Goal: Task Accomplishment & Management: Use online tool/utility

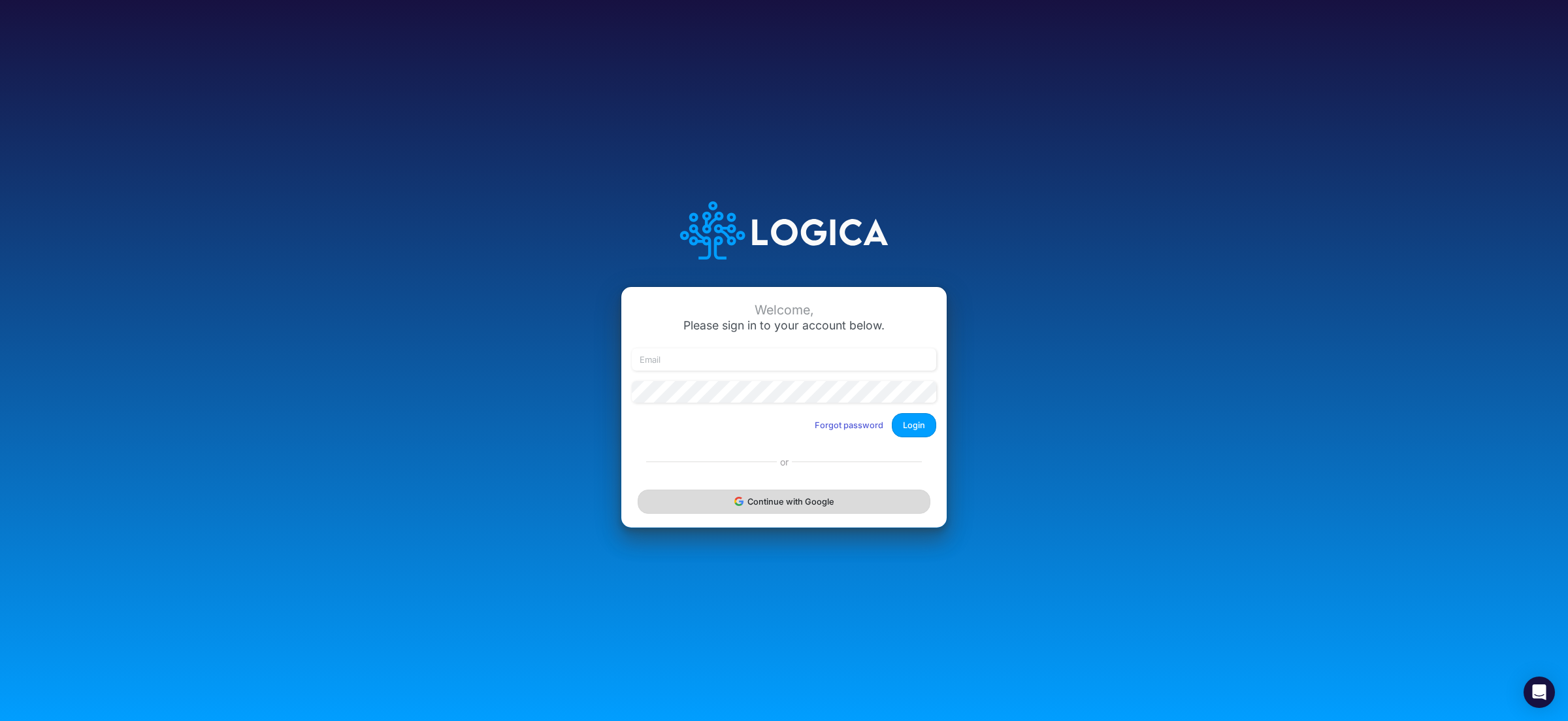
click at [778, 507] on button "Continue with Google" at bounding box center [784, 501] width 293 height 25
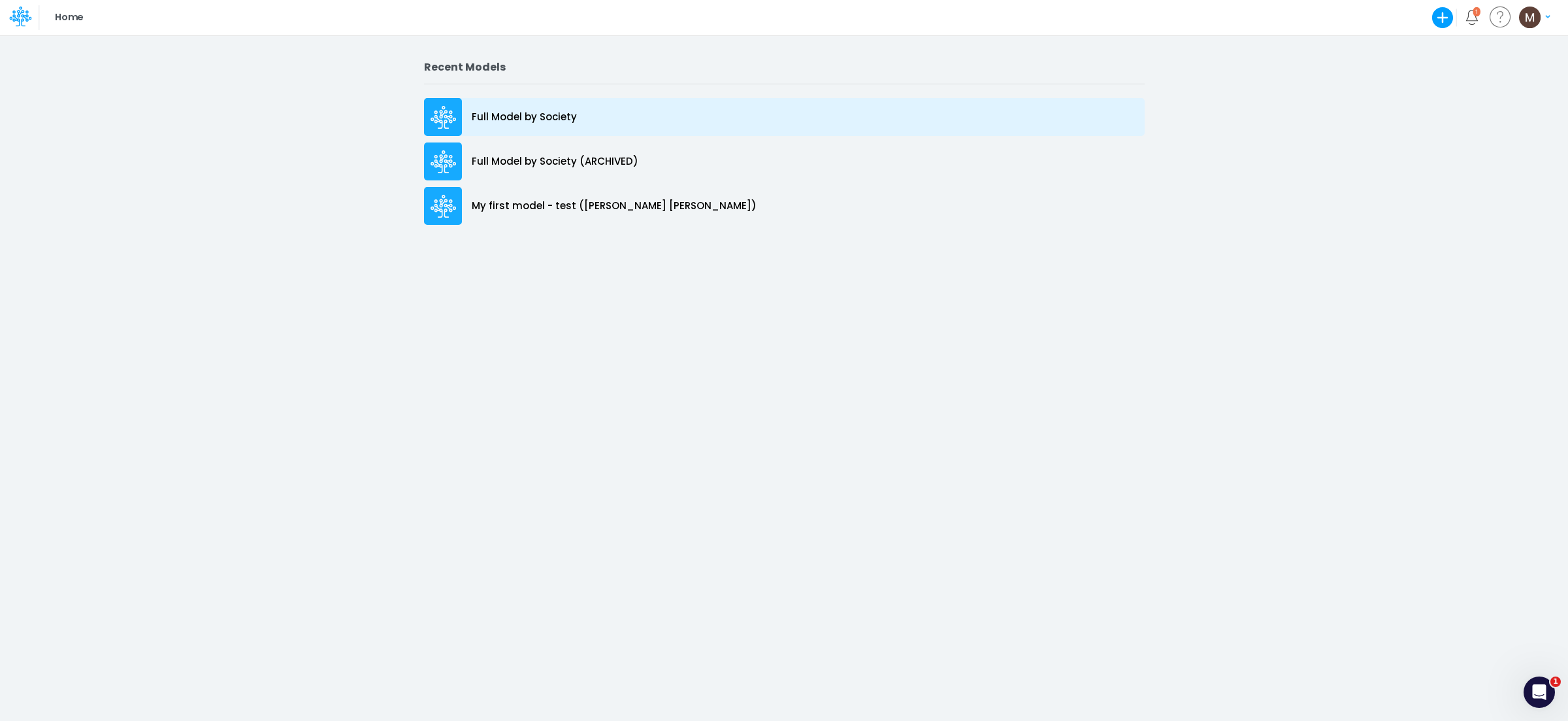
click at [569, 122] on p "Full Model by Society" at bounding box center [524, 118] width 105 height 15
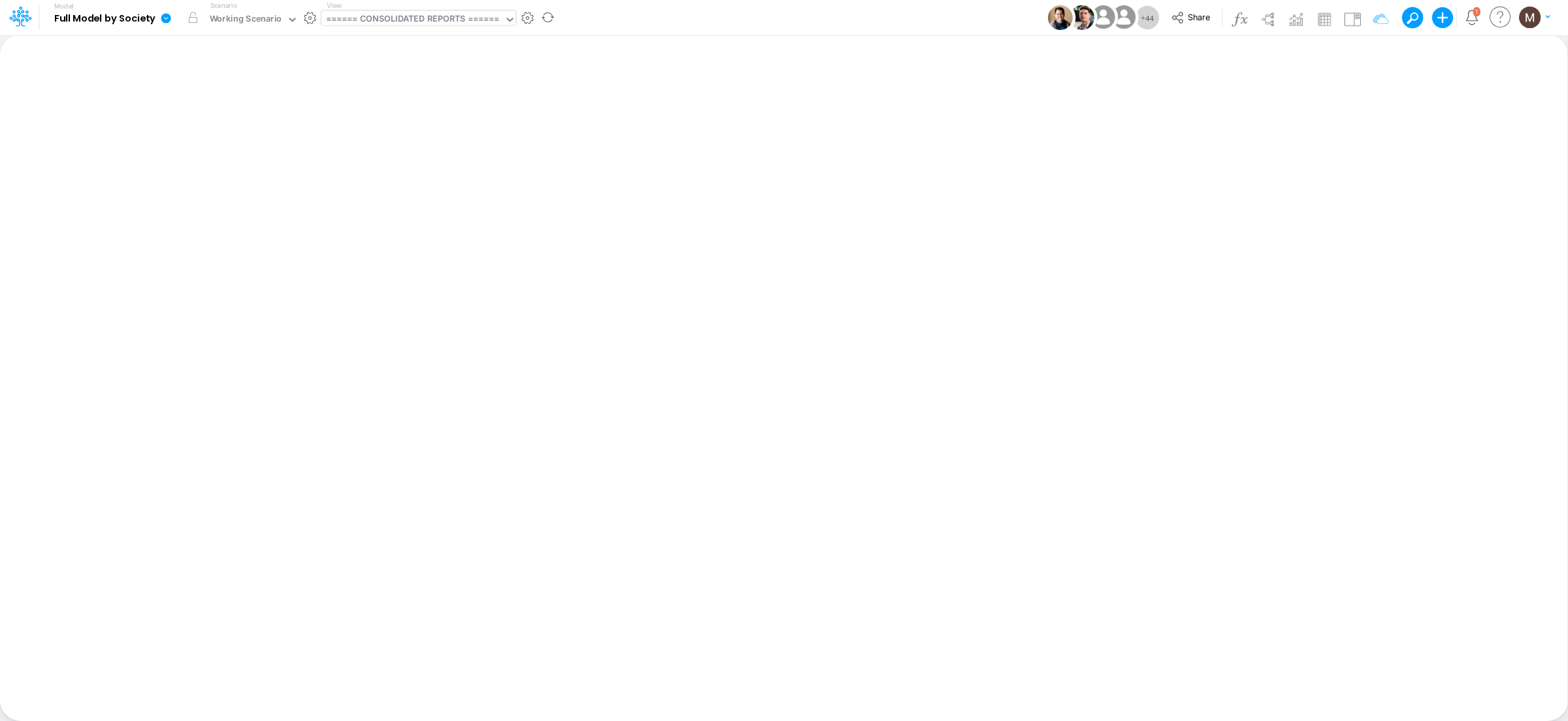
click at [476, 25] on div "====== CONSOLIDATED REPORTS ======" at bounding box center [412, 20] width 173 height 15
type input "active"
click at [467, 63] on div "Active Users" at bounding box center [410, 64] width 176 height 21
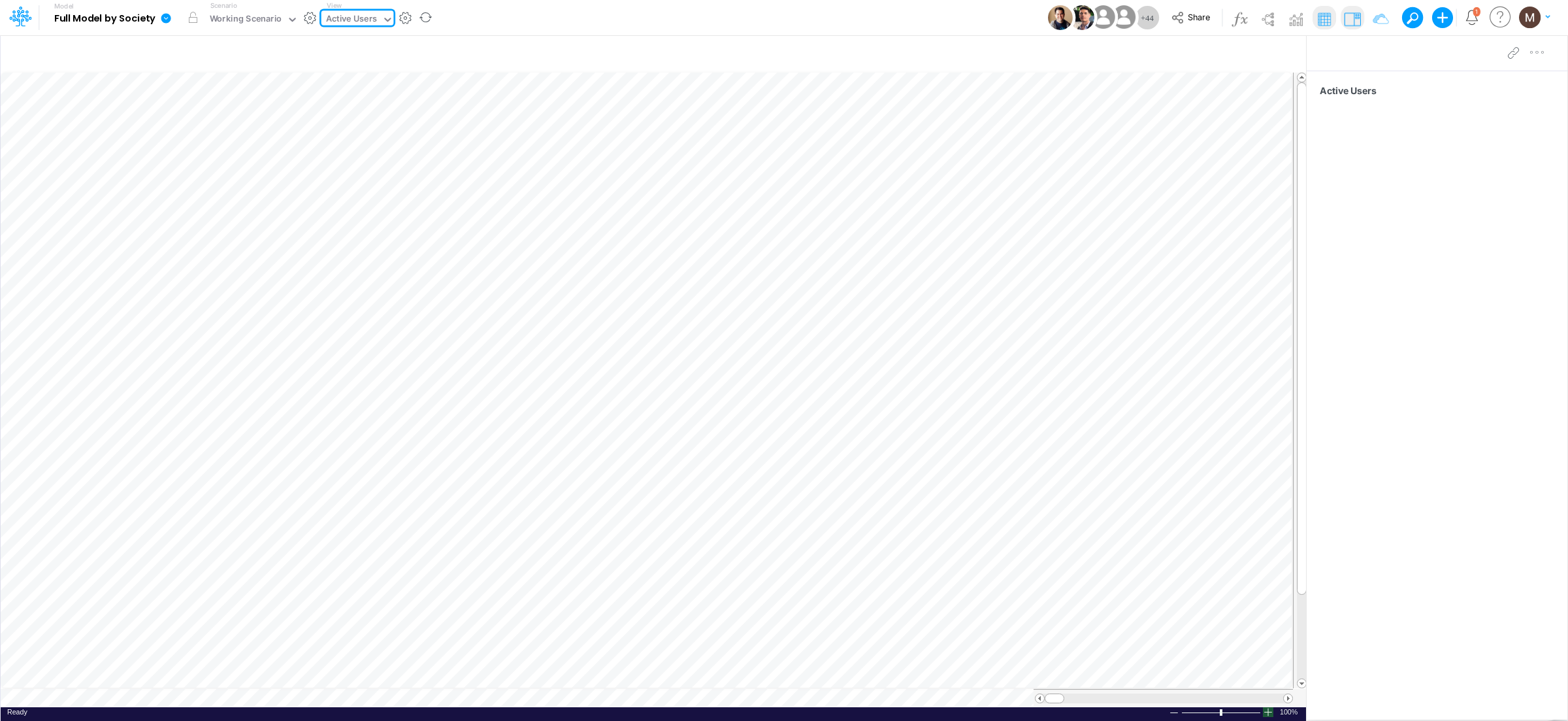
click at [1265, 712] on div at bounding box center [1268, 712] width 10 height 10
click at [1285, 698] on span at bounding box center [1288, 698] width 8 height 8
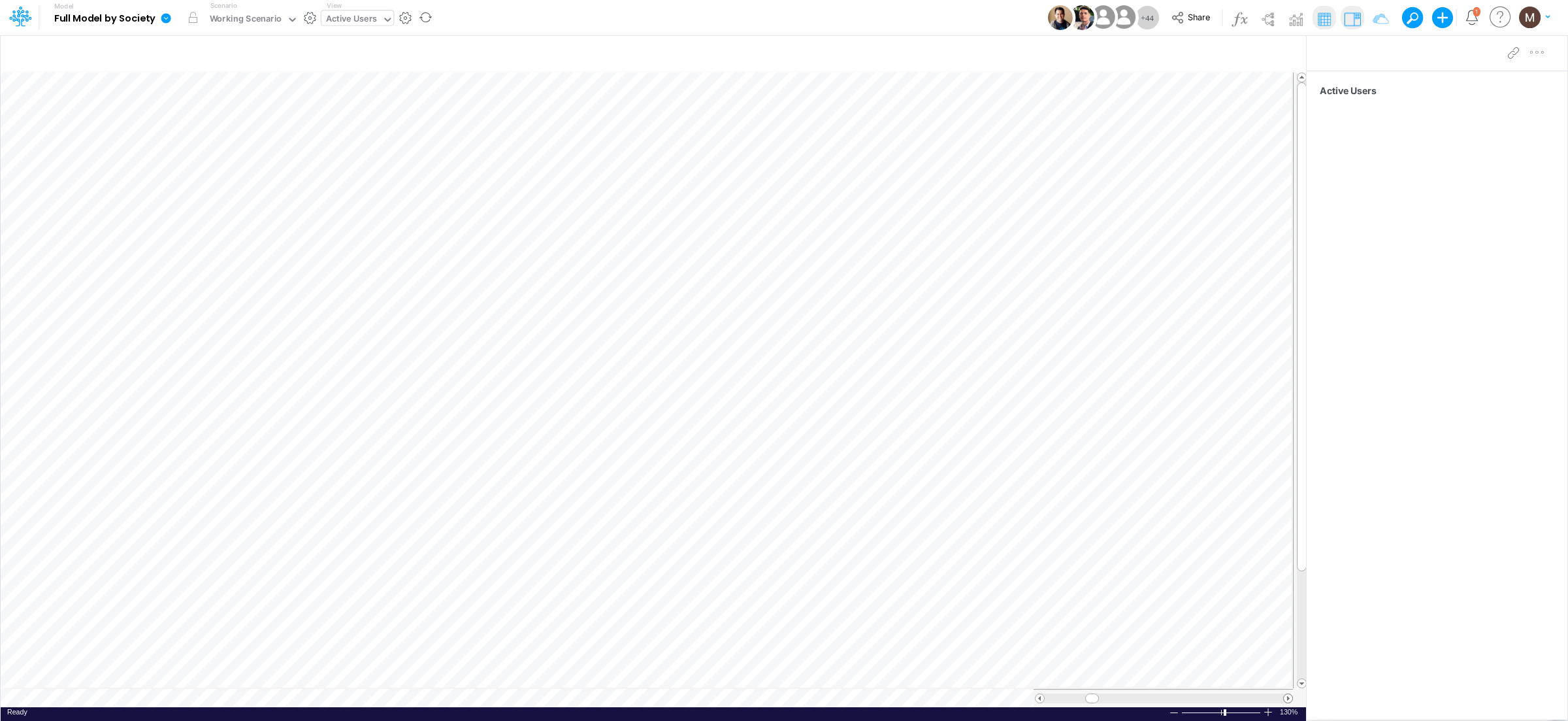
click at [1285, 698] on span at bounding box center [1288, 698] width 8 height 8
click at [348, 20] on div "Active Users" at bounding box center [351, 20] width 51 height 15
type input "cac"
click at [407, 44] on div "CAC" at bounding box center [410, 42] width 176 height 21
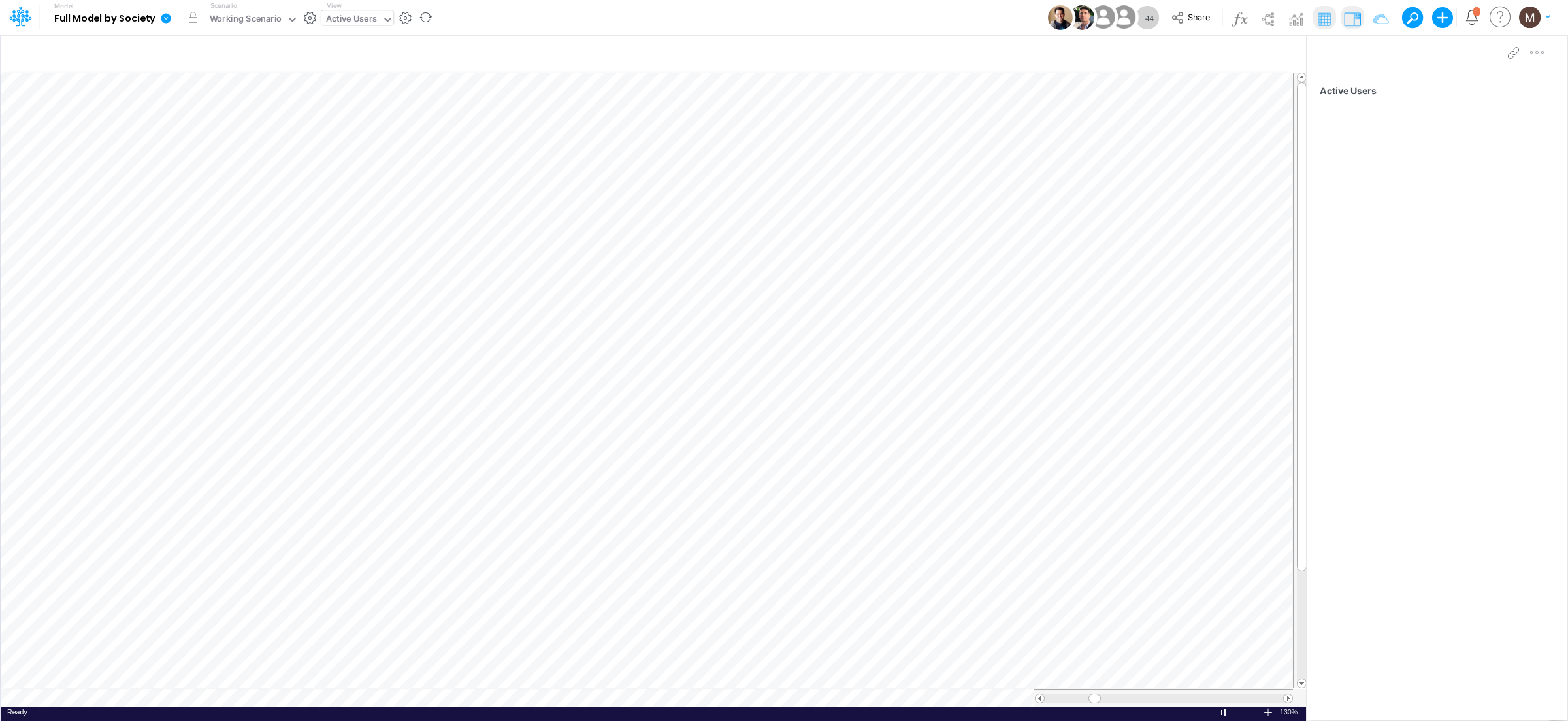
scroll to position [0, 1]
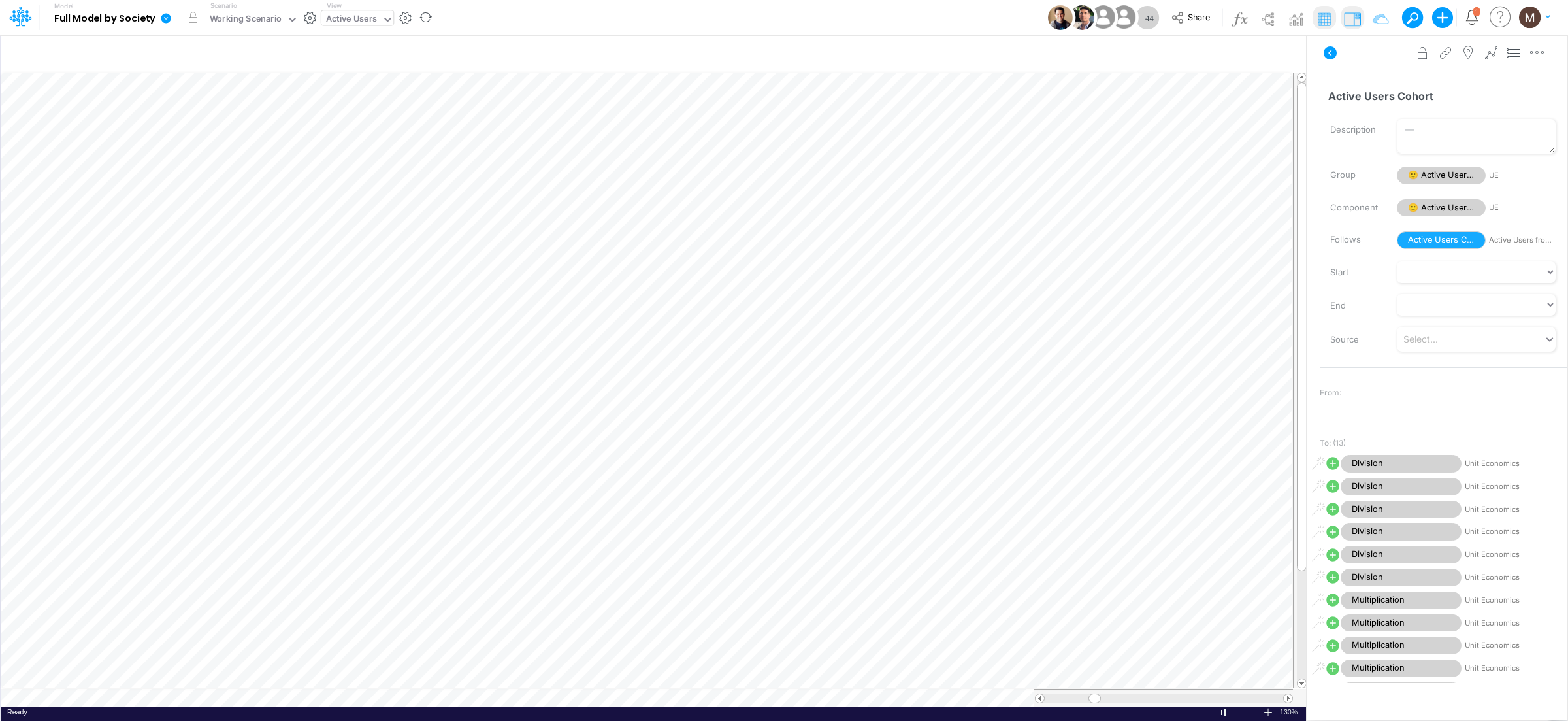
scroll to position [0, 1]
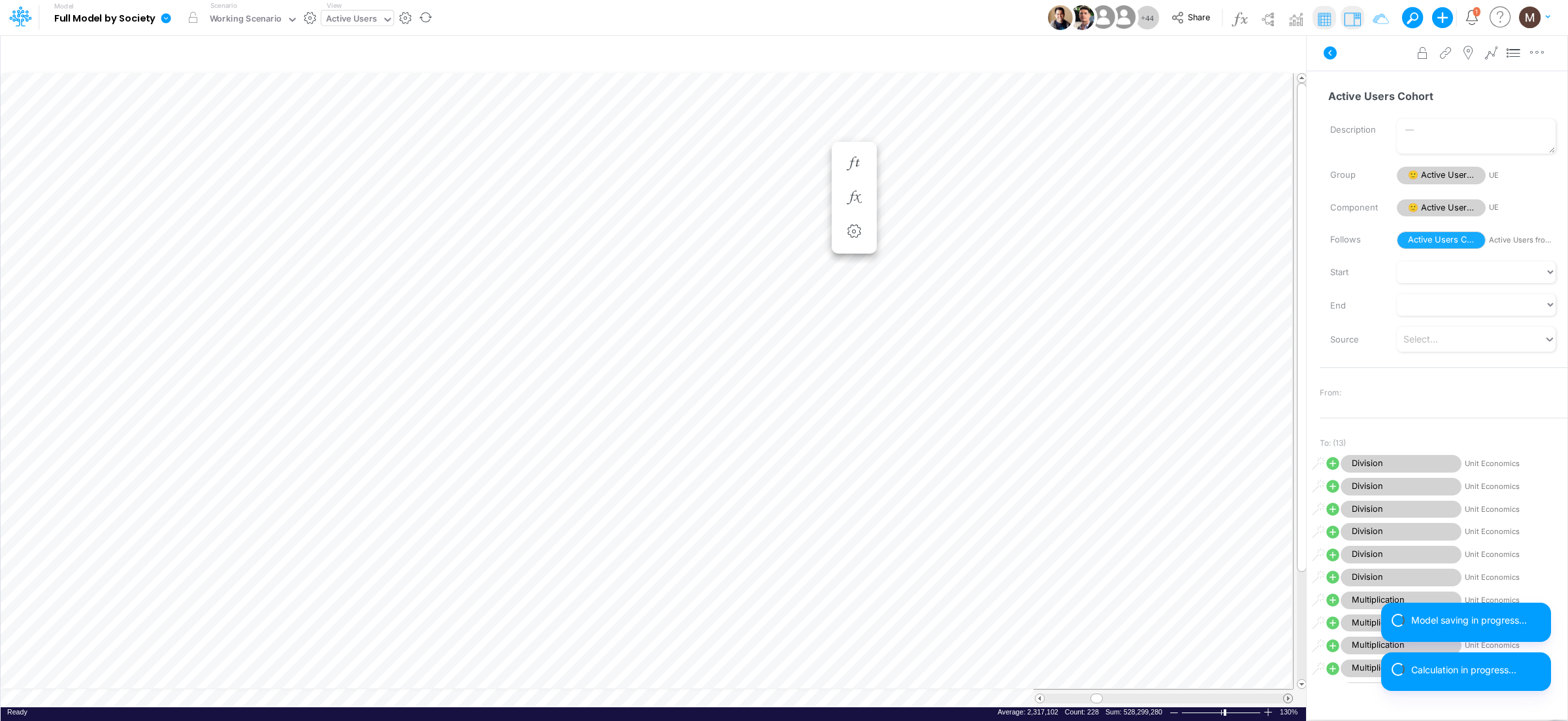
click at [1287, 701] on span at bounding box center [1288, 698] width 8 height 8
drag, startPoint x: 1191, startPoint y: 697, endPoint x: 1082, endPoint y: 691, distance: 109.2
click at [1082, 691] on div at bounding box center [1163, 698] width 259 height 19
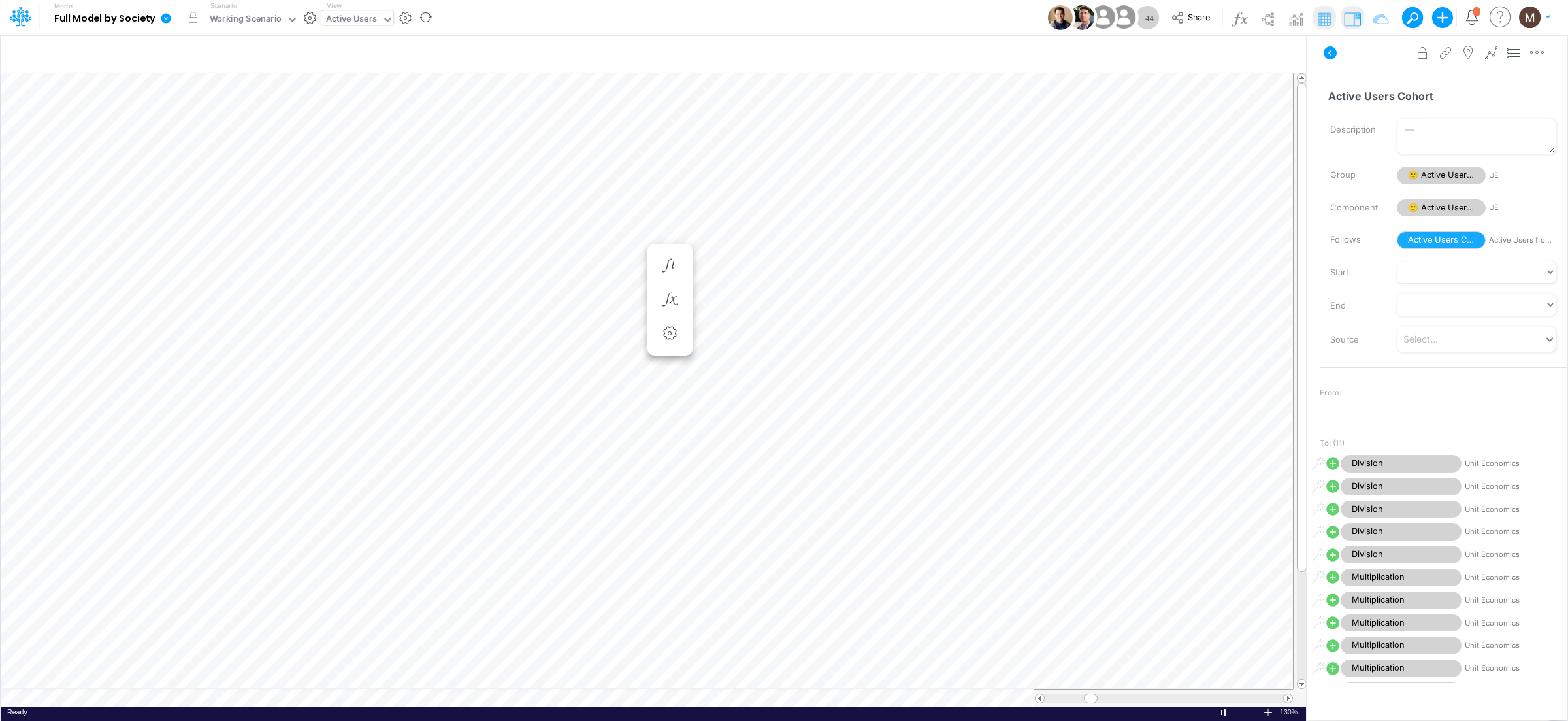
click at [344, 18] on div "Active Users" at bounding box center [351, 20] width 51 height 15
type input "cac"
drag, startPoint x: 361, startPoint y: 41, endPoint x: 575, endPoint y: 5, distance: 217.0
click at [361, 41] on div "CAC" at bounding box center [410, 42] width 176 height 21
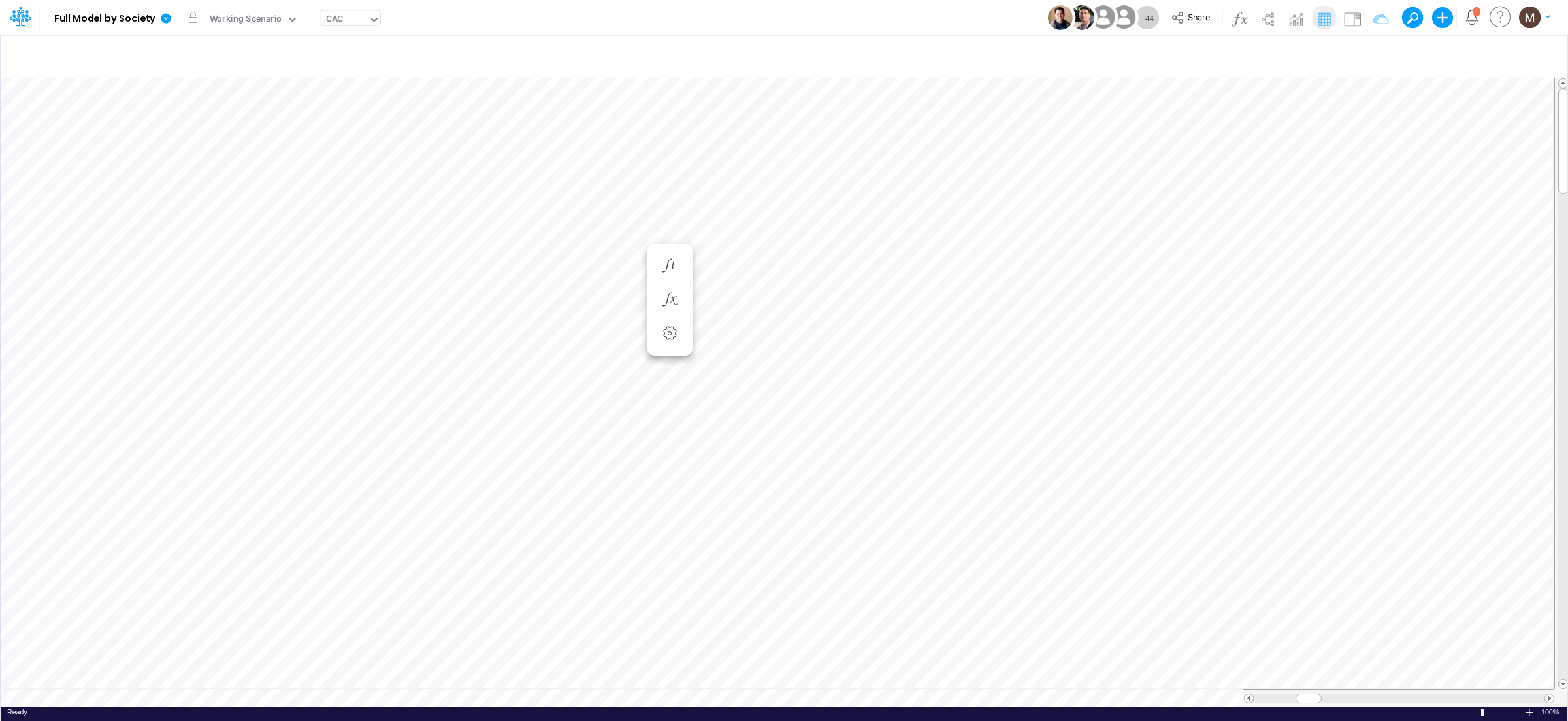
scroll to position [0, 1]
click at [1527, 707] on div at bounding box center [1529, 712] width 10 height 10
click at [1527, 707] on div at bounding box center [1529, 712] width 10 height 10
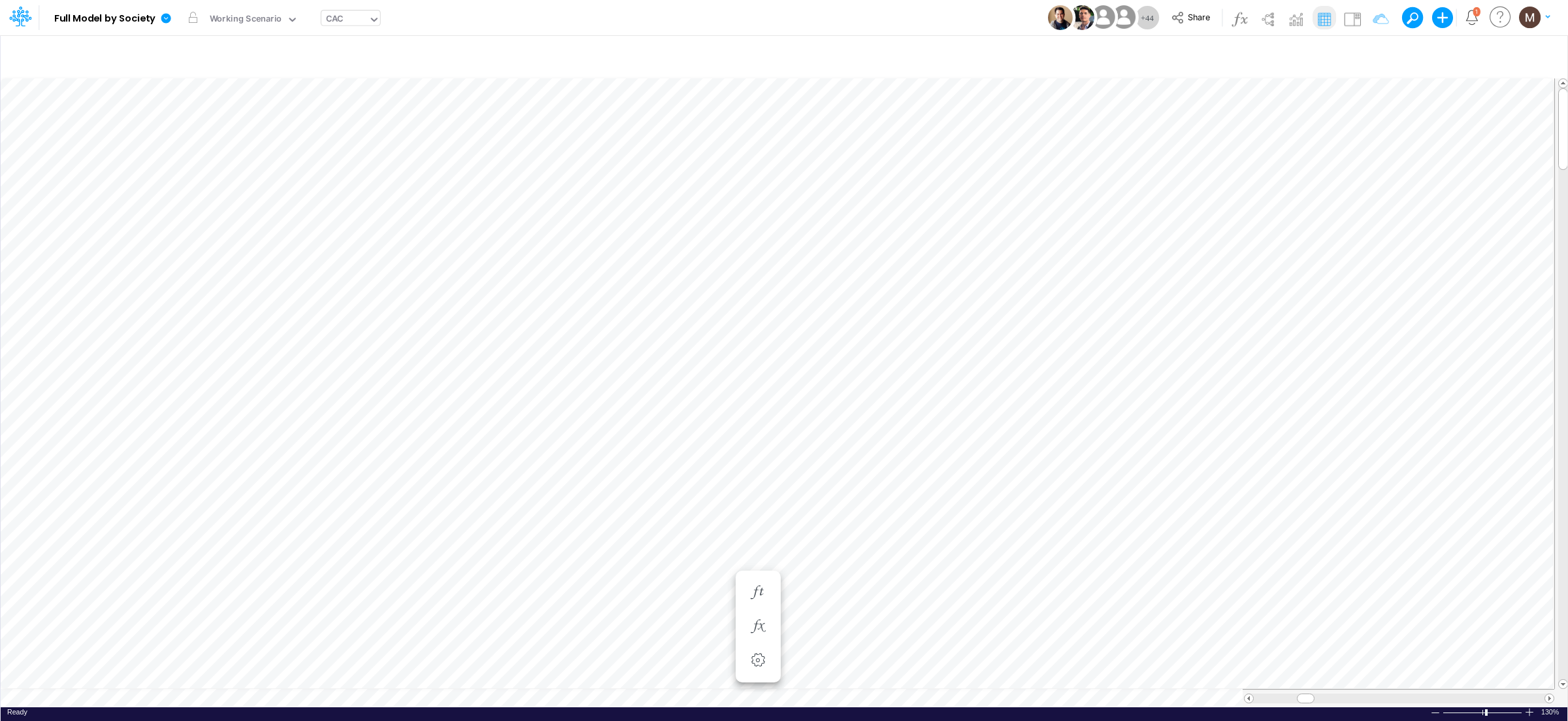
click at [1527, 707] on div at bounding box center [1529, 712] width 10 height 10
click at [1225, 689] on tr at bounding box center [778, 698] width 1554 height 19
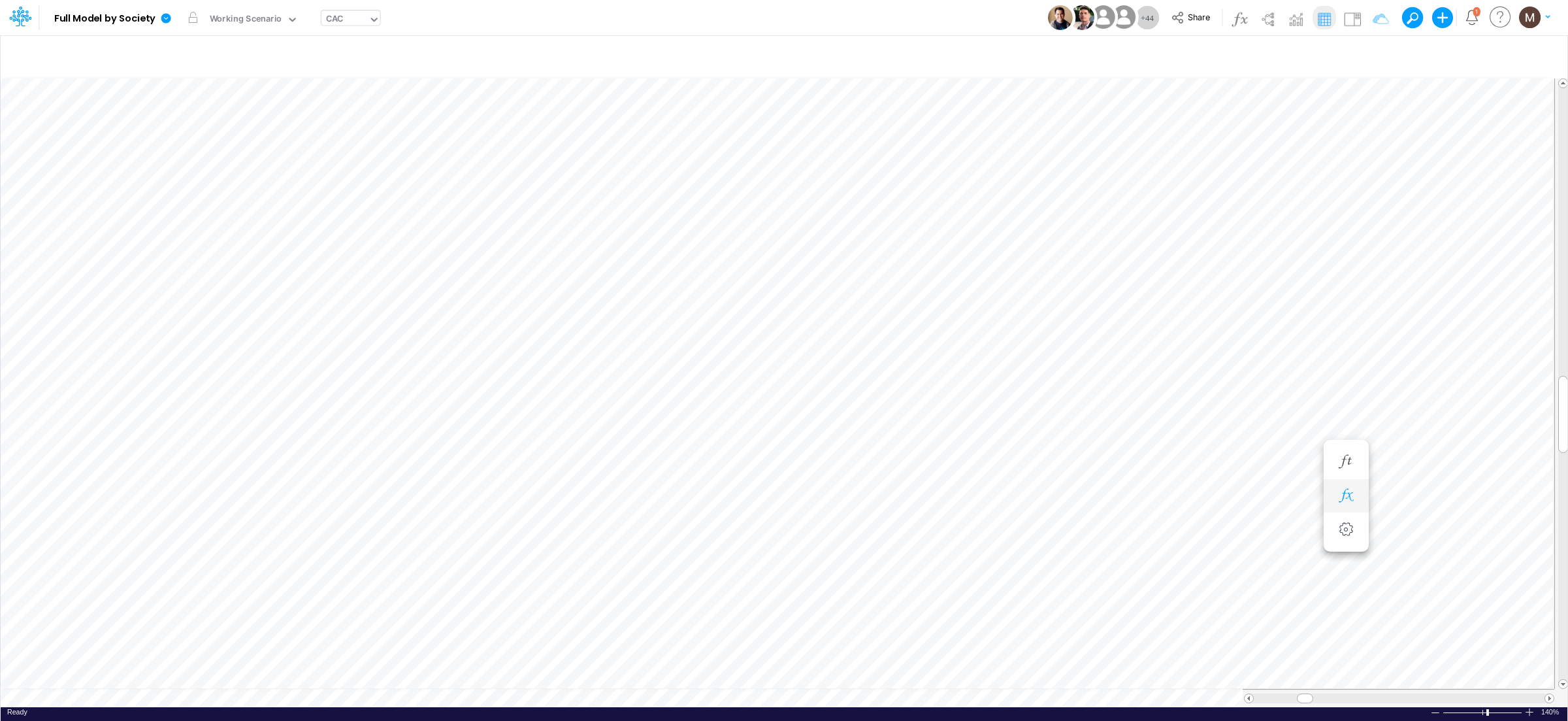
click at [1348, 494] on icon "button" at bounding box center [1345, 495] width 19 height 14
click at [936, 531] on icon at bounding box center [934, 530] width 19 height 14
click at [1102, 524] on div at bounding box center [784, 364] width 1568 height 714
click at [868, 534] on span "Transport" at bounding box center [863, 530] width 121 height 16
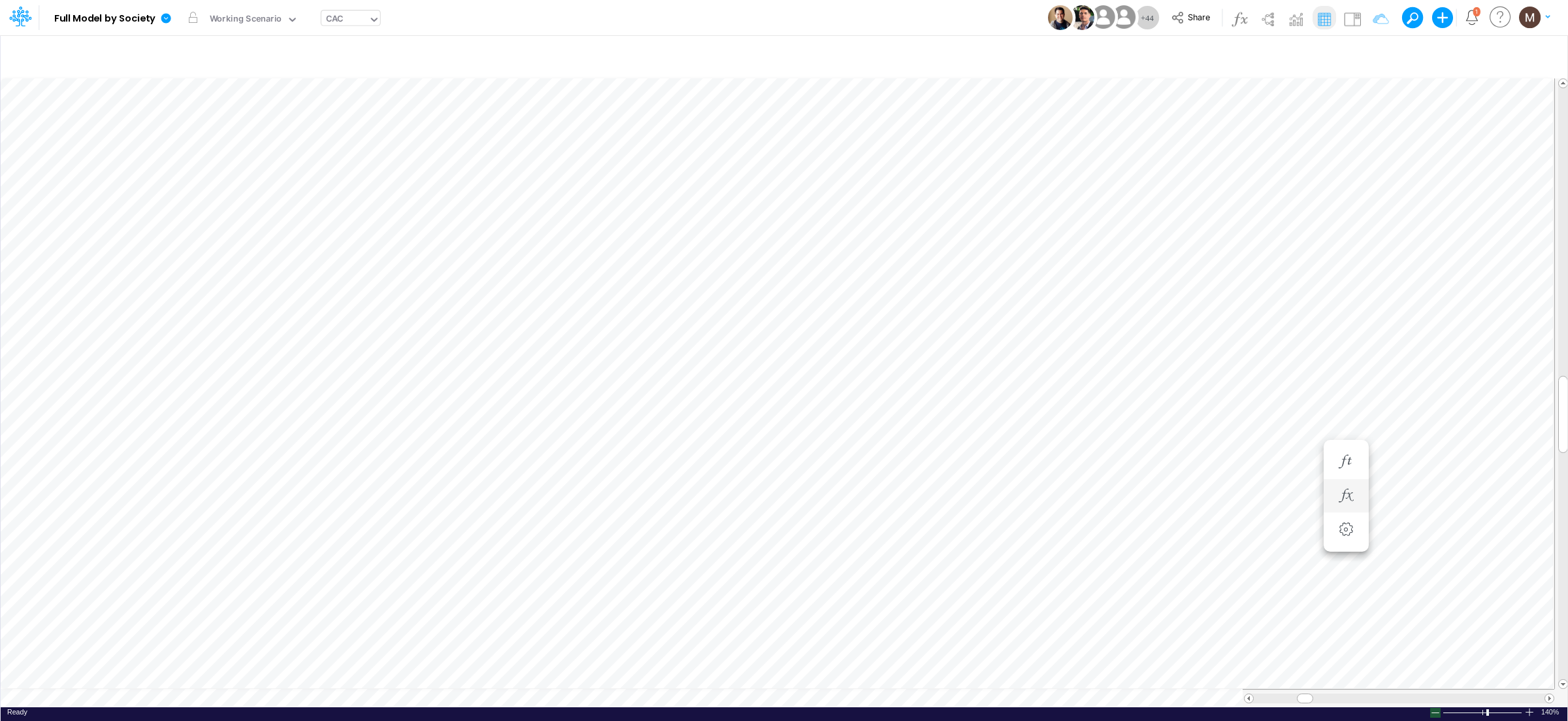
click at [1439, 707] on div at bounding box center [1435, 713] width 10 height 10
click at [1348, 20] on img at bounding box center [1352, 19] width 21 height 21
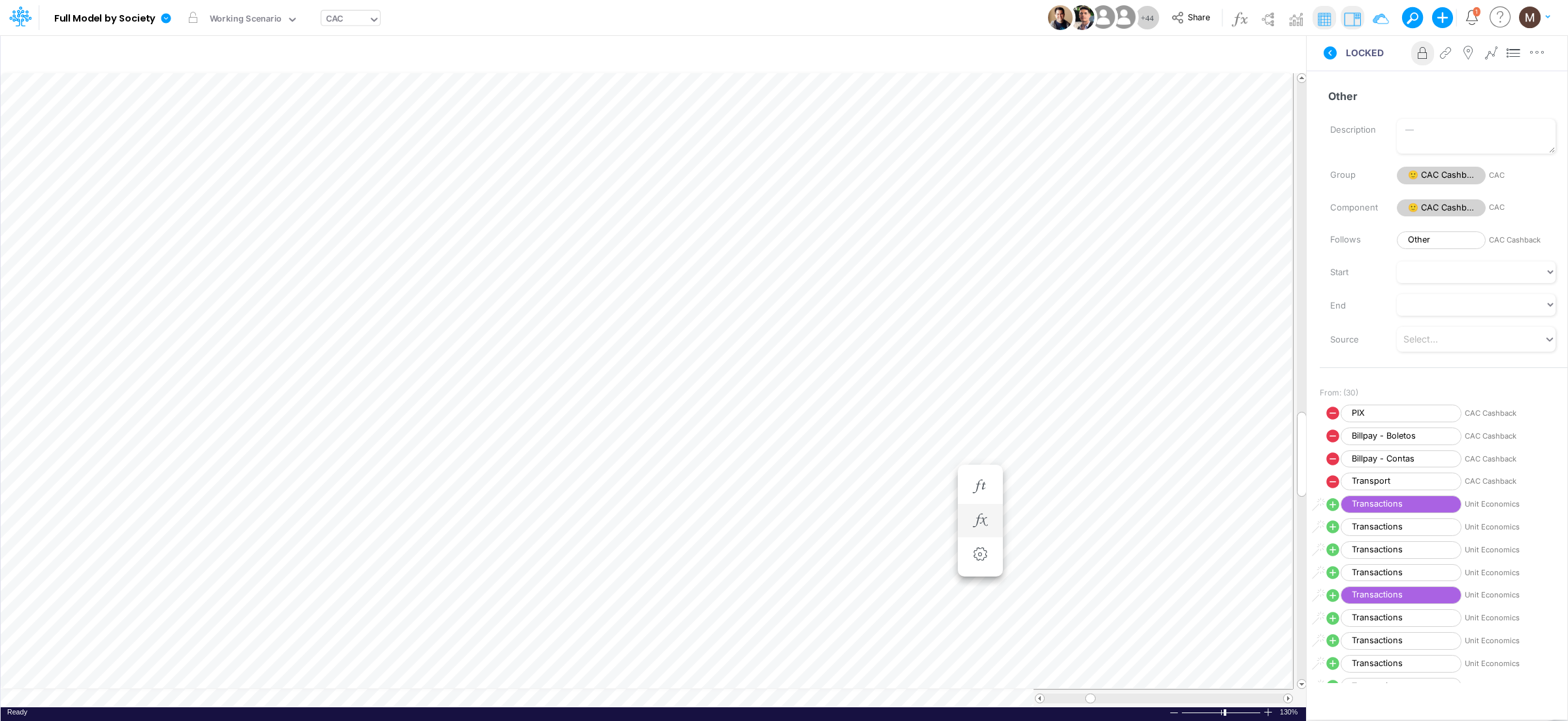
scroll to position [0, 1]
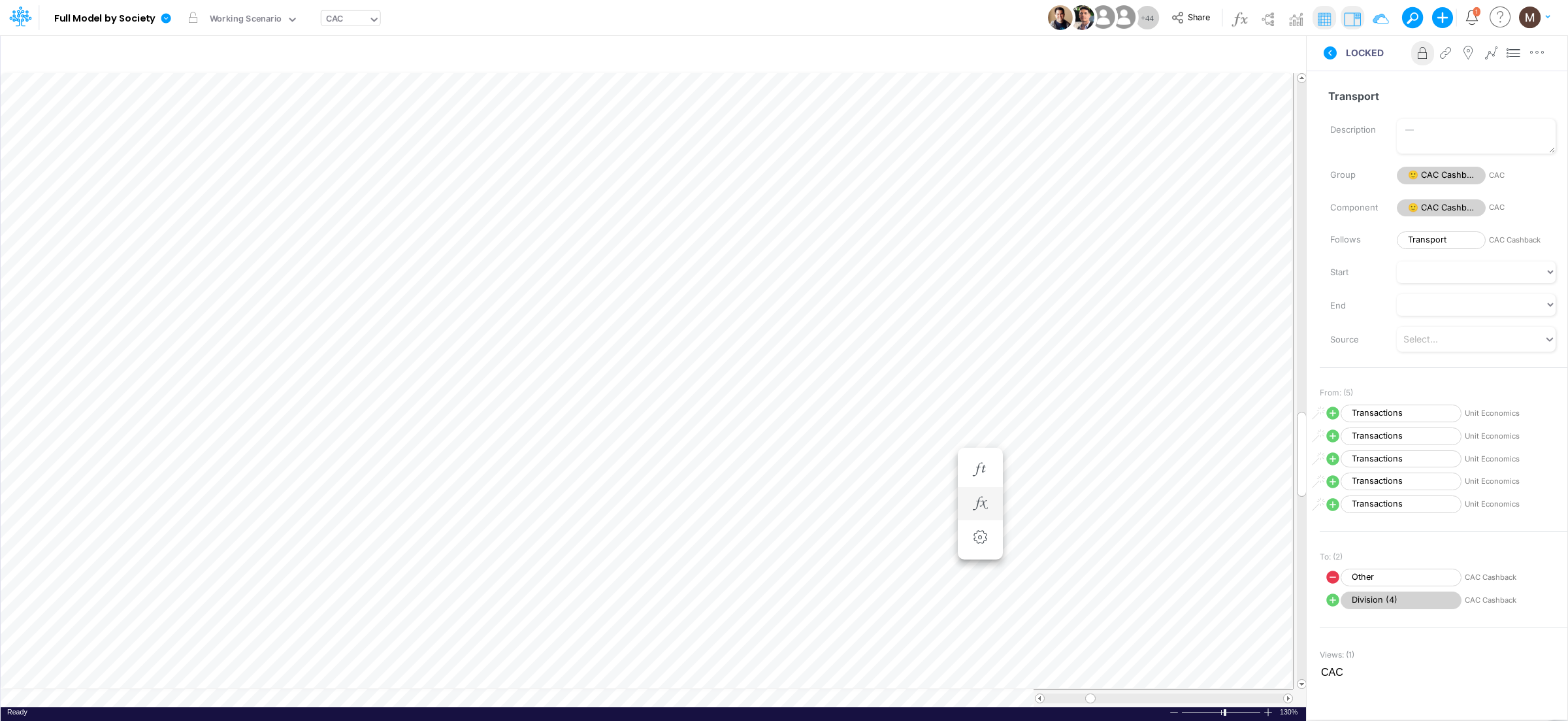
scroll to position [0, 1]
click at [351, 15] on div "CAC" at bounding box center [345, 19] width 47 height 19
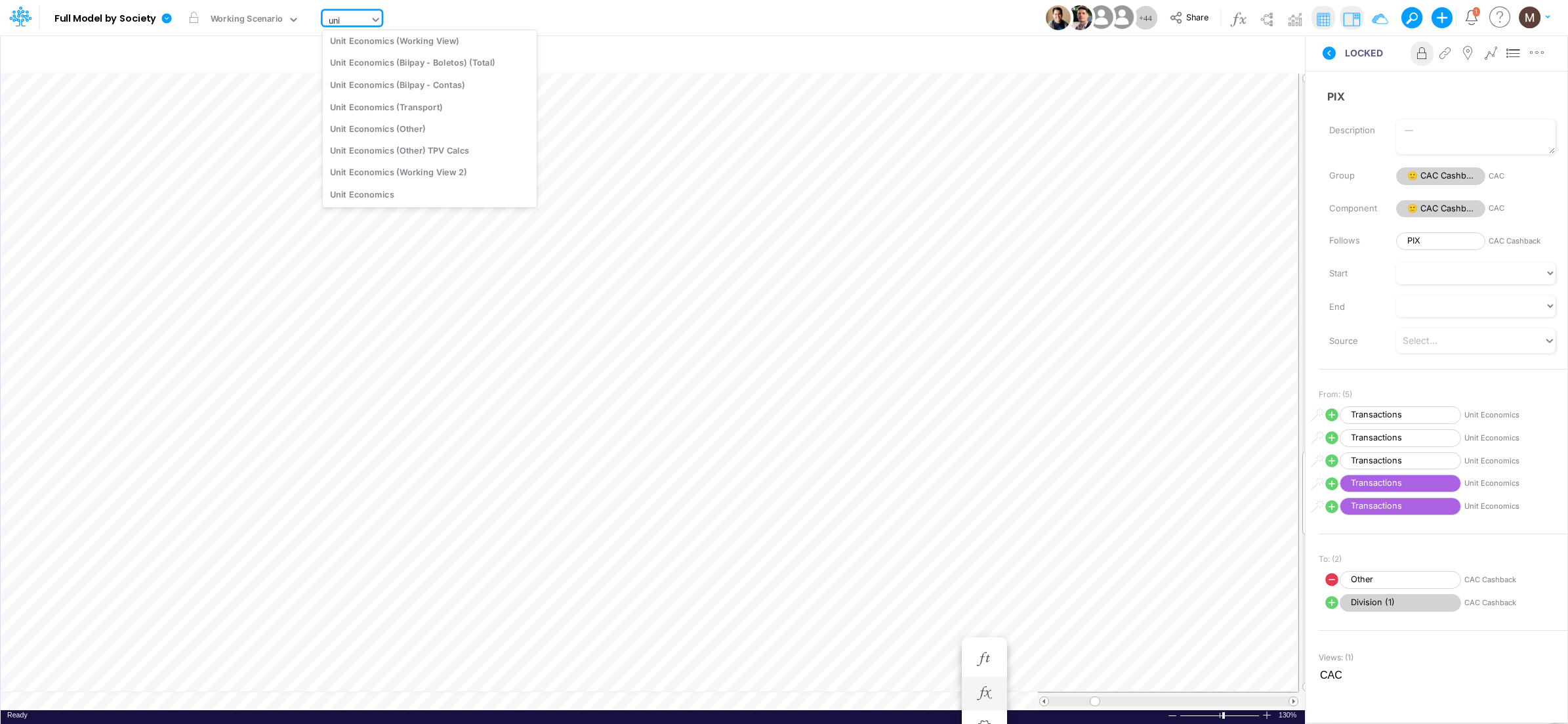
scroll to position [99, 0]
type input "unit"
click at [384, 193] on div "Unit Economics" at bounding box center [430, 194] width 214 height 21
click at [372, 22] on div "Unit Economics" at bounding box center [359, 20] width 65 height 15
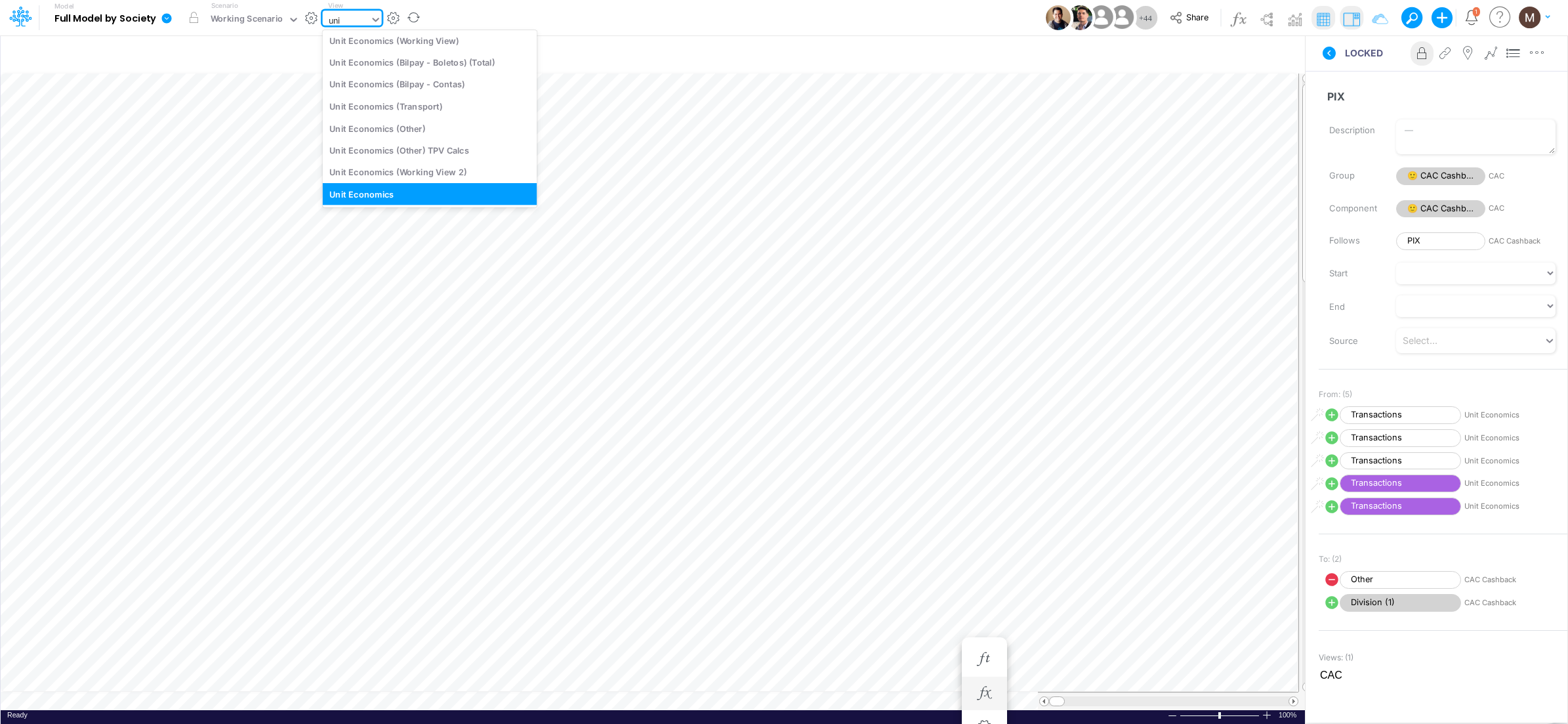
scroll to position [99, 0]
type input "unit eco"
click at [403, 35] on div "Unit Economics (Working View)" at bounding box center [430, 41] width 214 height 21
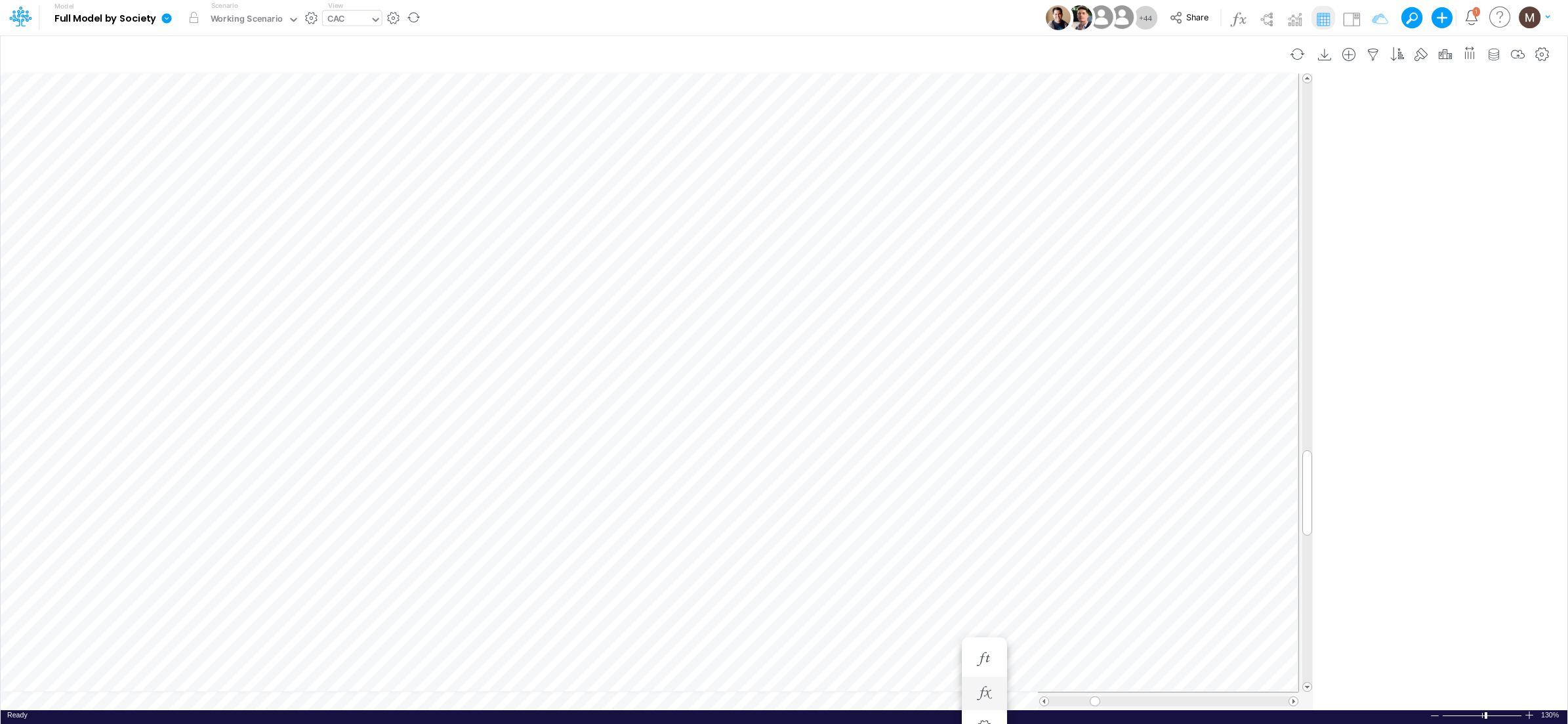
scroll to position [0, 1]
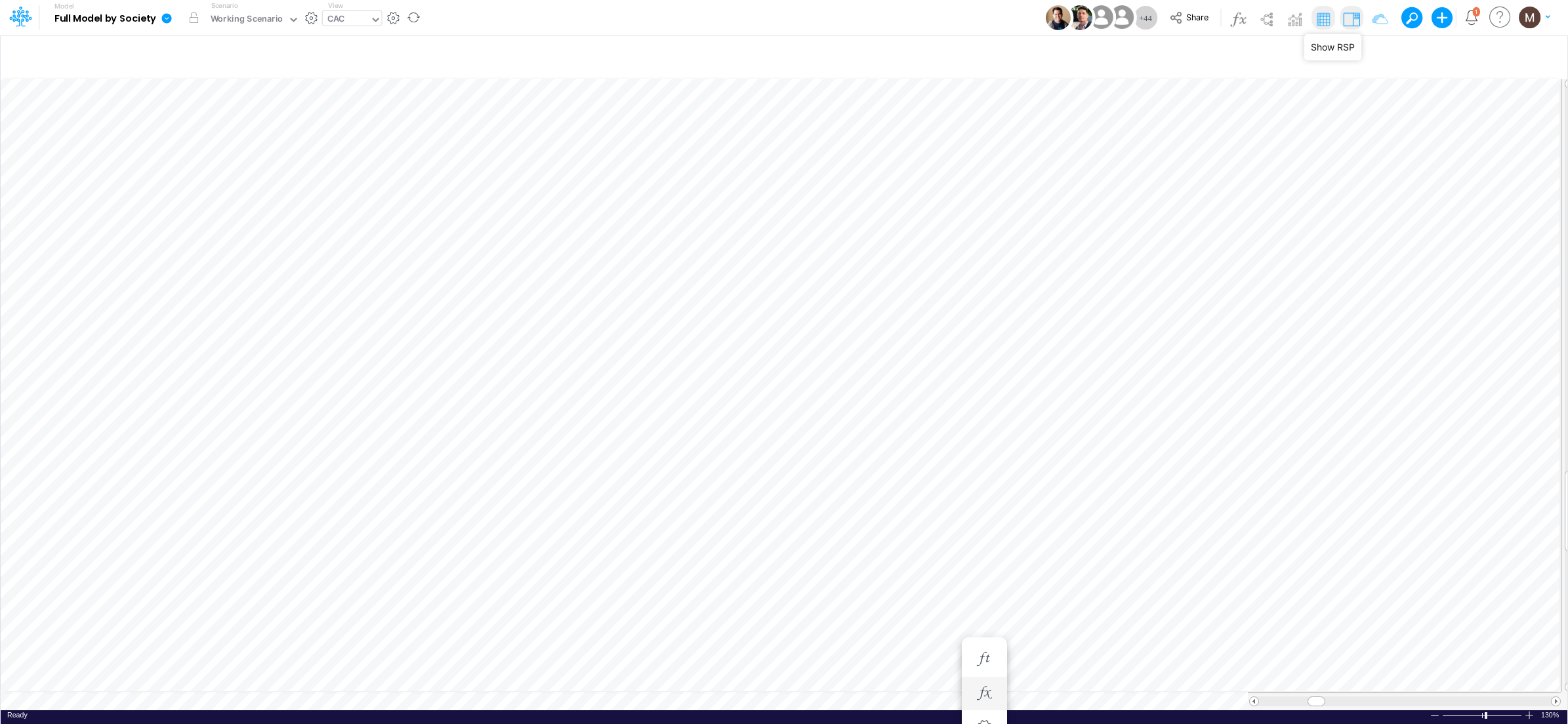
click at [1351, 25] on img at bounding box center [1351, 19] width 21 height 21
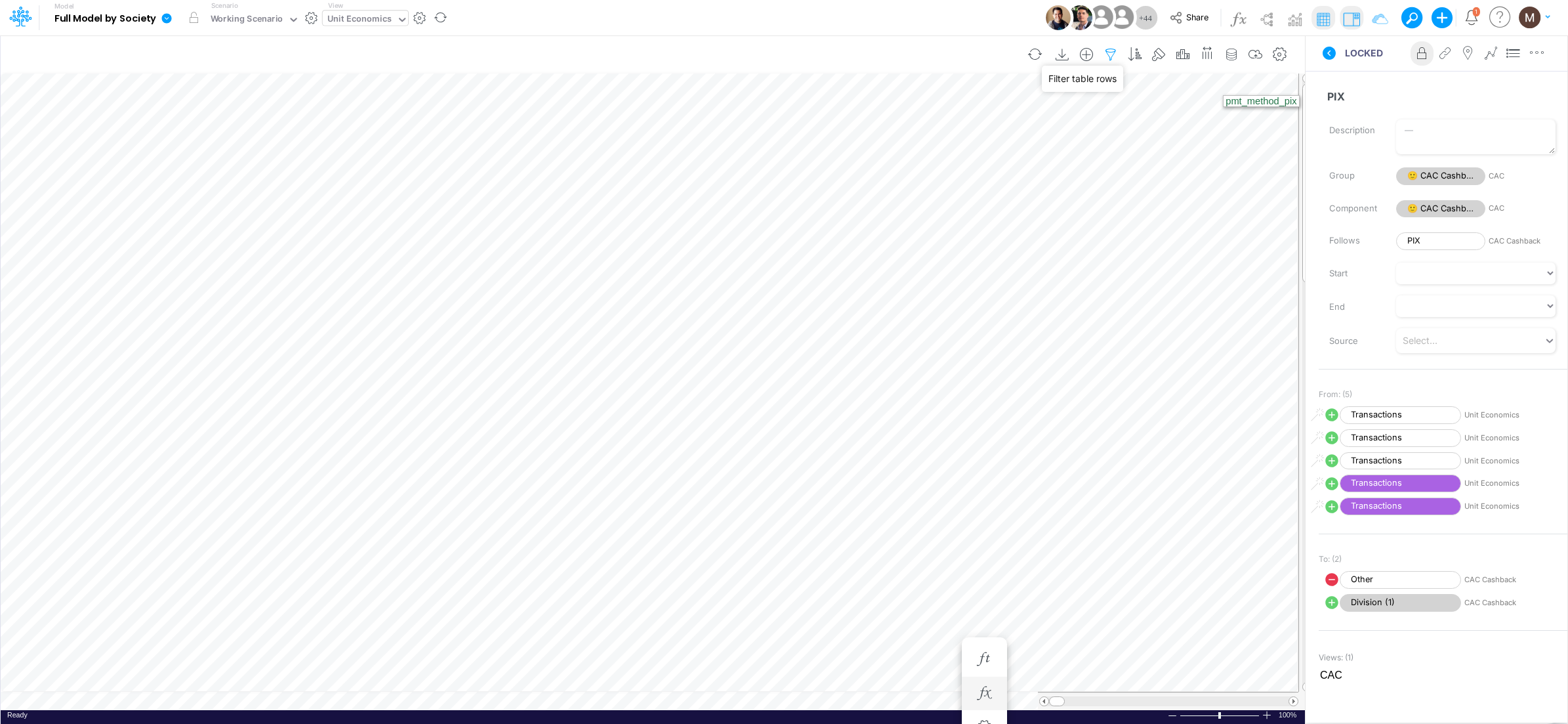
click at [1116, 48] on icon "button" at bounding box center [1110, 54] width 20 height 14
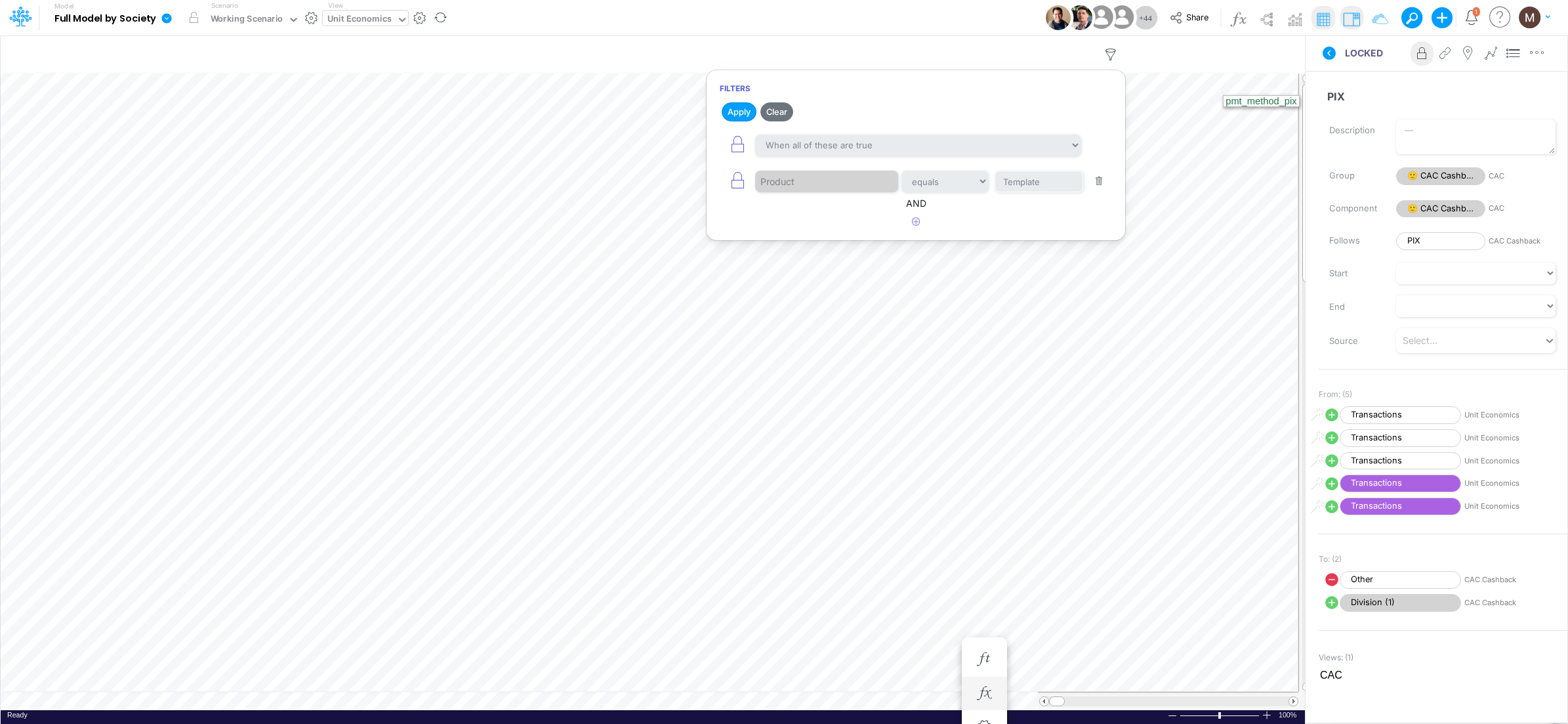
click at [1096, 183] on button "button" at bounding box center [1099, 181] width 25 height 18
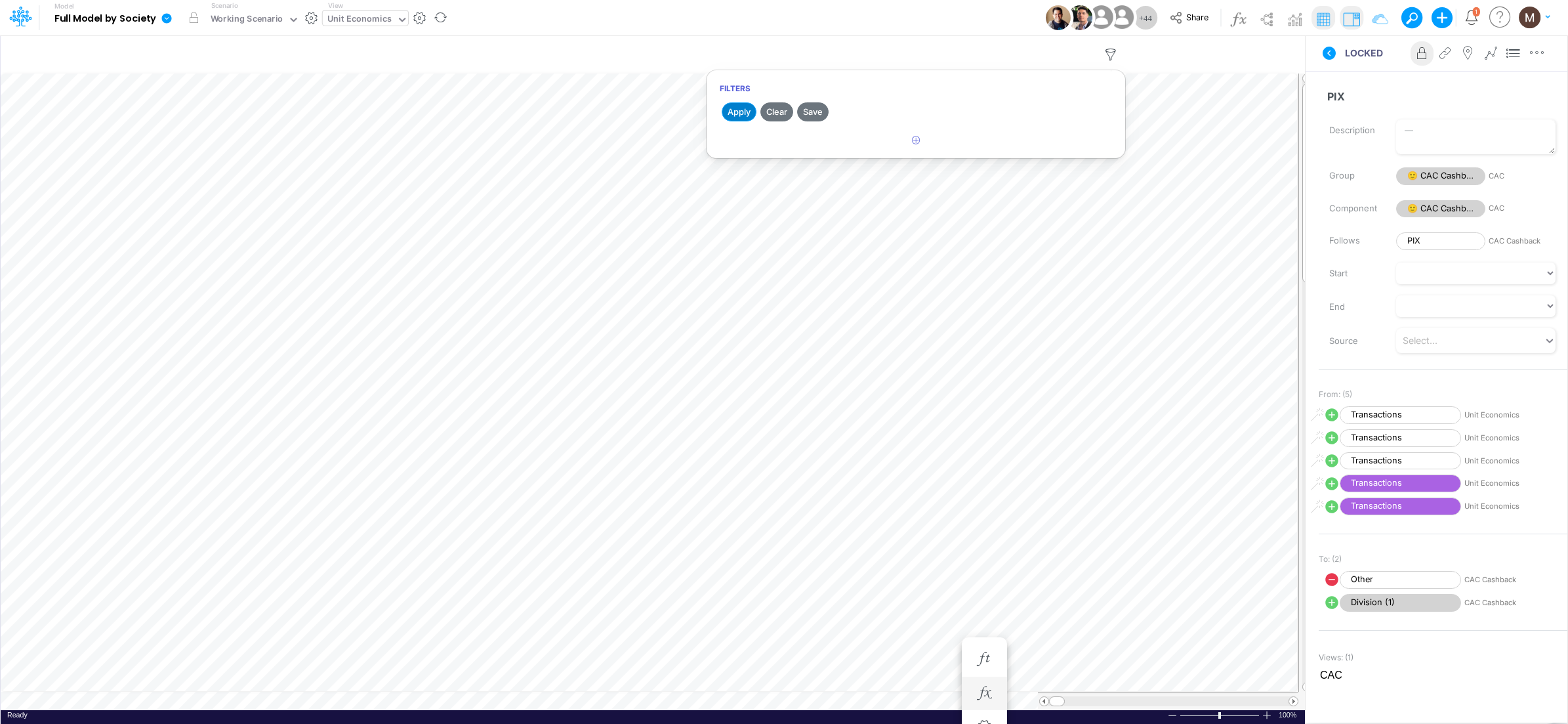
click at [734, 109] on button "Apply" at bounding box center [739, 111] width 35 height 19
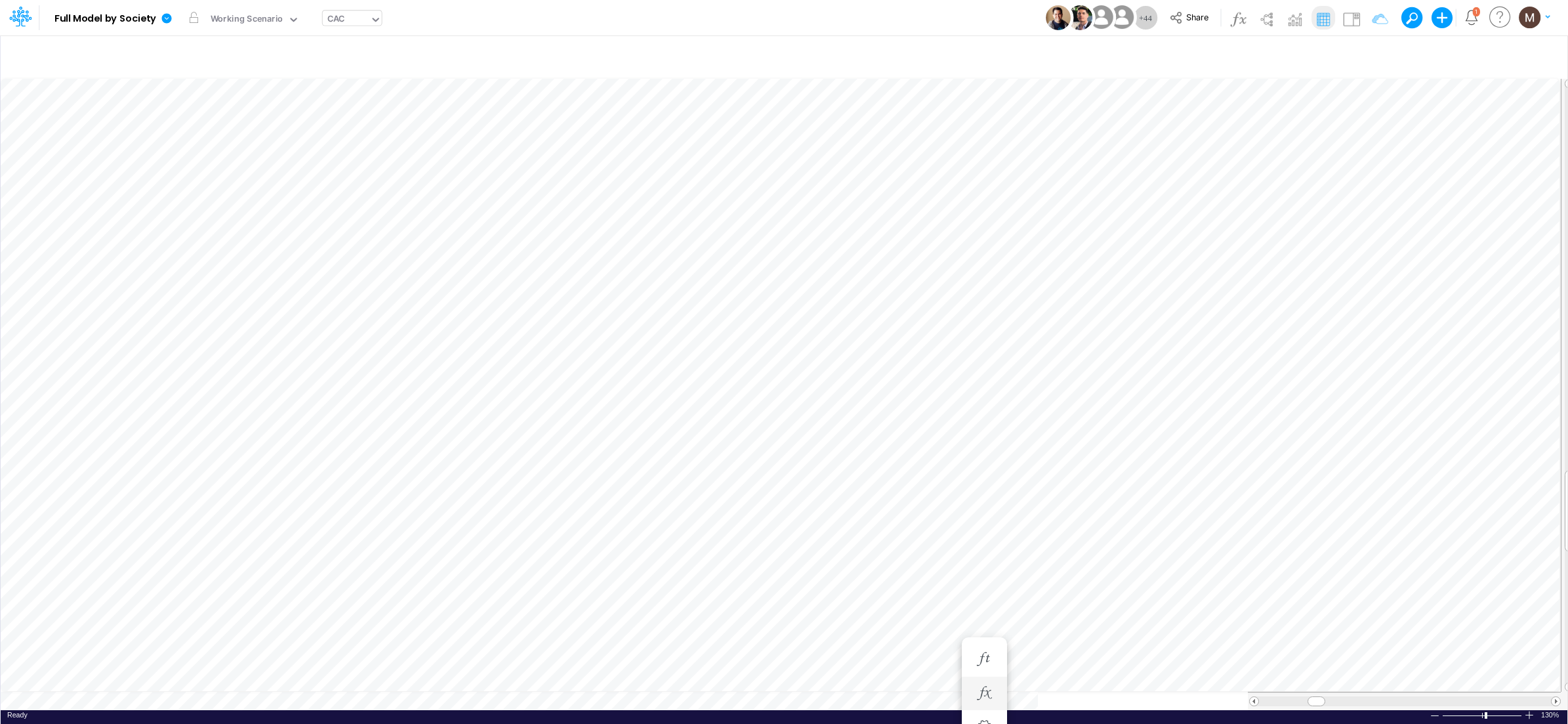
scroll to position [0, 1]
click at [1344, 20] on img at bounding box center [1351, 19] width 21 height 21
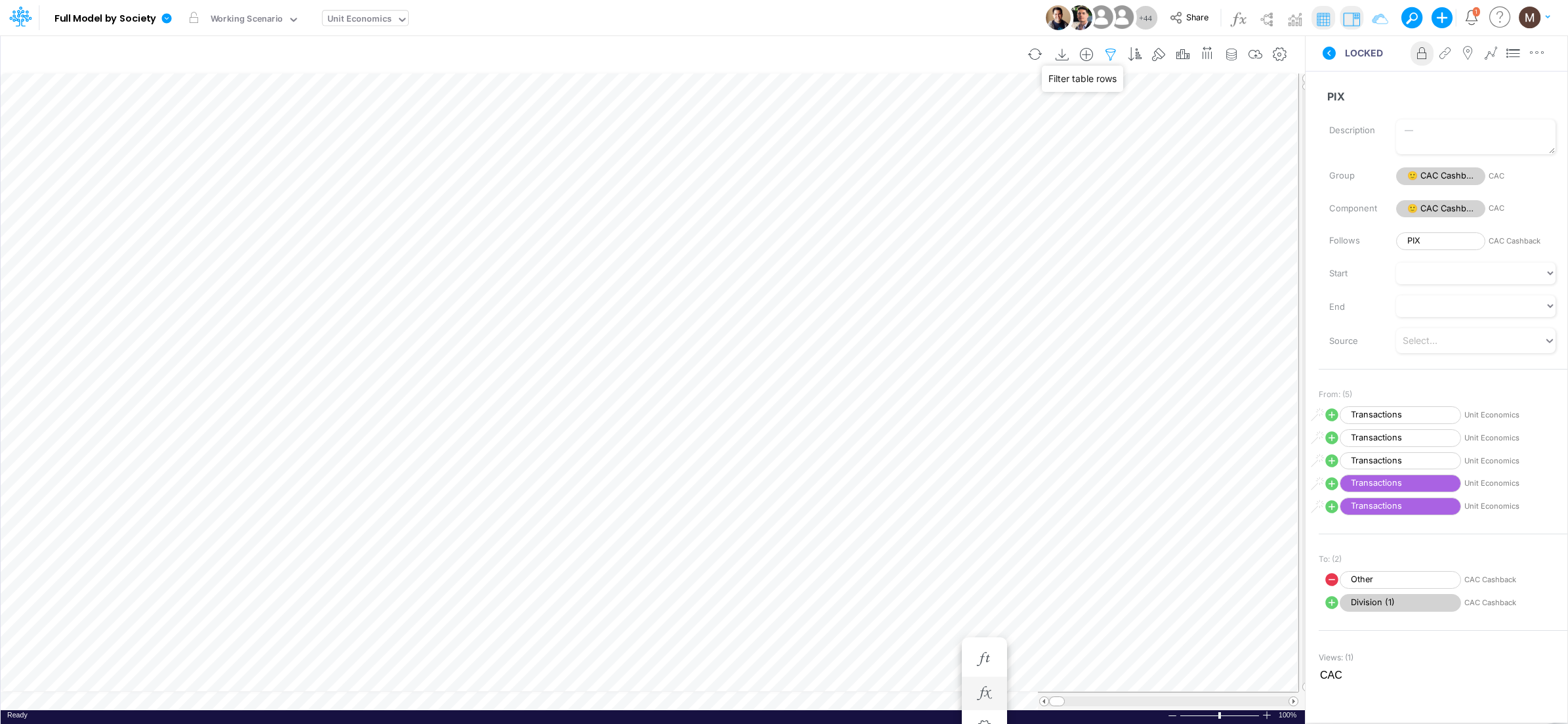
click at [1111, 48] on icon "button" at bounding box center [1110, 54] width 20 height 14
click at [911, 146] on button "button" at bounding box center [916, 140] width 25 height 21
click at [812, 186] on div at bounding box center [818, 182] width 125 height 22
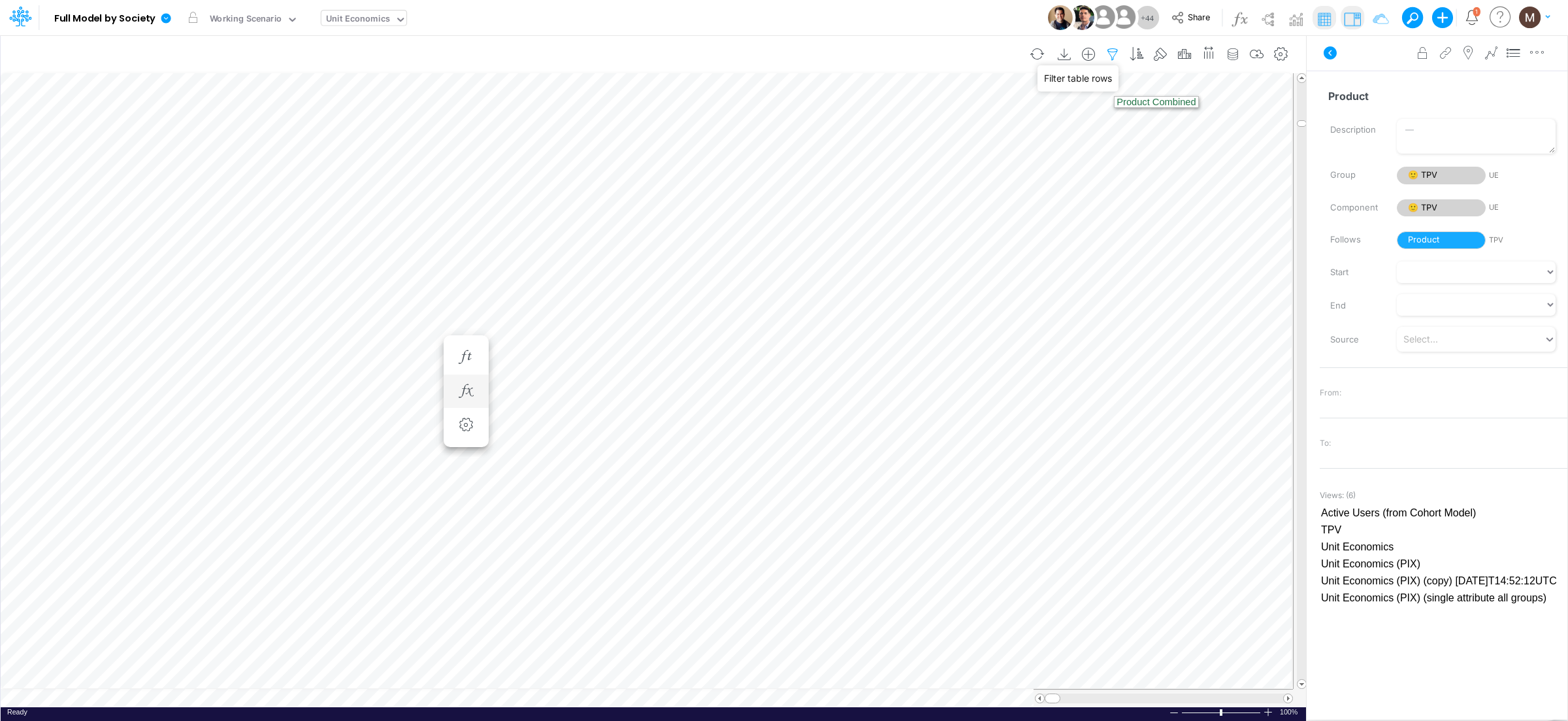
click at [1113, 47] on icon "button" at bounding box center [1112, 54] width 19 height 14
click at [911, 140] on icon "button" at bounding box center [912, 140] width 8 height 8
click at [830, 186] on div at bounding box center [814, 181] width 124 height 22
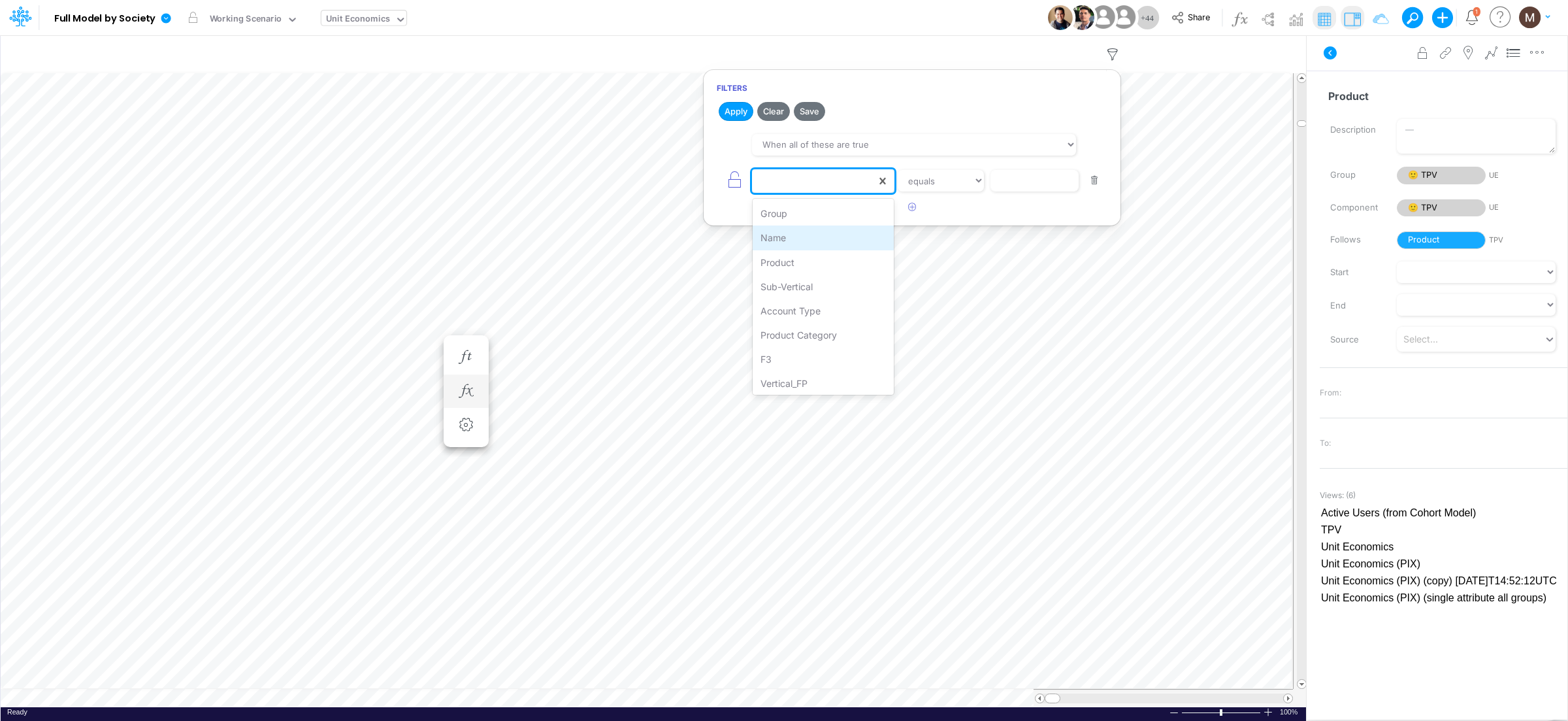
click at [796, 245] on div "Name" at bounding box center [823, 237] width 142 height 25
click at [1007, 184] on input "text" at bounding box center [1034, 181] width 88 height 22
type input "transactions"
click at [973, 179] on select "equals not equal starts with ends with contains" at bounding box center [940, 181] width 87 height 22
select select "contains"
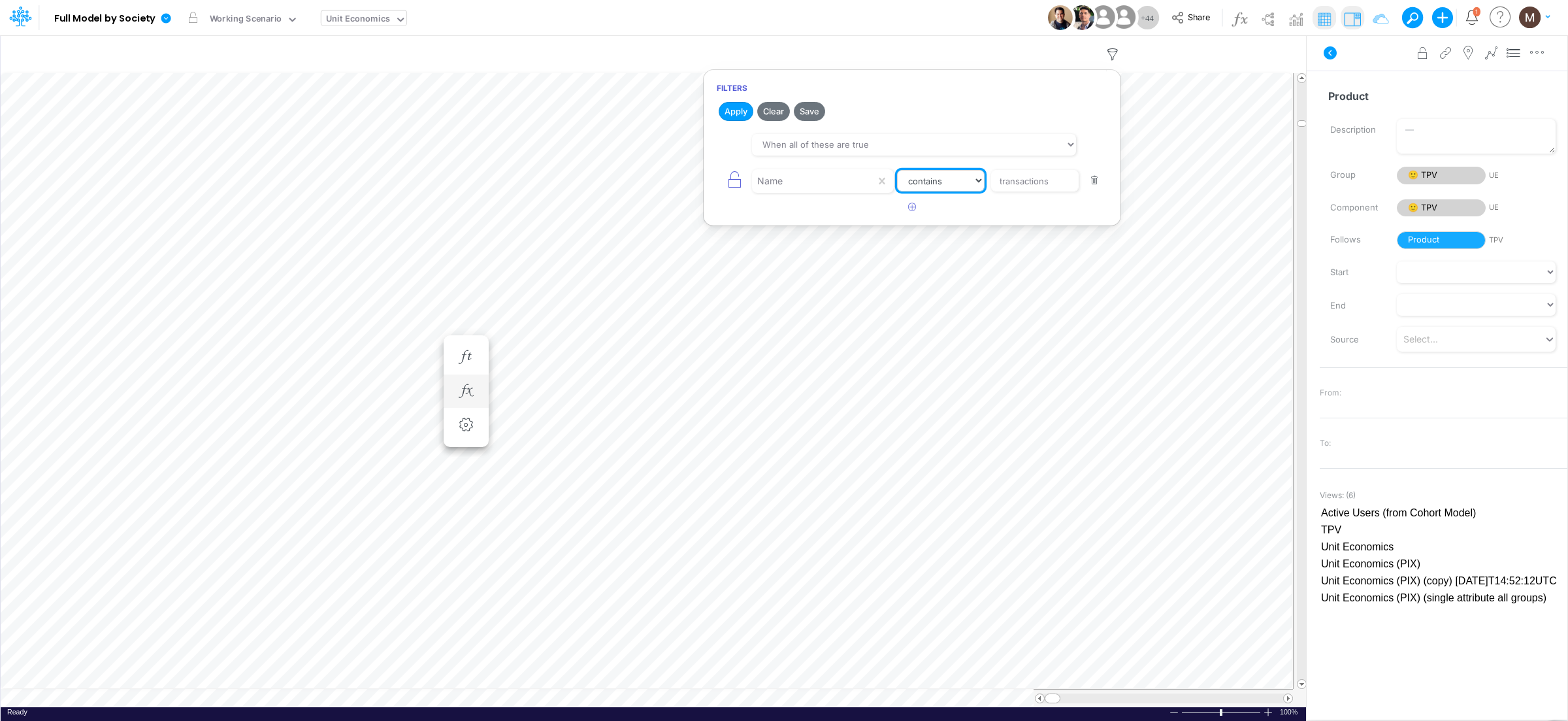
click at [897, 170] on select "equals not equal starts with ends with contains" at bounding box center [940, 181] width 87 height 22
click at [726, 113] on button "Apply" at bounding box center [735, 111] width 35 height 19
click at [1288, 698] on span at bounding box center [1288, 698] width 8 height 8
click at [1287, 698] on span at bounding box center [1288, 698] width 8 height 8
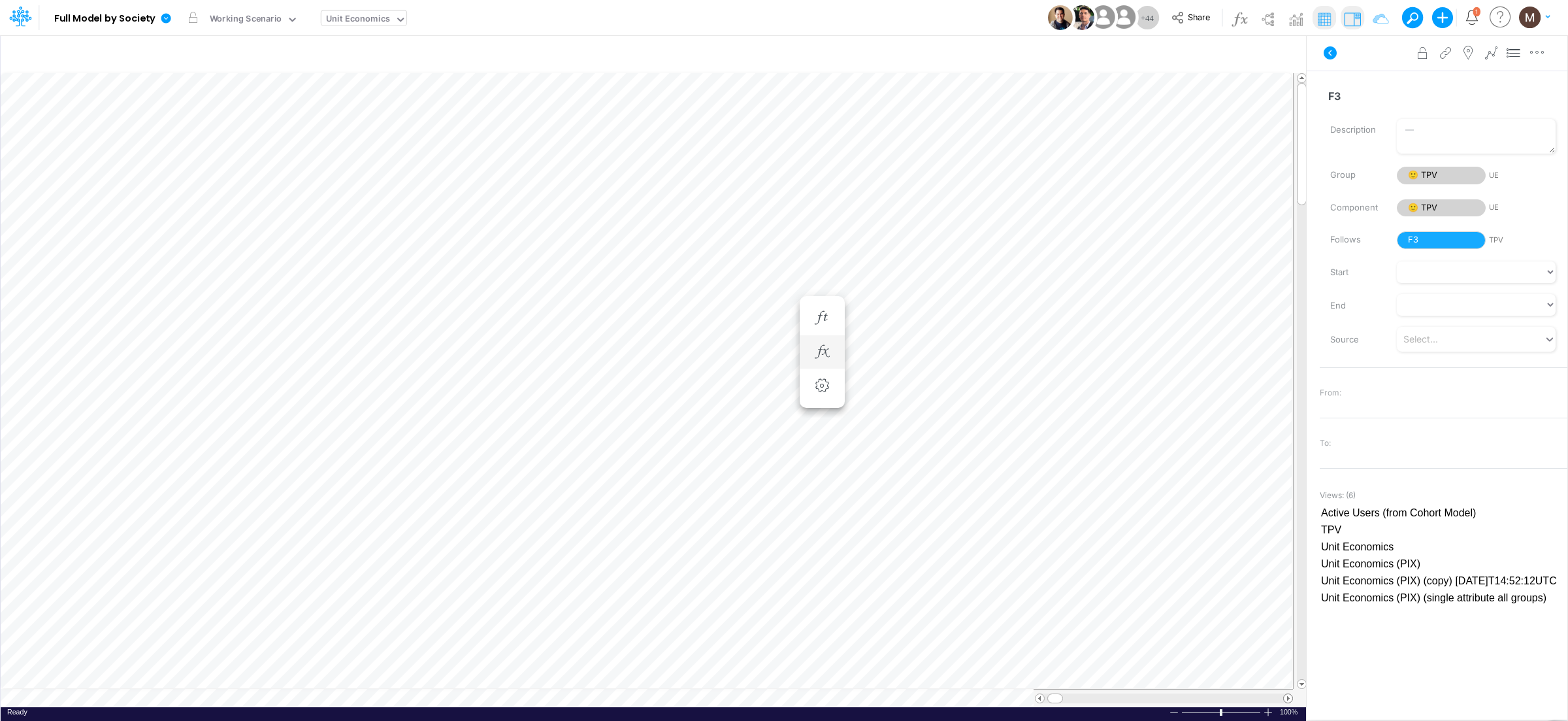
click at [1287, 698] on span at bounding box center [1288, 698] width 8 height 8
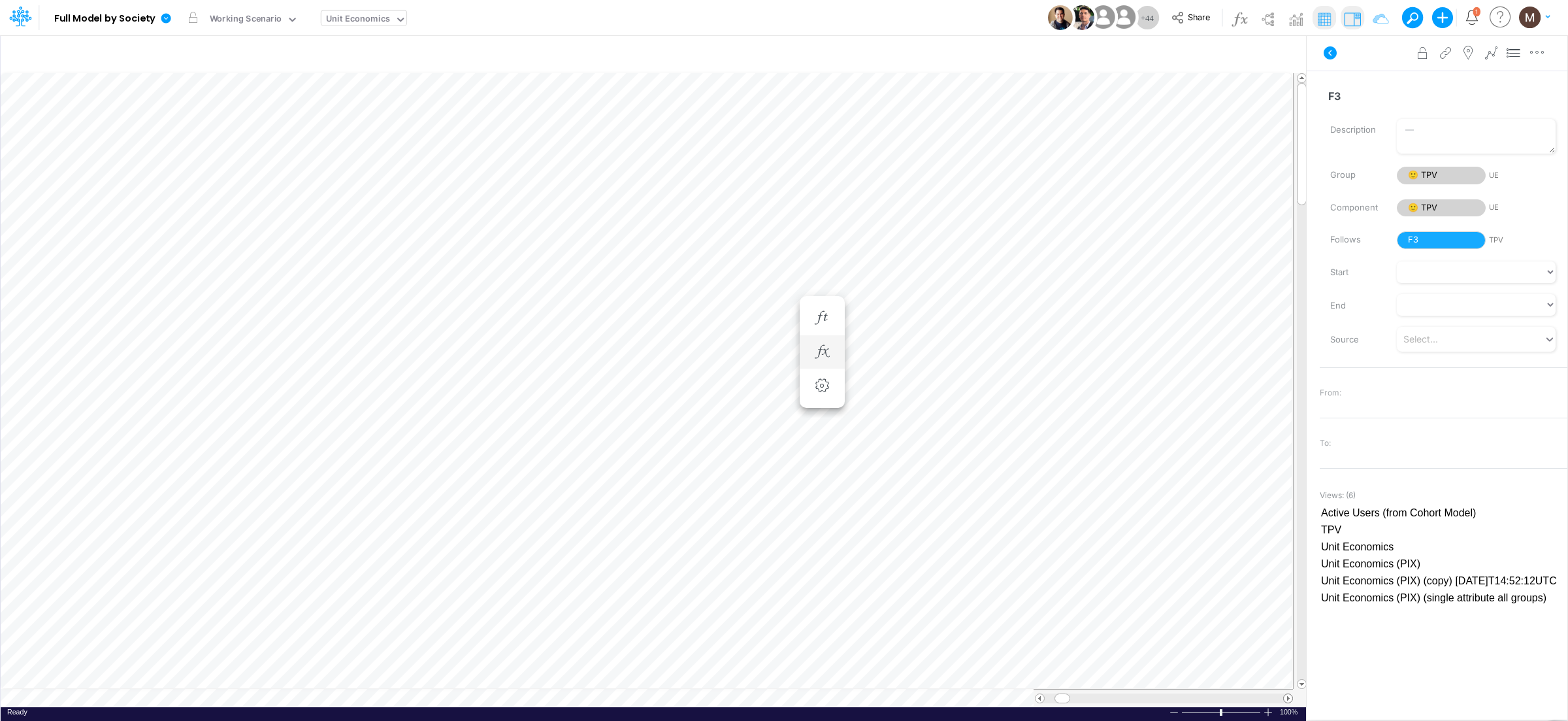
click at [1287, 698] on span at bounding box center [1288, 698] width 8 height 8
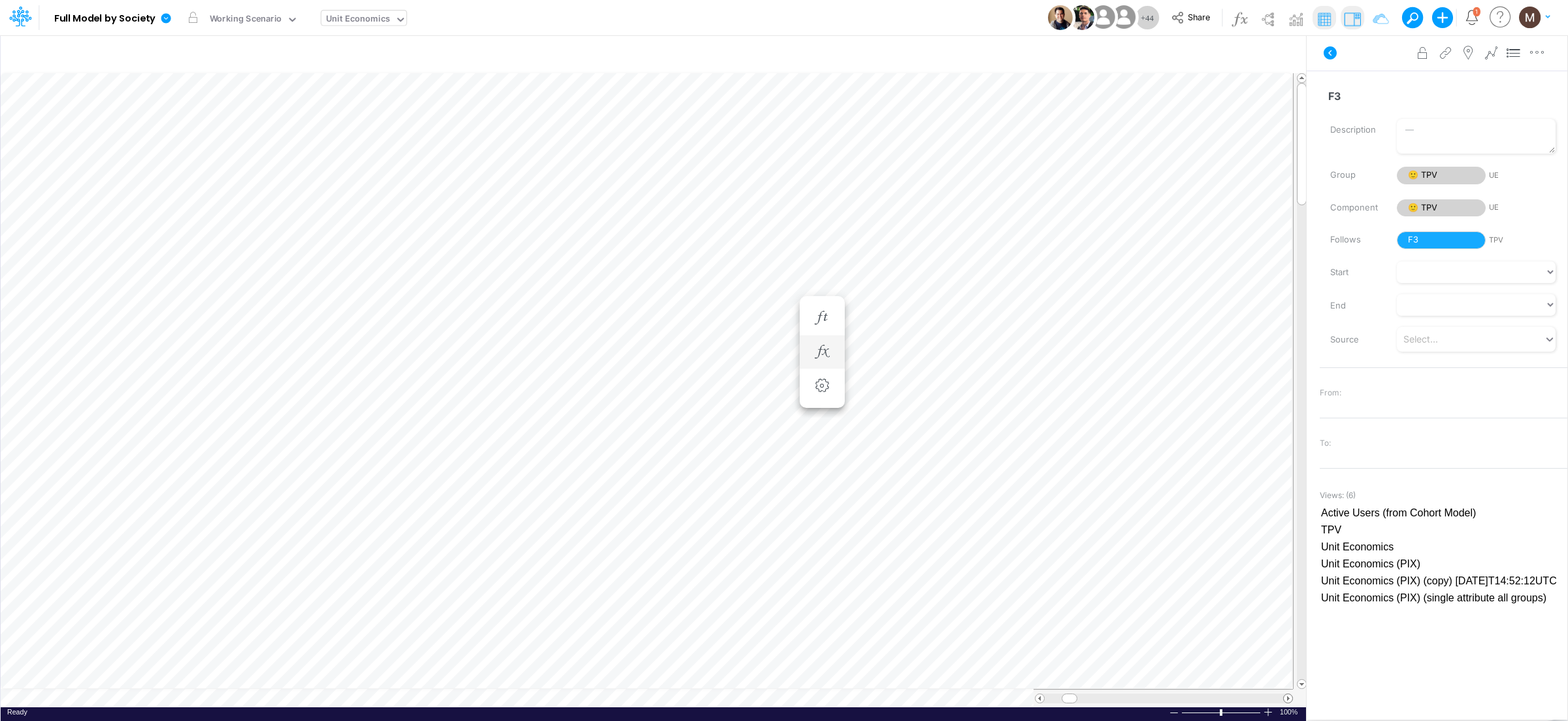
click at [1287, 698] on span at bounding box center [1288, 698] width 8 height 8
click at [1288, 697] on span at bounding box center [1288, 698] width 8 height 8
click at [1272, 713] on div at bounding box center [1268, 712] width 10 height 10
click at [1271, 712] on div at bounding box center [1268, 712] width 10 height 10
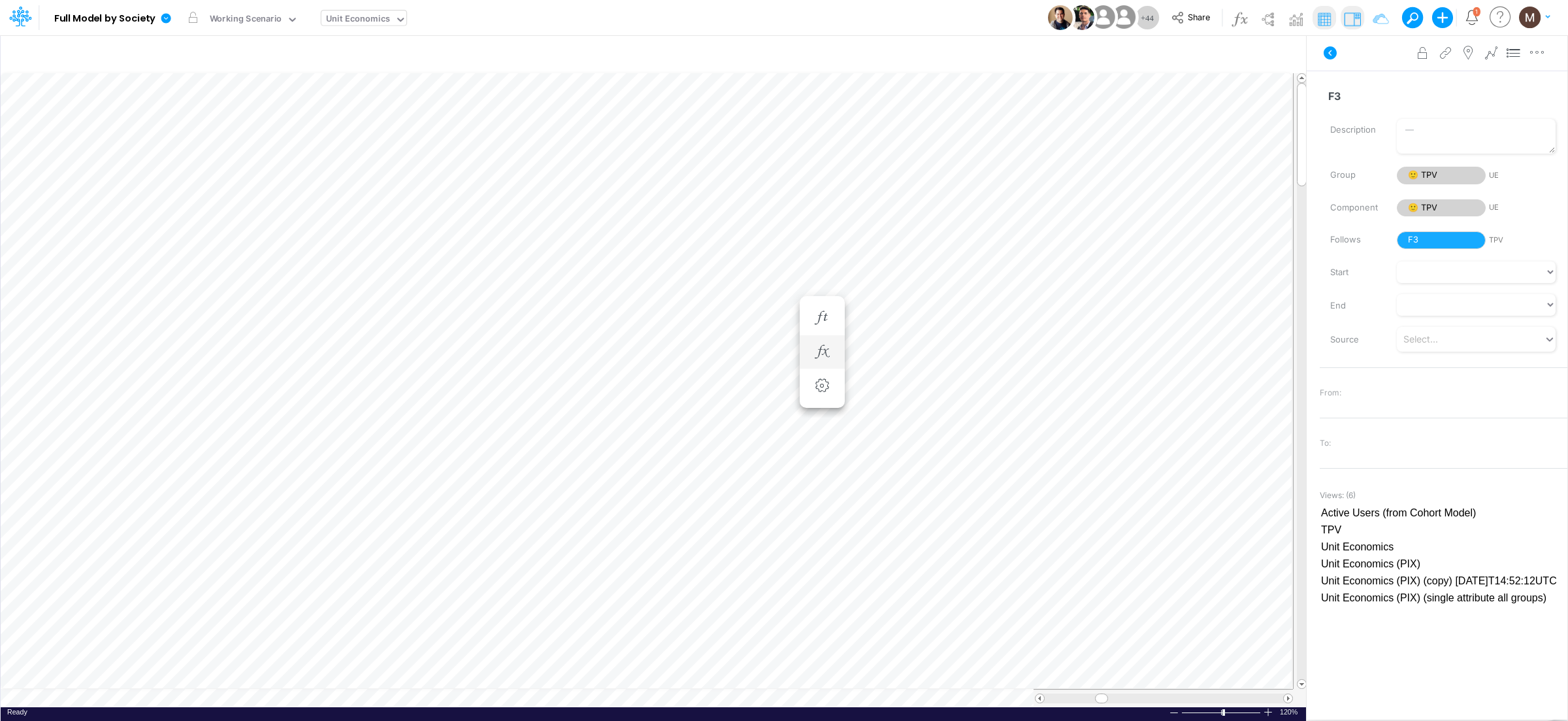
click at [1271, 712] on div at bounding box center [1268, 712] width 10 height 10
click at [1289, 696] on span at bounding box center [1288, 698] width 8 height 8
click at [1285, 696] on span at bounding box center [1288, 698] width 8 height 8
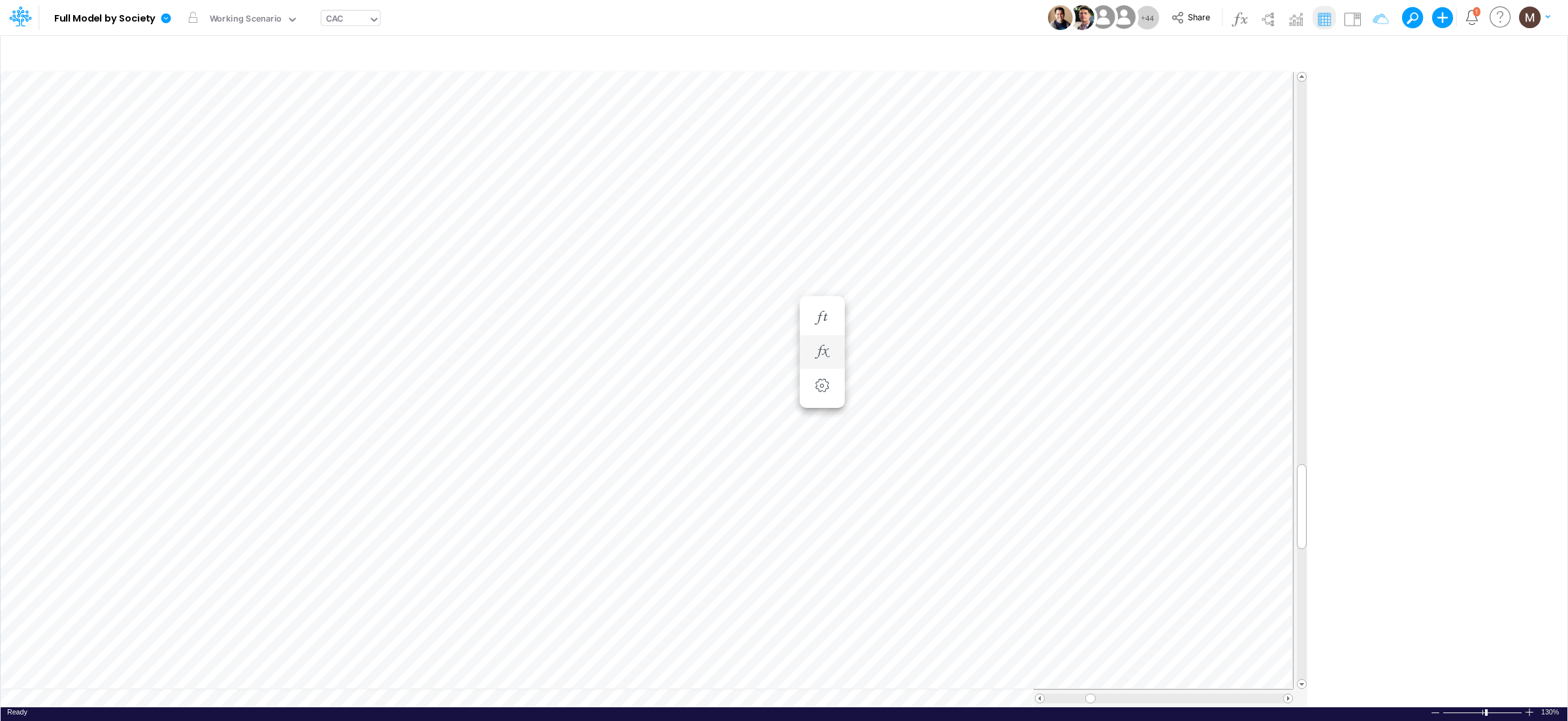
scroll to position [0, 1]
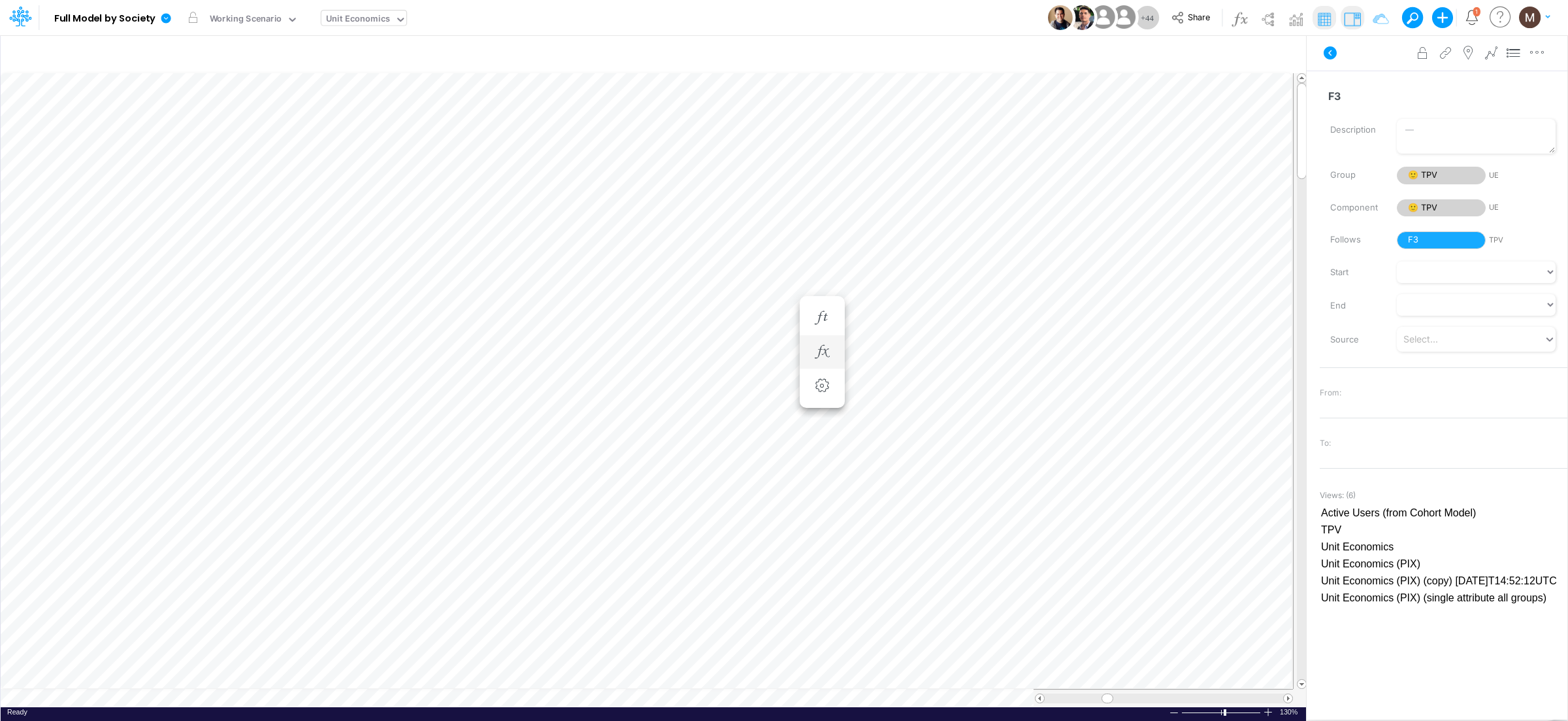
scroll to position [0, 1]
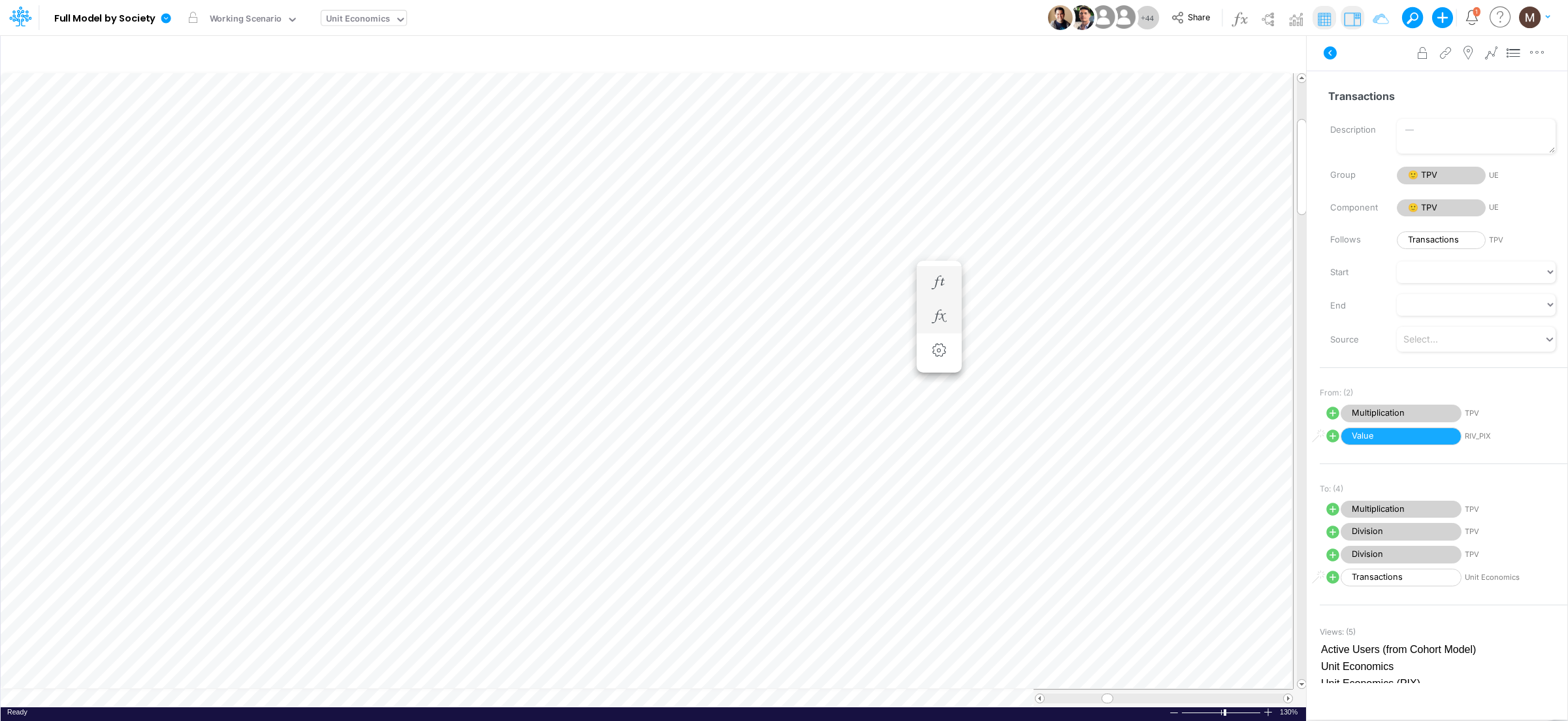
scroll to position [0, 1]
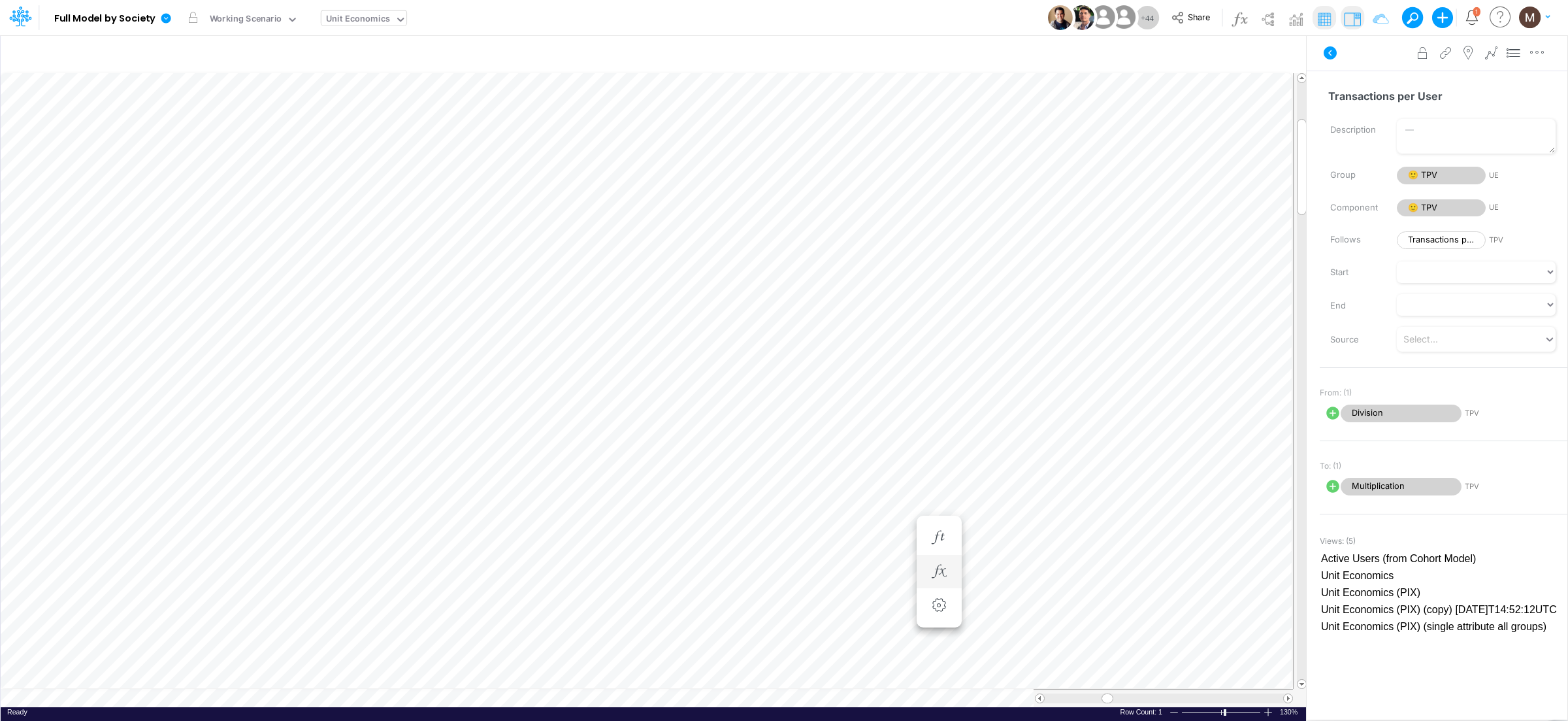
scroll to position [0, 1]
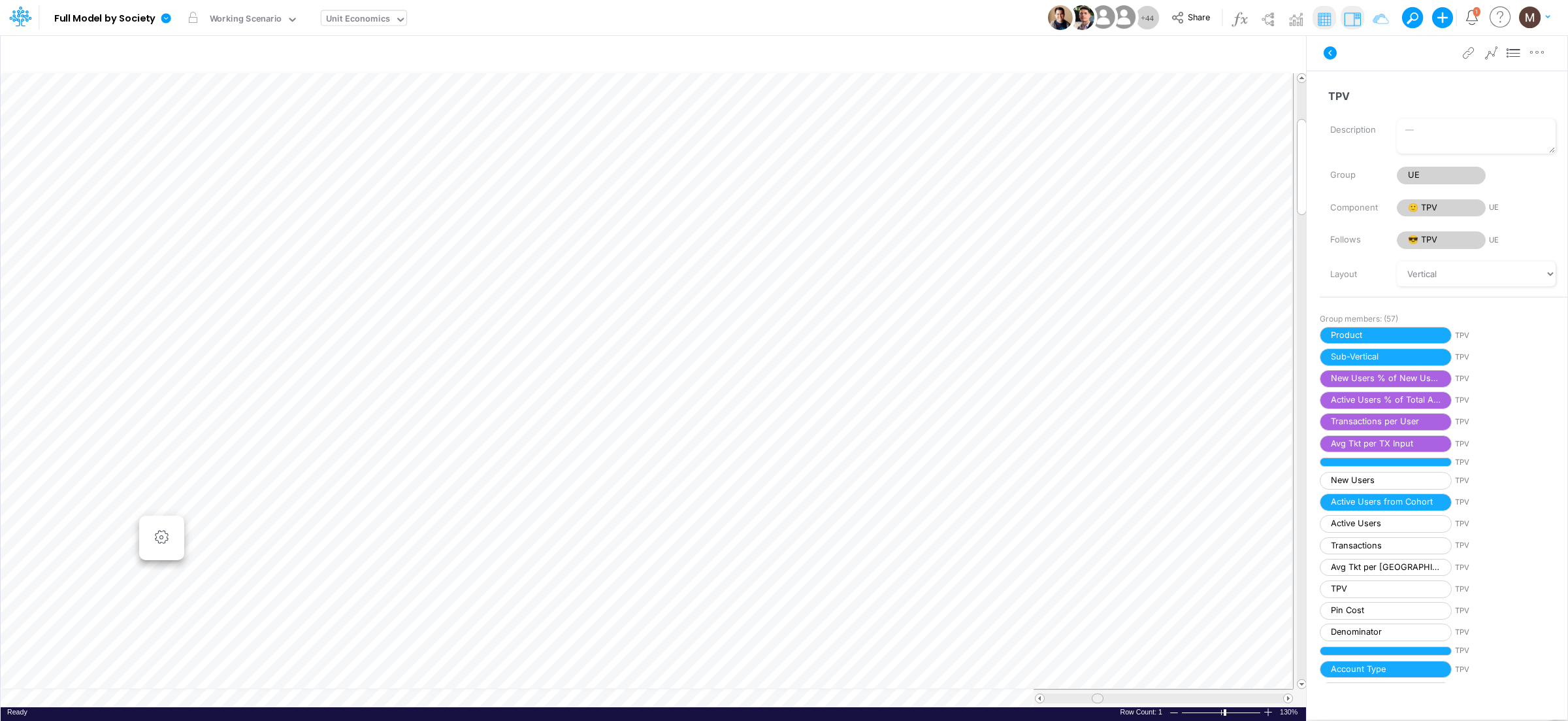
drag, startPoint x: 1103, startPoint y: 696, endPoint x: 1093, endPoint y: 696, distance: 10.0
click at [1093, 696] on span at bounding box center [1098, 698] width 8 height 8
click at [1290, 695] on span at bounding box center [1288, 698] width 8 height 8
click at [1290, 697] on span at bounding box center [1288, 698] width 8 height 8
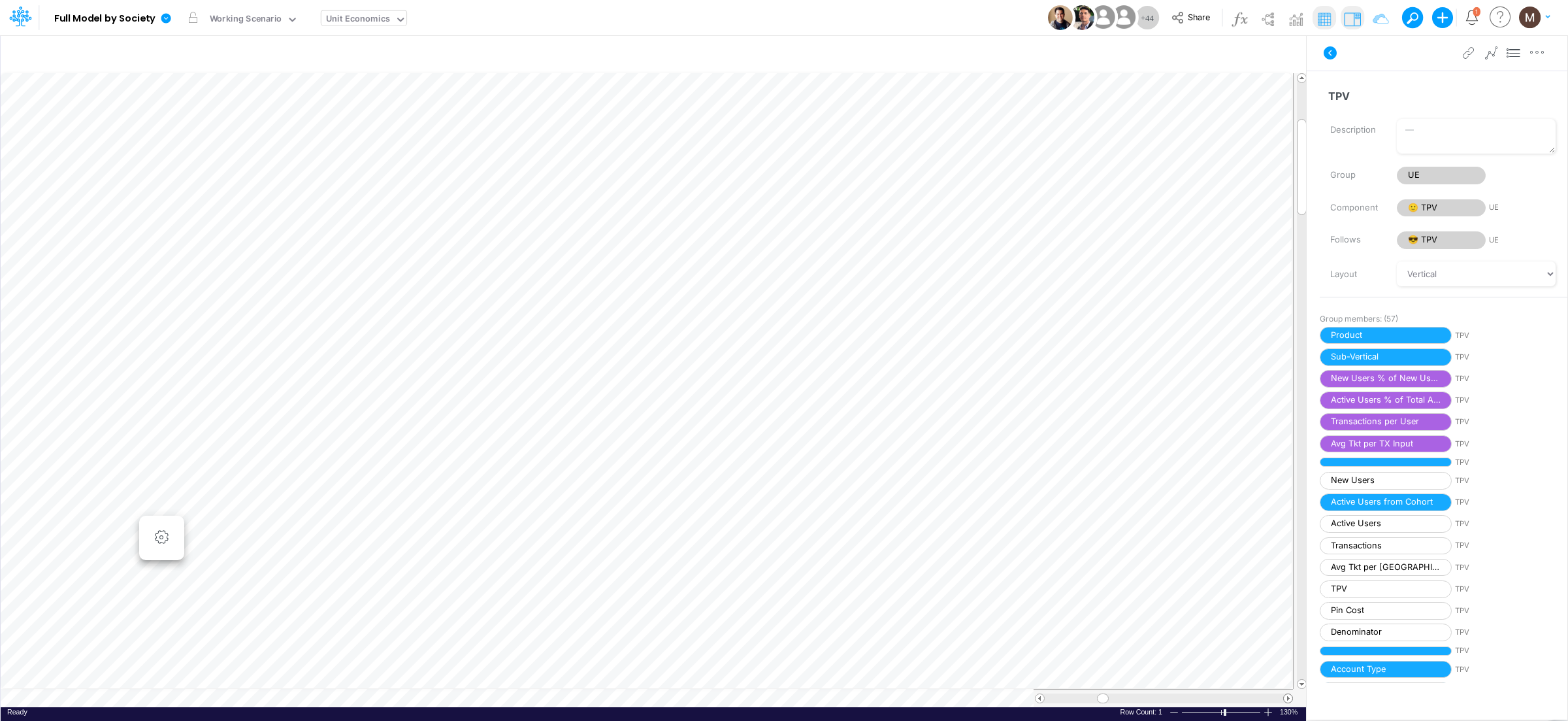
click at [1290, 697] on span at bounding box center [1288, 698] width 8 height 8
click at [996, 696] on tr at bounding box center [646, 698] width 1292 height 19
click at [1290, 699] on span at bounding box center [1288, 698] width 8 height 8
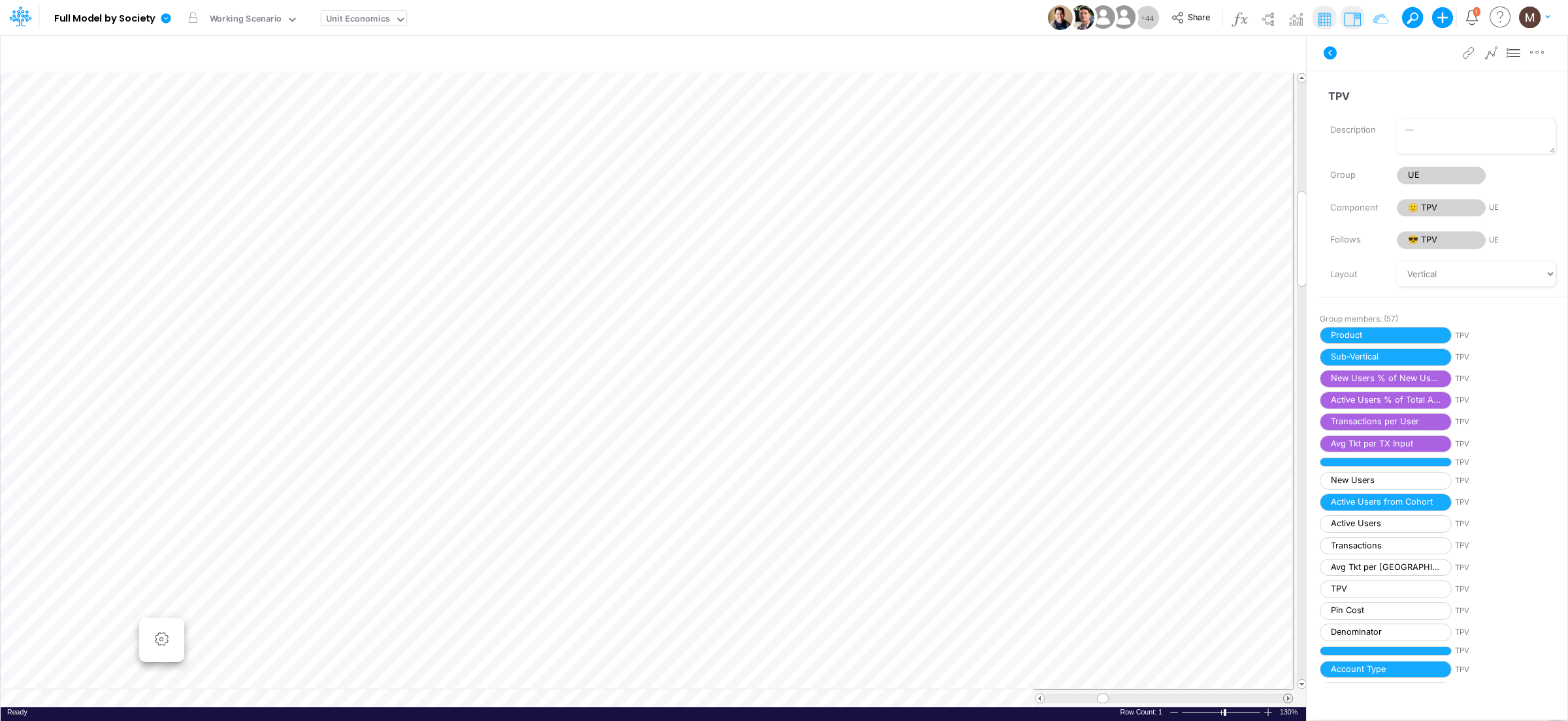
click at [1286, 698] on span at bounding box center [1288, 698] width 8 height 8
click at [1290, 700] on span at bounding box center [1288, 698] width 8 height 8
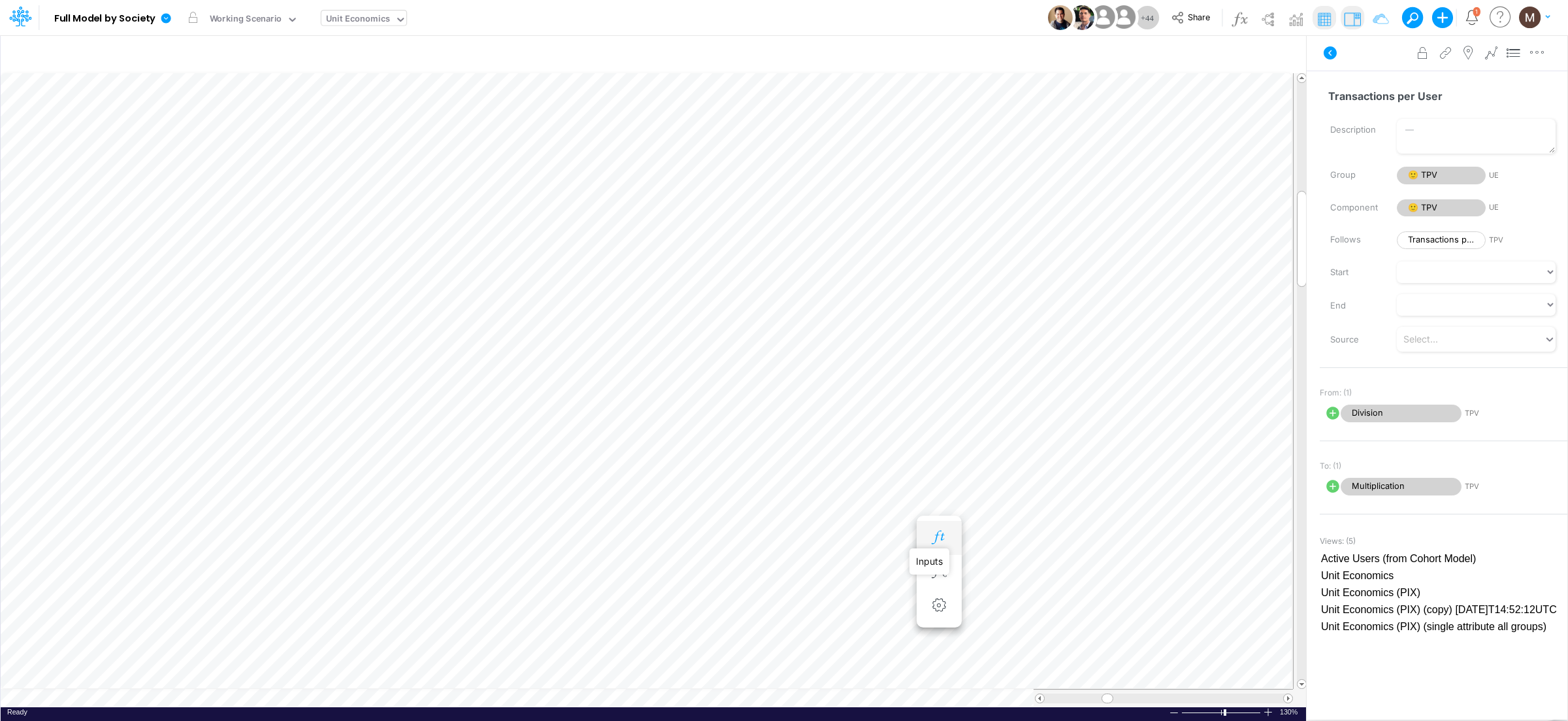
click at [941, 543] on icon "button" at bounding box center [938, 537] width 19 height 14
click at [950, 503] on button "button" at bounding box center [938, 504] width 25 height 26
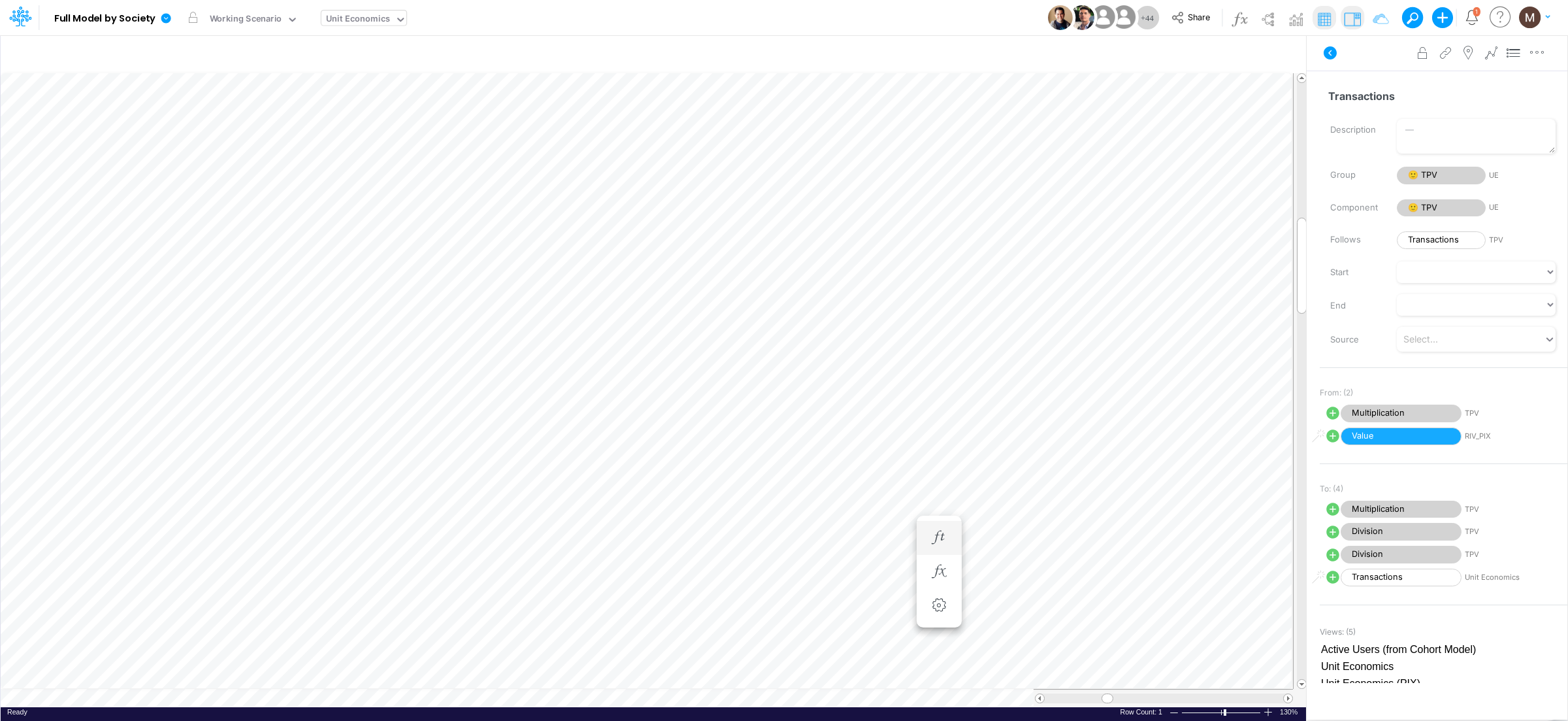
scroll to position [0, 1]
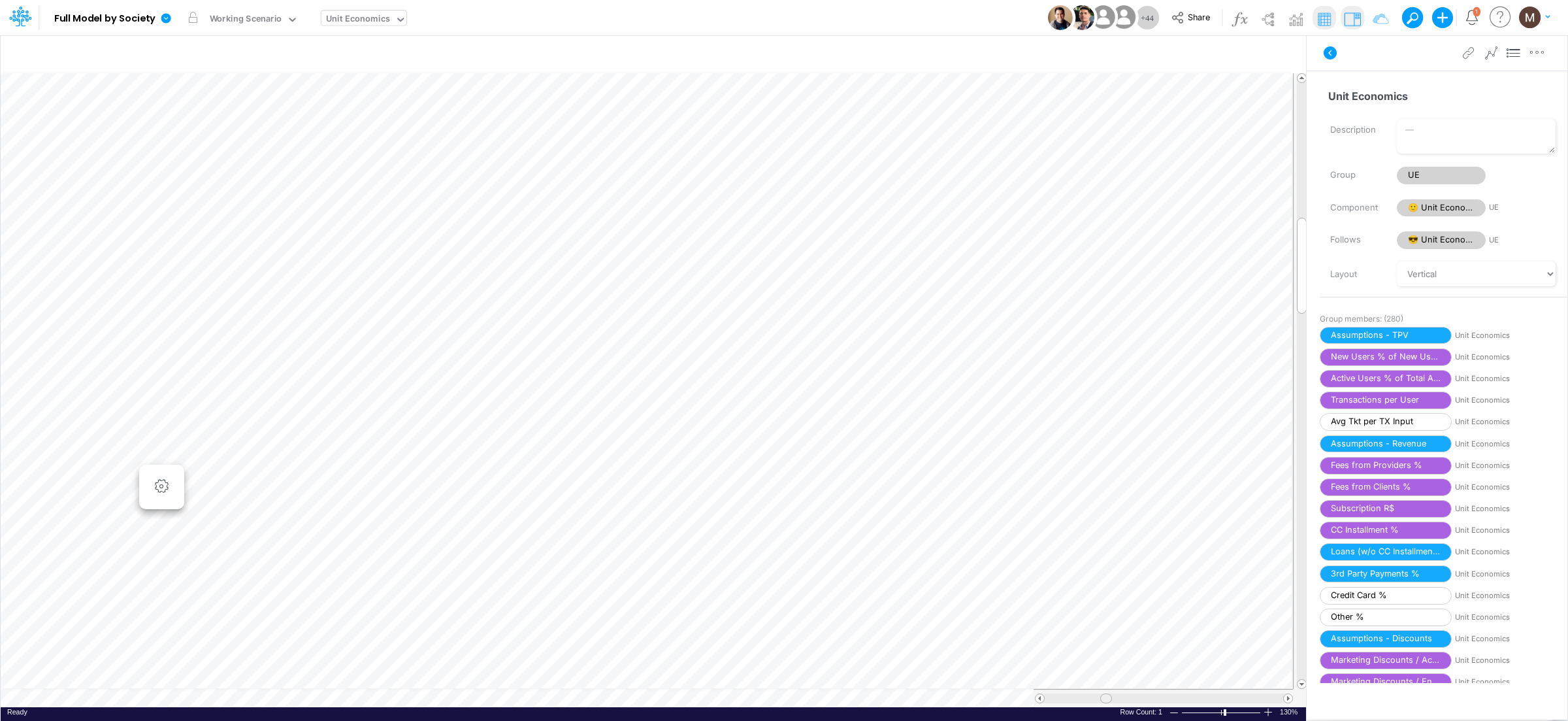
drag, startPoint x: 1107, startPoint y: 702, endPoint x: 1097, endPoint y: 695, distance: 12.2
click at [1097, 695] on div at bounding box center [1164, 698] width 239 height 10
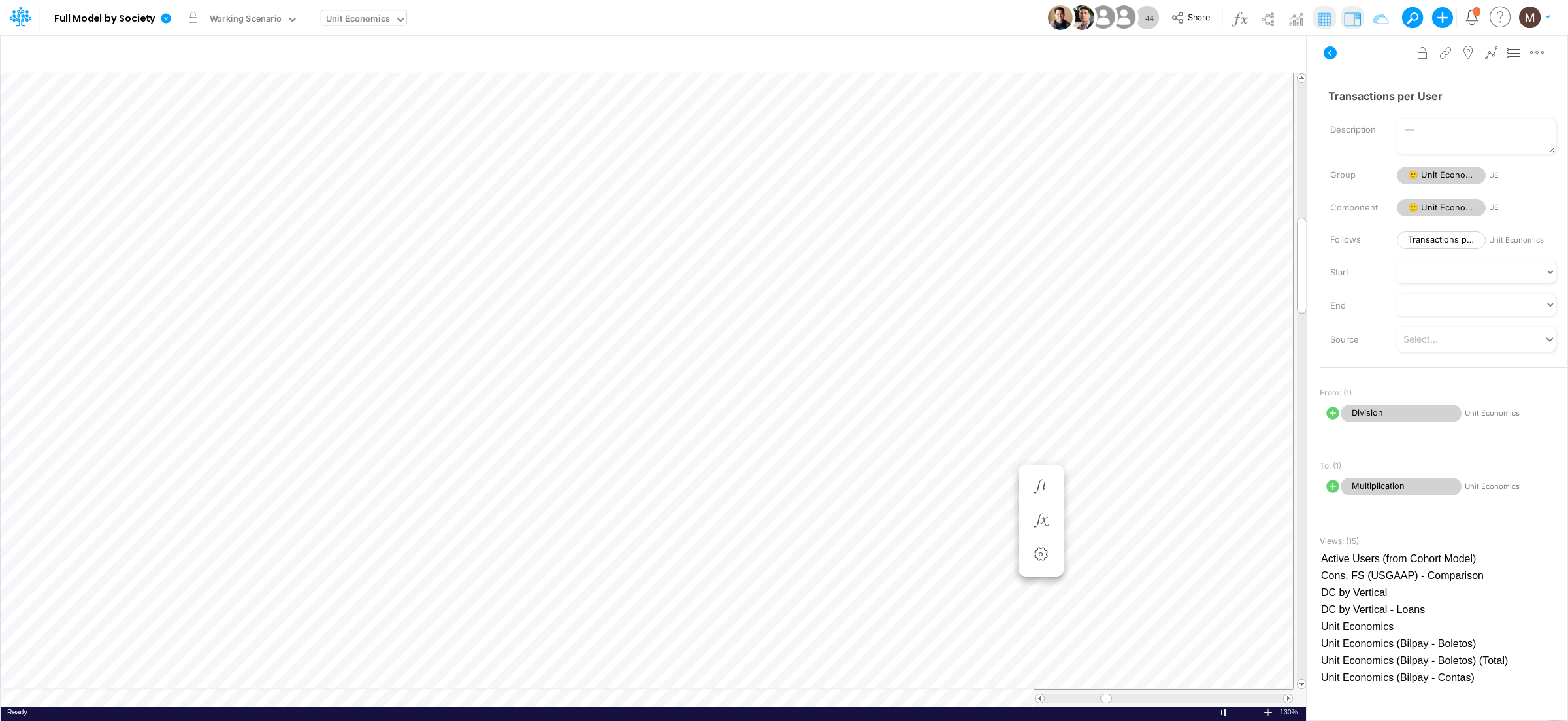
click at [480, 707] on div "Ready 130% Sum: null Max: null Min: null Numerical Count: null Count: null Aver…" at bounding box center [653, 714] width 1305 height 16
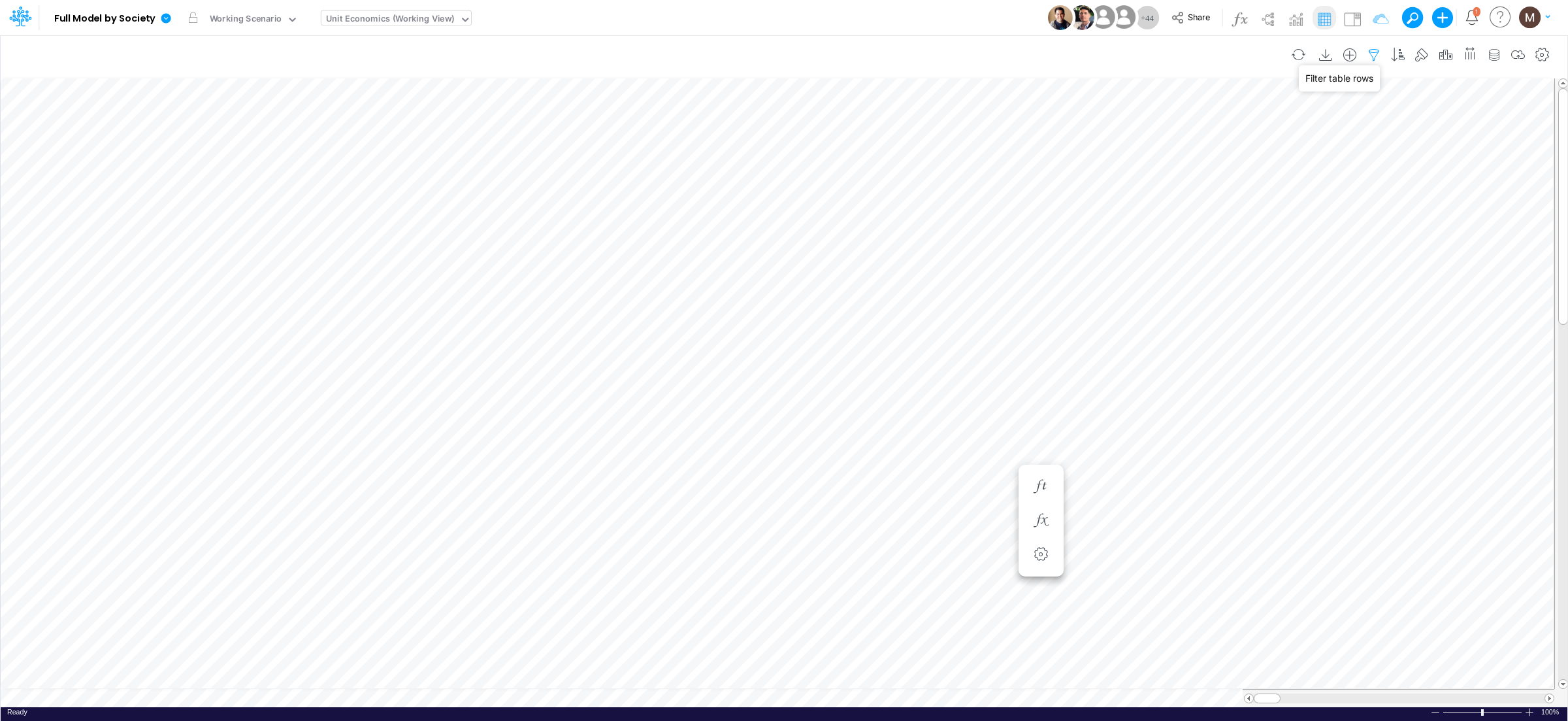
click at [1365, 52] on icon "button" at bounding box center [1373, 55] width 19 height 14
select select "contains"
select select "tableSearchOR"
select select "contains"
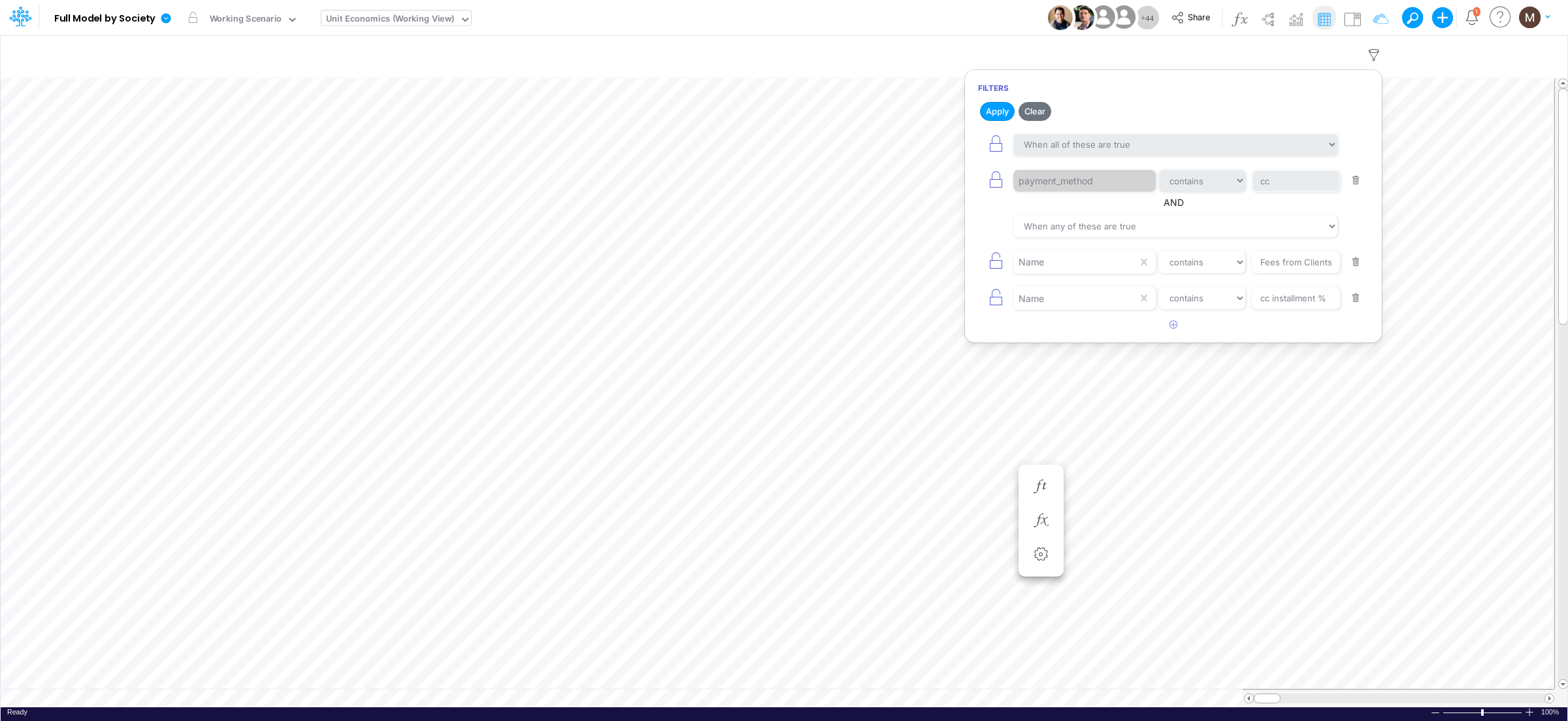
click at [1356, 184] on button "button" at bounding box center [1356, 180] width 25 height 18
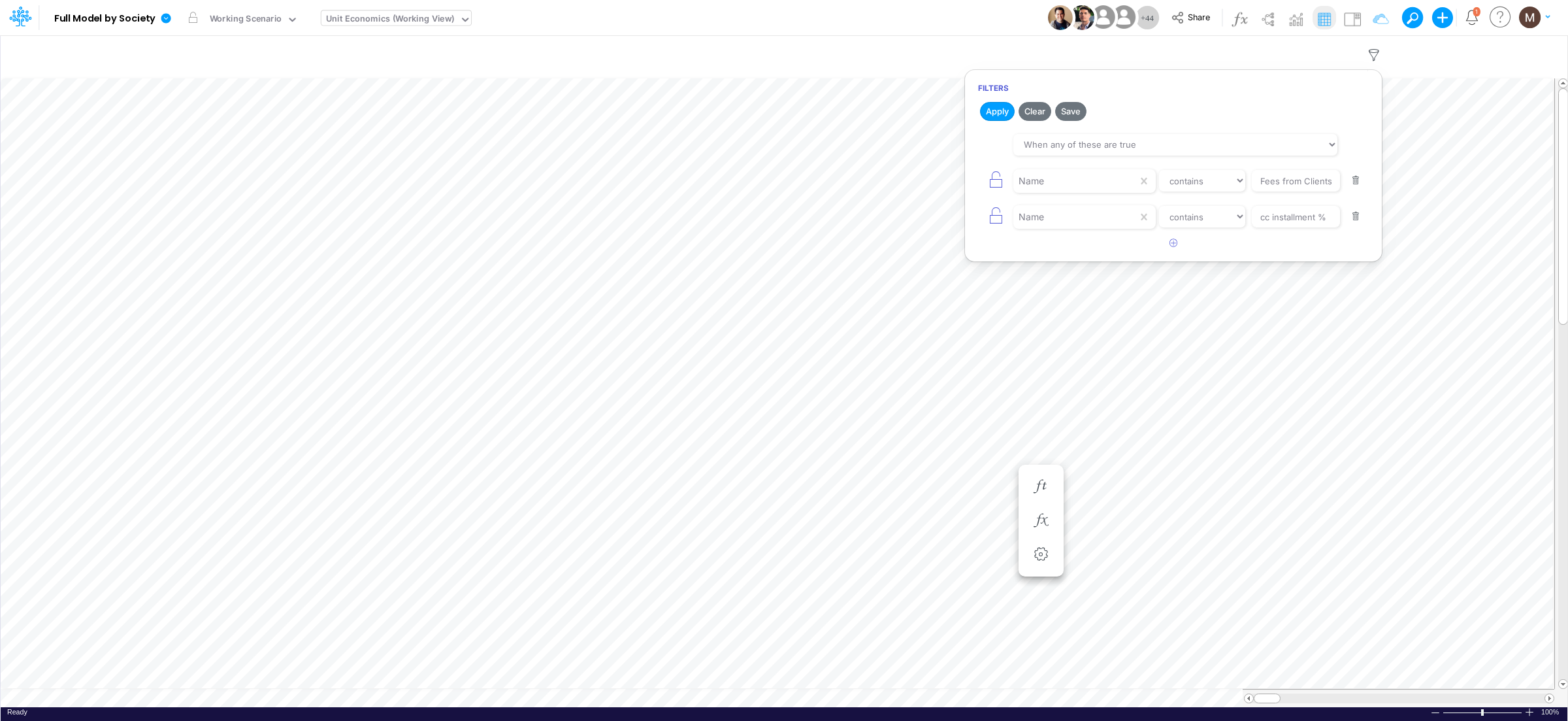
click at [1356, 184] on button "button" at bounding box center [1356, 180] width 25 height 18
type input "cc installment %"
click at [1356, 184] on button "button" at bounding box center [1356, 180] width 25 height 18
click at [1001, 117] on button "Apply" at bounding box center [997, 111] width 35 height 19
click at [1164, 138] on article at bounding box center [1173, 140] width 417 height 21
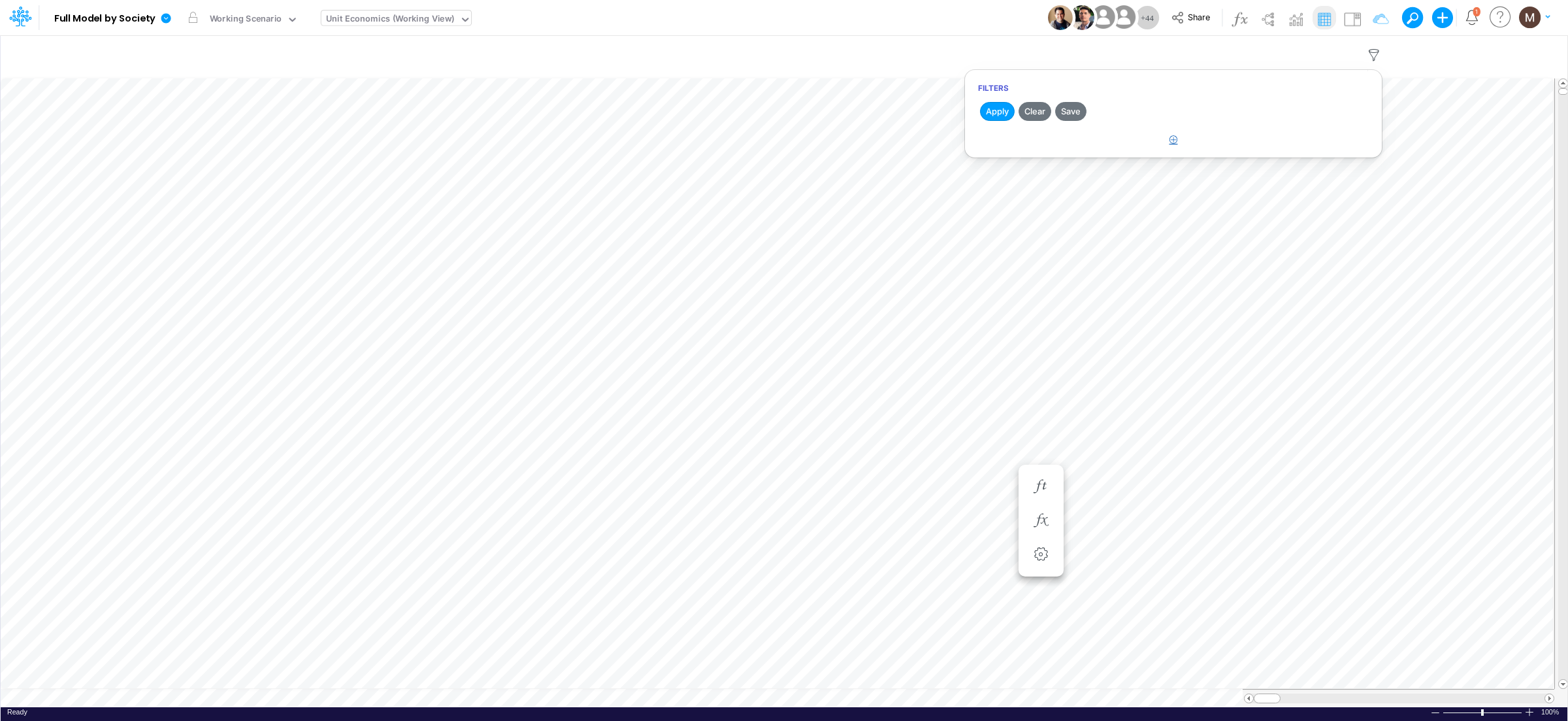
click at [1171, 142] on icon "button" at bounding box center [1174, 140] width 8 height 8
select select "tableSearchOR"
click at [1049, 185] on div at bounding box center [1075, 181] width 124 height 22
click at [1076, 245] on div "Name" at bounding box center [1085, 237] width 142 height 25
click at [1188, 190] on select "equals not equal starts with ends with contains" at bounding box center [1202, 181] width 87 height 22
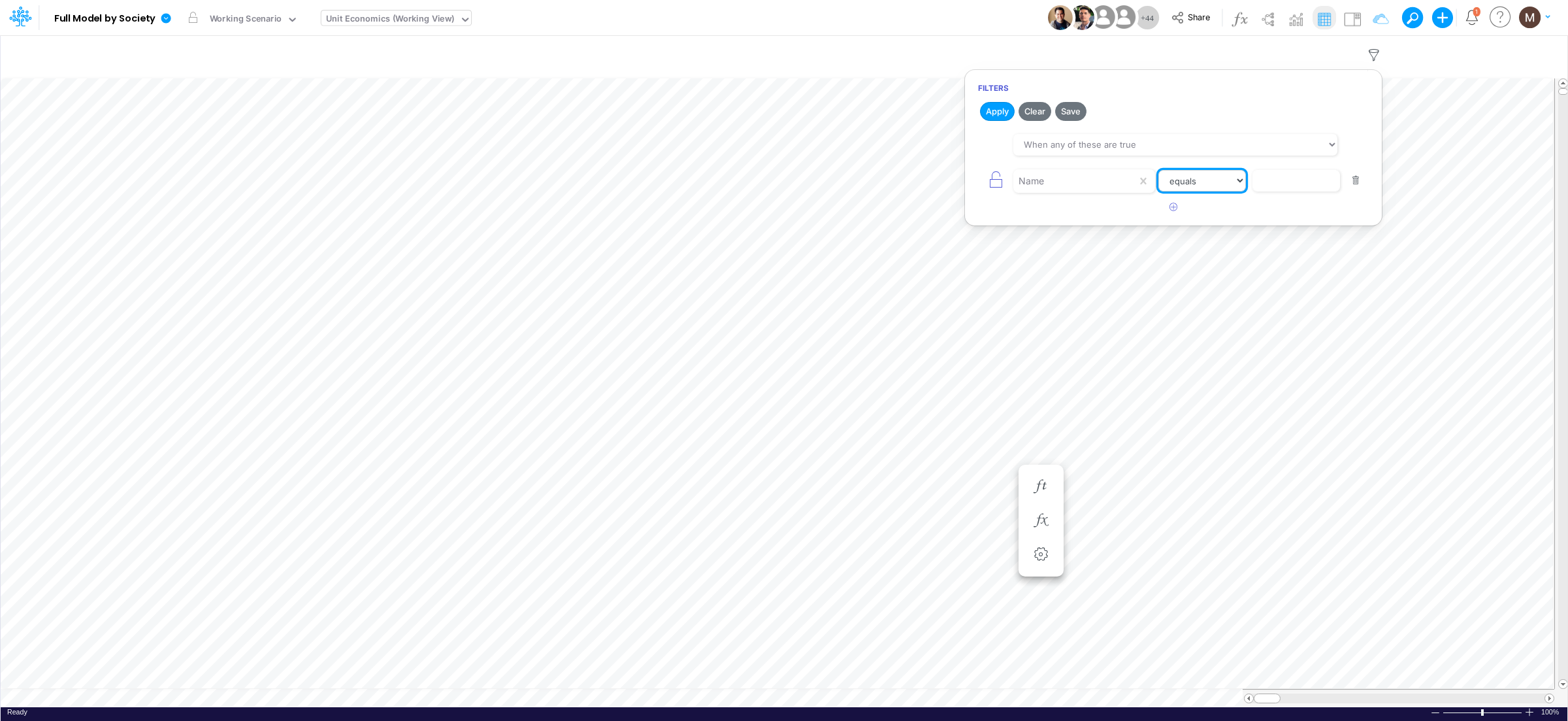
select select "contains"
click at [1158, 170] on select "equals not equal starts with ends with contains" at bounding box center [1202, 181] width 87 height 22
click at [1276, 191] on input "text" at bounding box center [1296, 181] width 88 height 22
type input "transactions"
click at [993, 120] on button "Apply" at bounding box center [997, 111] width 35 height 19
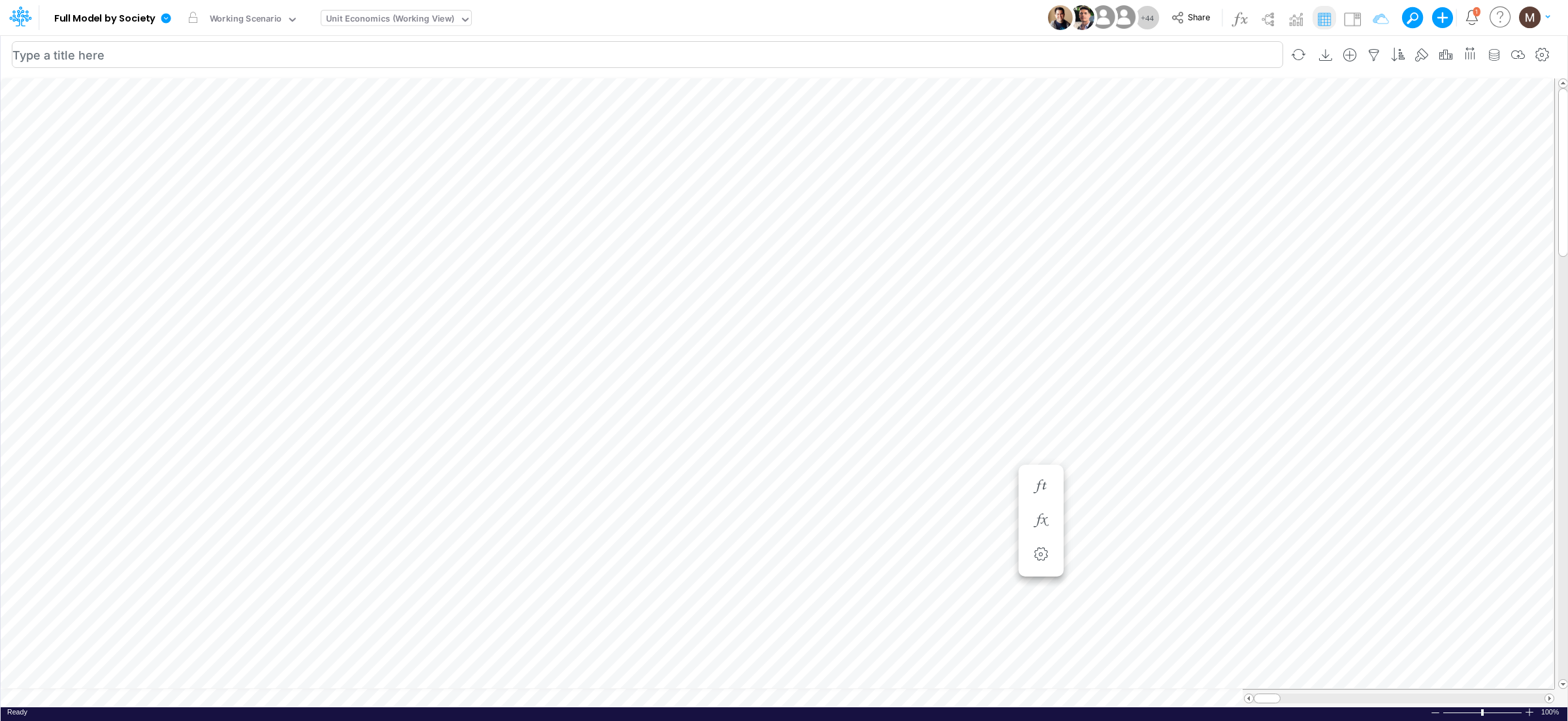
scroll to position [0, 1]
click at [1534, 707] on div at bounding box center [1529, 712] width 10 height 10
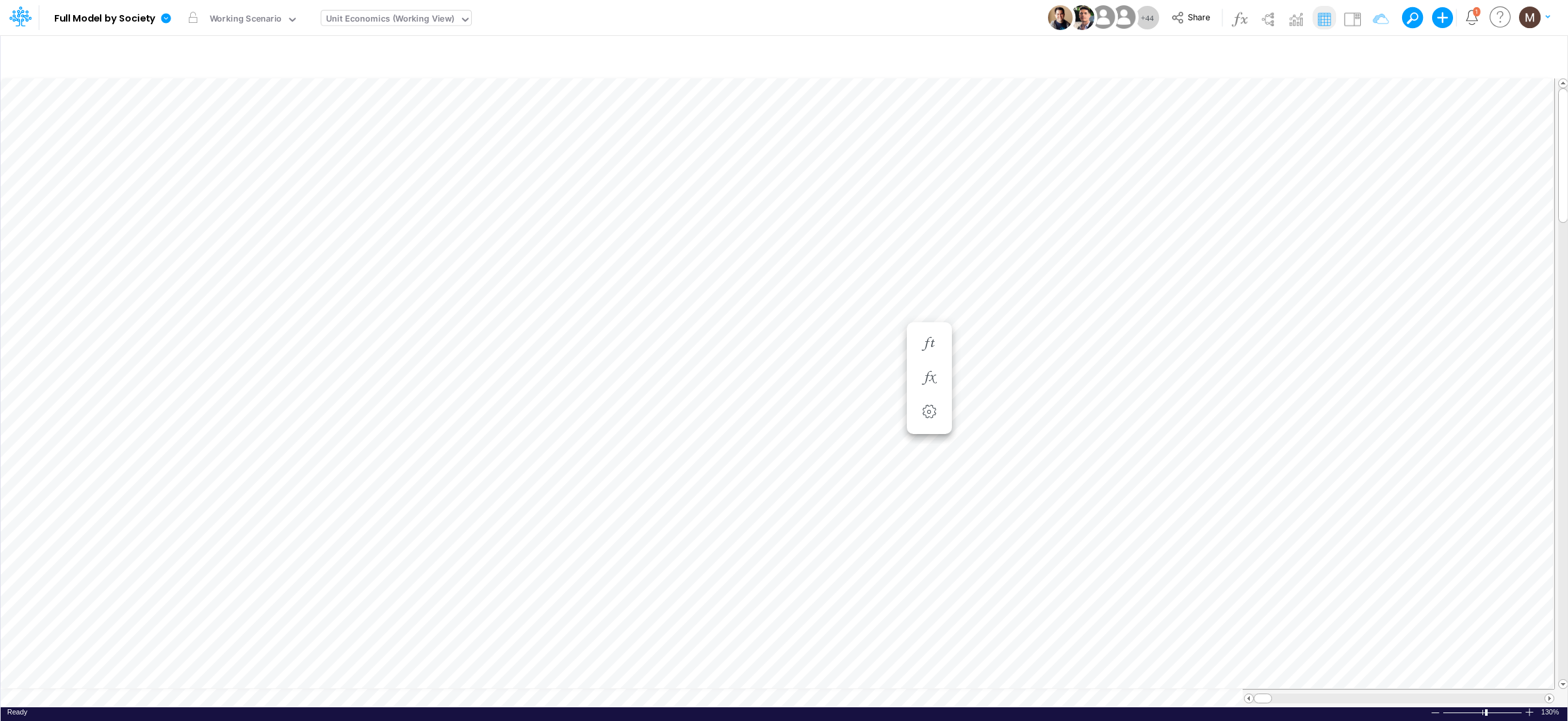
click at [1534, 707] on div at bounding box center [1529, 712] width 10 height 10
click at [1551, 694] on span at bounding box center [1549, 698] width 8 height 8
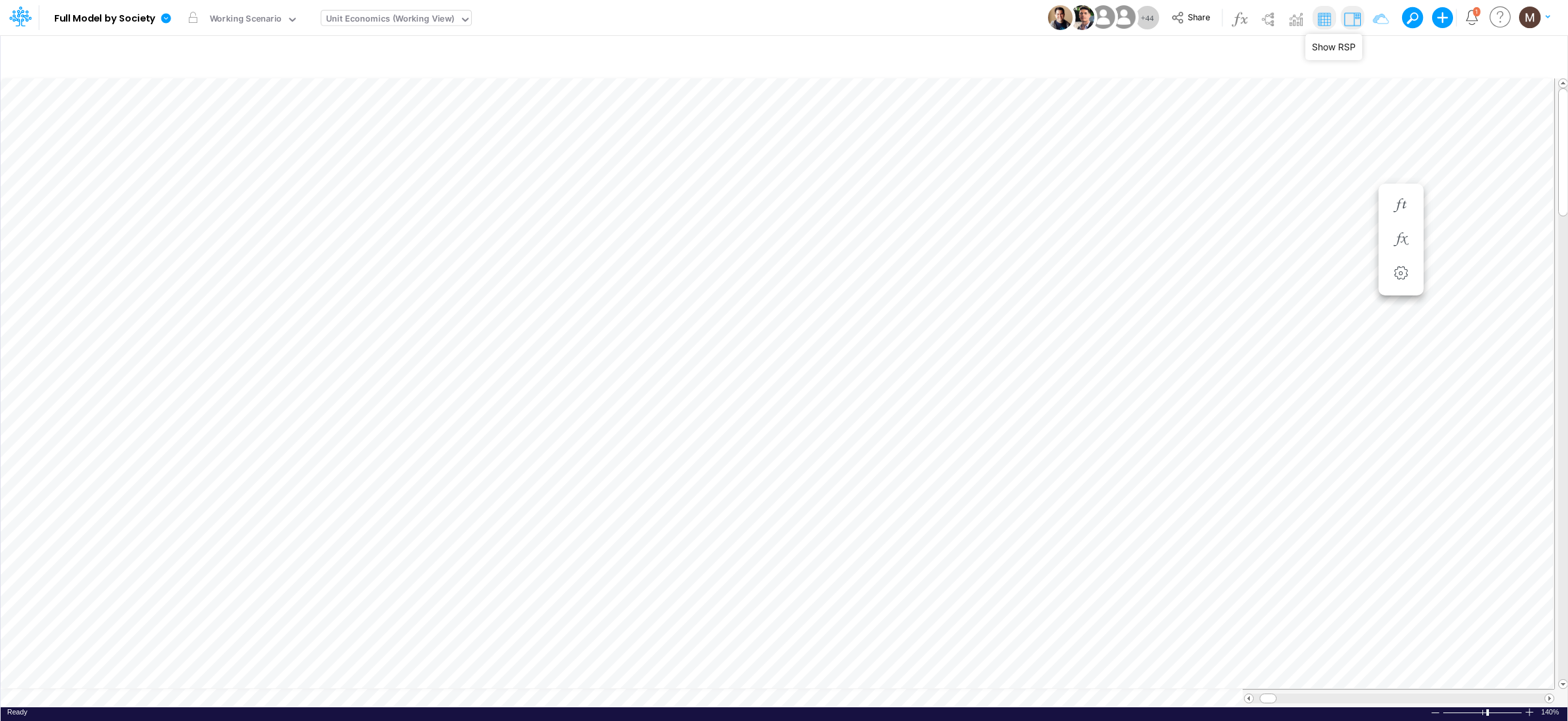
click at [1355, 22] on img at bounding box center [1352, 19] width 21 height 21
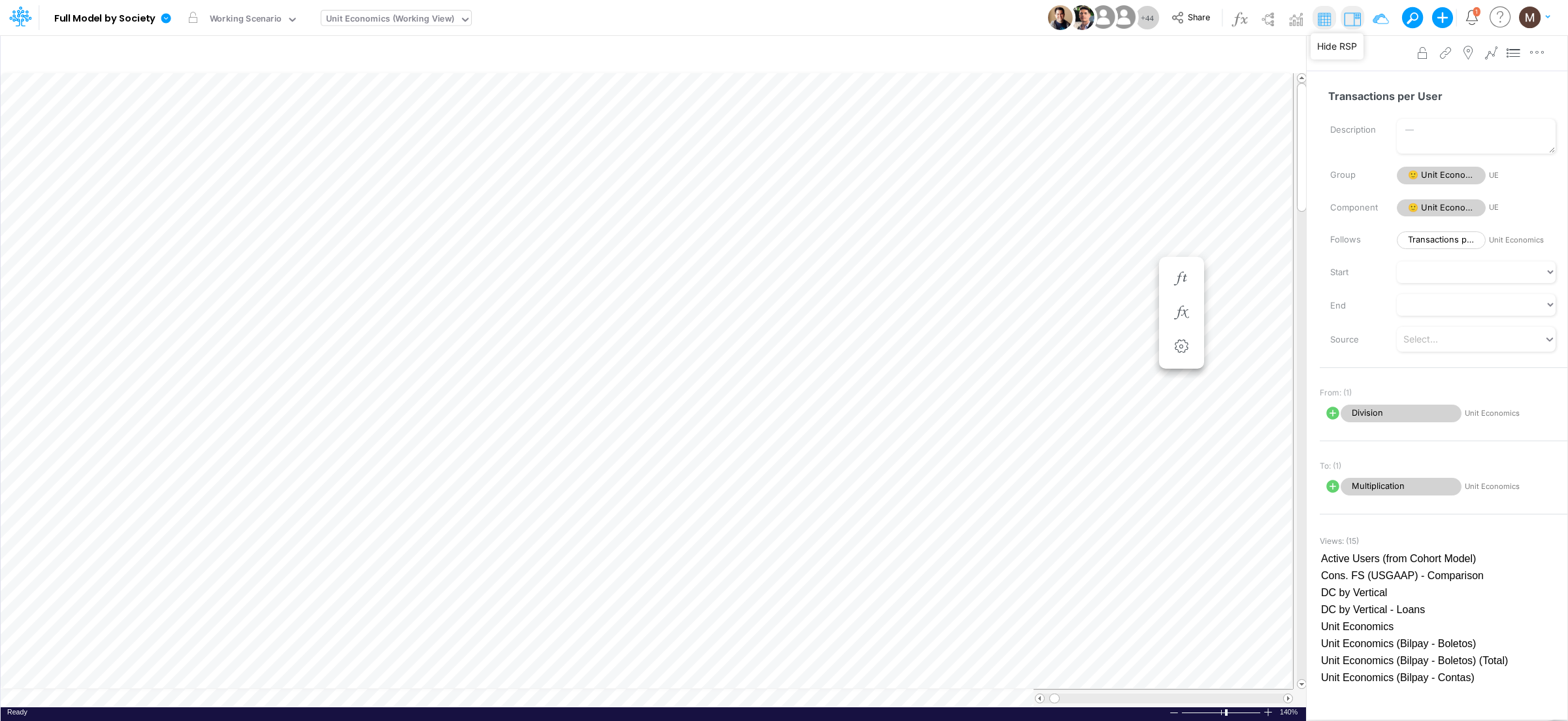
click at [1345, 19] on img at bounding box center [1352, 19] width 21 height 21
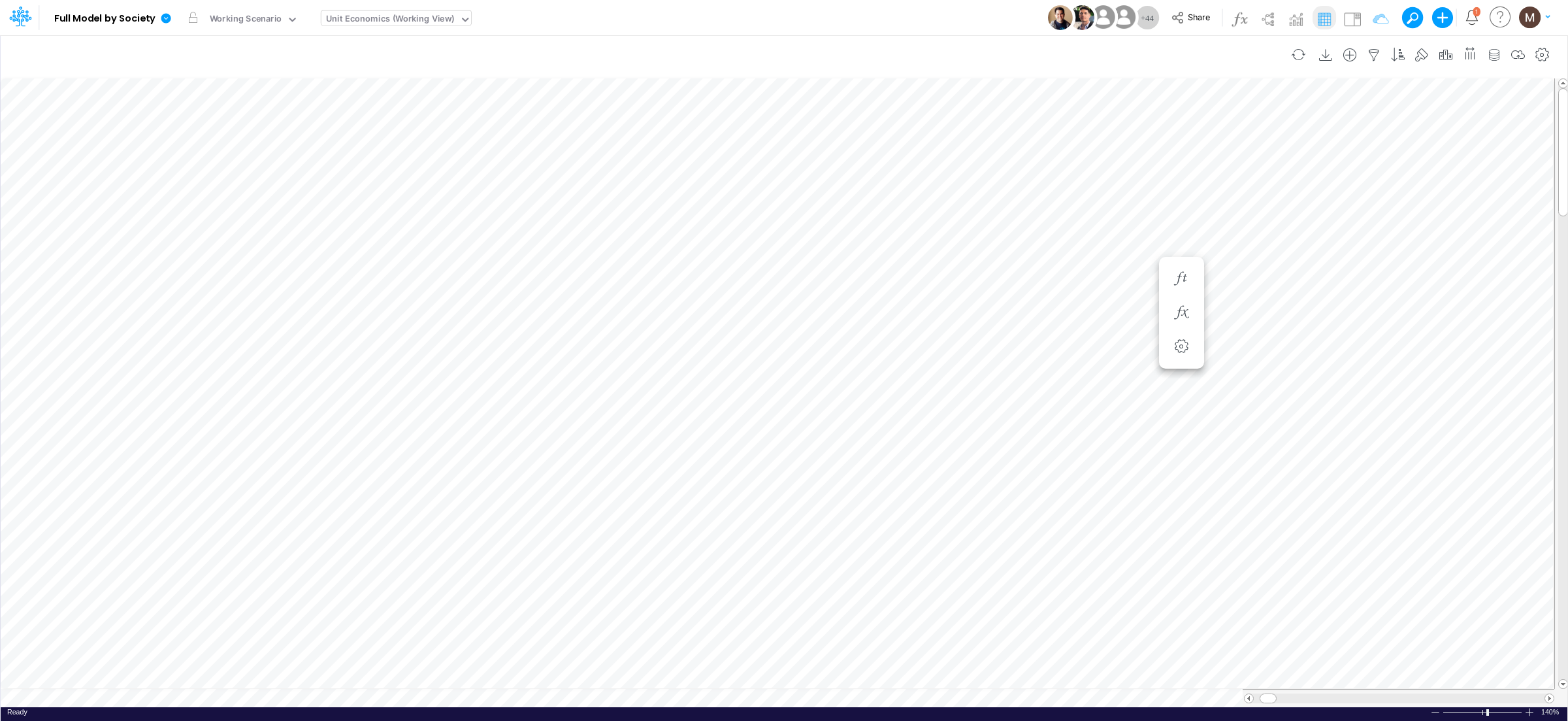
scroll to position [0, 1]
click at [1512, 185] on ul "Transactions per User = Transactions per User (Settings)" at bounding box center [1510, 239] width 45 height 112
click at [1510, 196] on button "button" at bounding box center [1510, 206] width 25 height 26
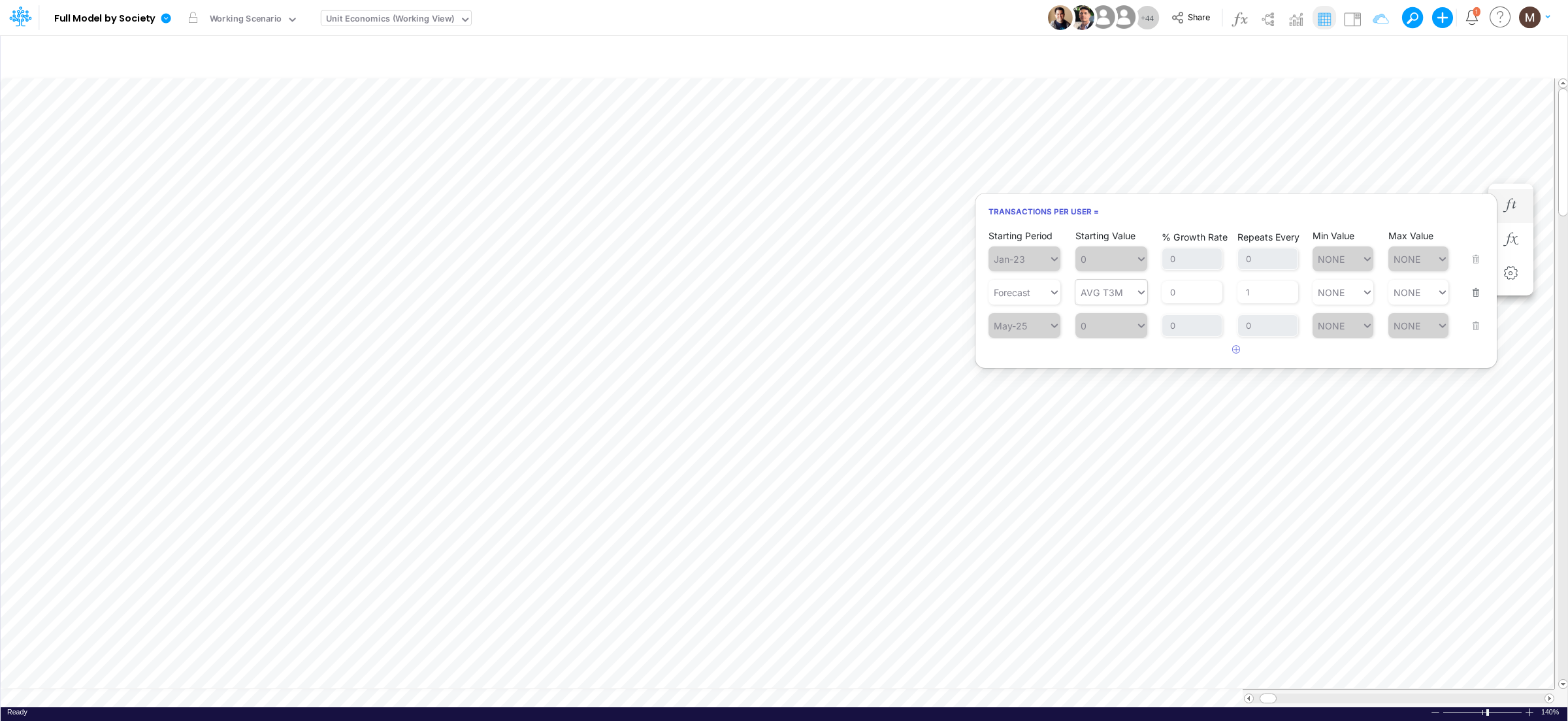
type input "AVG T3M"
click at [1136, 294] on icon at bounding box center [1142, 291] width 12 height 13
click at [1141, 296] on div "Starting Value 0" at bounding box center [1111, 316] width 72 height 41
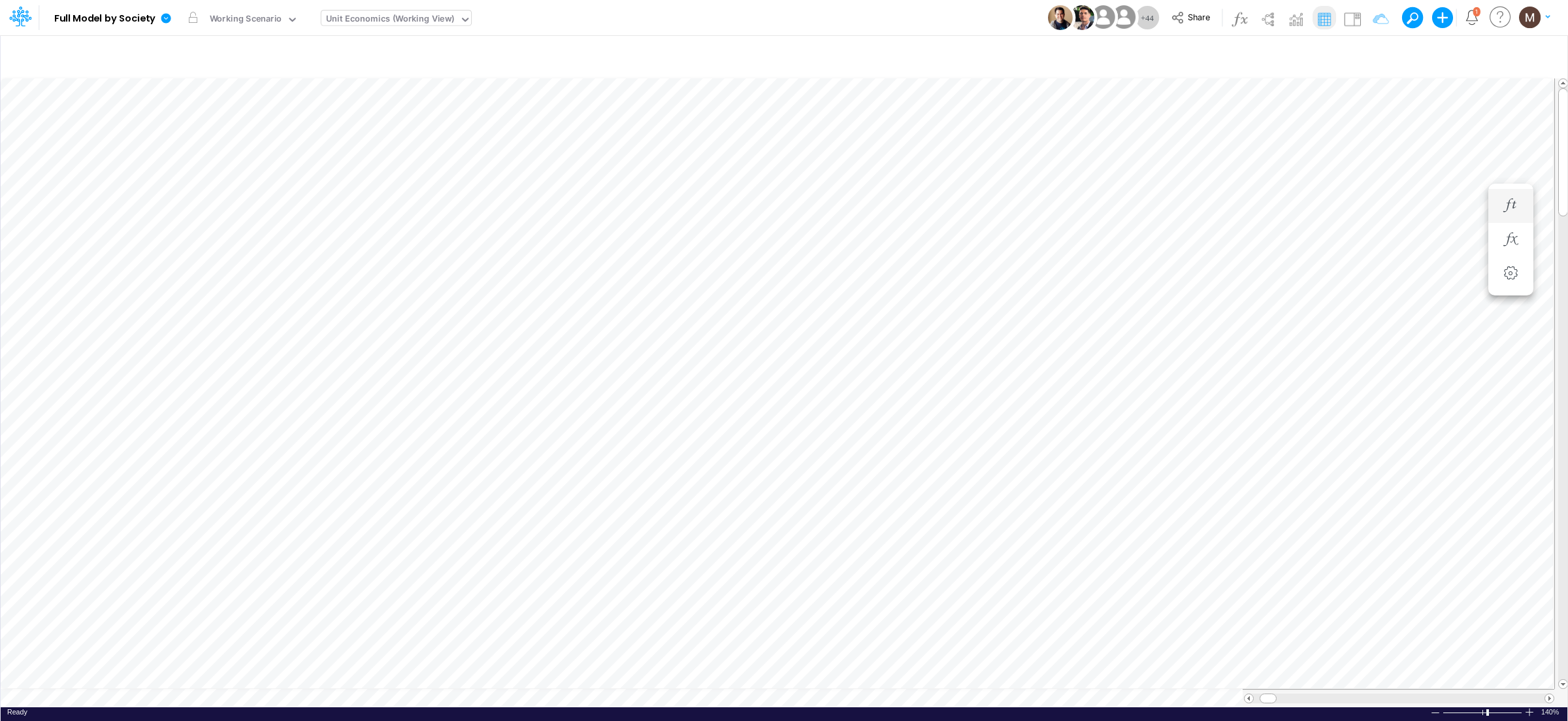
scroll to position [0, 1]
click at [1551, 694] on span at bounding box center [1549, 698] width 8 height 8
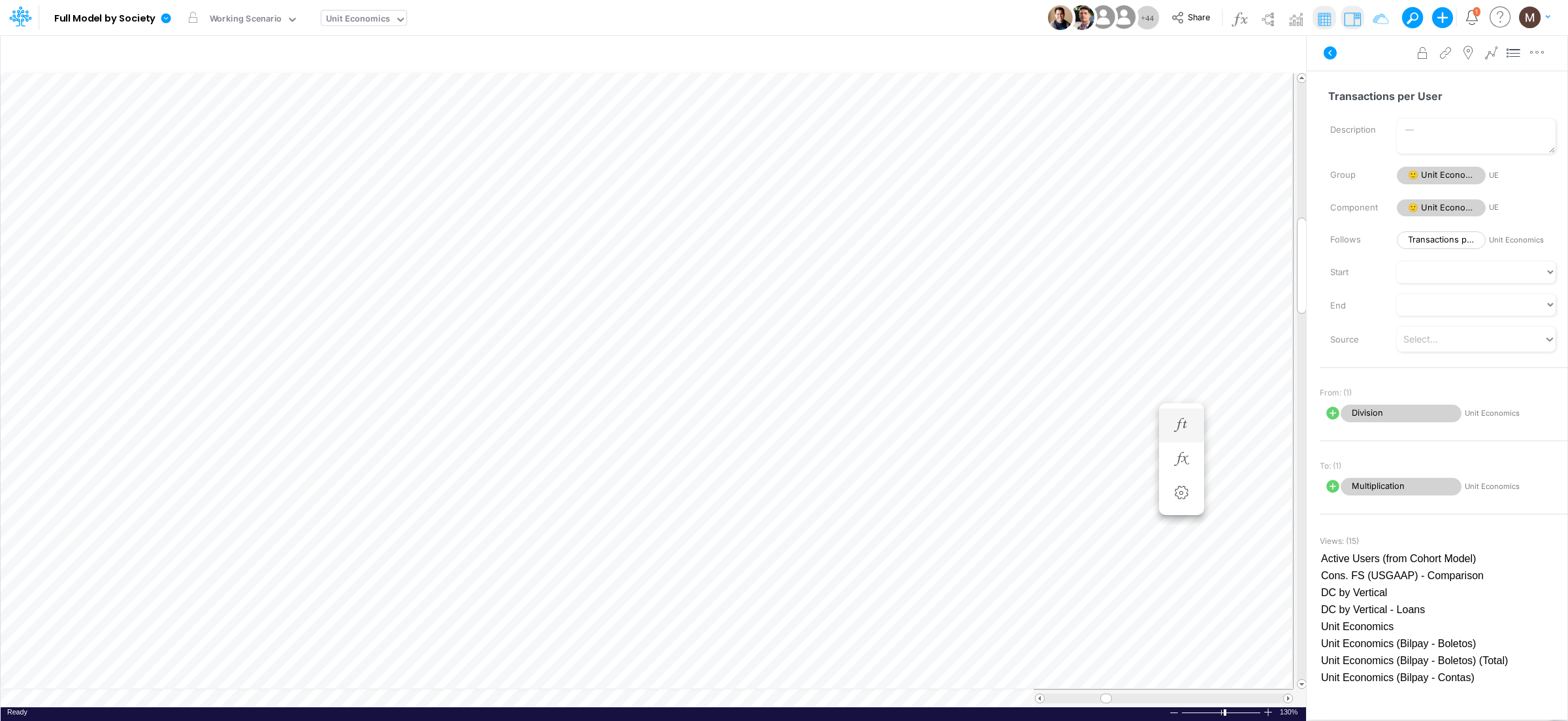
scroll to position [0, 1]
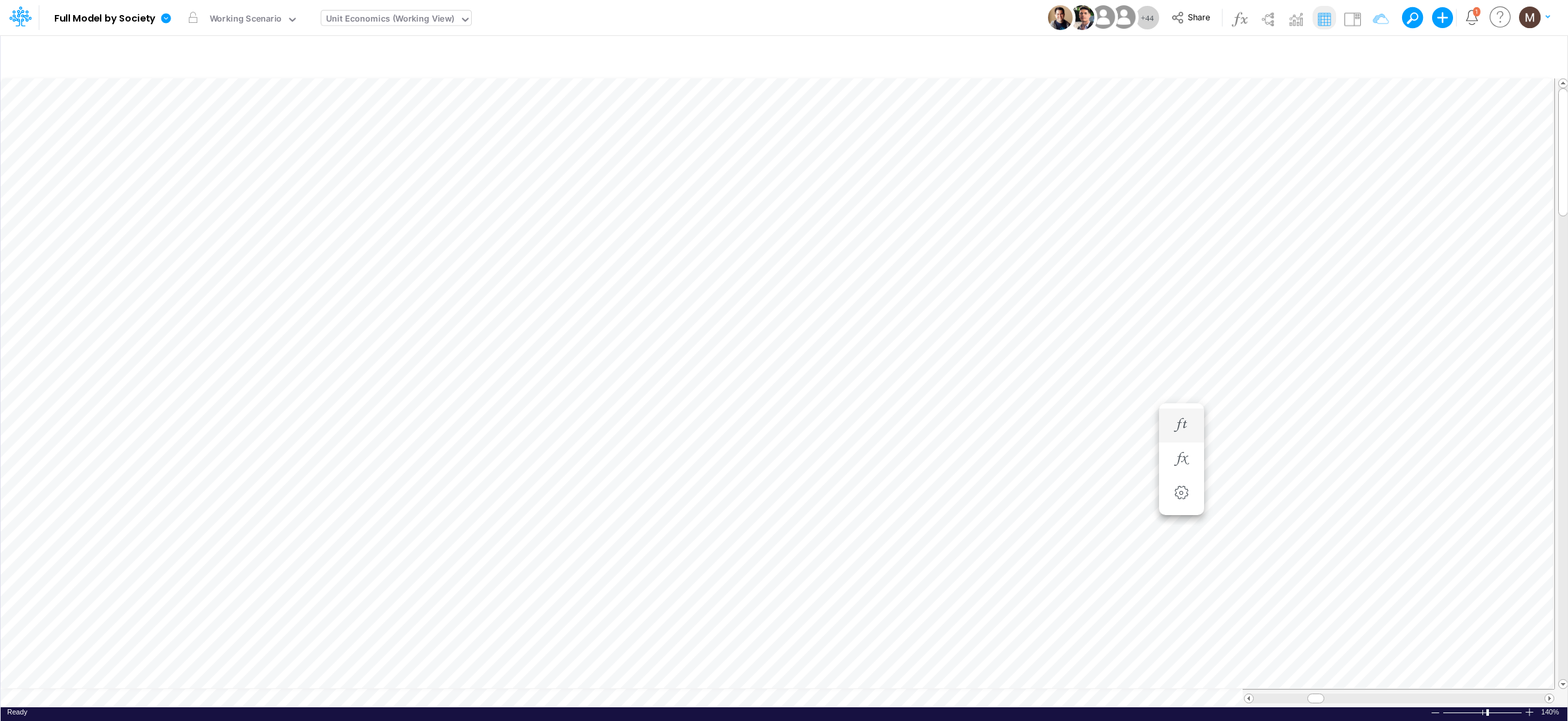
scroll to position [0, 1]
click at [1345, 23] on img at bounding box center [1352, 19] width 21 height 21
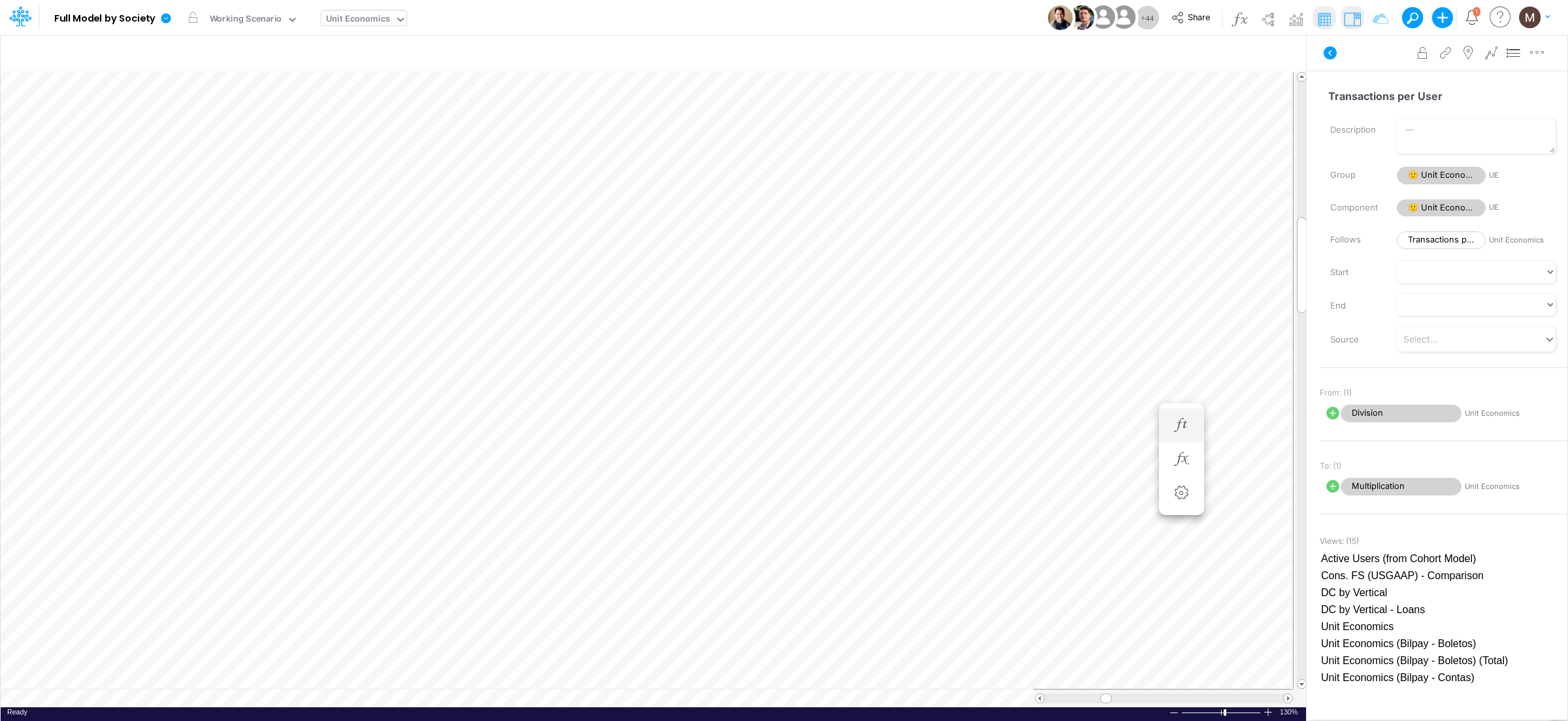
scroll to position [0, 1]
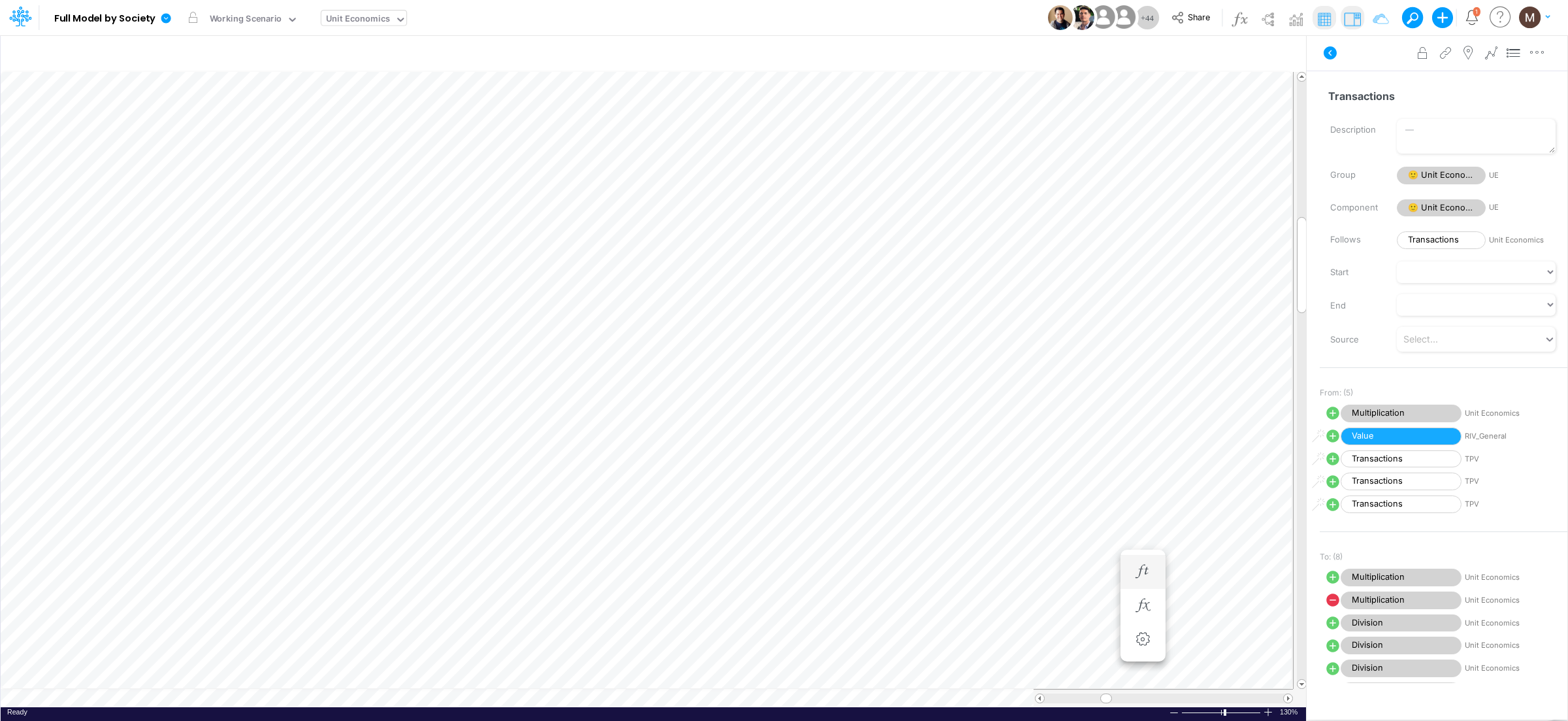
scroll to position [0, 1]
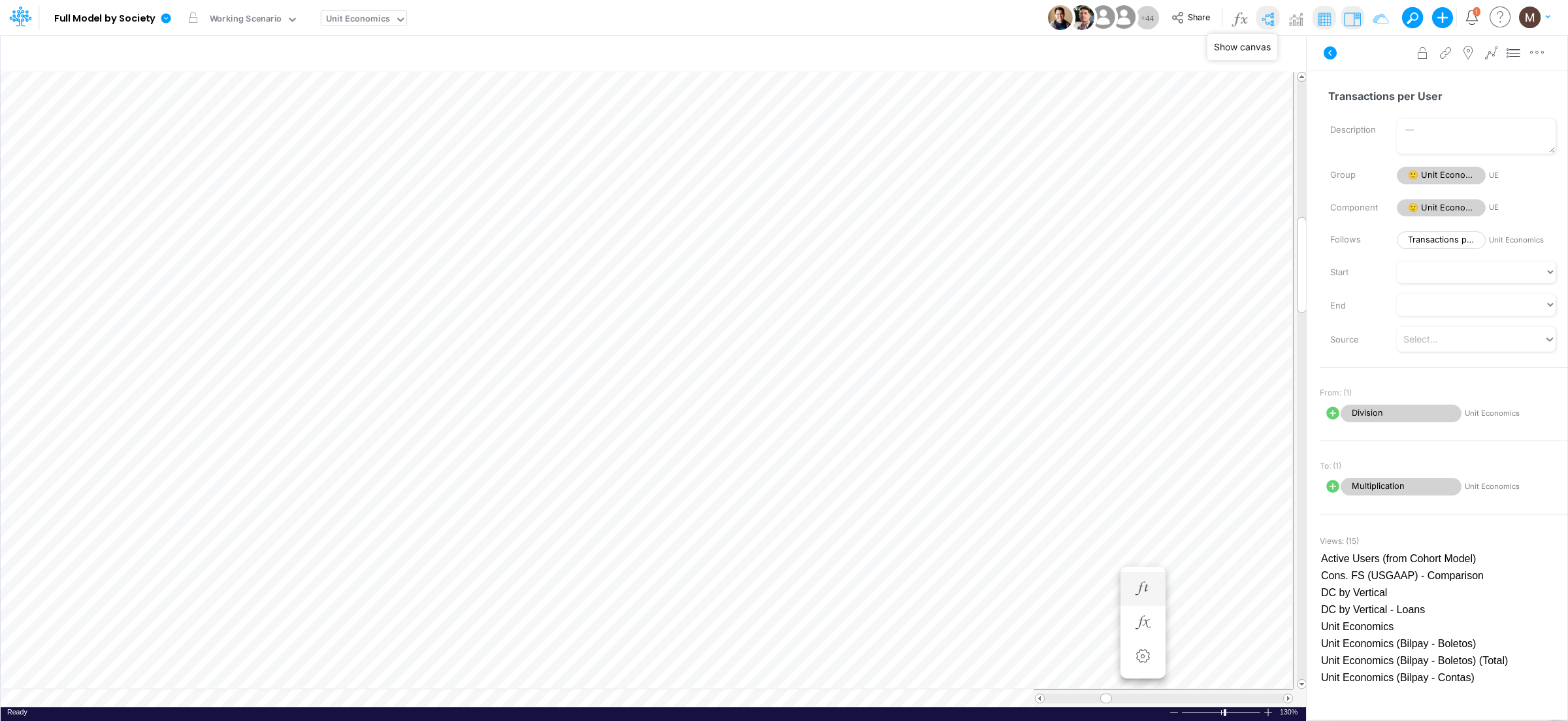
click at [1268, 19] on img at bounding box center [1267, 19] width 21 height 21
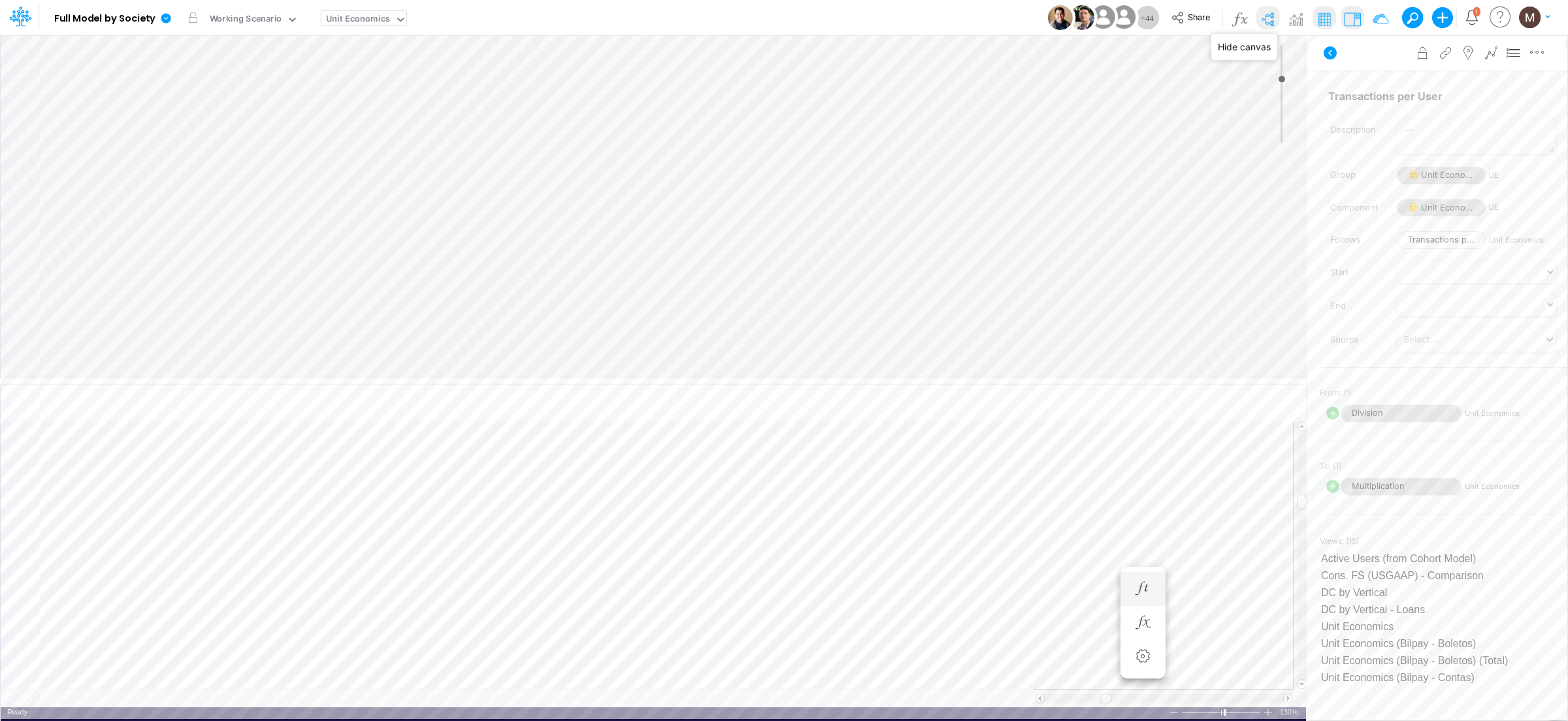
type input "0"
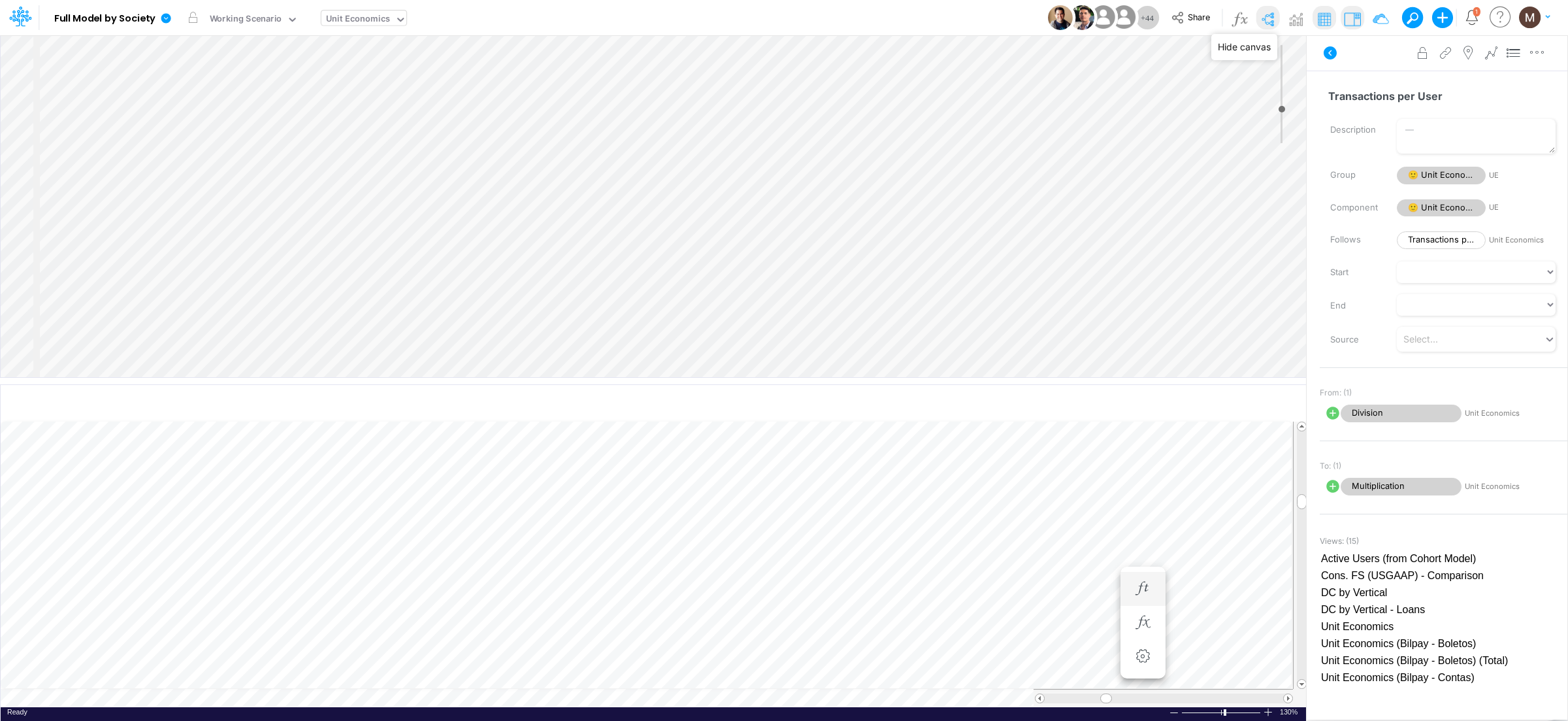
click at [1275, 19] on img at bounding box center [1267, 19] width 21 height 21
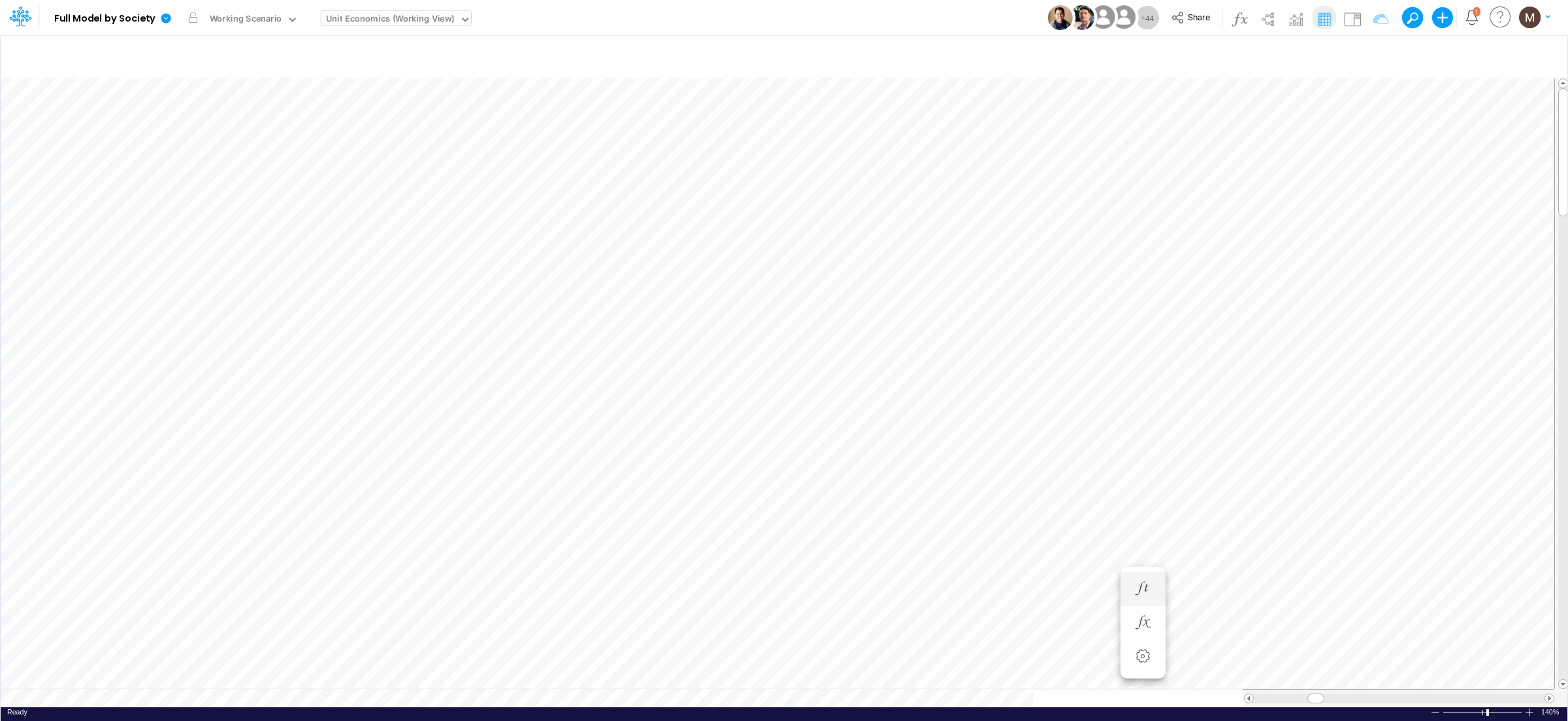
scroll to position [0, 1]
click at [1354, 25] on img at bounding box center [1352, 19] width 21 height 21
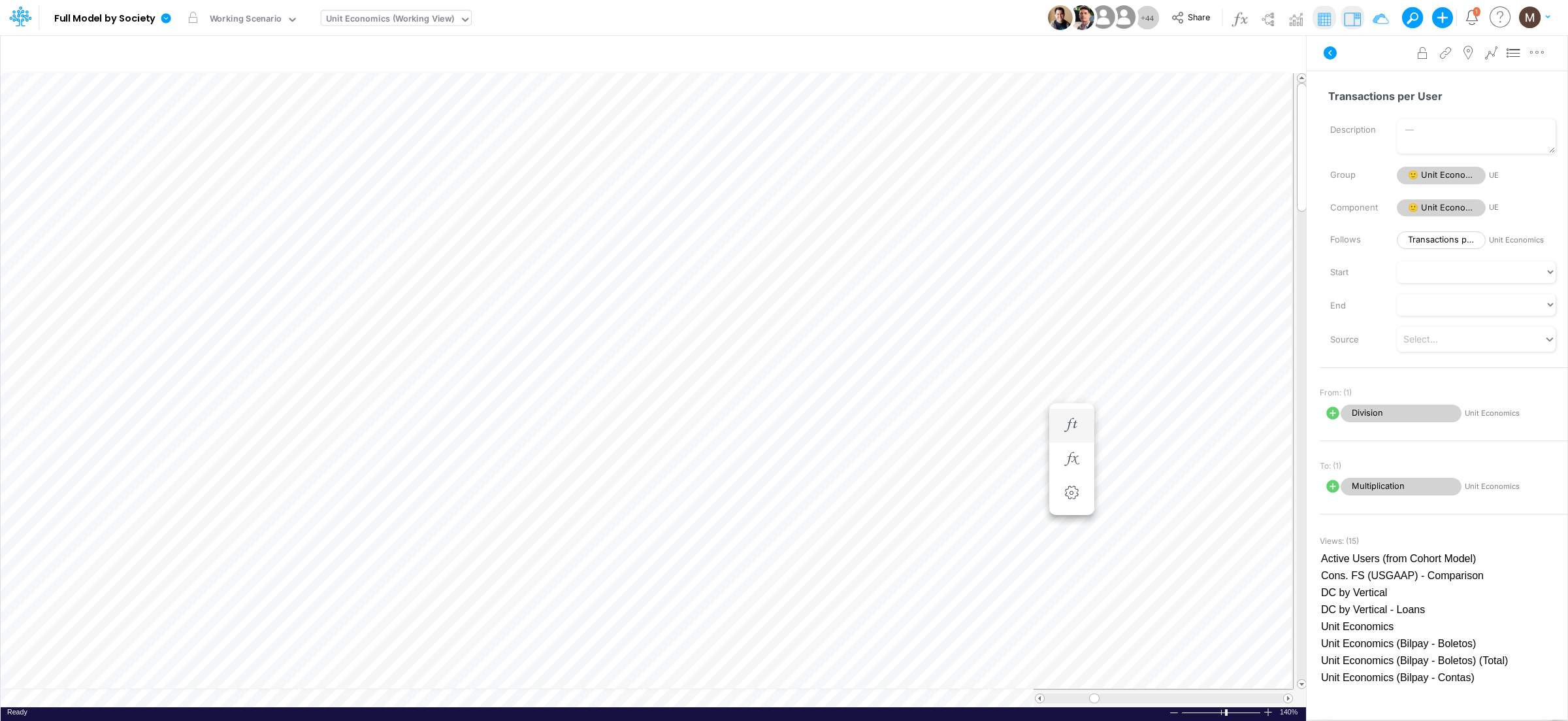
scroll to position [0, 1]
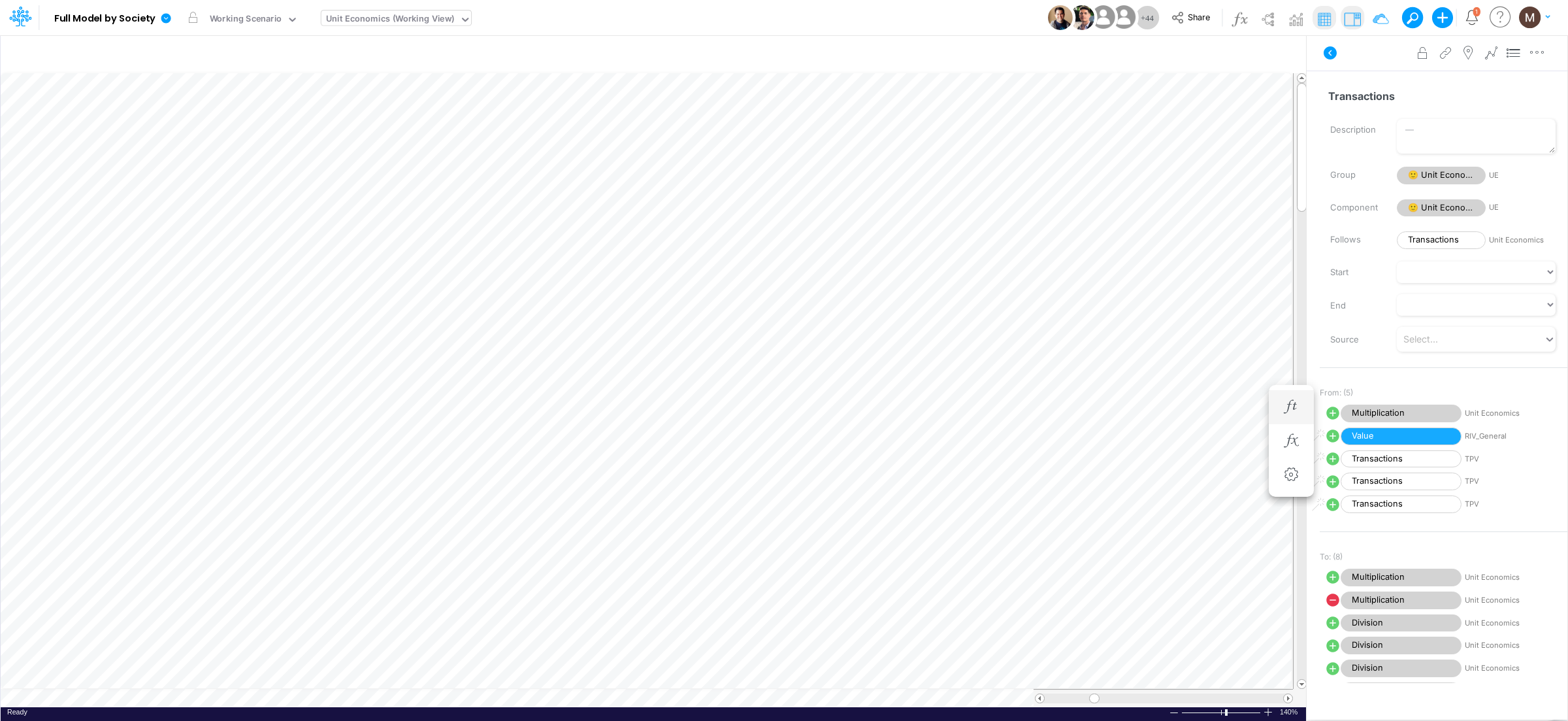
scroll to position [0, 1]
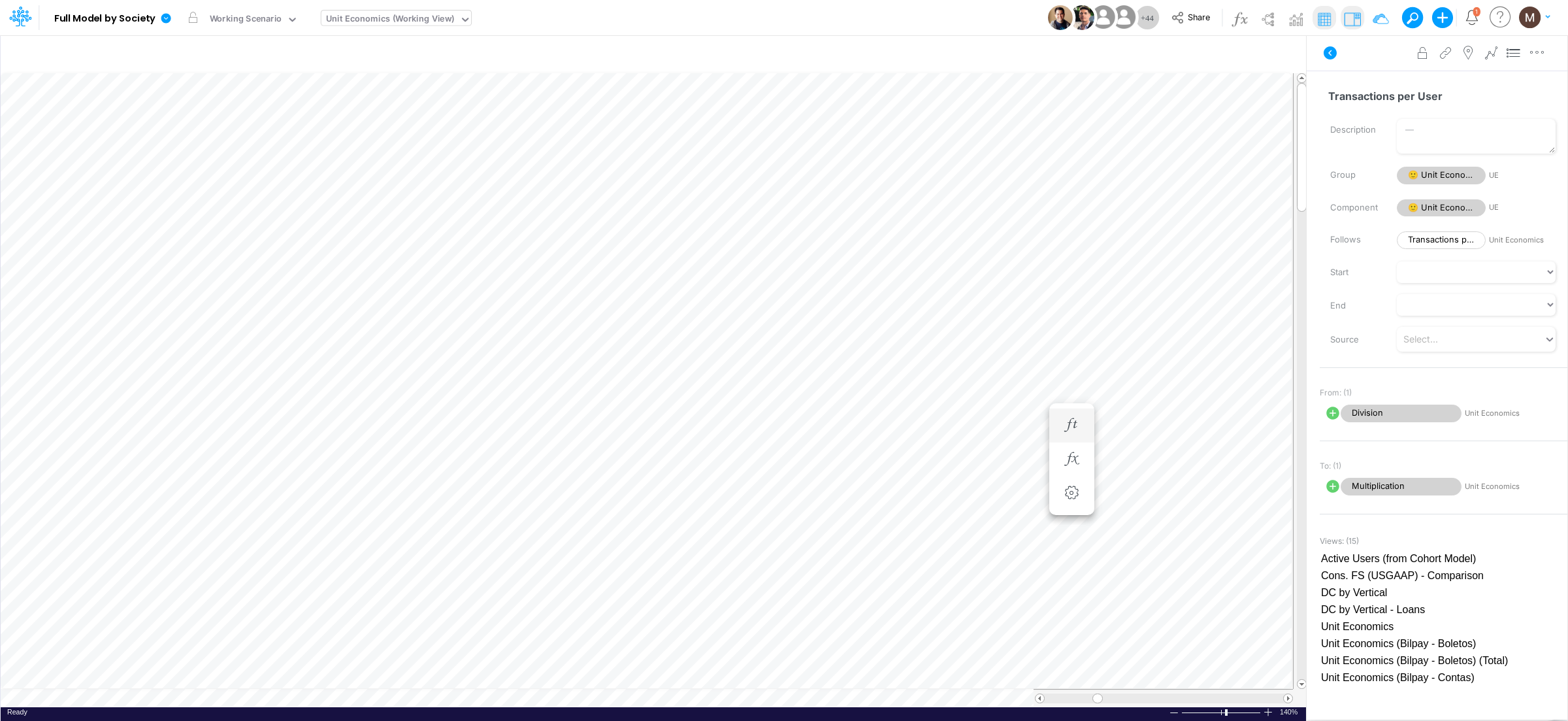
scroll to position [0, 1]
click at [1067, 200] on icon "button" at bounding box center [1070, 206] width 19 height 14
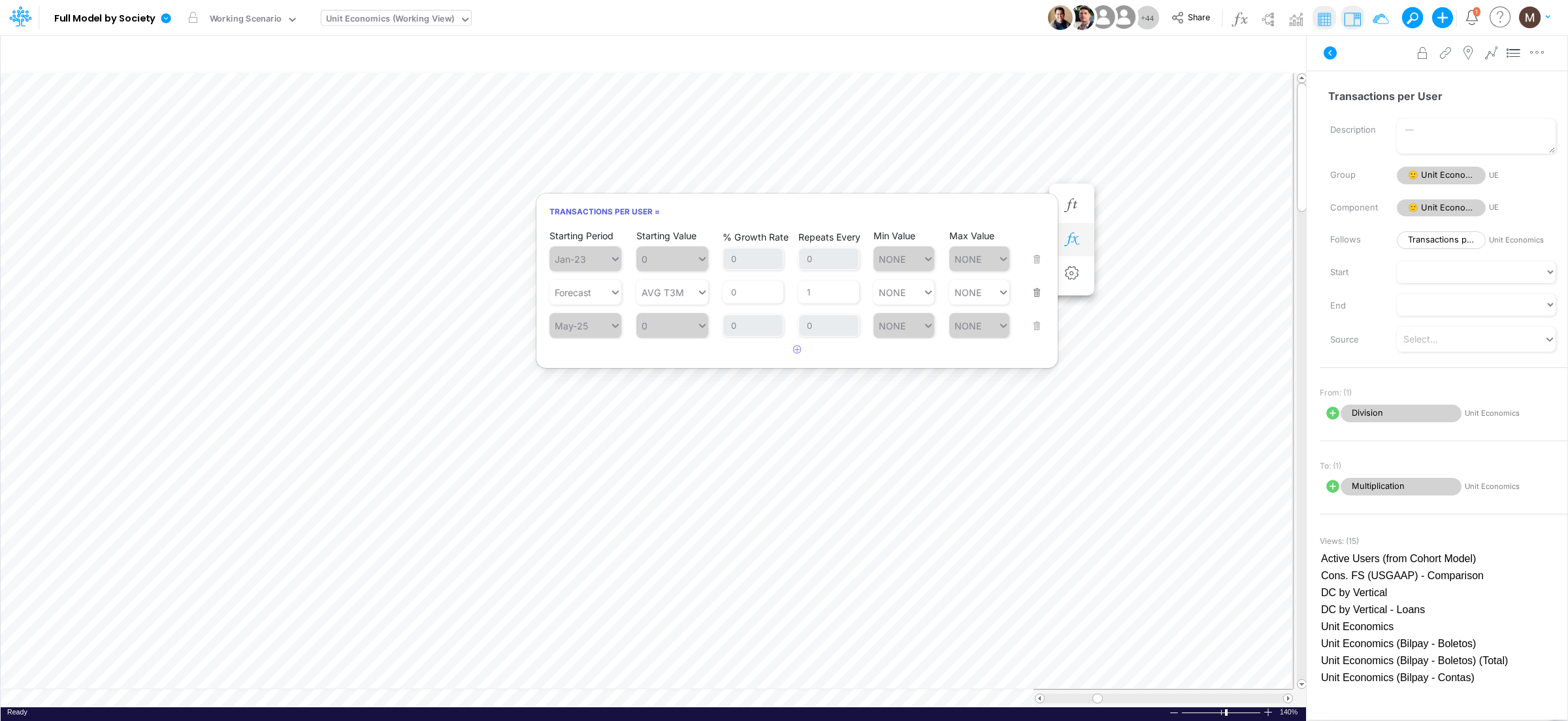
click at [1076, 234] on icon "button" at bounding box center [1070, 239] width 19 height 14
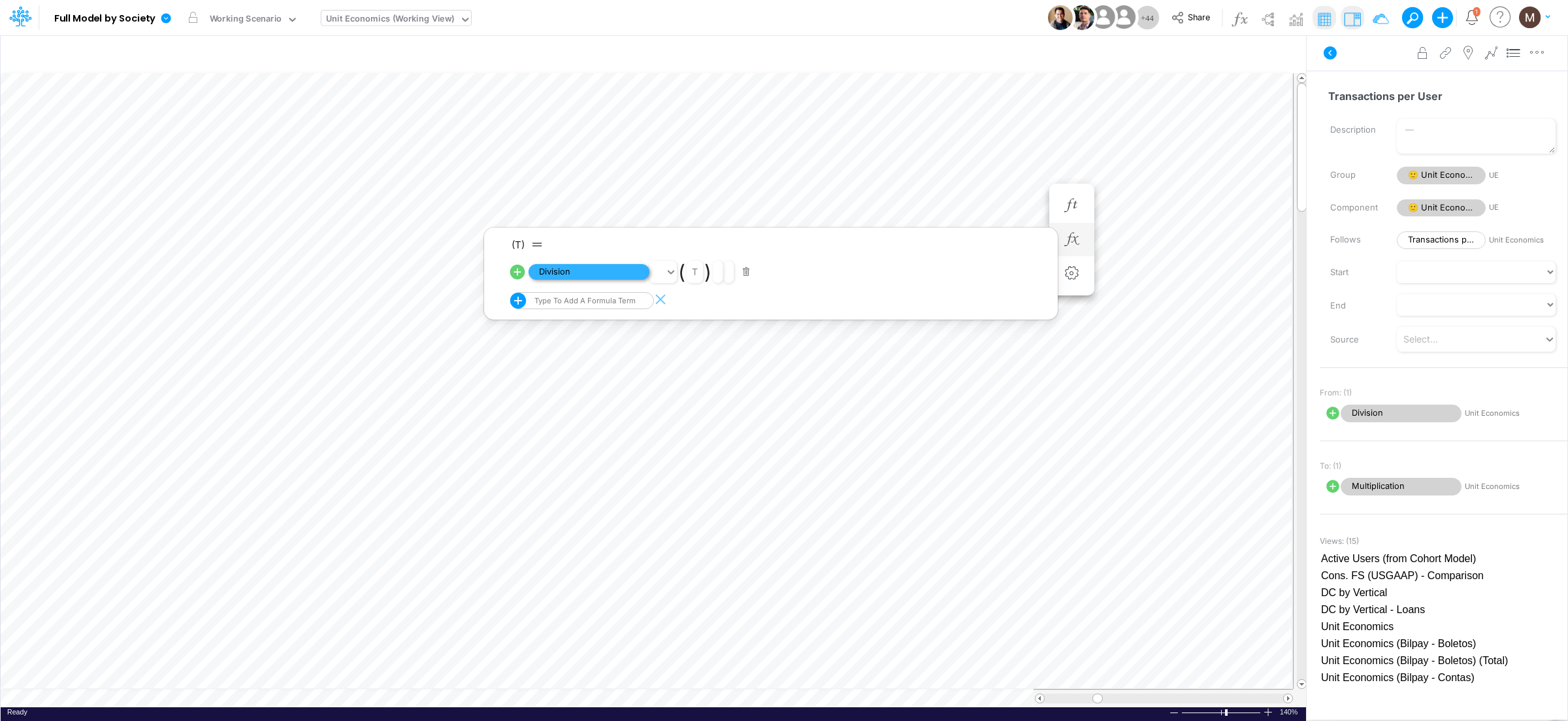
click at [595, 271] on span "Division" at bounding box center [589, 272] width 121 height 16
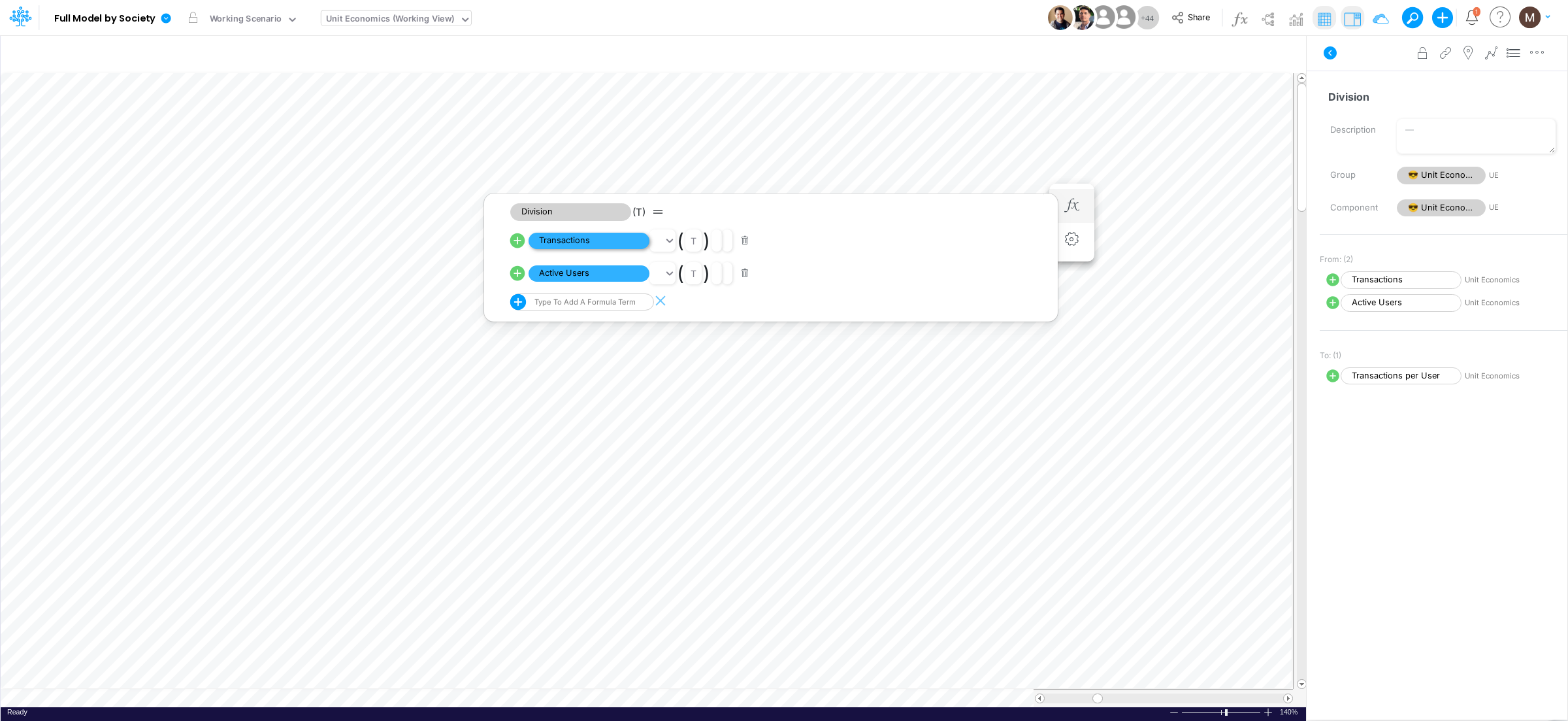
click at [603, 242] on span "Transactions" at bounding box center [589, 240] width 121 height 16
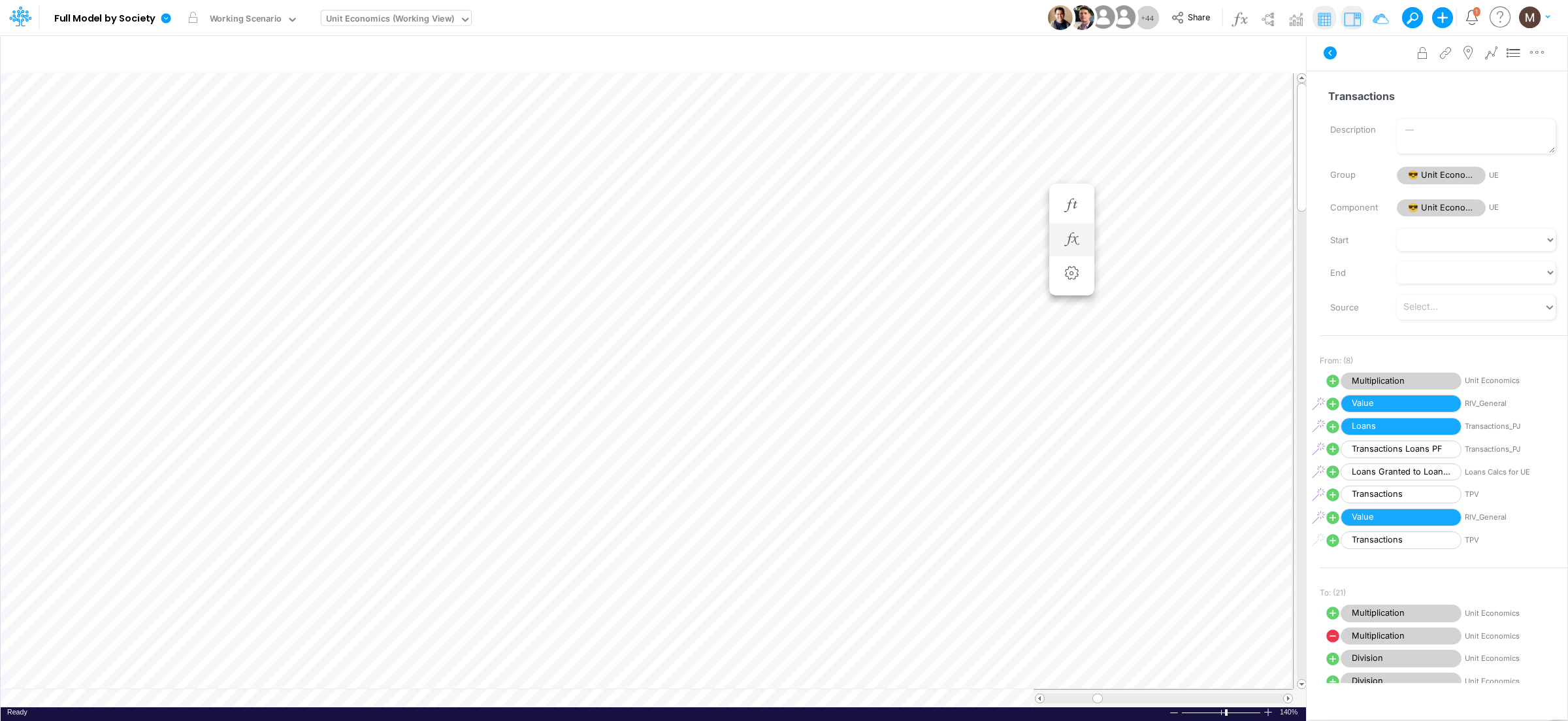
scroll to position [0, 1]
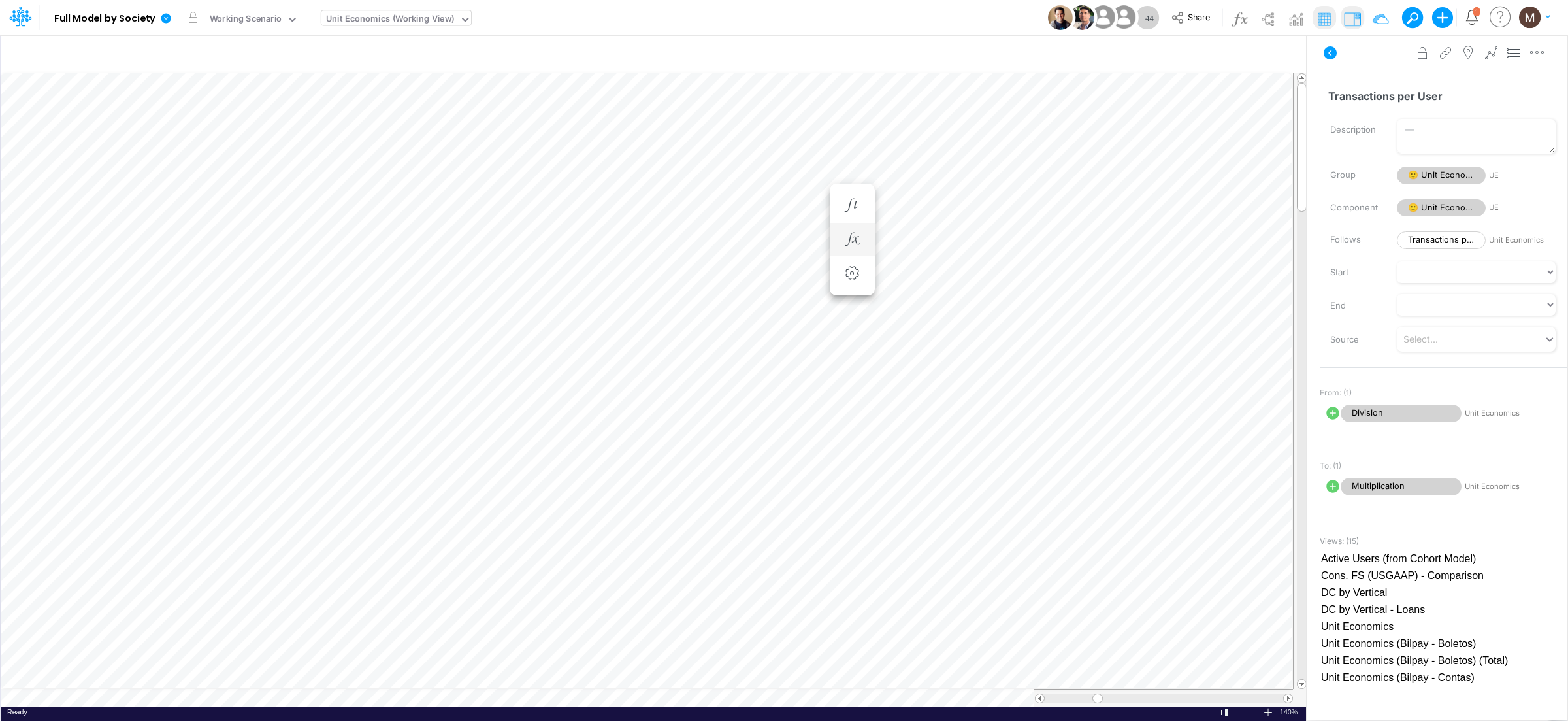
scroll to position [0, 1]
click at [1059, 194] on div "Transactions per User =" at bounding box center [1071, 206] width 25 height 26
click at [1069, 202] on icon "button" at bounding box center [1070, 206] width 19 height 14
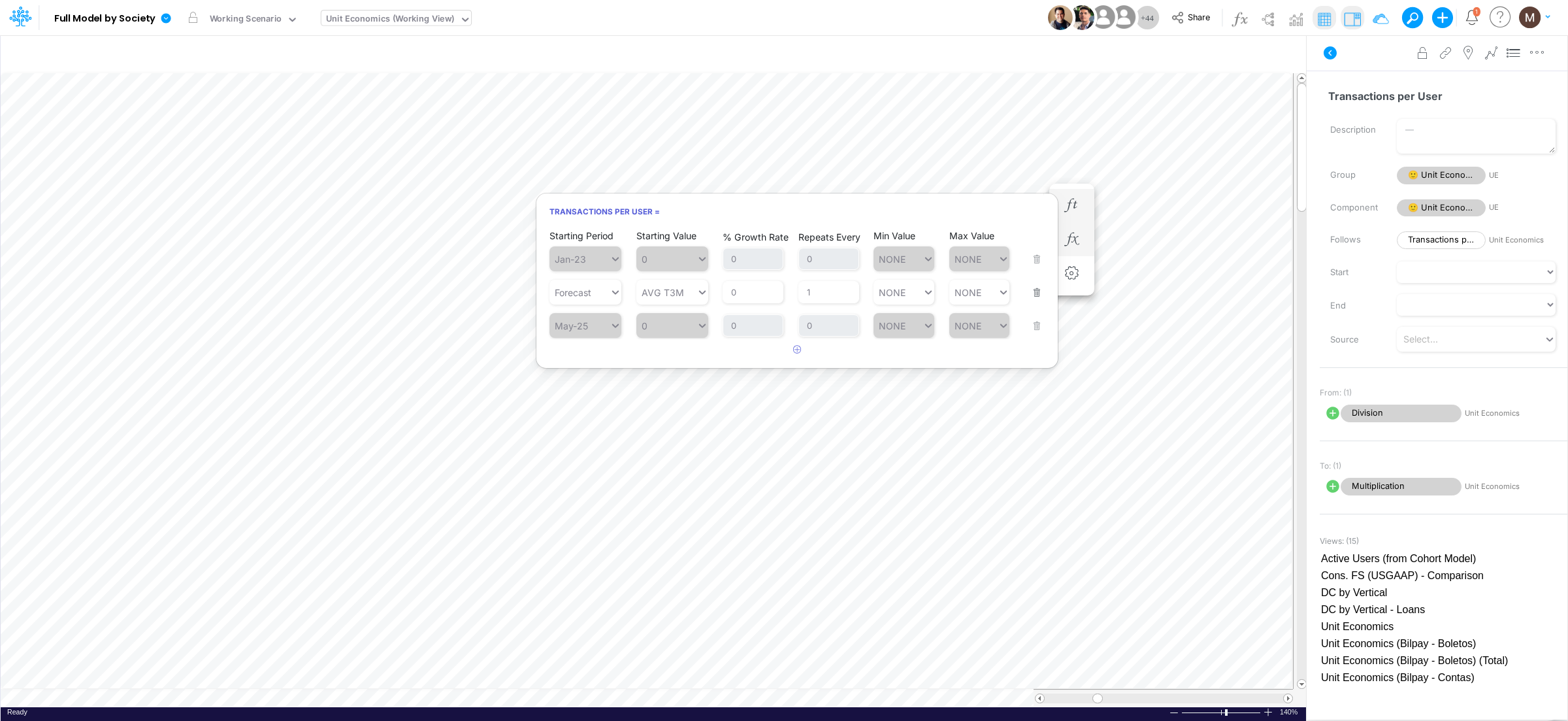
click at [613, 300] on div "Starting Period May-25" at bounding box center [585, 316] width 72 height 41
click at [610, 294] on icon at bounding box center [615, 291] width 12 height 13
click at [615, 291] on icon at bounding box center [615, 291] width 12 height 13
type input "AVG T3M"
click at [700, 294] on icon at bounding box center [702, 291] width 12 height 13
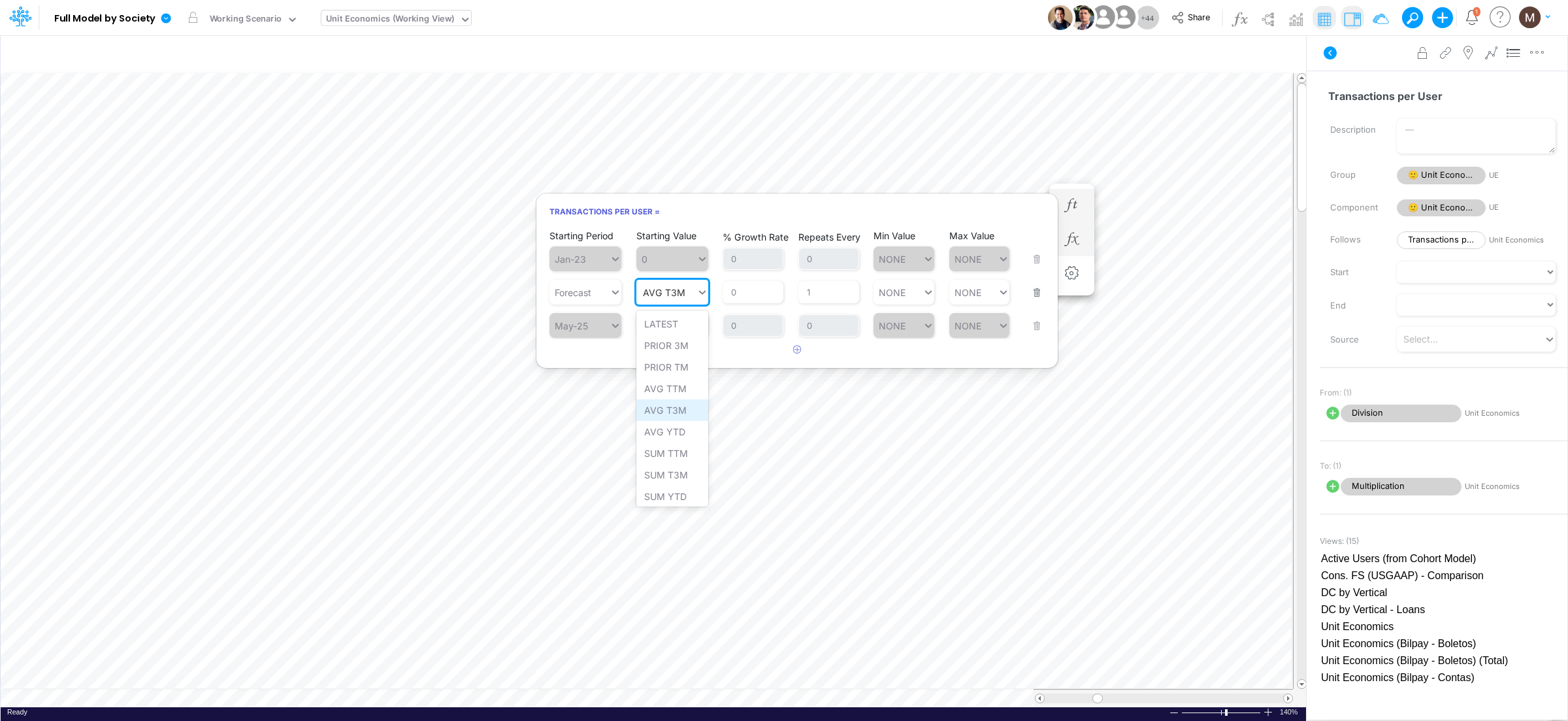
click at [666, 415] on div "AVG T3M" at bounding box center [672, 410] width 72 height 21
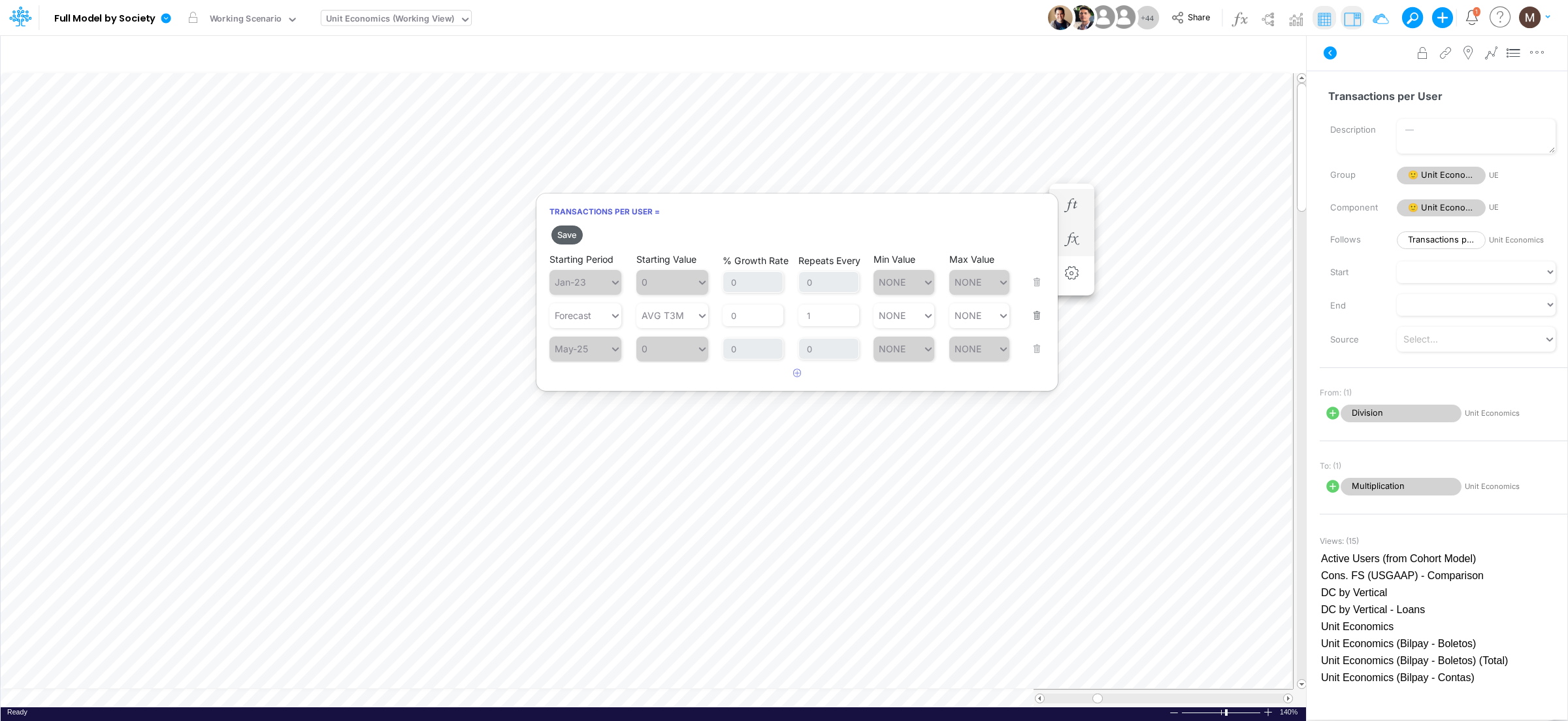
click at [563, 235] on button "Save" at bounding box center [567, 234] width 31 height 19
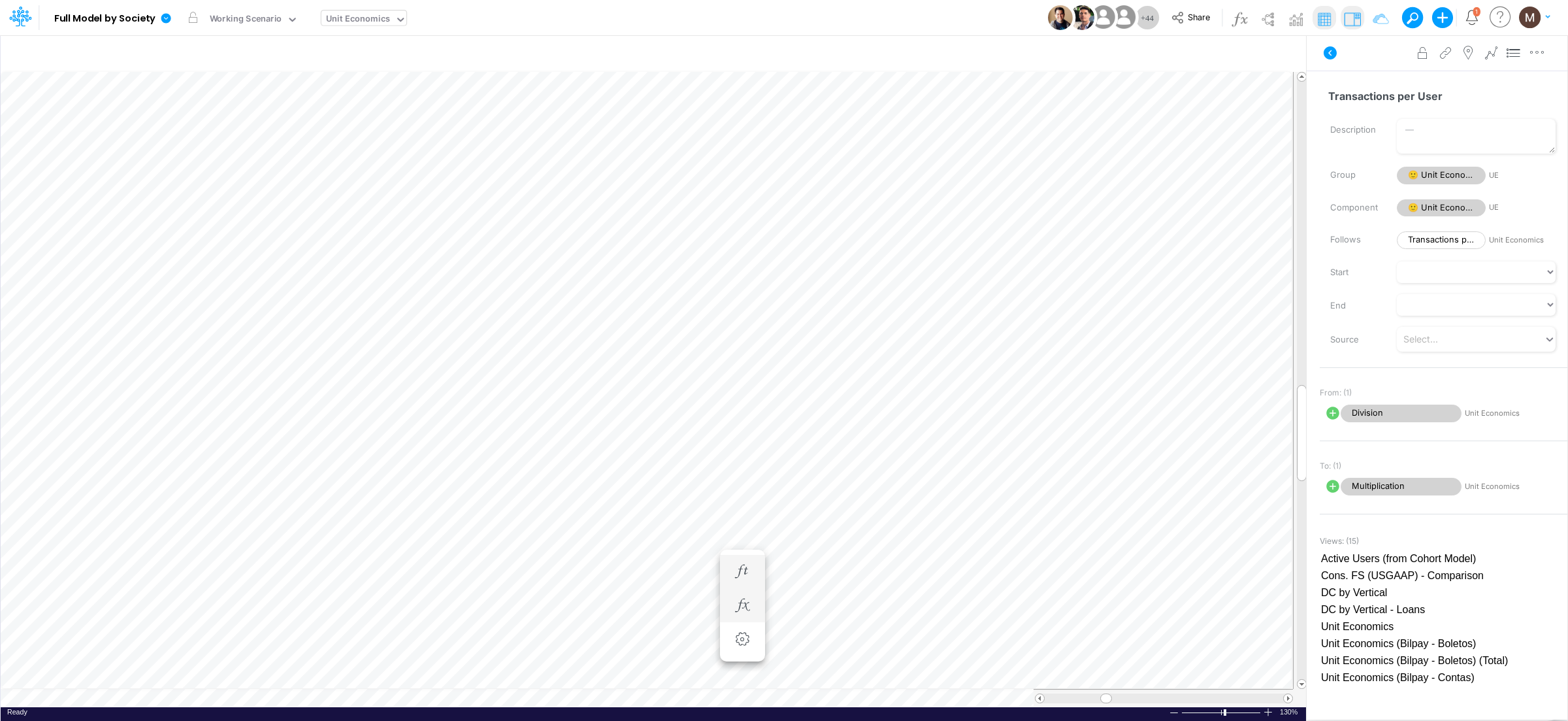
scroll to position [0, 1]
click at [1053, 415] on button "button" at bounding box center [1041, 418] width 25 height 26
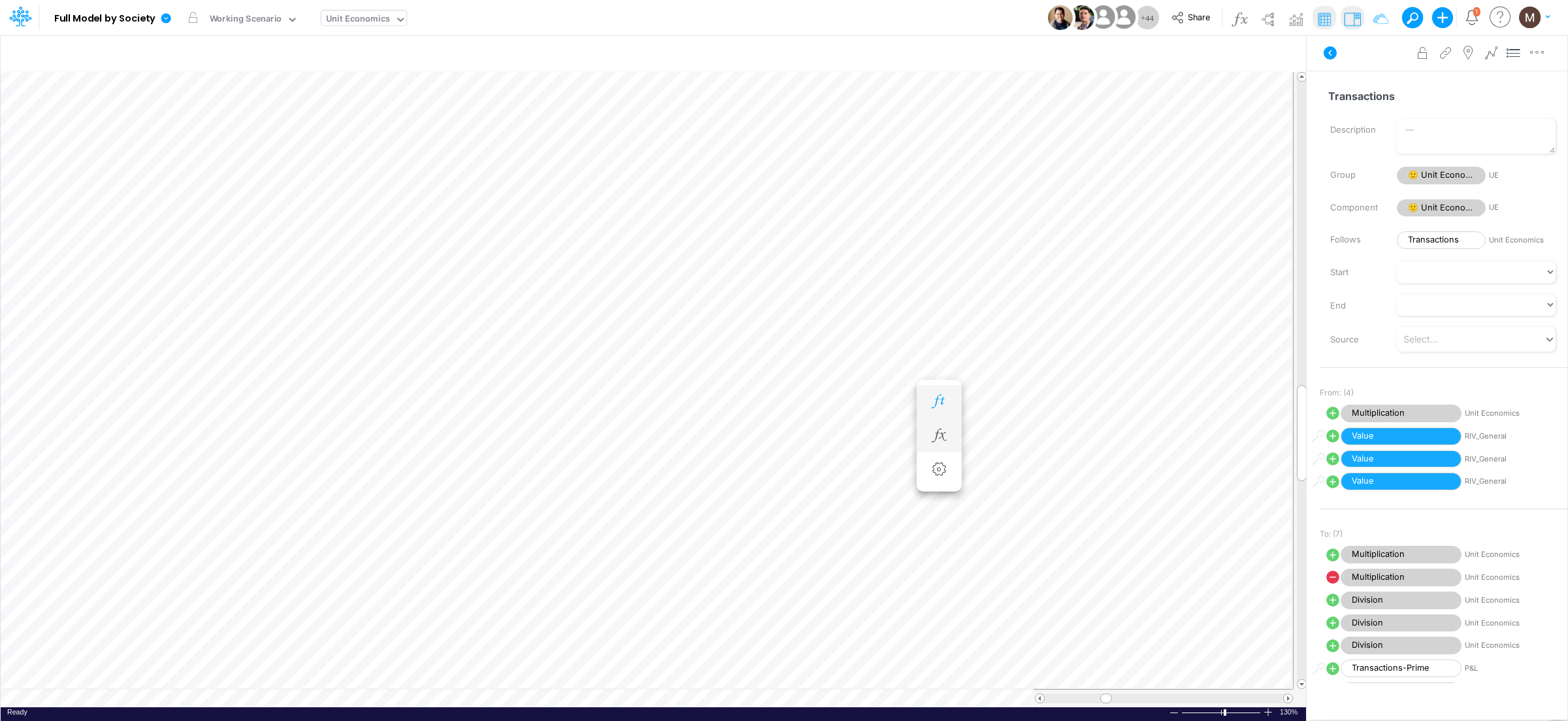
scroll to position [0, 1]
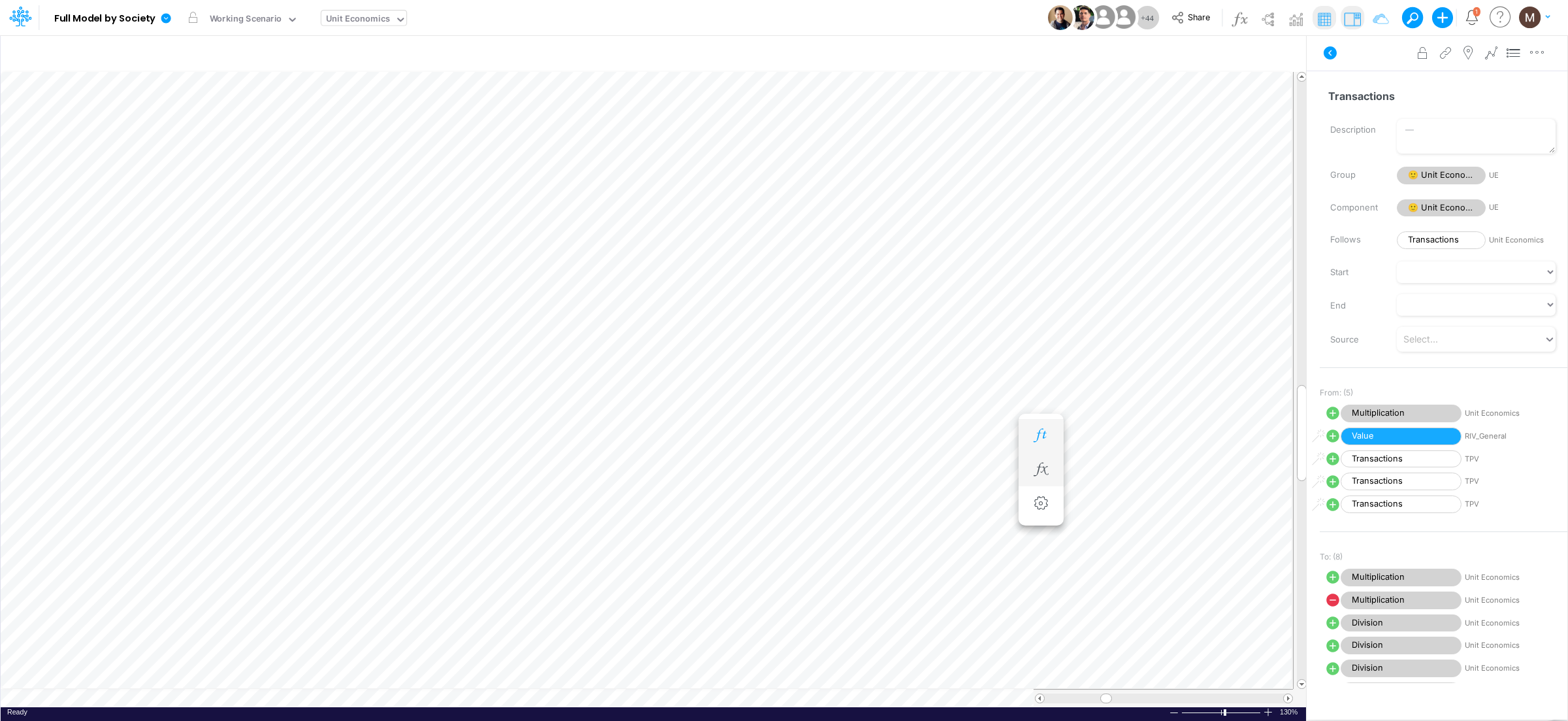
scroll to position [0, 1]
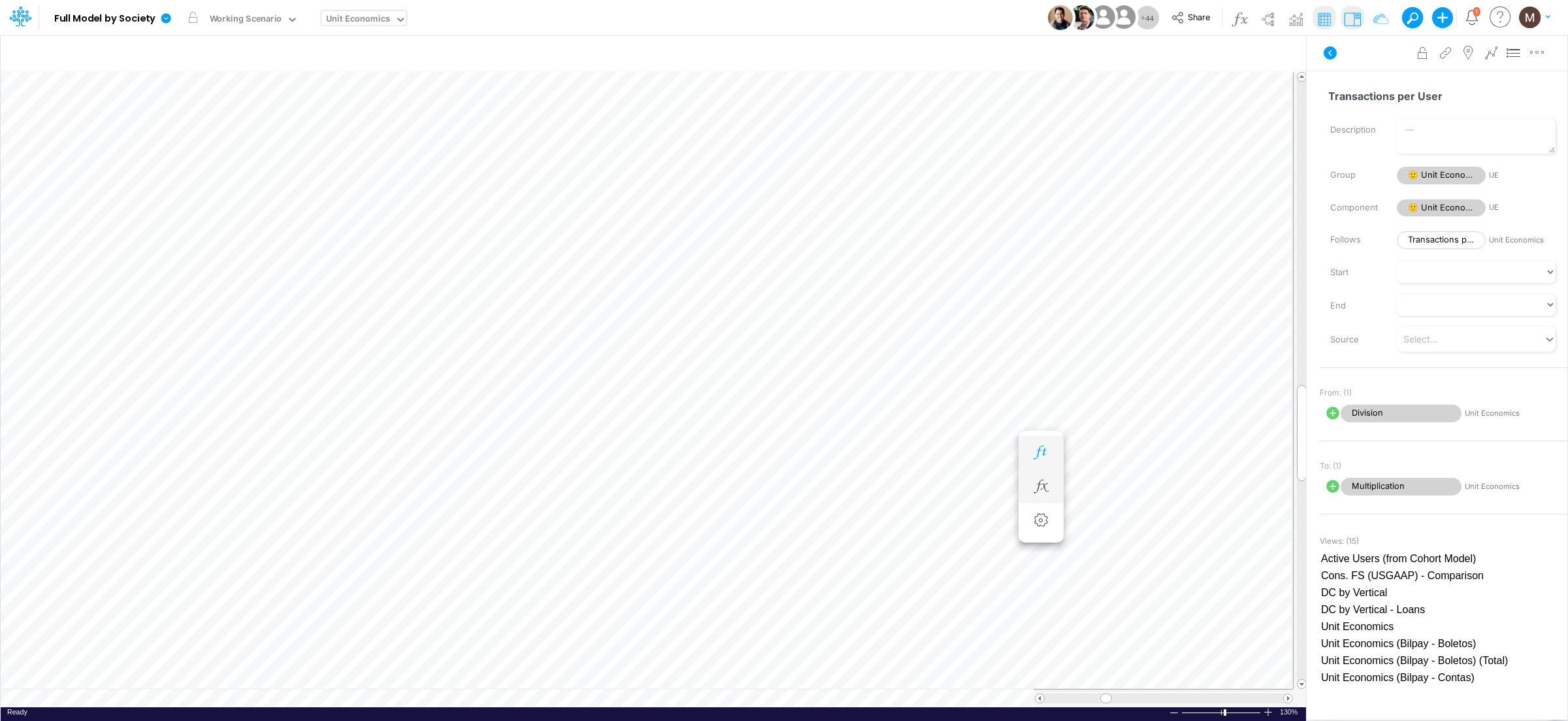
click at [1036, 443] on button "button" at bounding box center [1041, 453] width 25 height 26
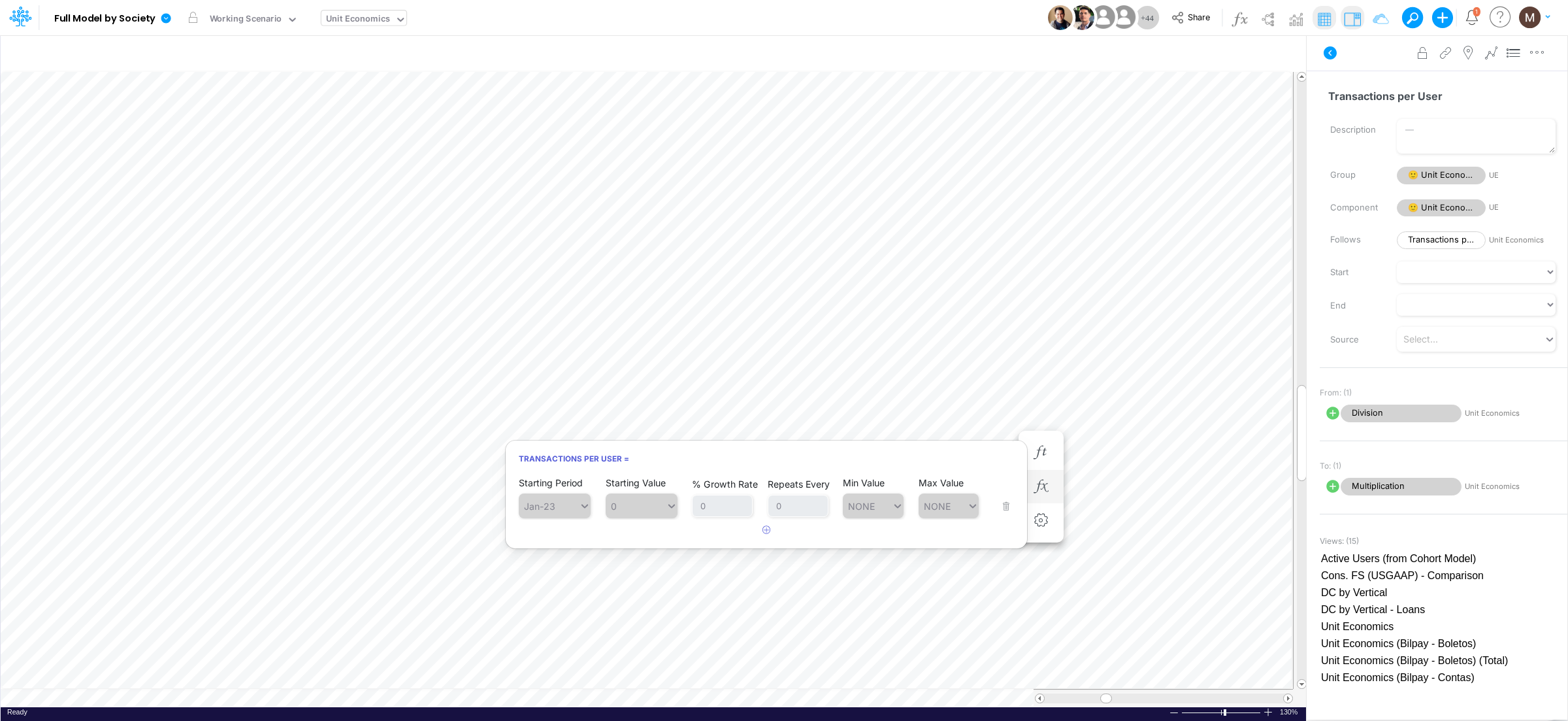
scroll to position [0, 1]
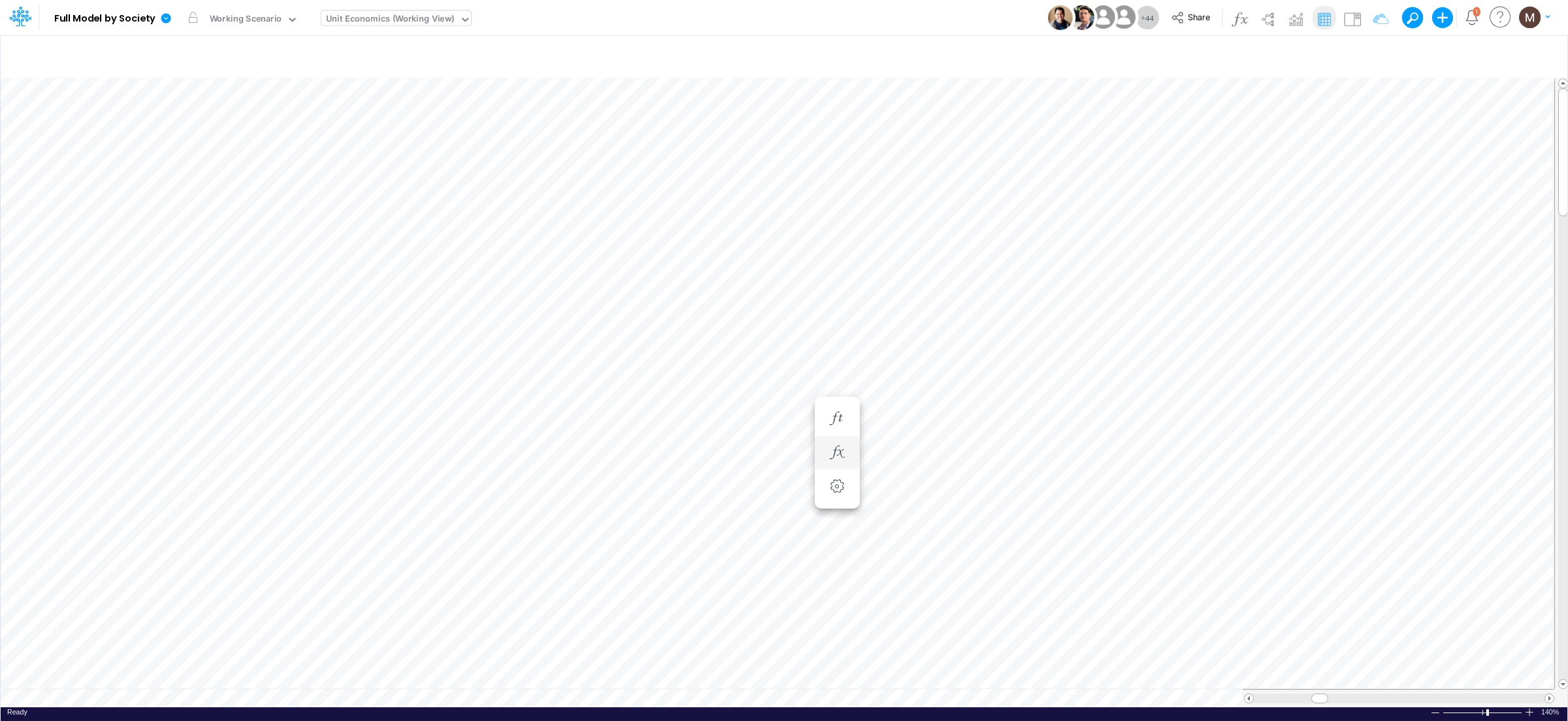
scroll to position [0, 1]
click at [1076, 274] on icon "button" at bounding box center [1070, 278] width 19 height 14
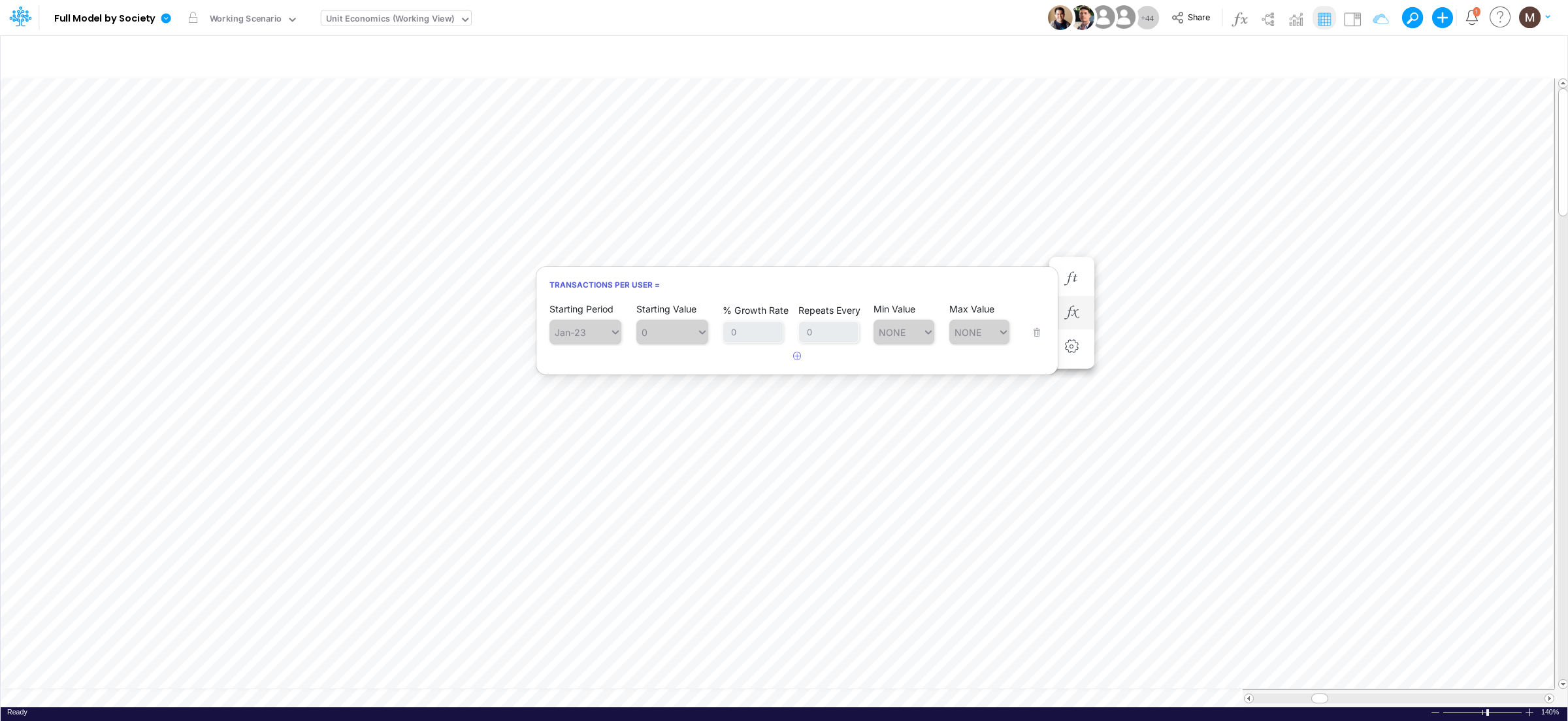
click at [457, 19] on input "text" at bounding box center [458, 19] width 2 height 13
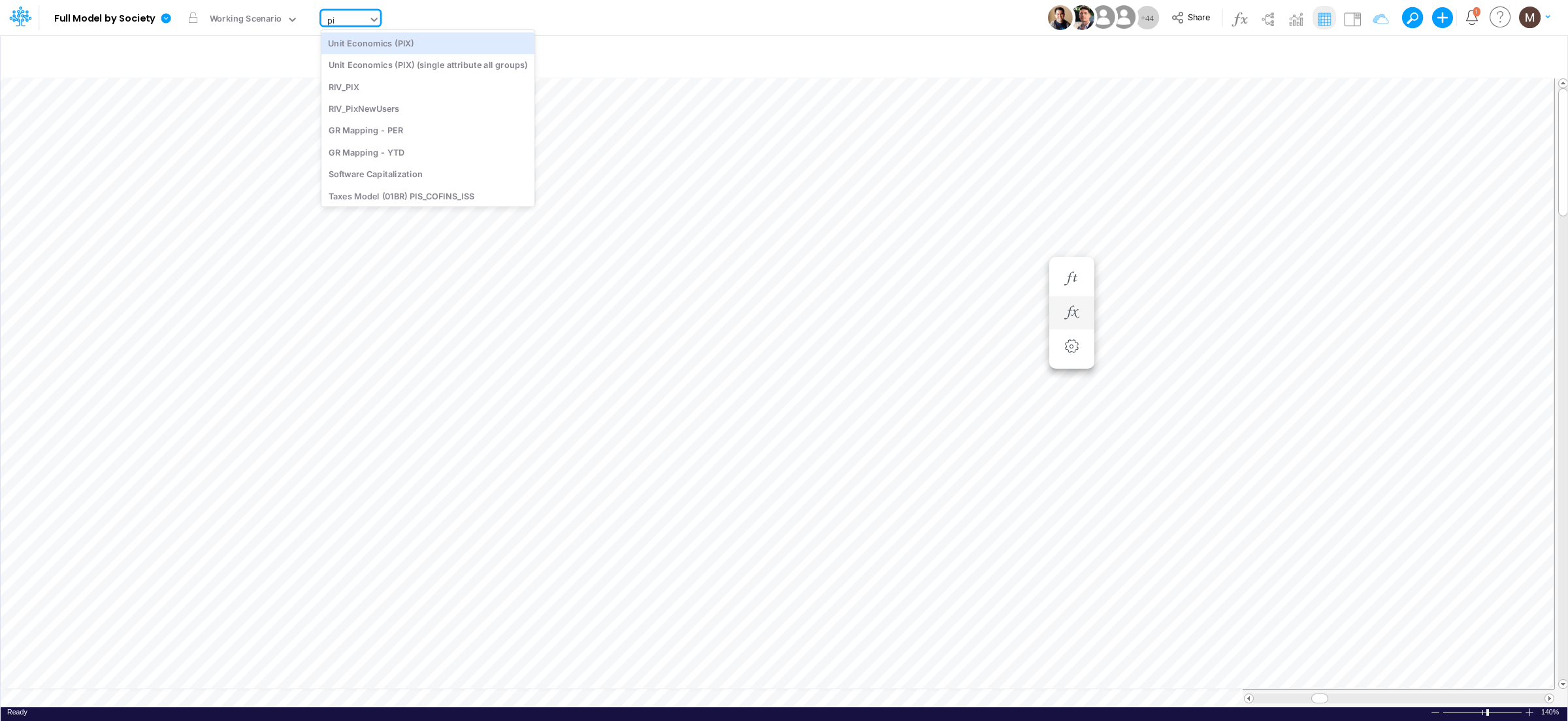
type input "pix"
click at [407, 47] on div "Unit Economics (PIX)" at bounding box center [428, 42] width 213 height 21
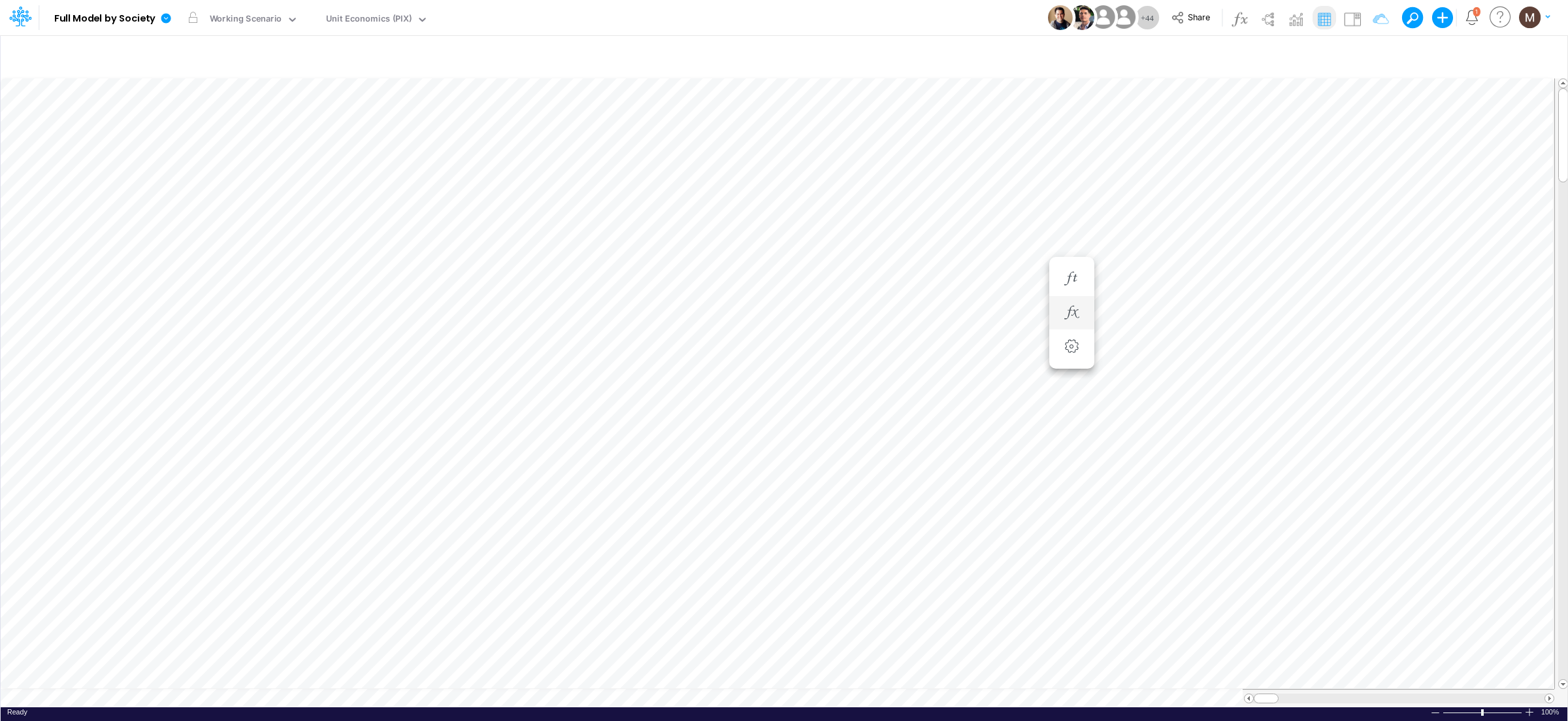
scroll to position [0, 1]
click at [1250, 162] on icon "button" at bounding box center [1255, 161] width 19 height 14
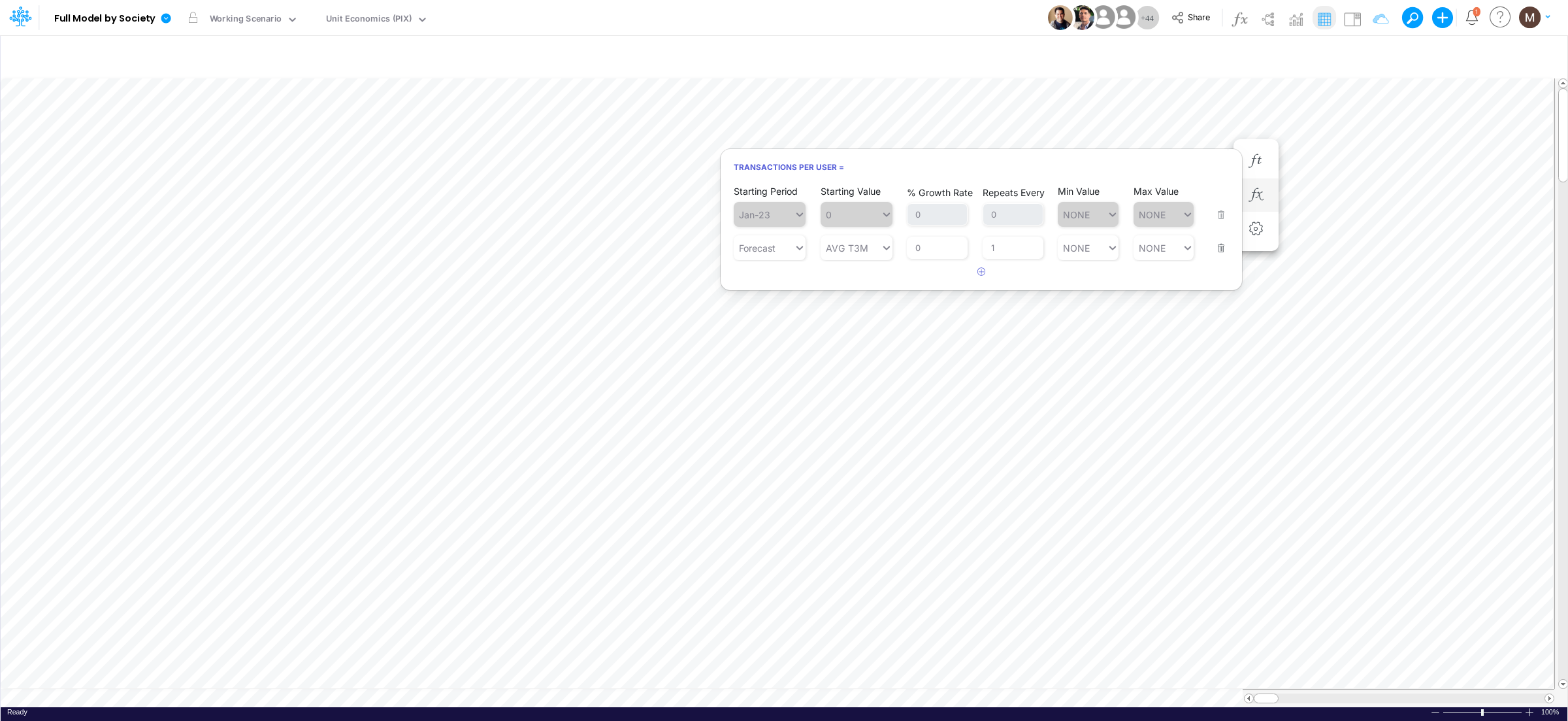
scroll to position [0, 1]
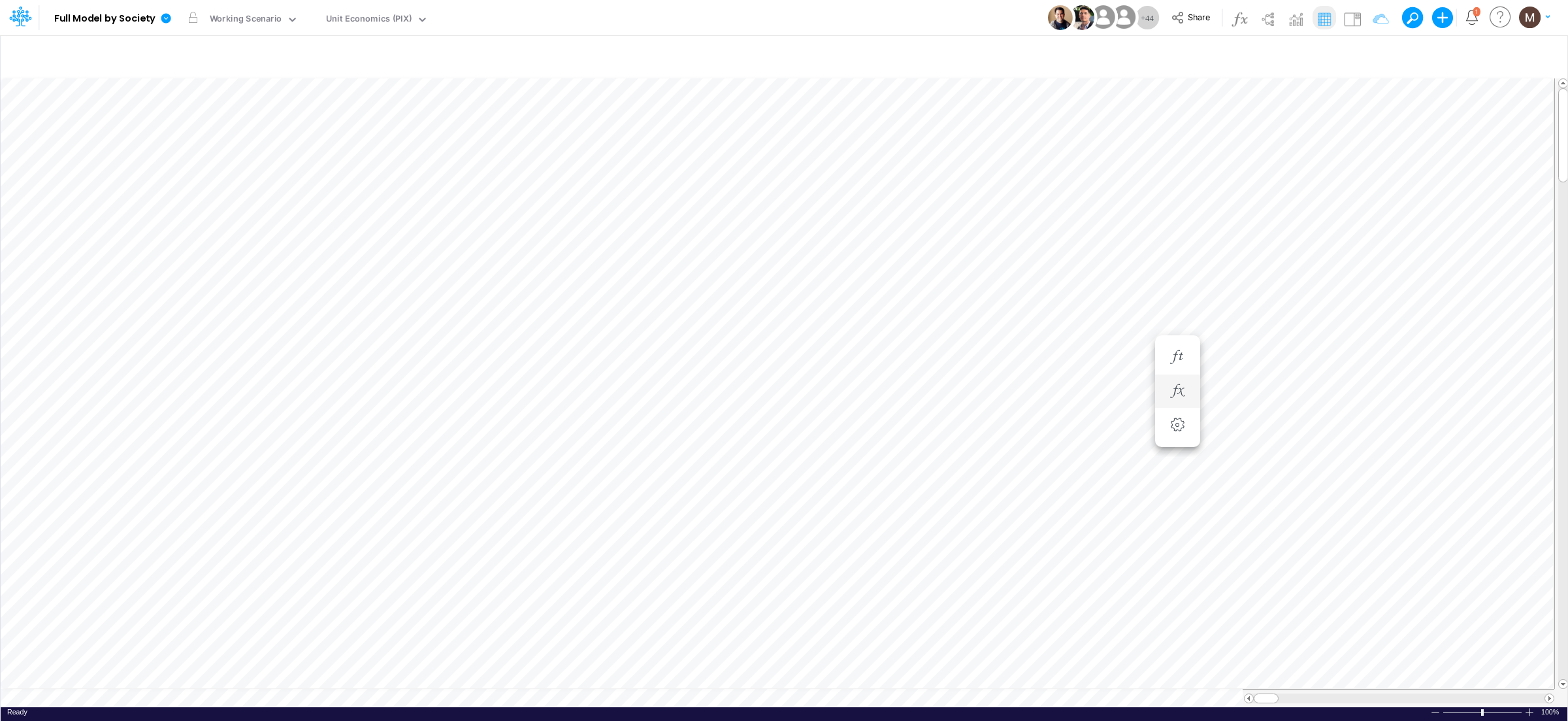
scroll to position [0, 1]
click at [1263, 159] on icon "button" at bounding box center [1255, 161] width 19 height 14
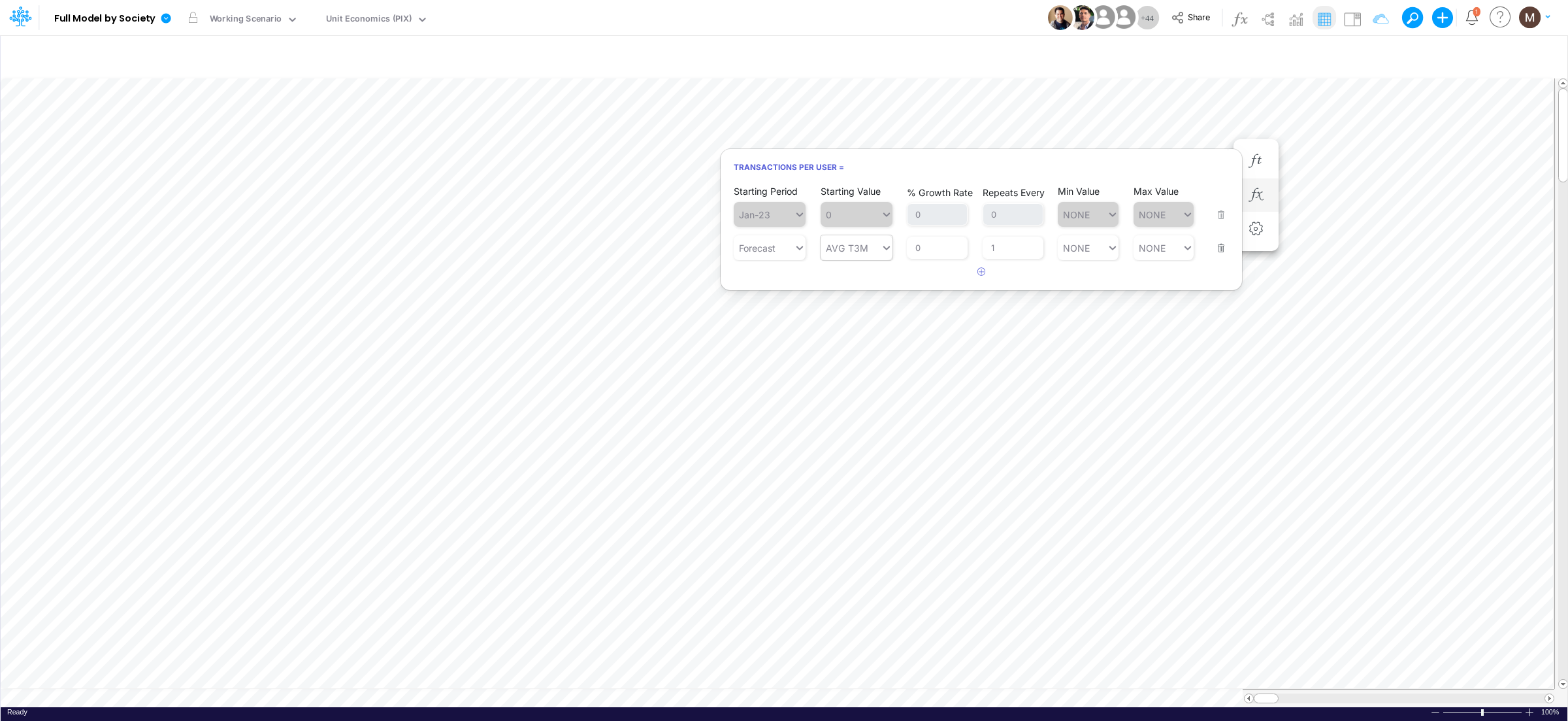
type input "AVG T3M"
click at [847, 363] on div "AVG T3M" at bounding box center [856, 365] width 72 height 21
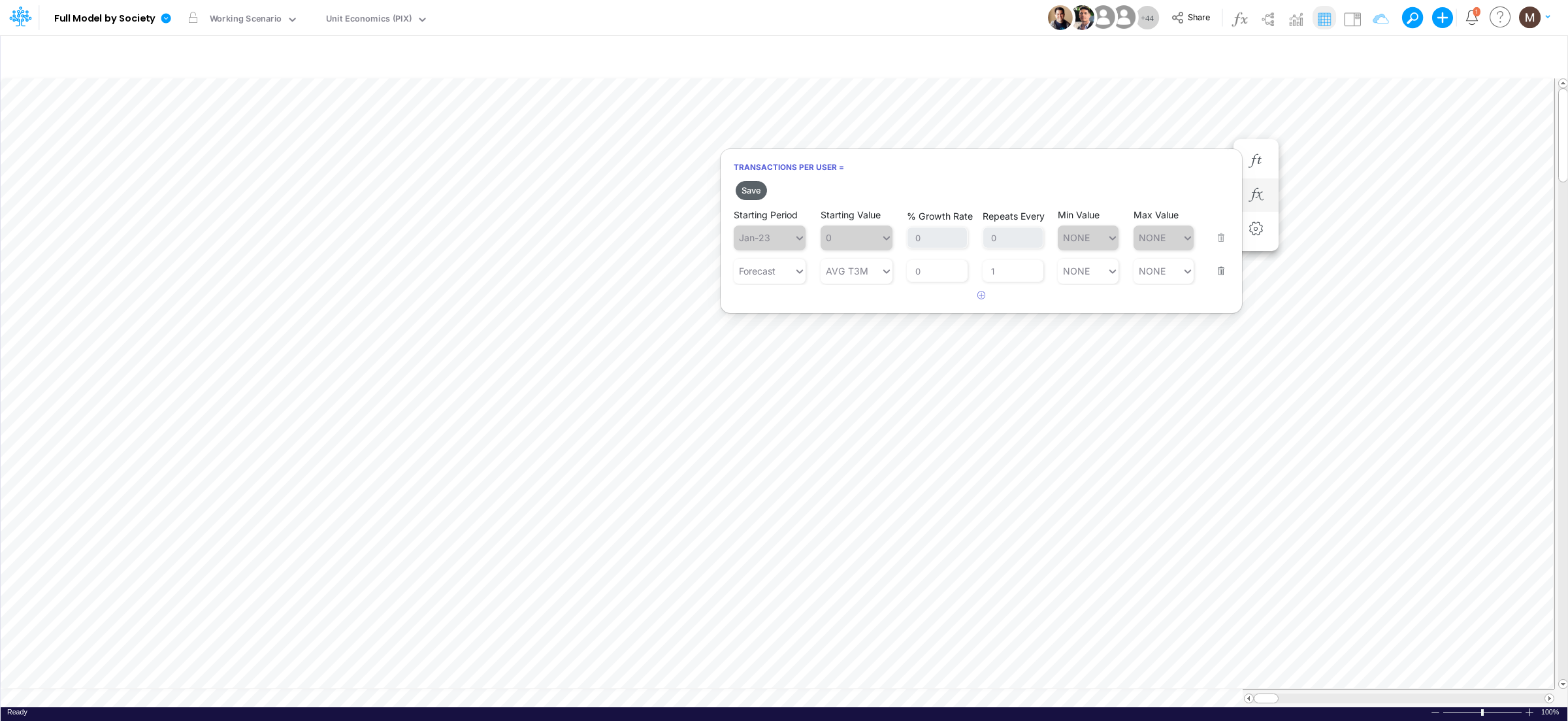
click at [744, 184] on button "Save" at bounding box center [751, 190] width 31 height 19
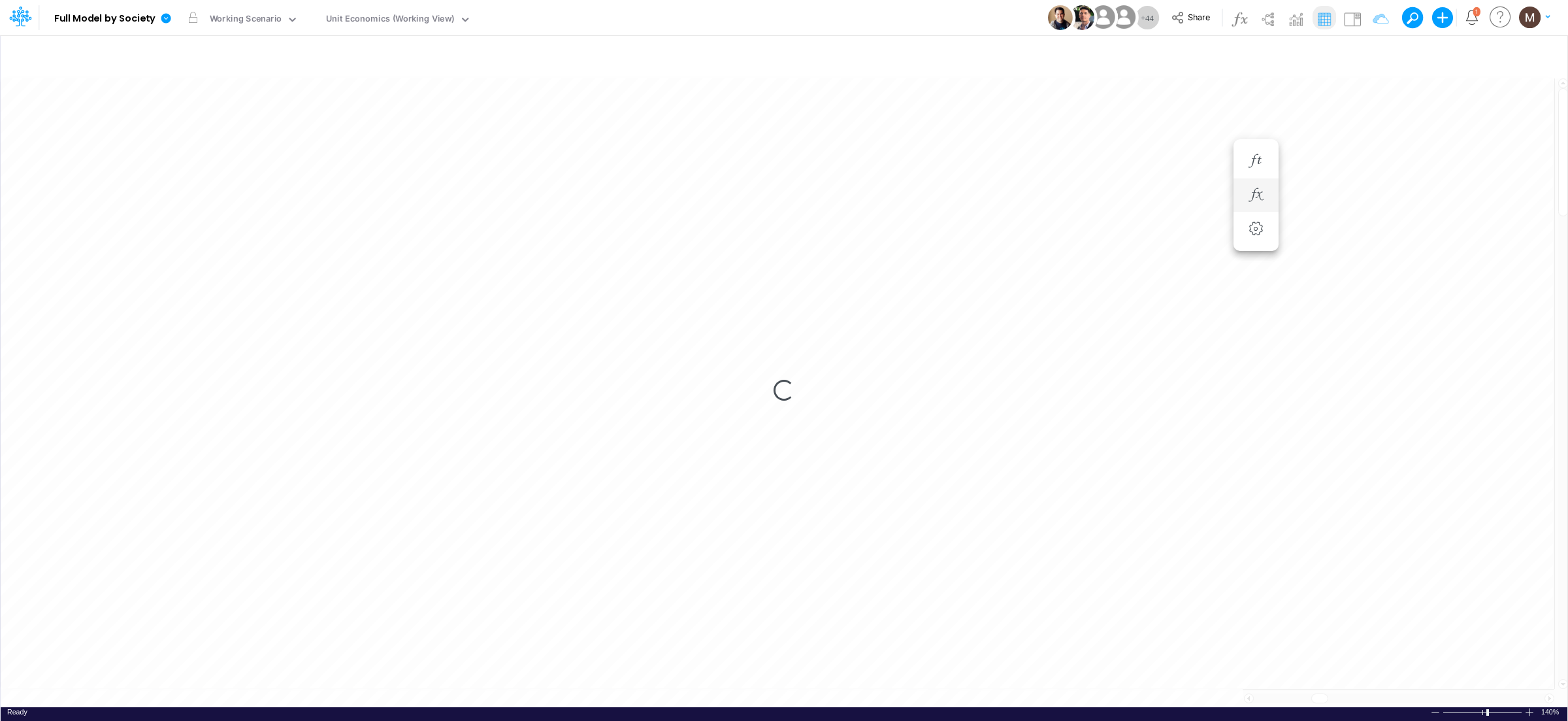
scroll to position [0, 1]
click at [410, 687] on table at bounding box center [784, 389] width 1568 height 634
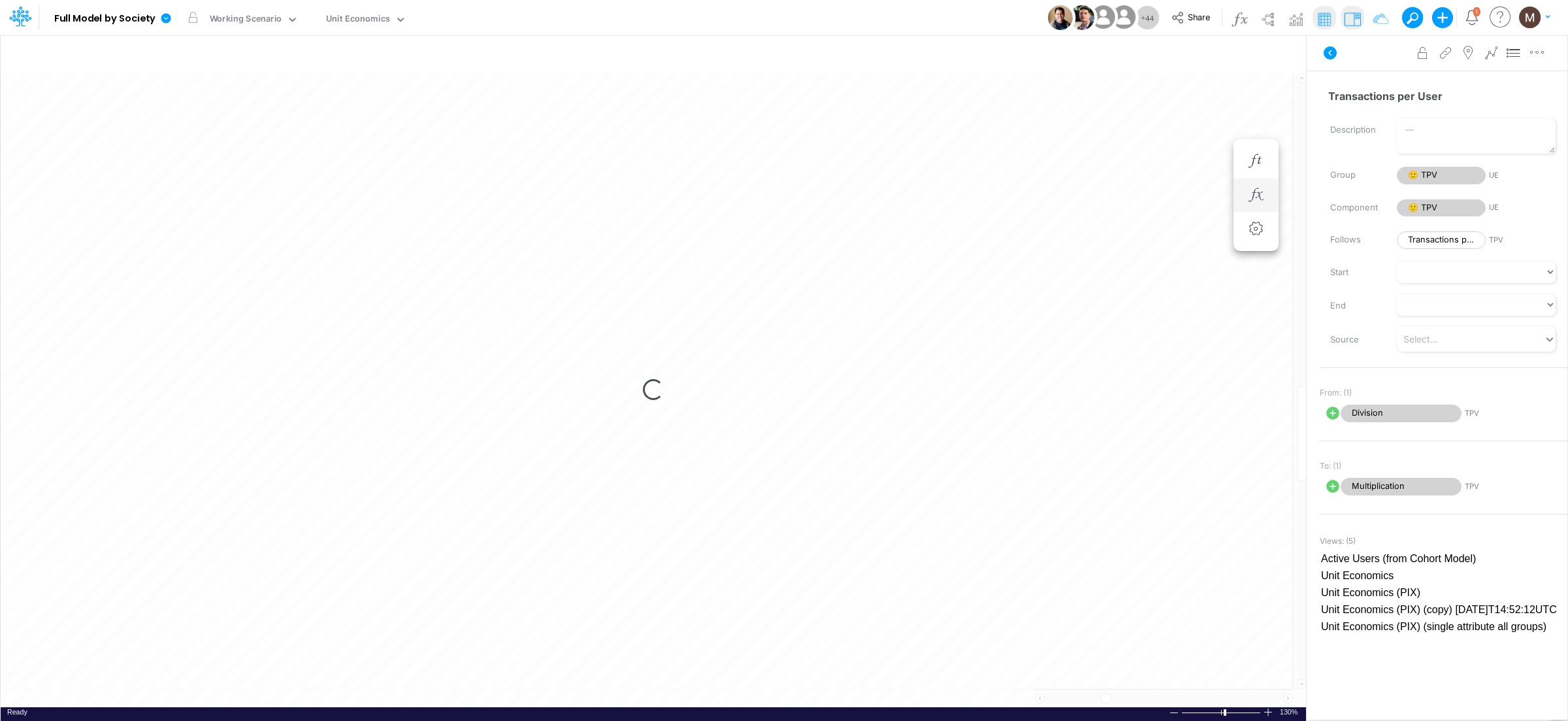
scroll to position [0, 1]
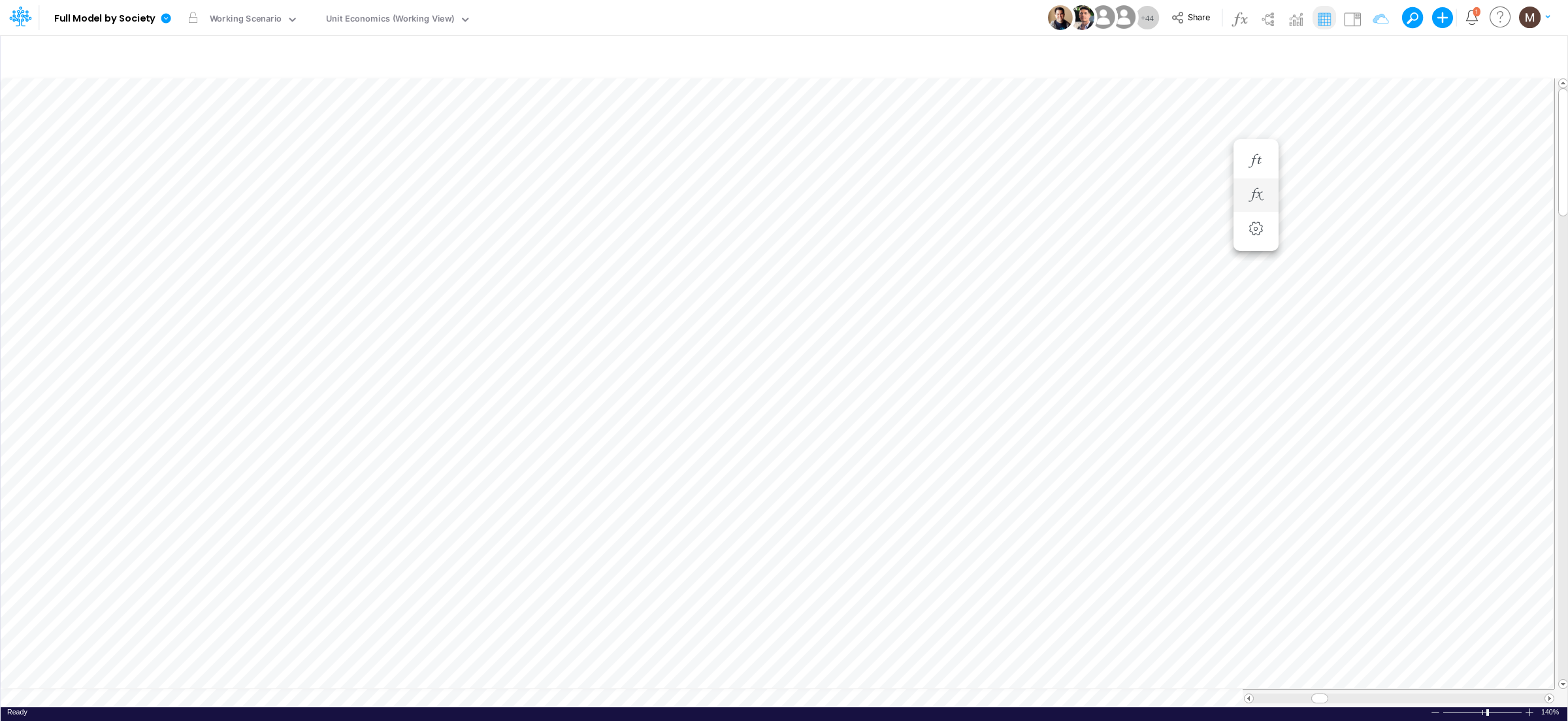
scroll to position [0, 1]
click at [1354, 25] on img at bounding box center [1352, 19] width 21 height 21
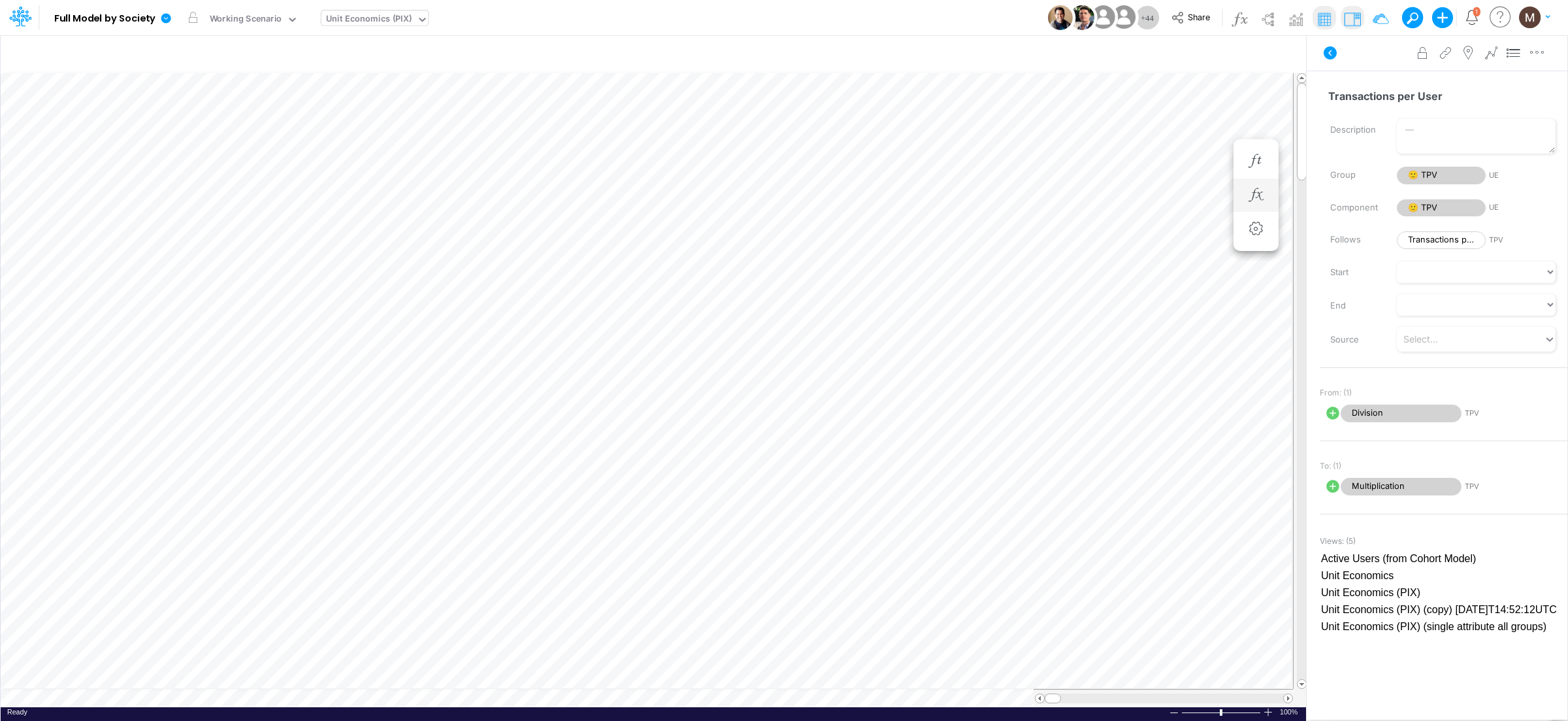
click at [368, 14] on div "Unit Economics (PIX)" at bounding box center [368, 20] width 85 height 15
type input "tpv"
click at [380, 50] on div "TPV" at bounding box center [410, 42] width 176 height 21
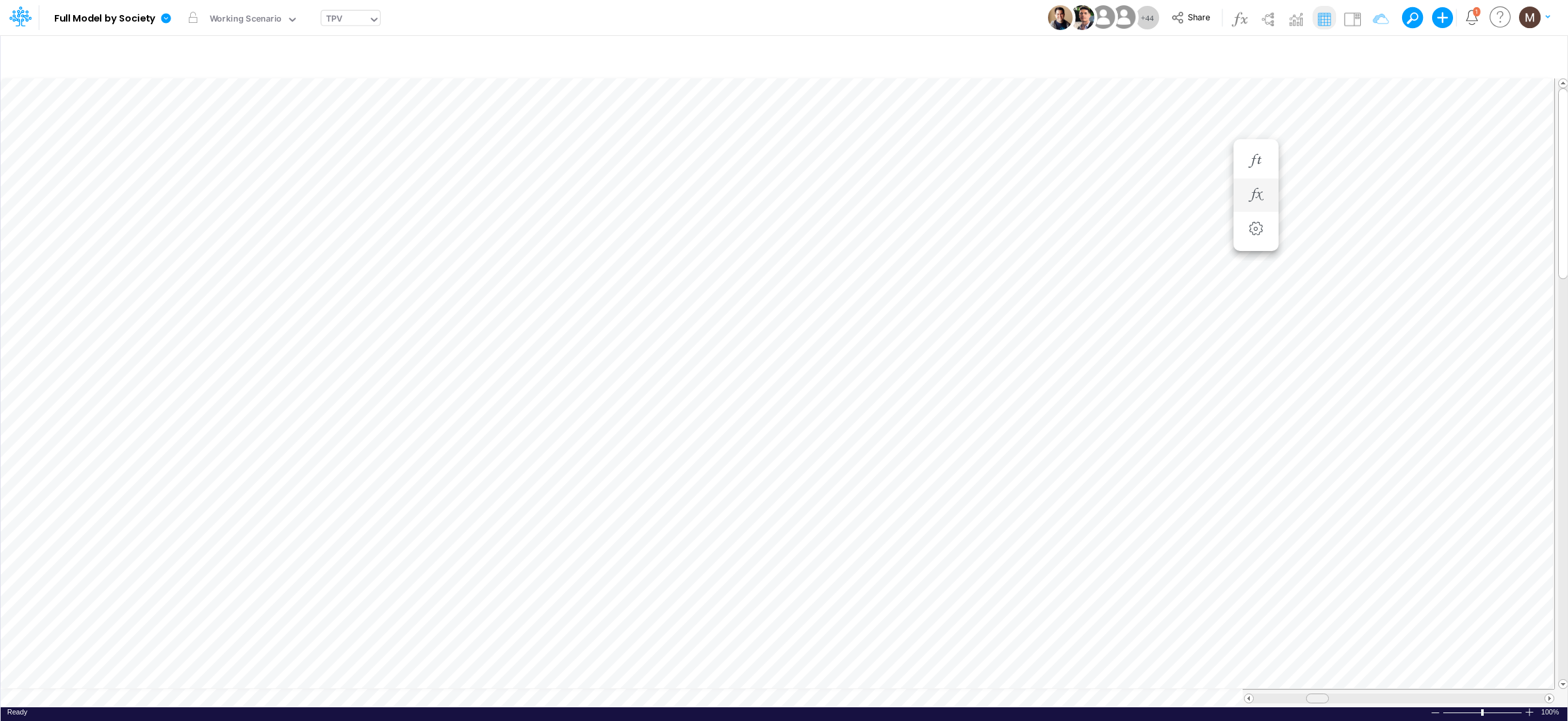
drag, startPoint x: 1264, startPoint y: 693, endPoint x: 1317, endPoint y: 697, distance: 53.2
click at [1317, 697] on div at bounding box center [1398, 698] width 311 height 19
click at [1365, 58] on icon "button" at bounding box center [1373, 55] width 19 height 14
select select "notEqual"
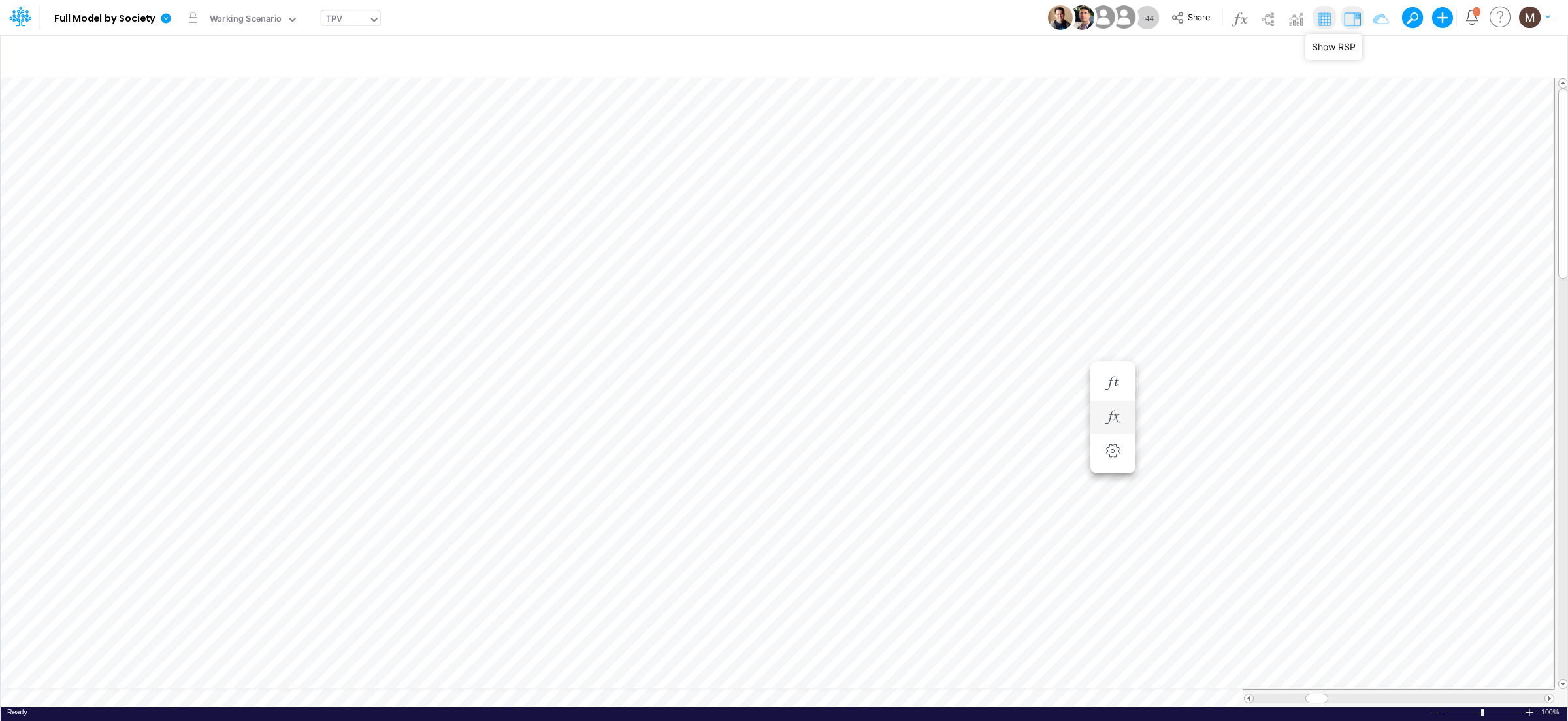
click at [1350, 21] on img at bounding box center [1352, 19] width 21 height 21
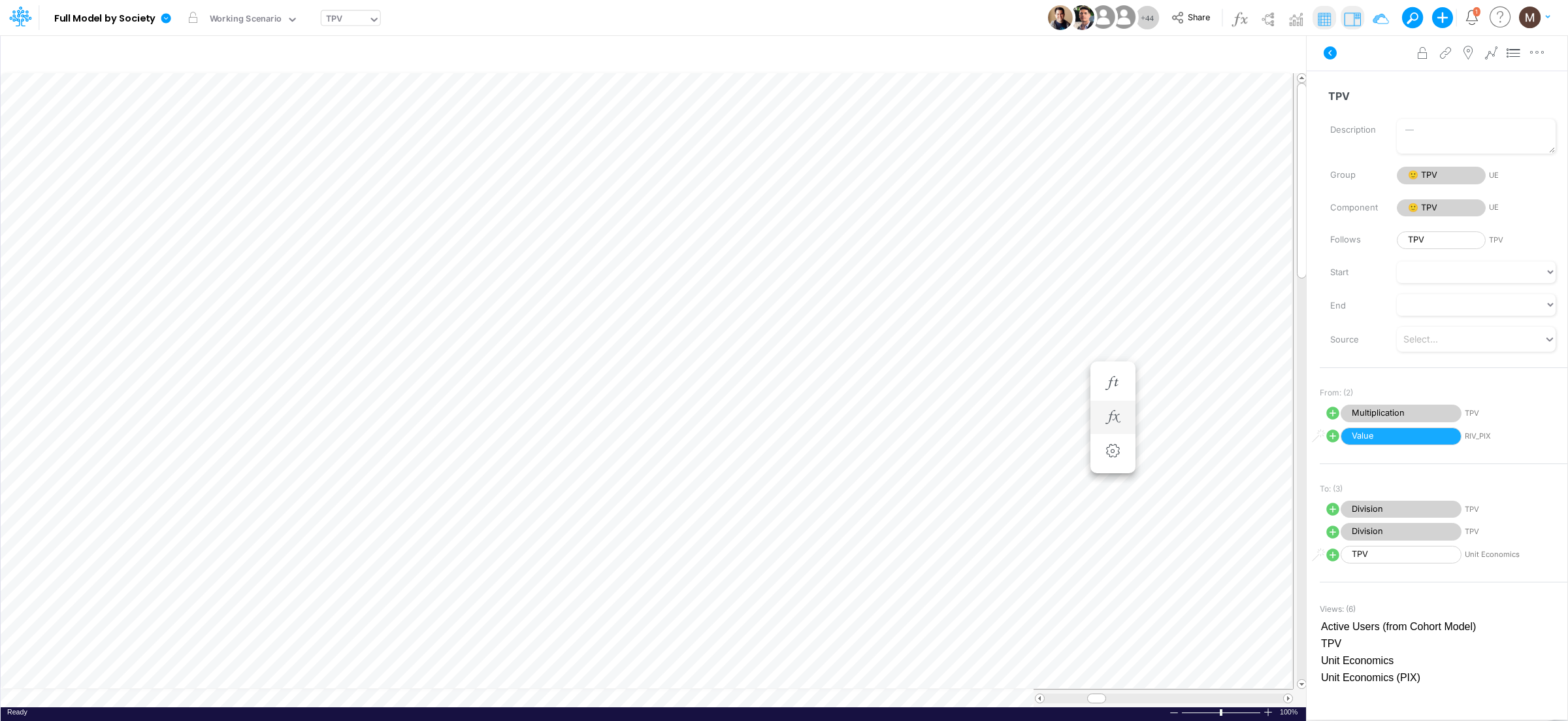
scroll to position [0, 1]
click at [1181, 304] on button "button" at bounding box center [1191, 305] width 25 height 26
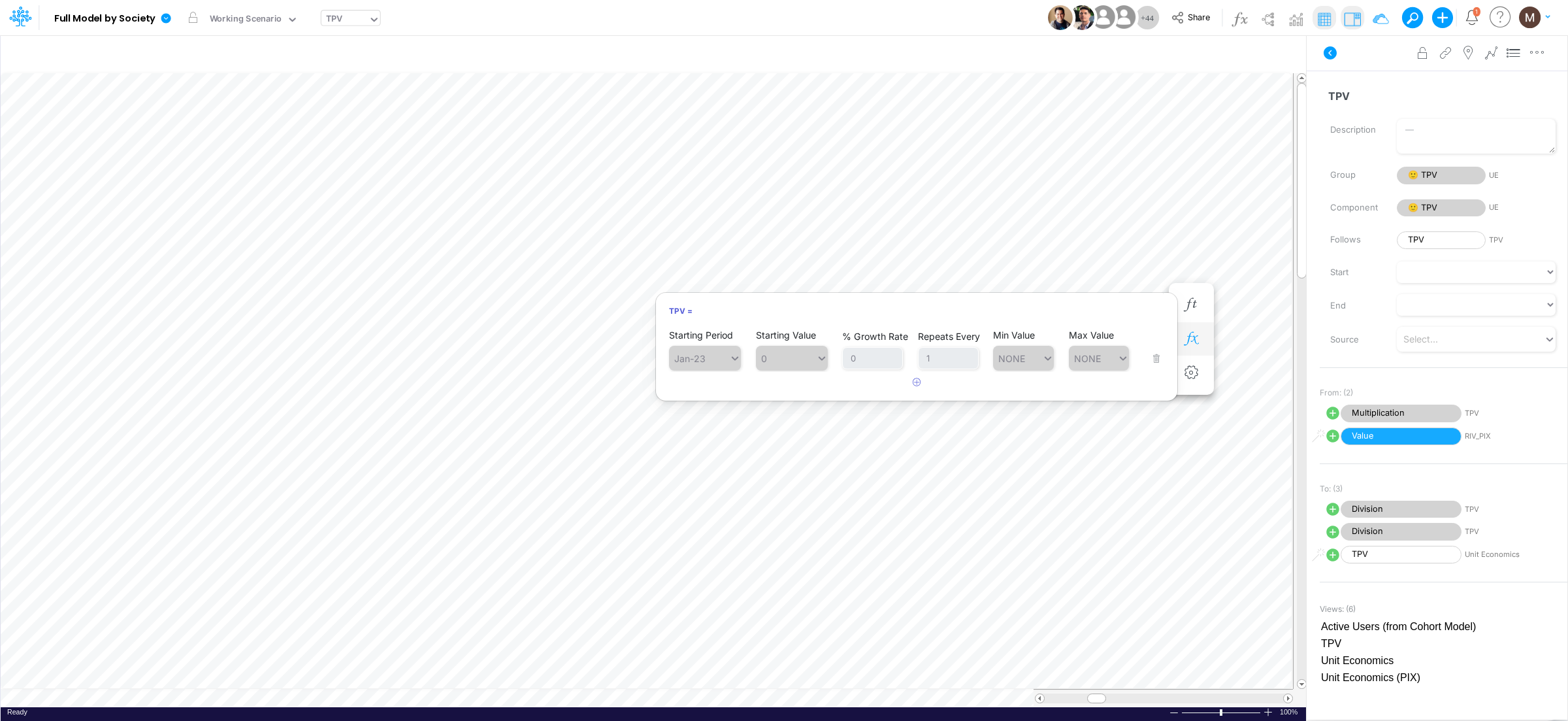
click at [1200, 330] on button "button" at bounding box center [1191, 338] width 25 height 26
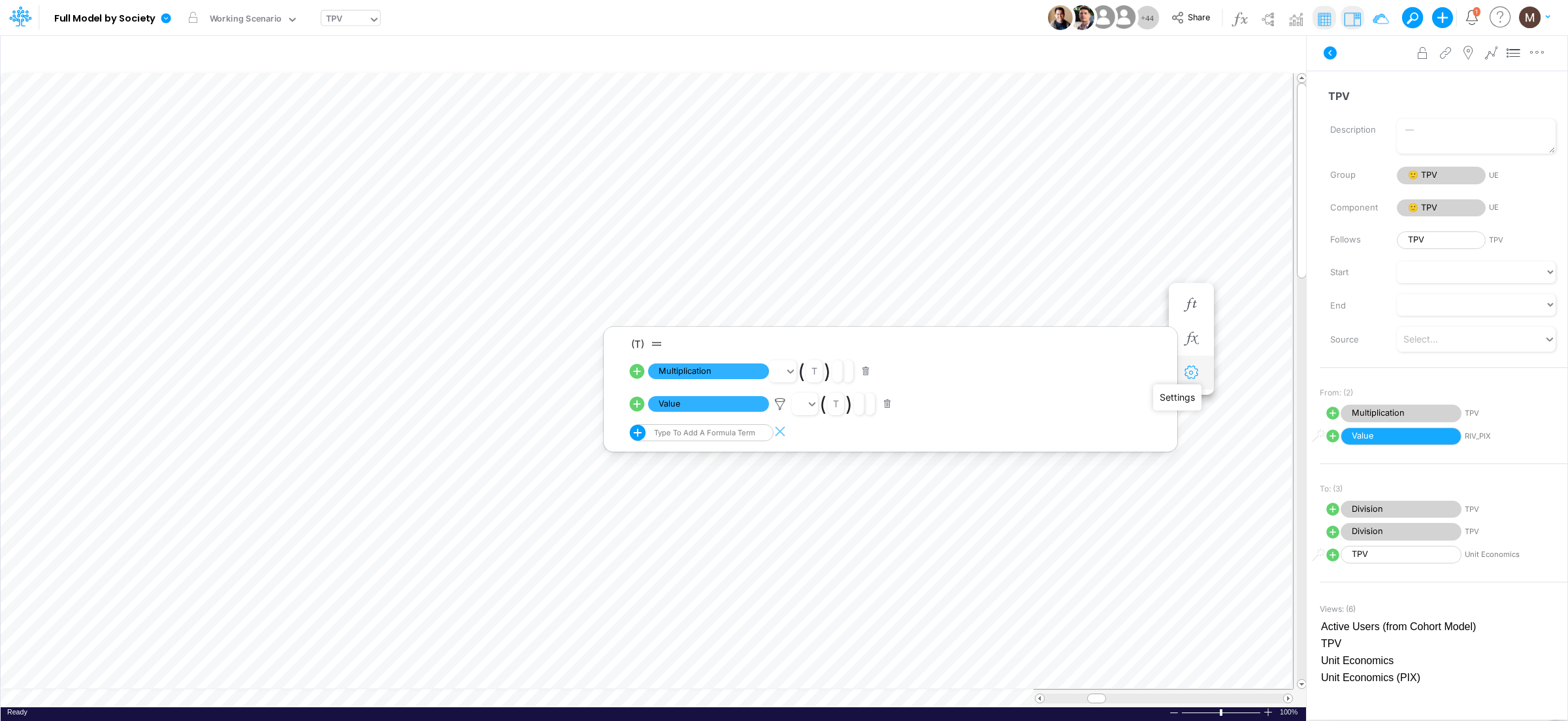
click at [1187, 378] on icon "button" at bounding box center [1191, 372] width 19 height 14
select select "sum"
select select "field"
select select "Number"
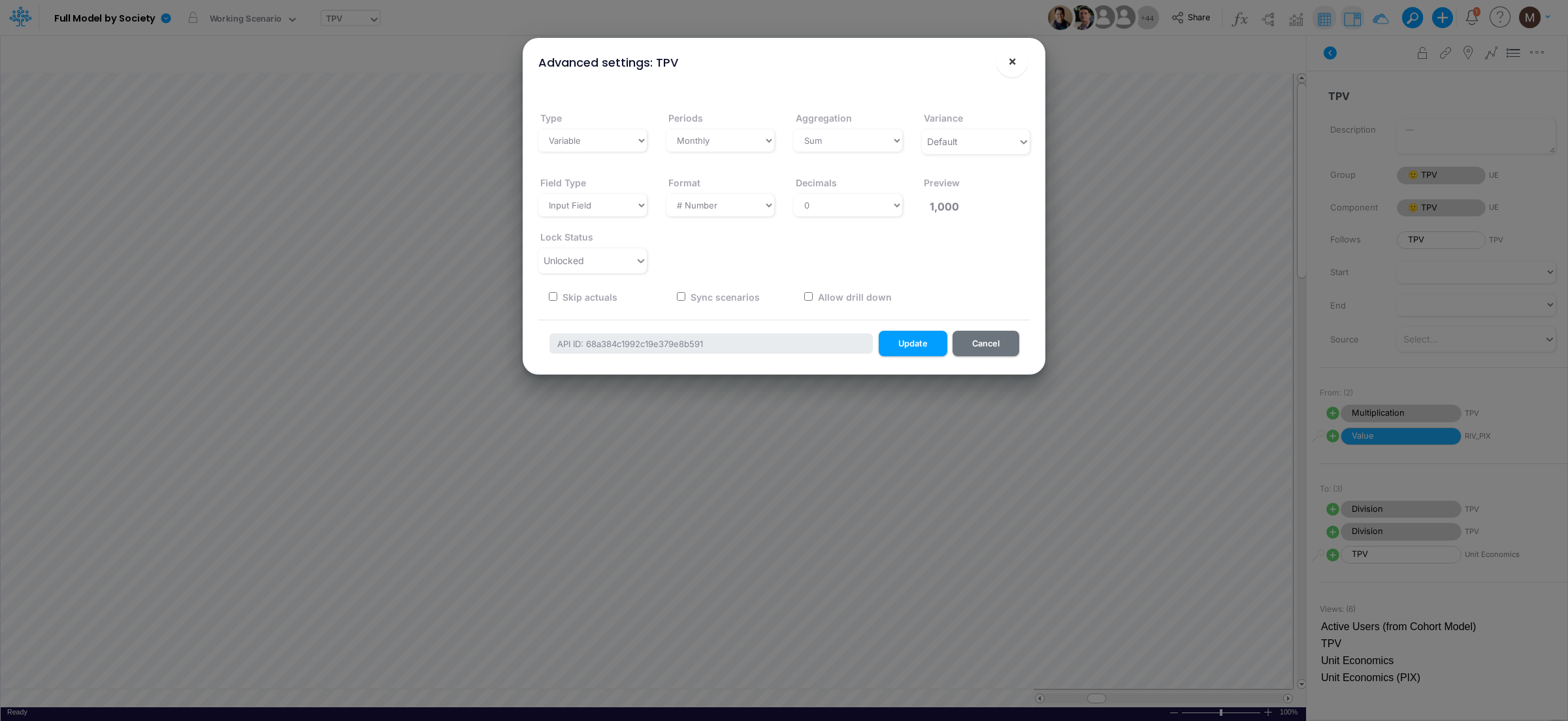
click at [1008, 63] on span "×" at bounding box center [1012, 61] width 8 height 16
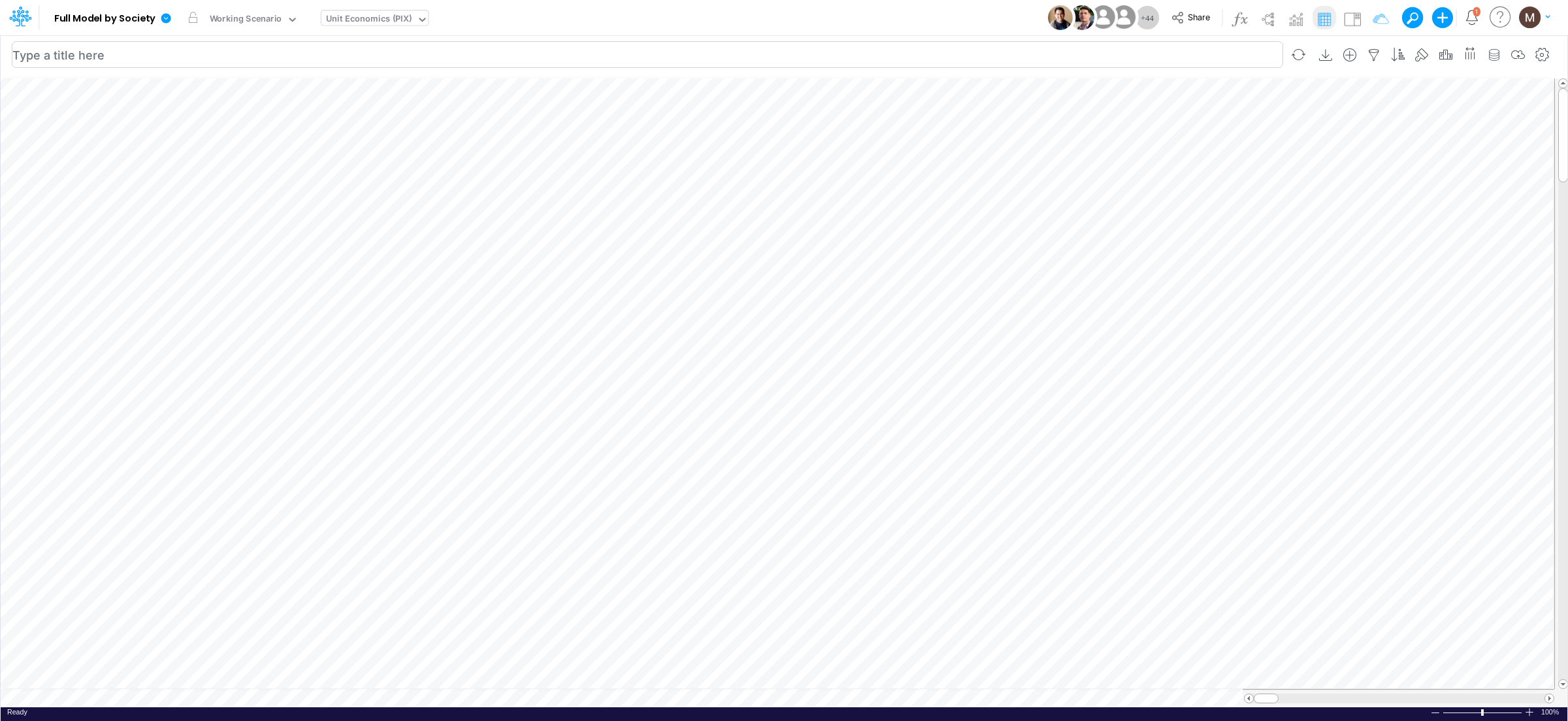
scroll to position [0, 1]
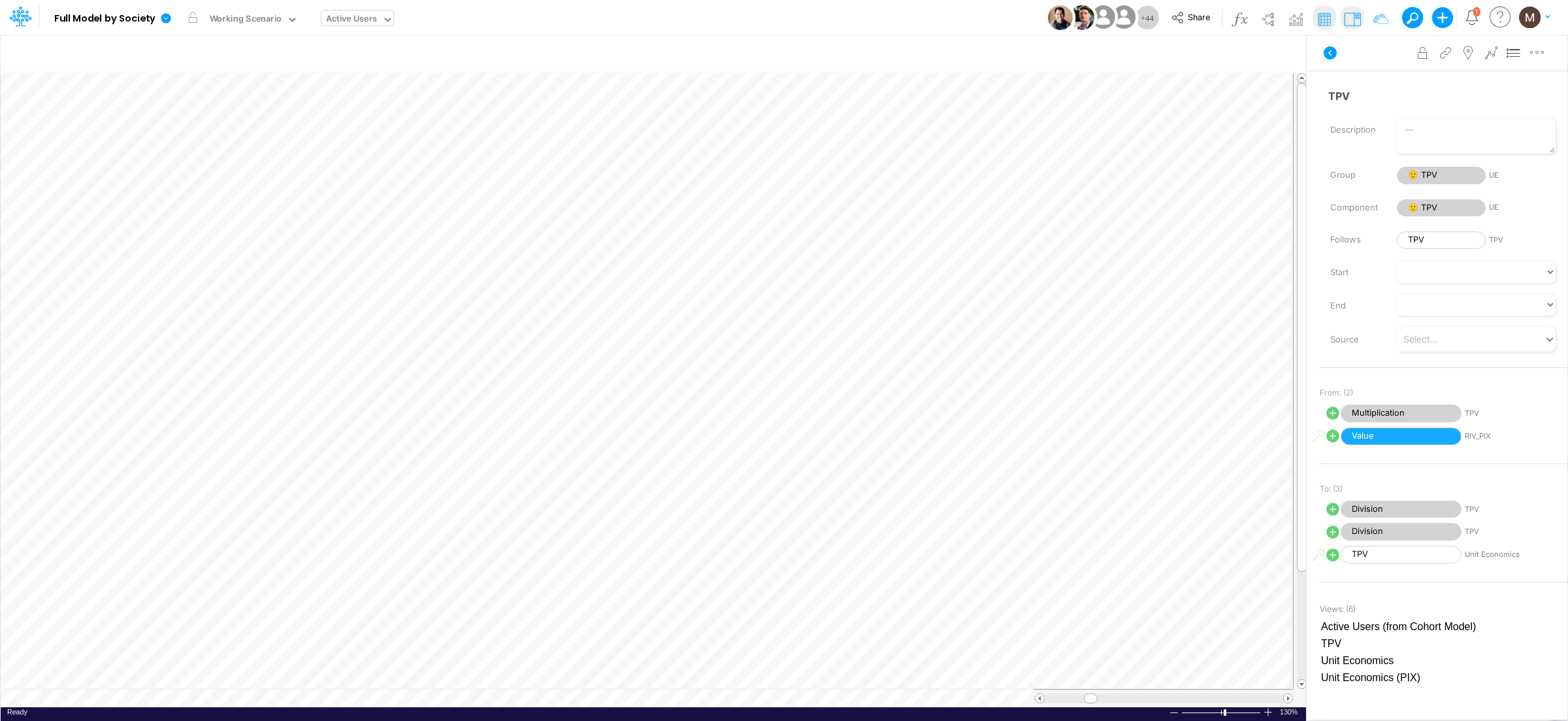
scroll to position [0, 1]
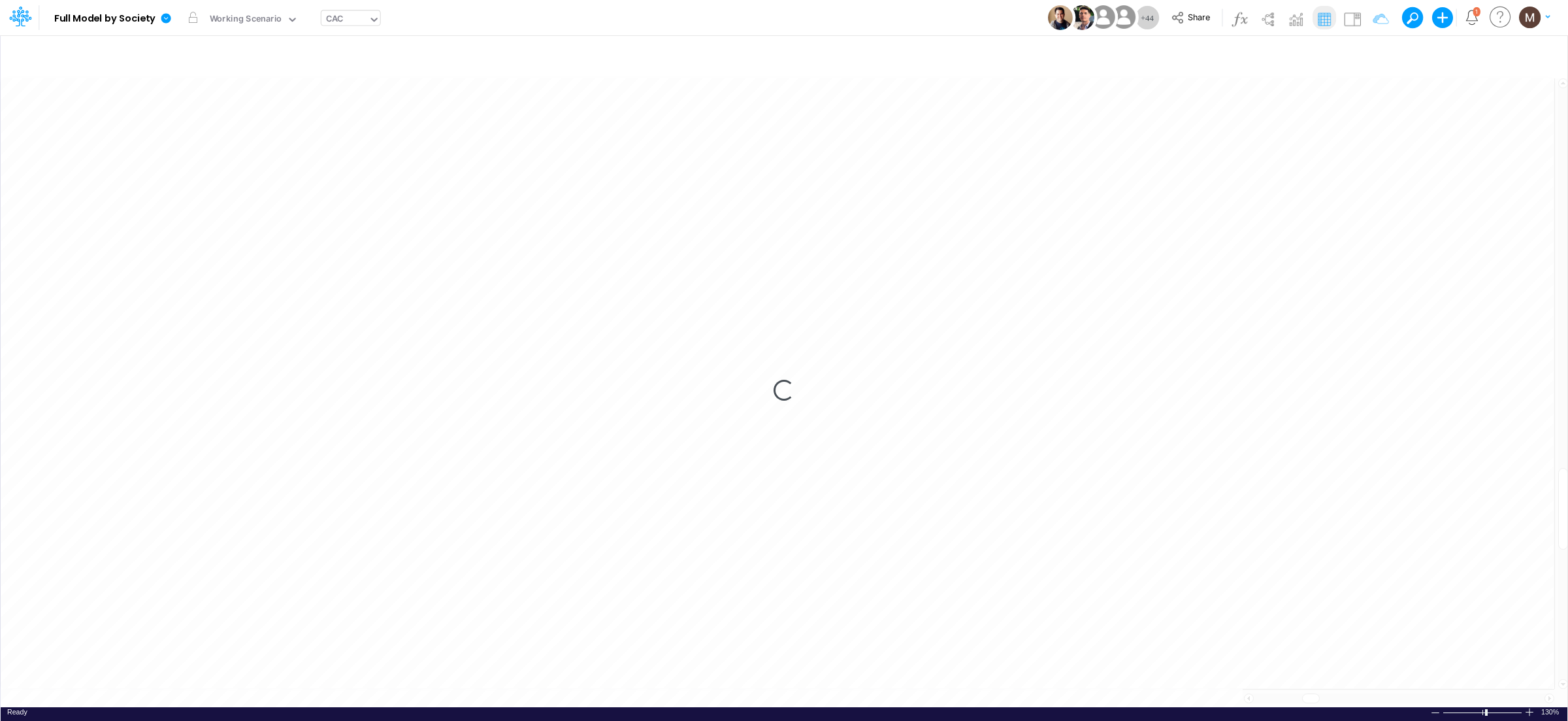
scroll to position [0, 1]
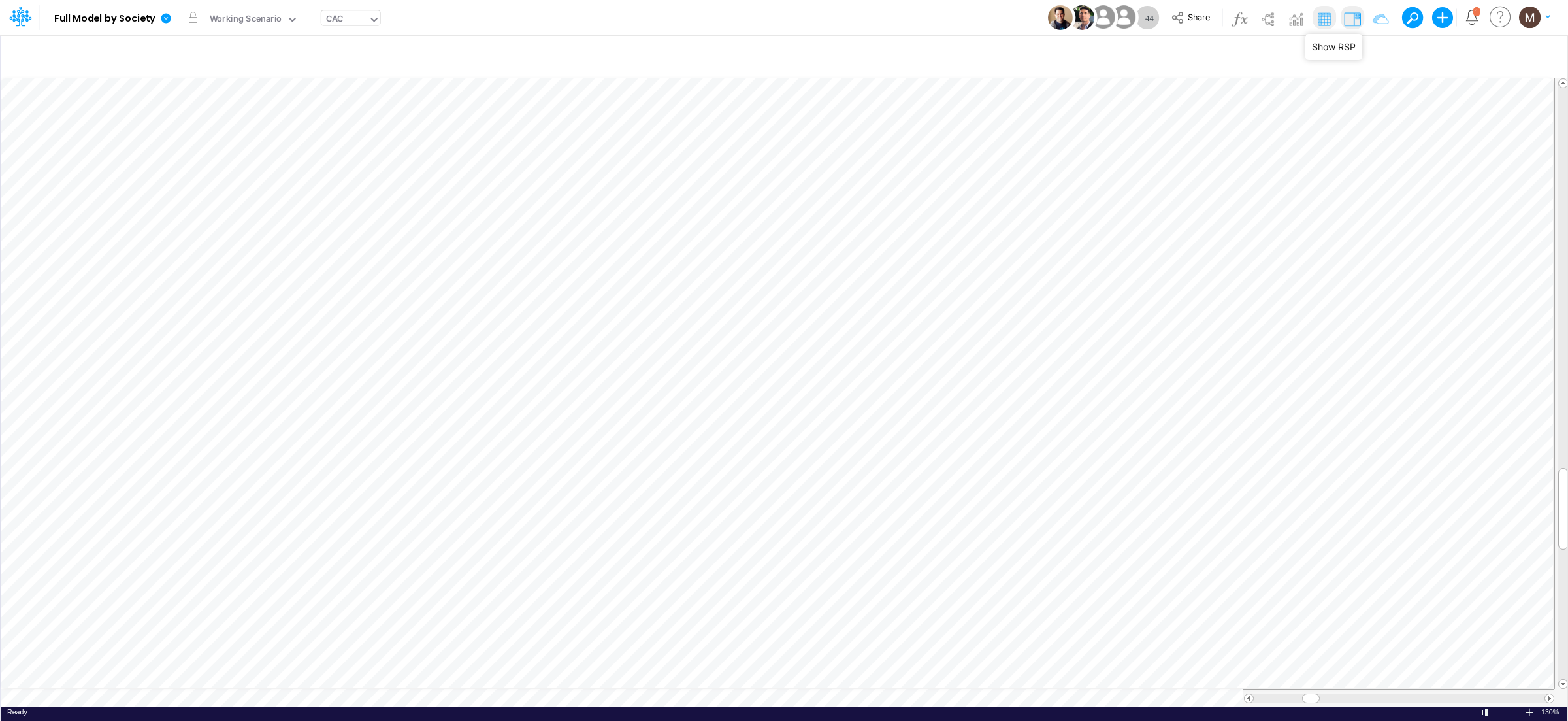
click at [1355, 19] on img at bounding box center [1352, 19] width 21 height 21
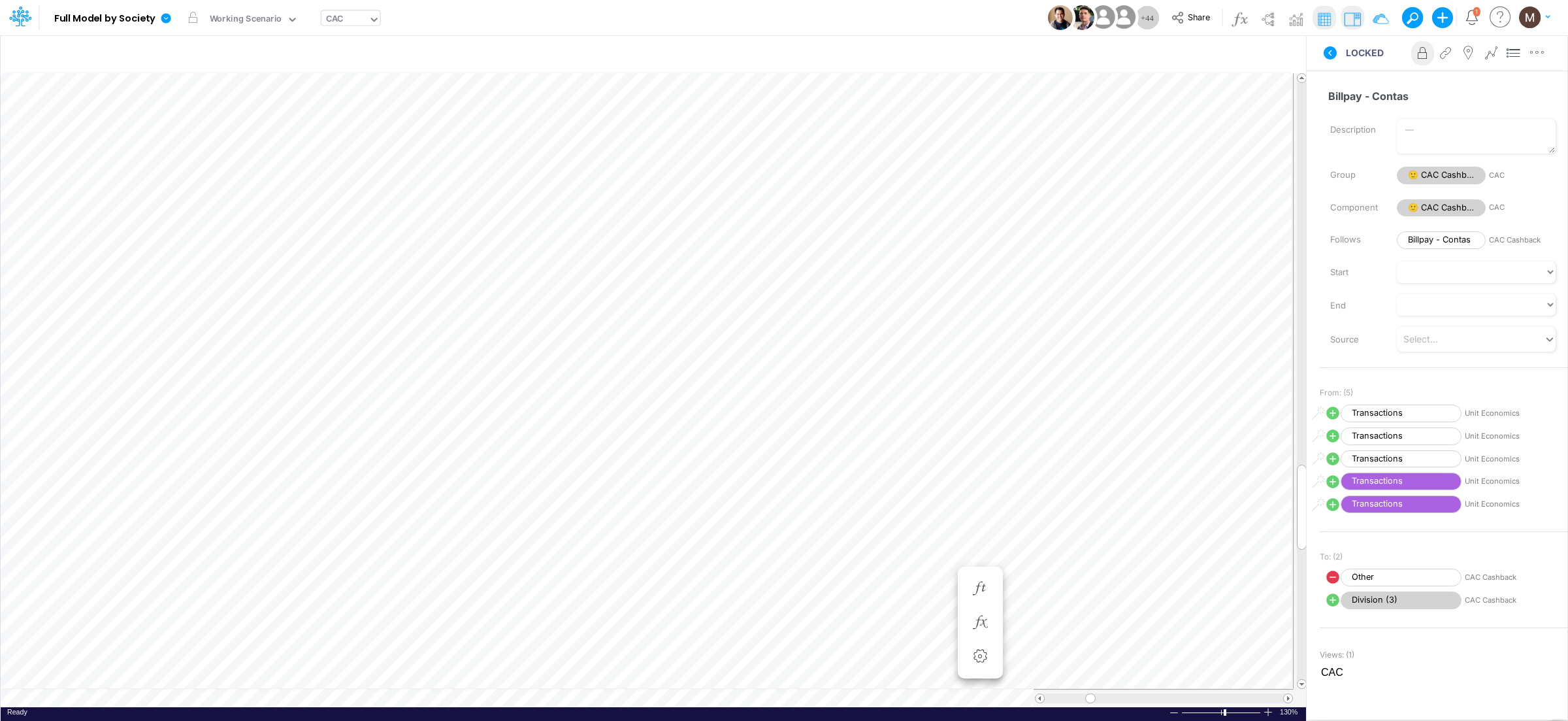
scroll to position [0, 1]
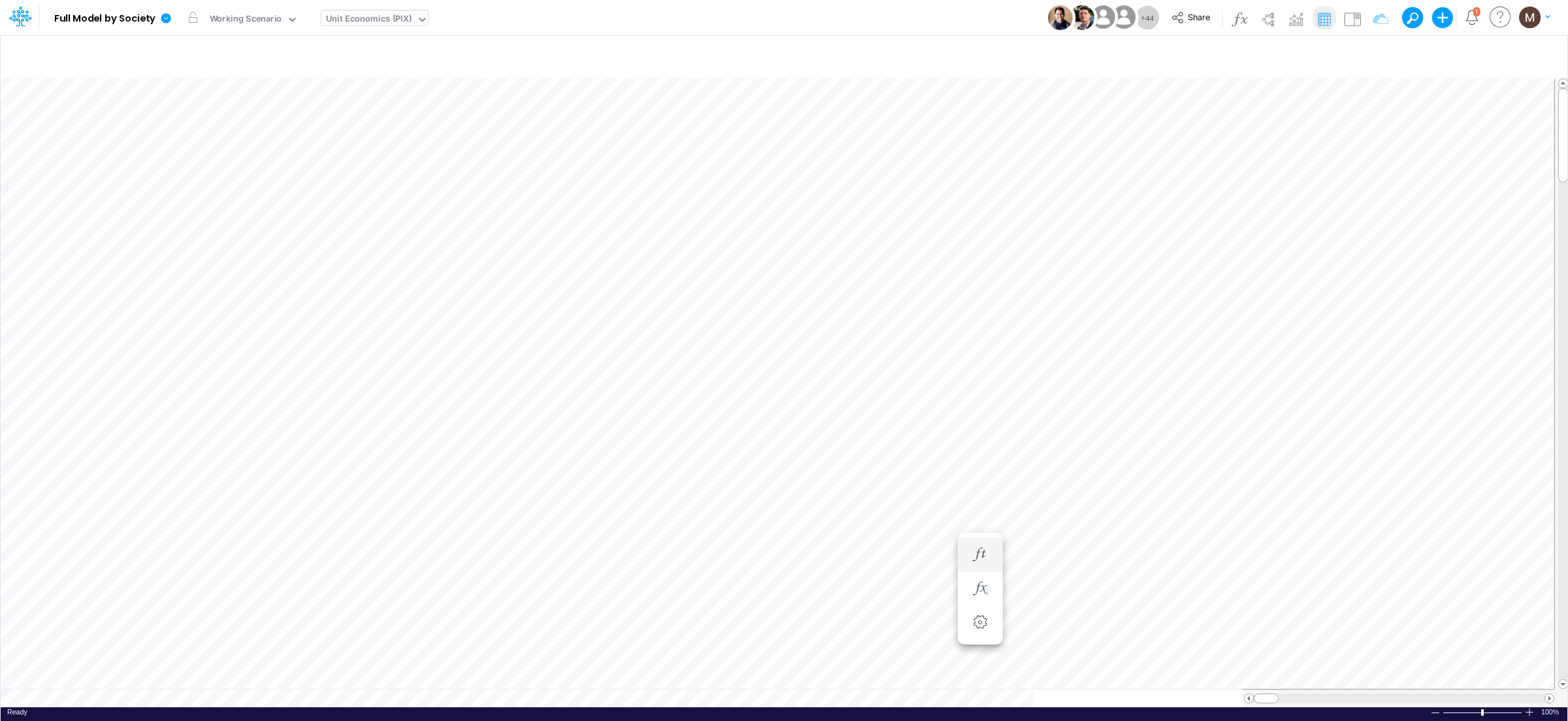
scroll to position [0, 1]
click at [383, 684] on table at bounding box center [784, 389] width 1568 height 634
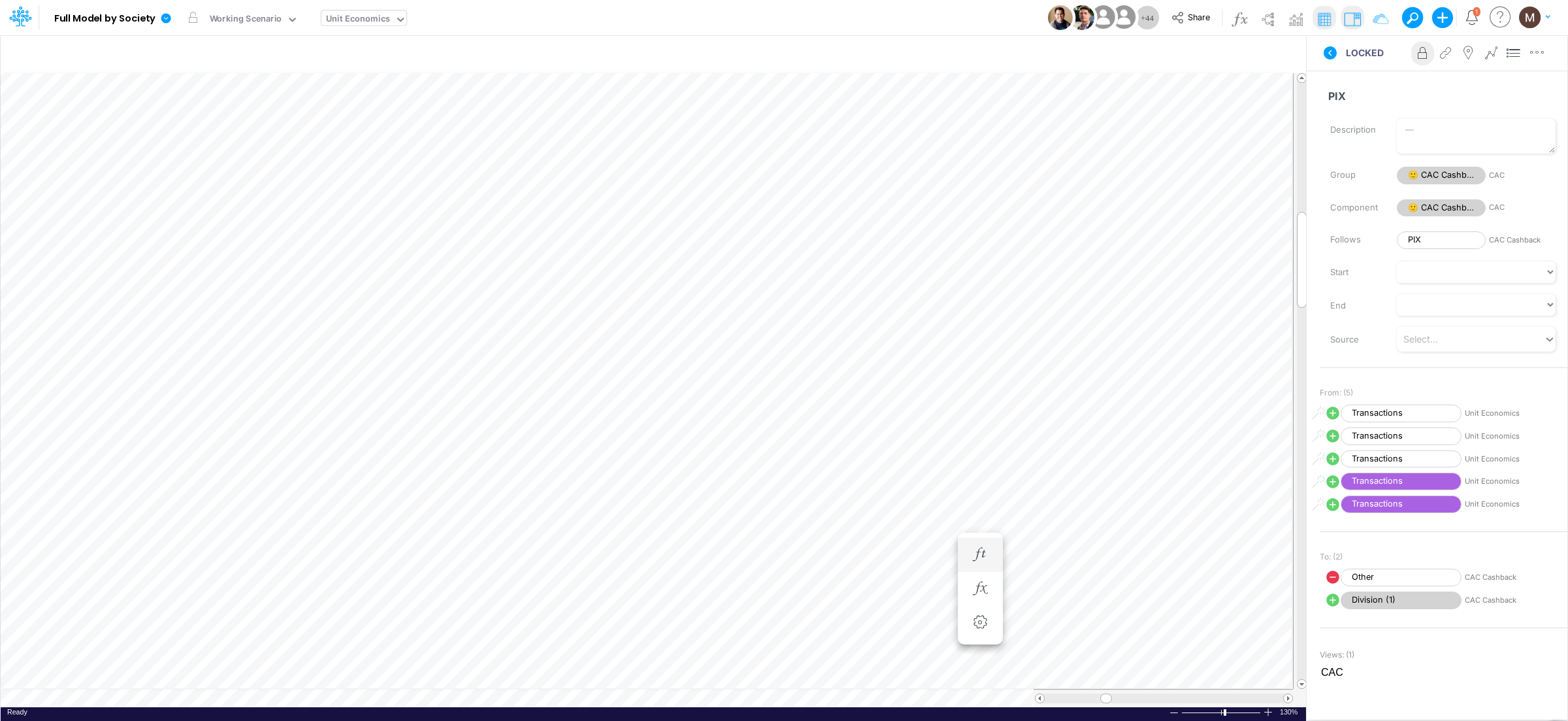
scroll to position [0, 1]
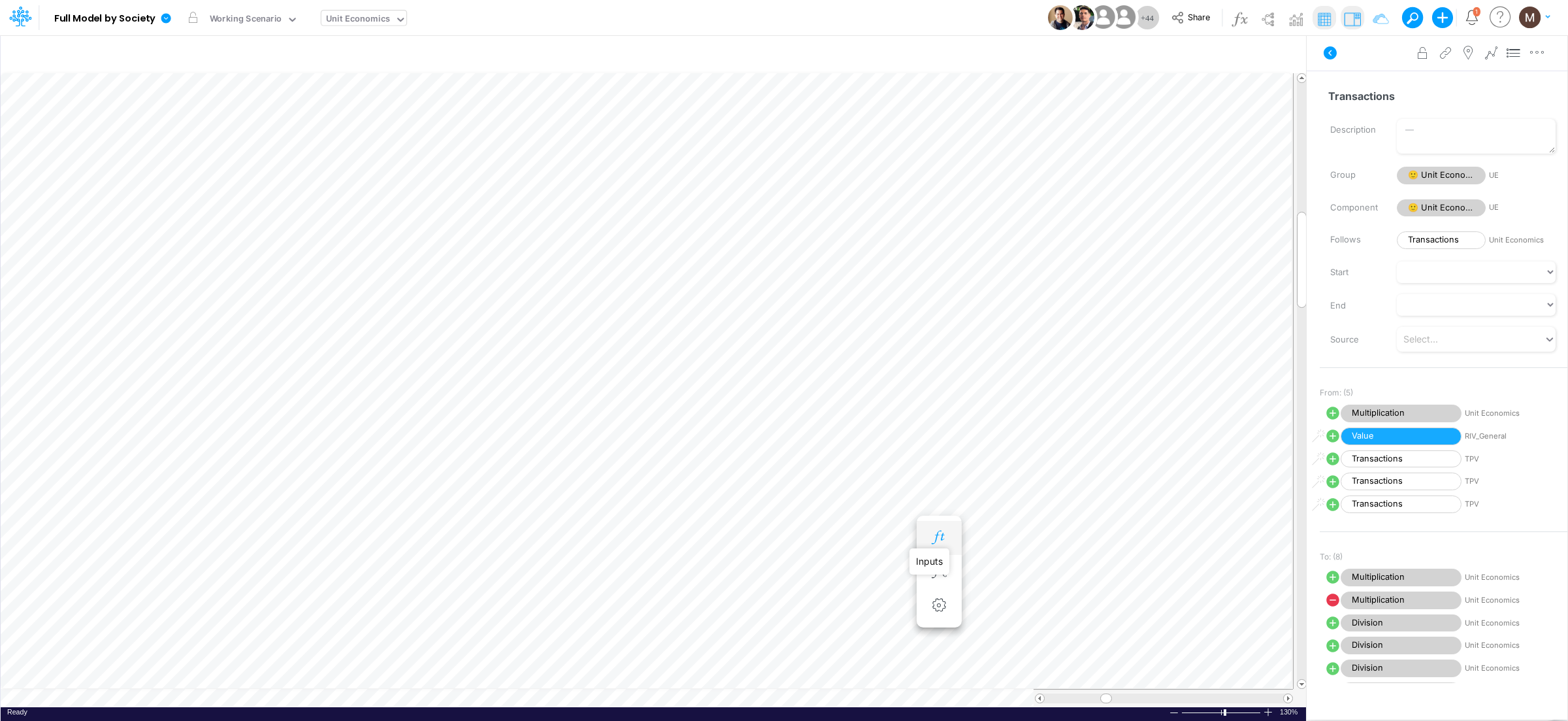
click at [944, 534] on icon "button" at bounding box center [938, 537] width 19 height 14
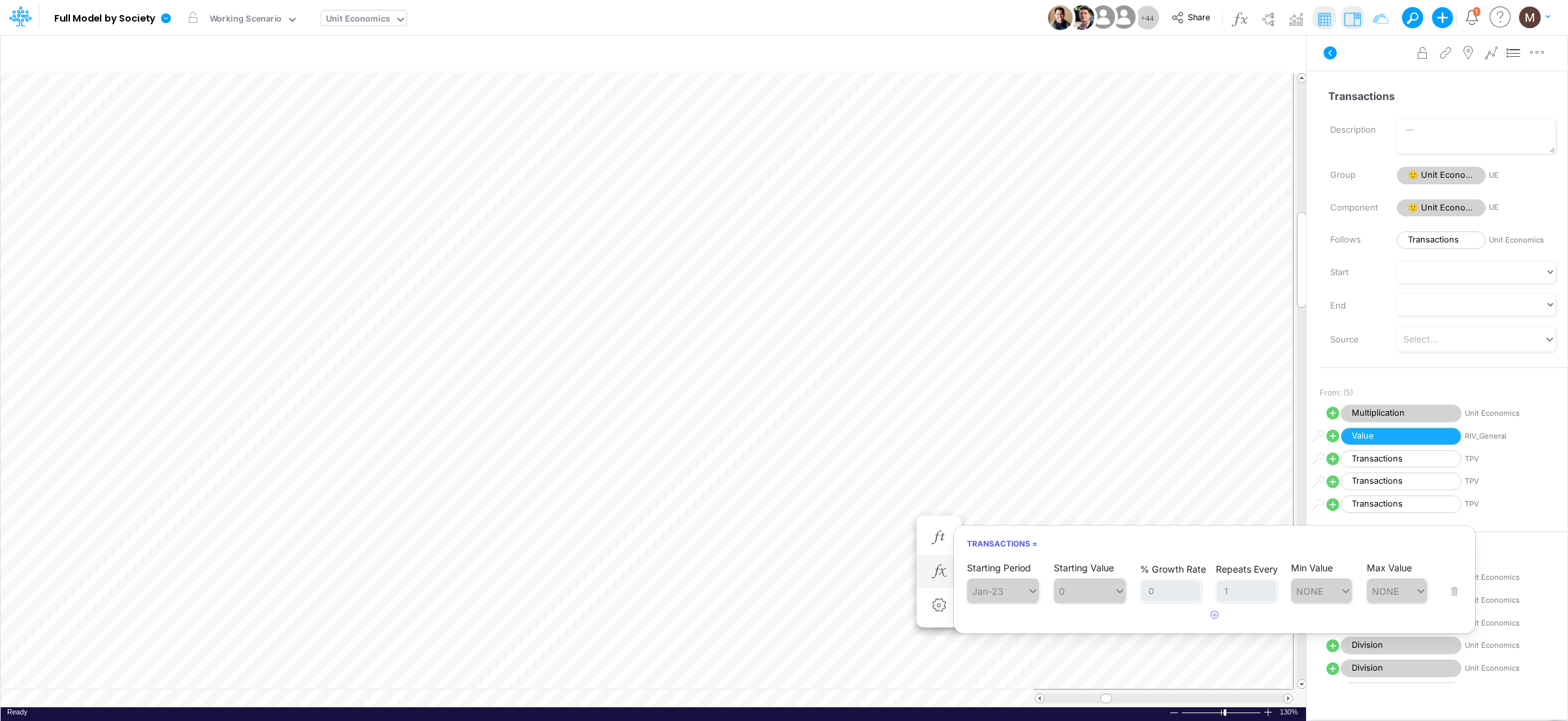
click at [922, 574] on li at bounding box center [938, 571] width 45 height 34
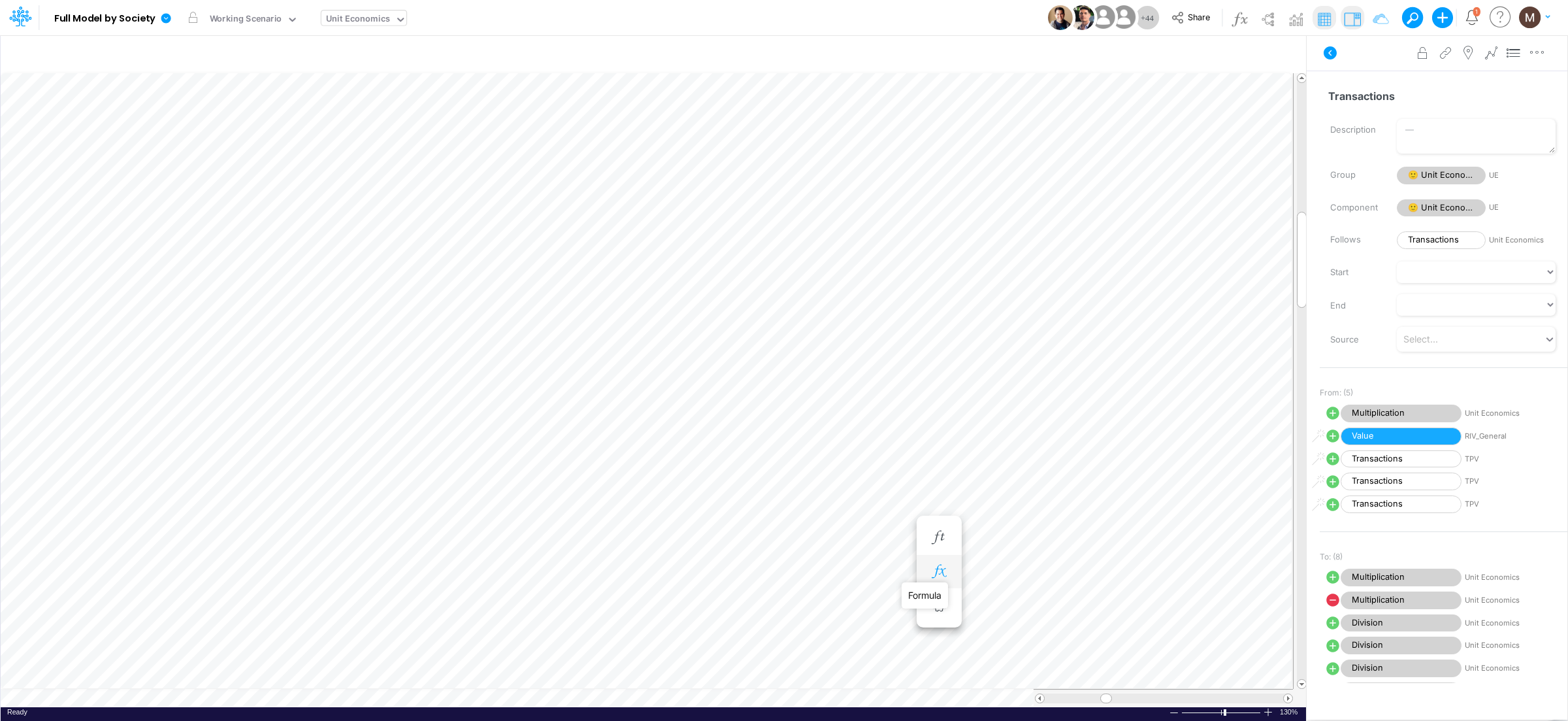
click at [933, 570] on icon "button" at bounding box center [938, 571] width 19 height 14
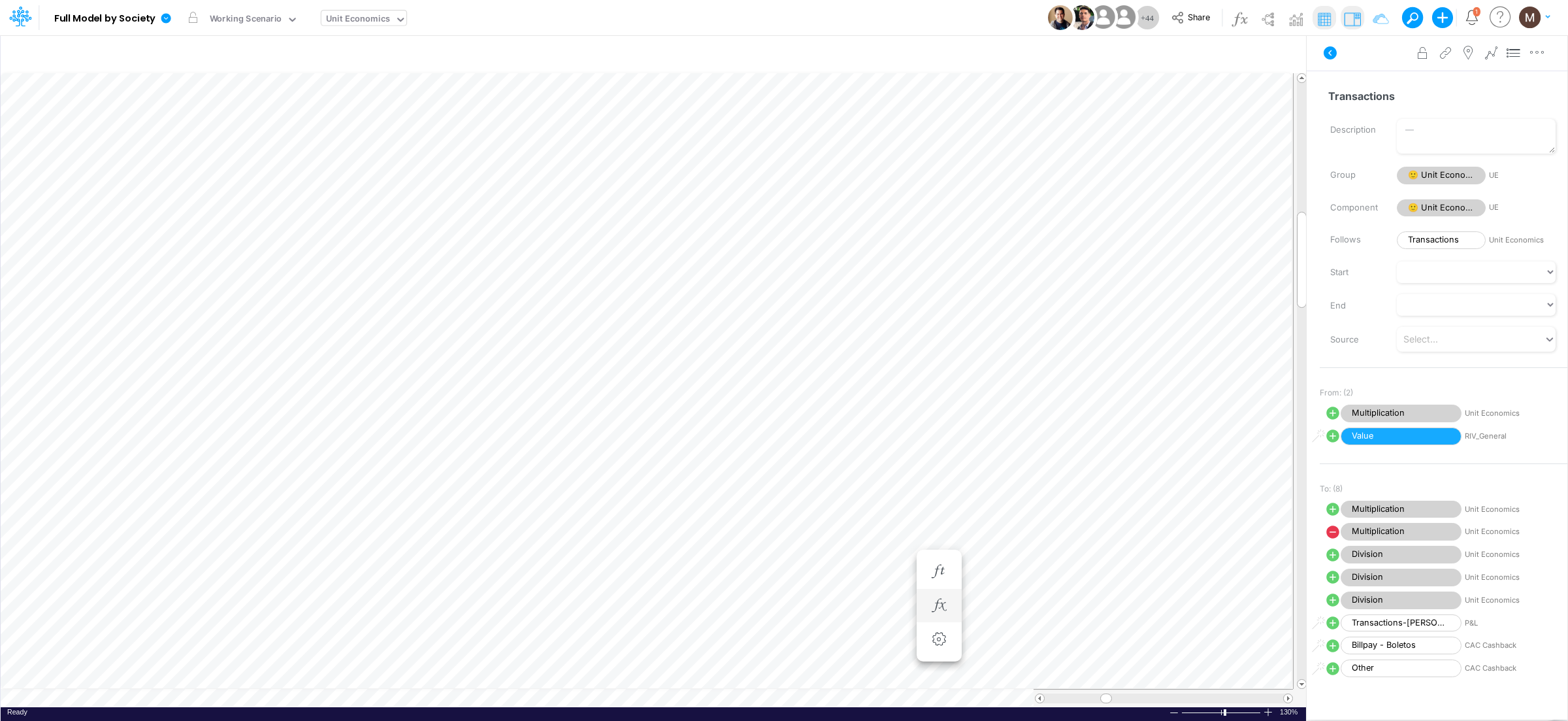
scroll to position [0, 1]
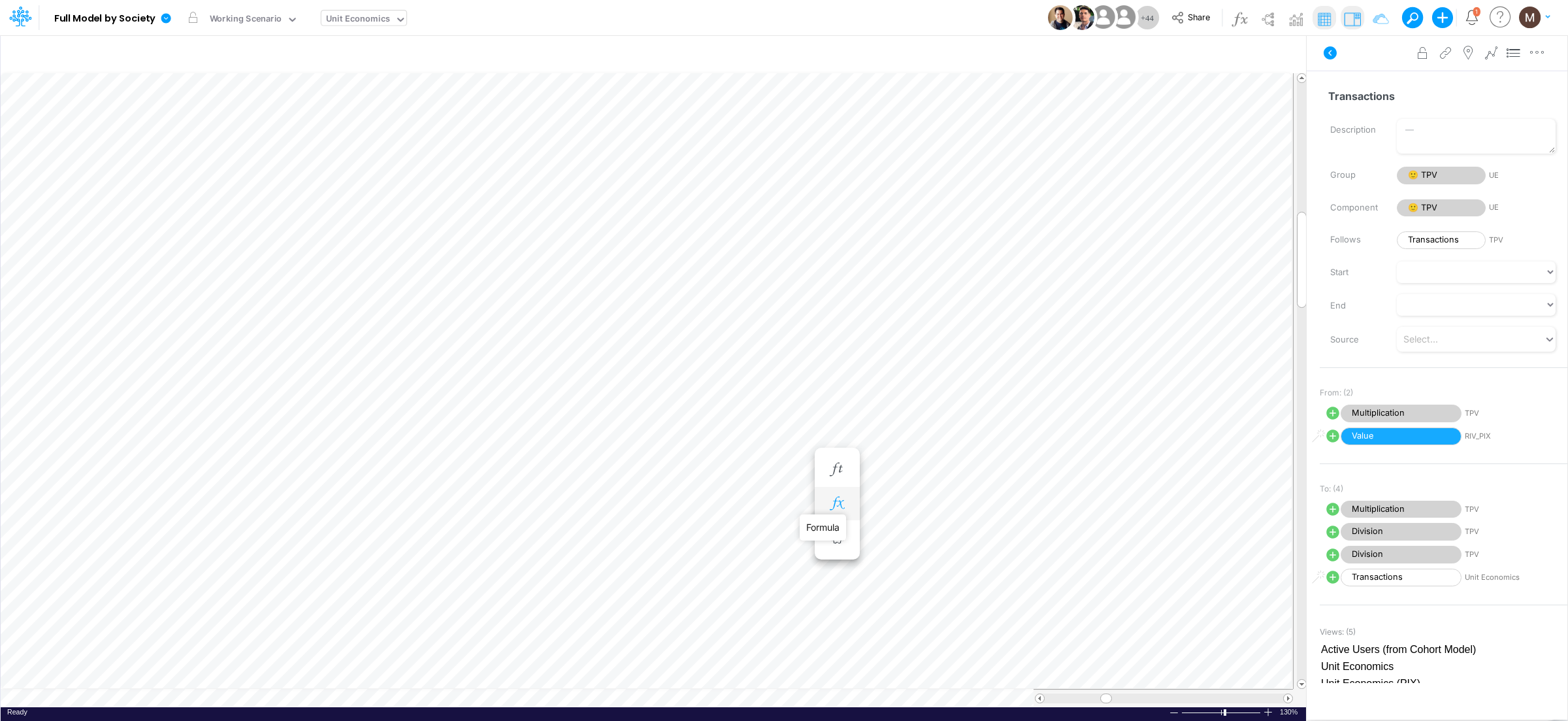
click at [838, 506] on icon "button" at bounding box center [836, 504] width 19 height 14
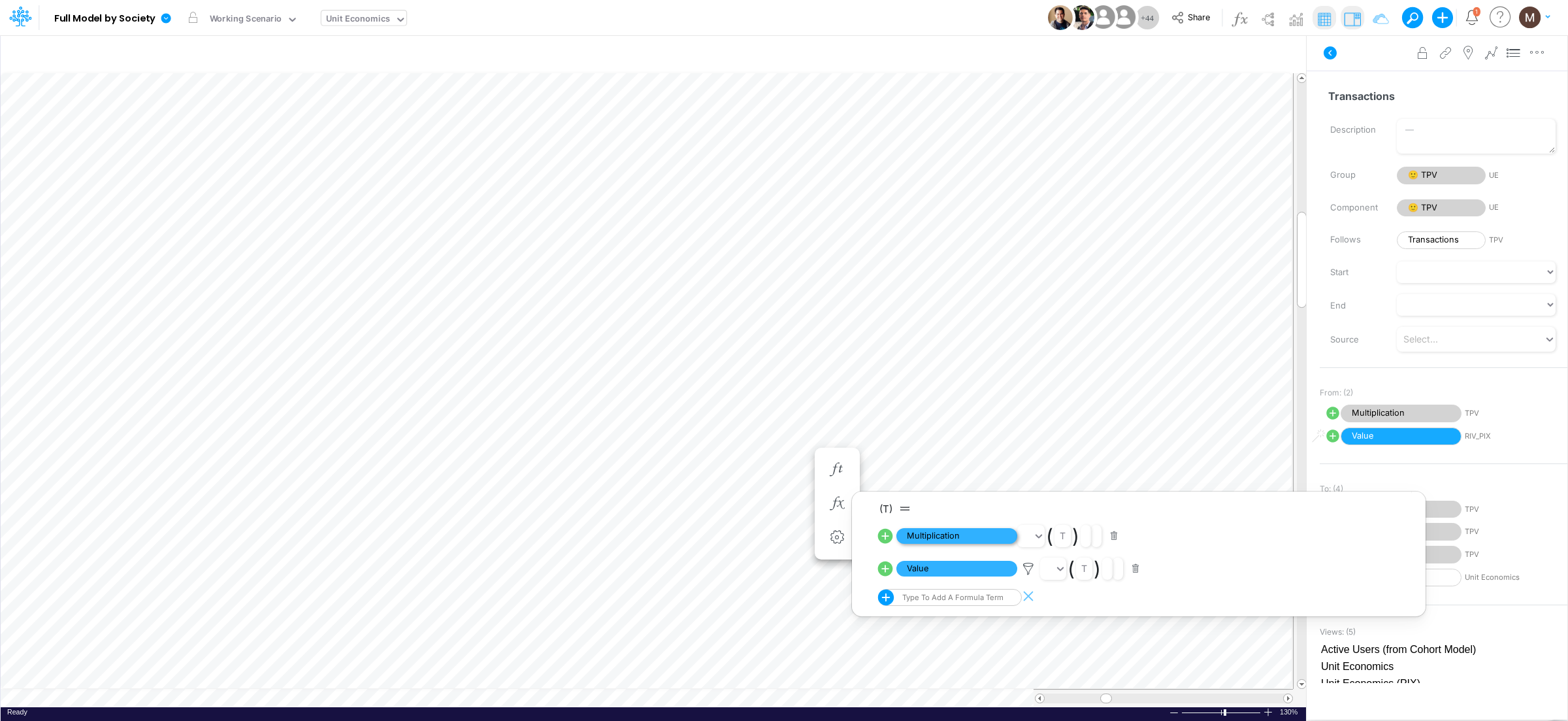
click at [917, 534] on span "Multiplication" at bounding box center [956, 536] width 121 height 16
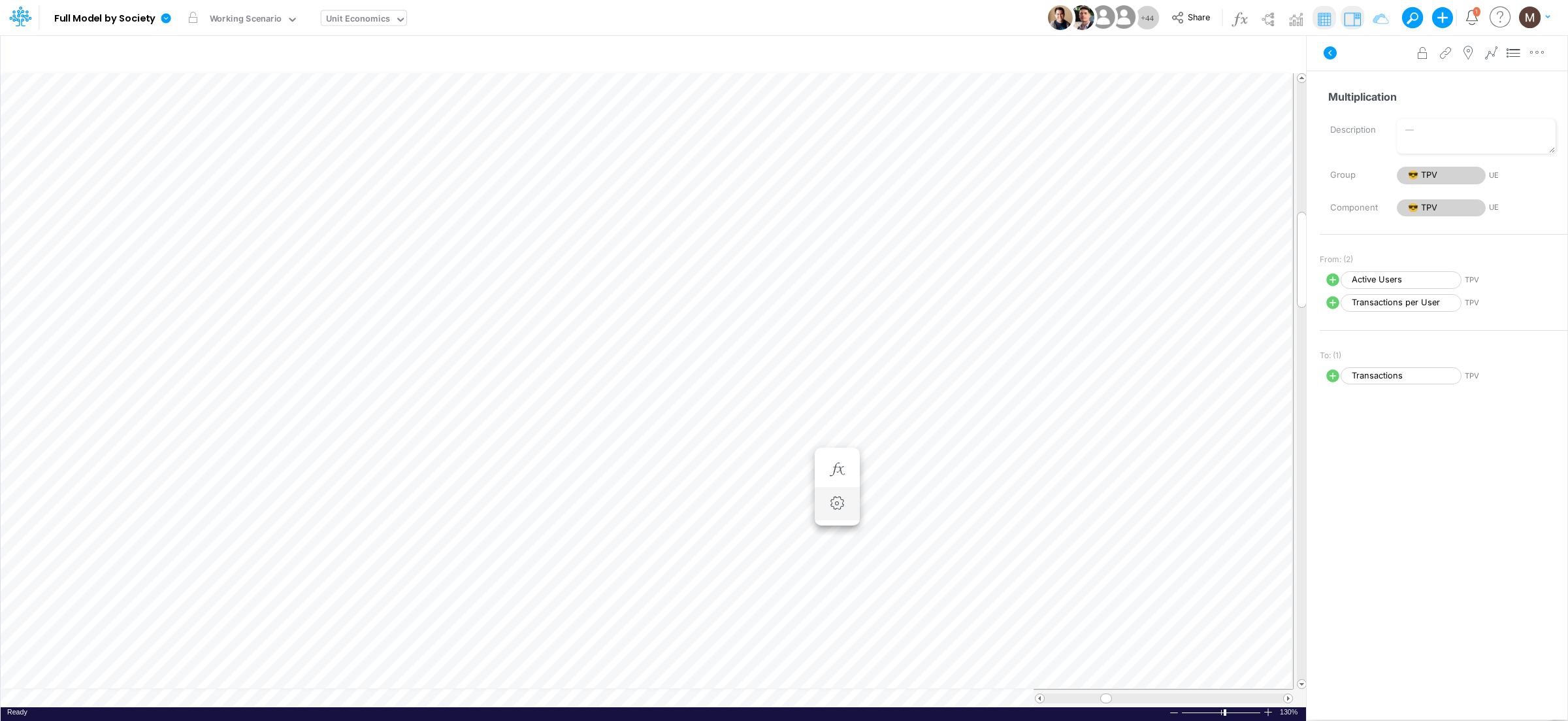
scroll to position [0, 1]
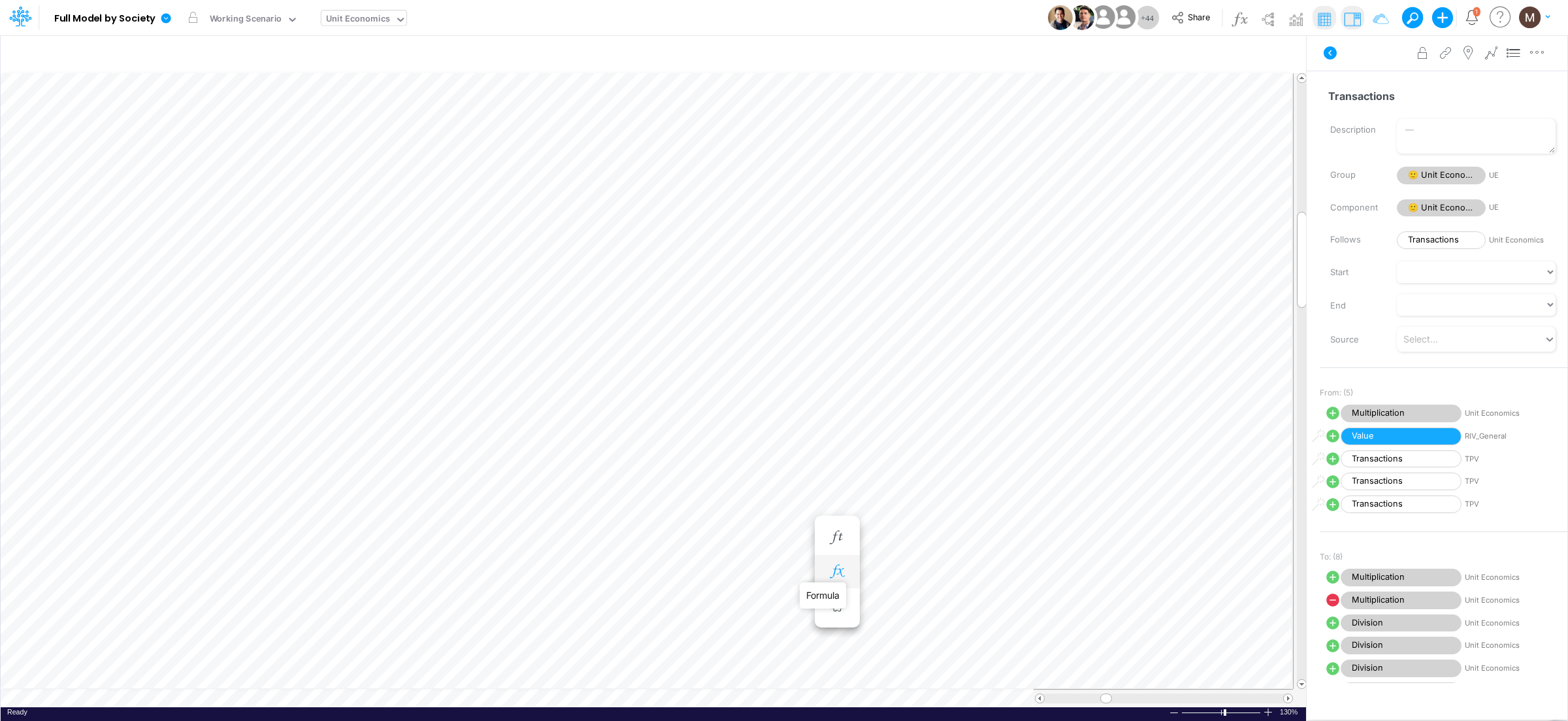
click at [834, 570] on icon "button" at bounding box center [836, 571] width 19 height 14
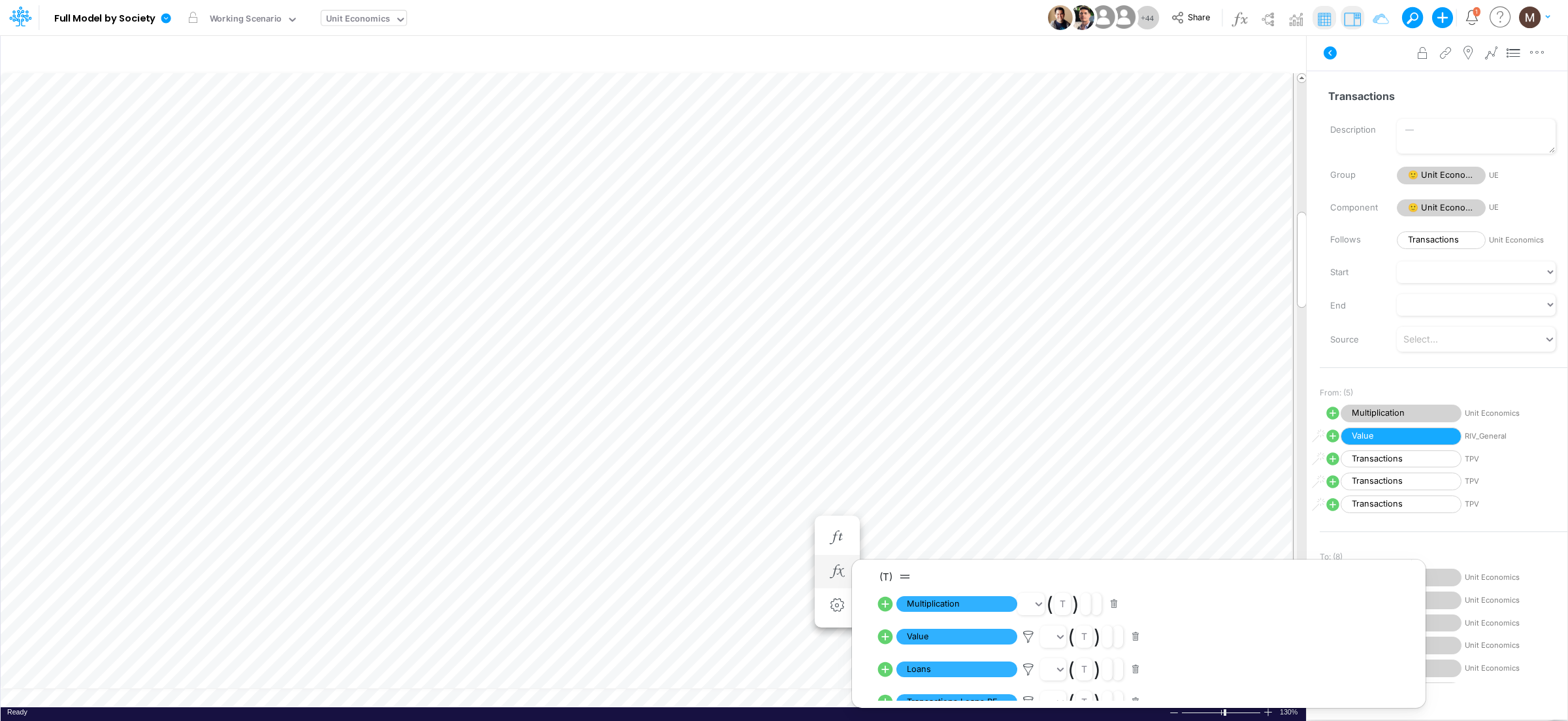
scroll to position [0, 1]
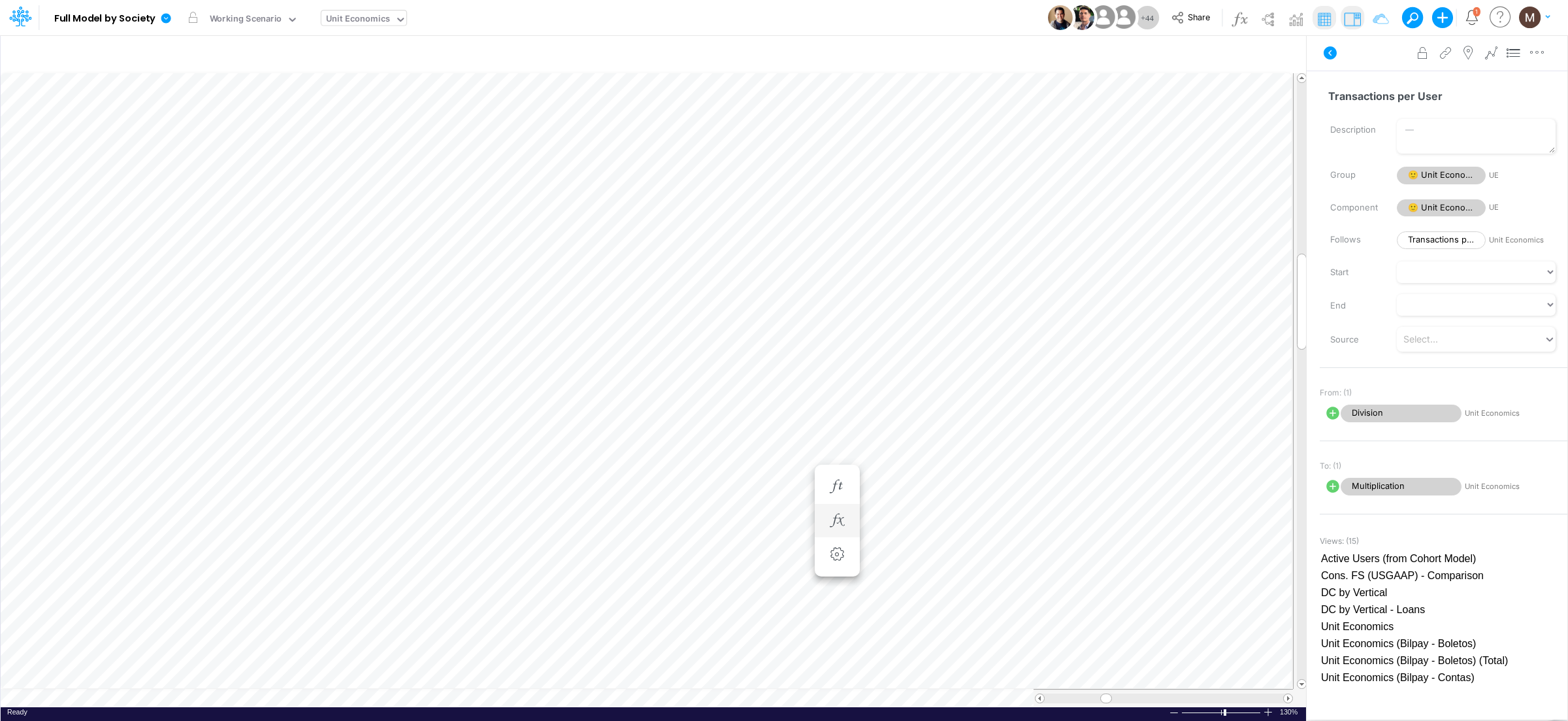
scroll to position [0, 1]
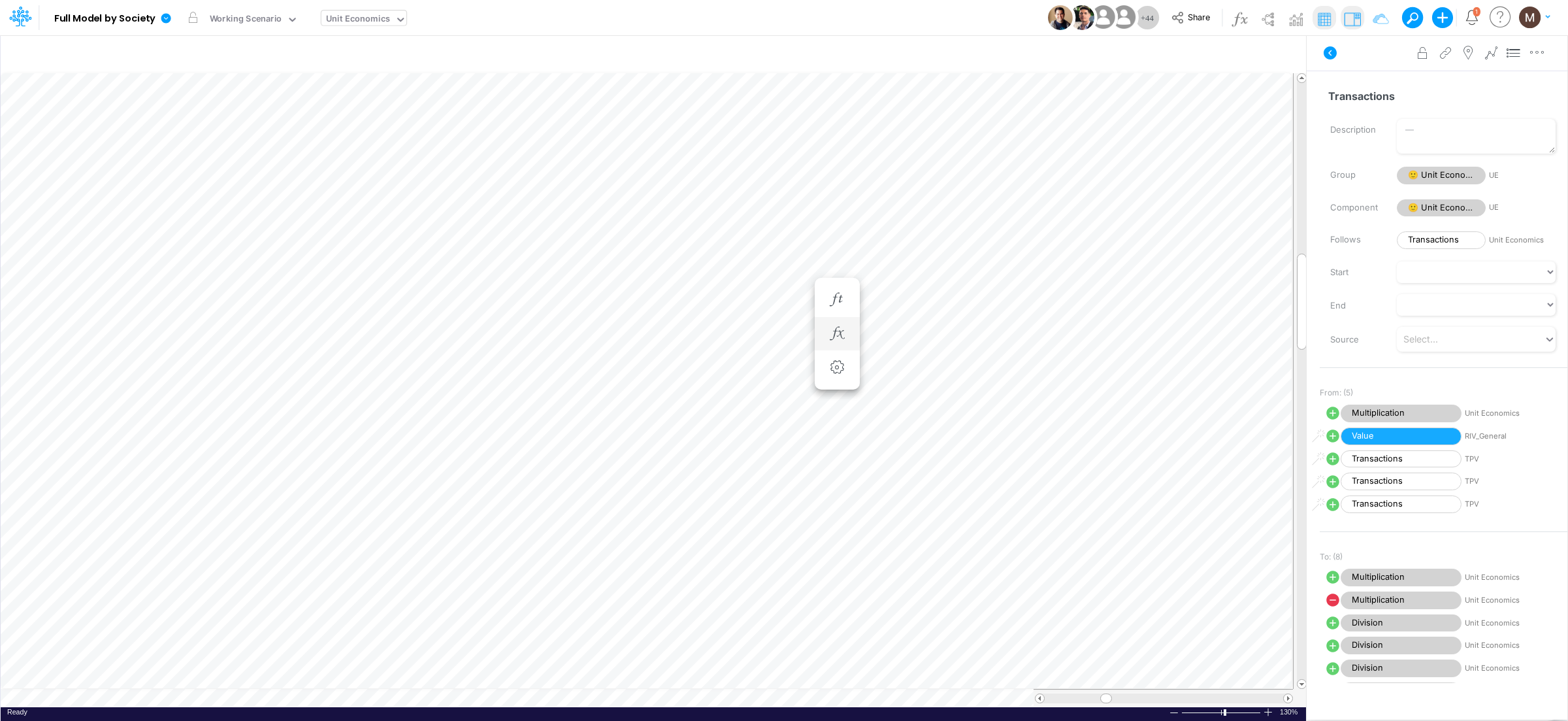
scroll to position [0, 1]
click at [1032, 333] on icon "button" at bounding box center [1040, 333] width 19 height 14
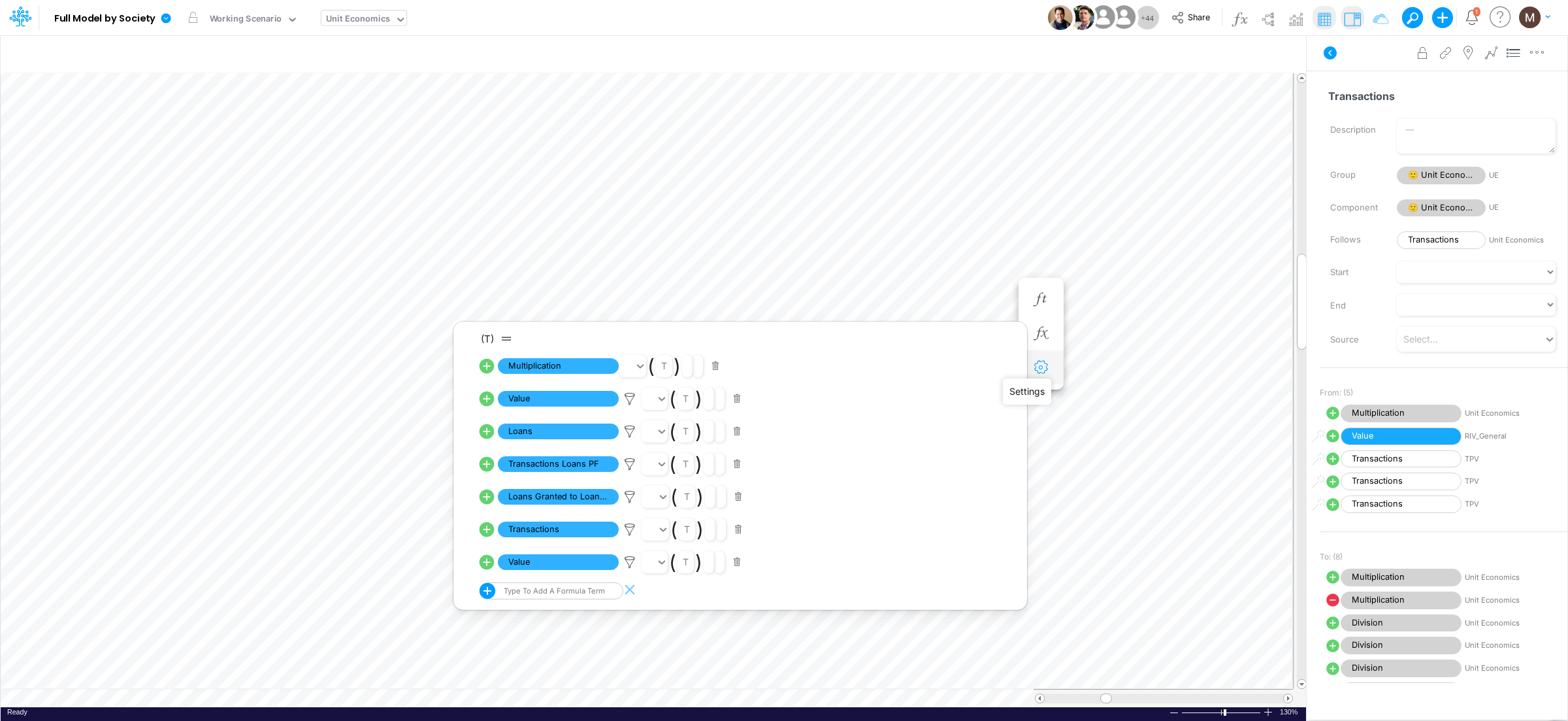
click at [1043, 368] on icon "button" at bounding box center [1040, 367] width 19 height 14
select select "sum"
select select "field"
select select "Number"
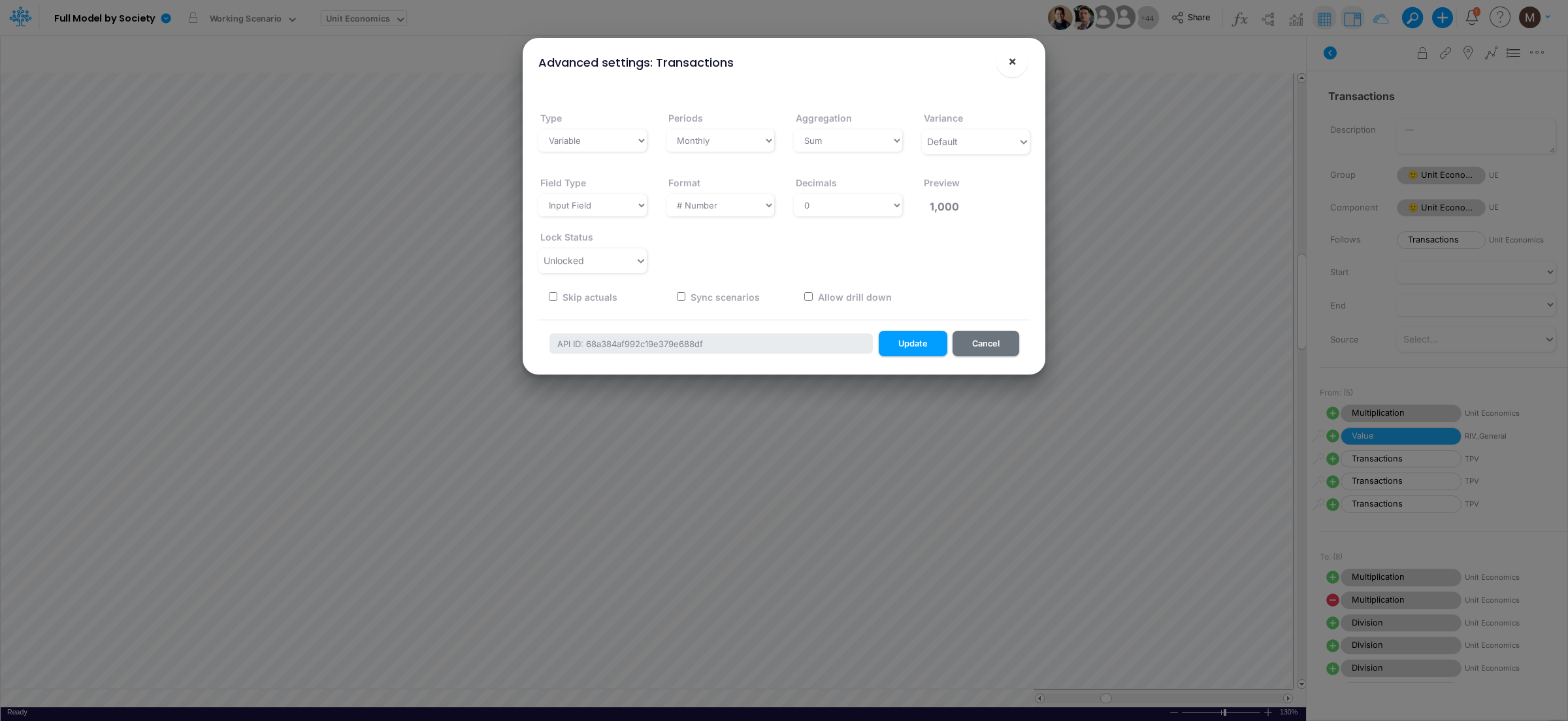
click at [1012, 69] on button "×" at bounding box center [1011, 61] width 31 height 31
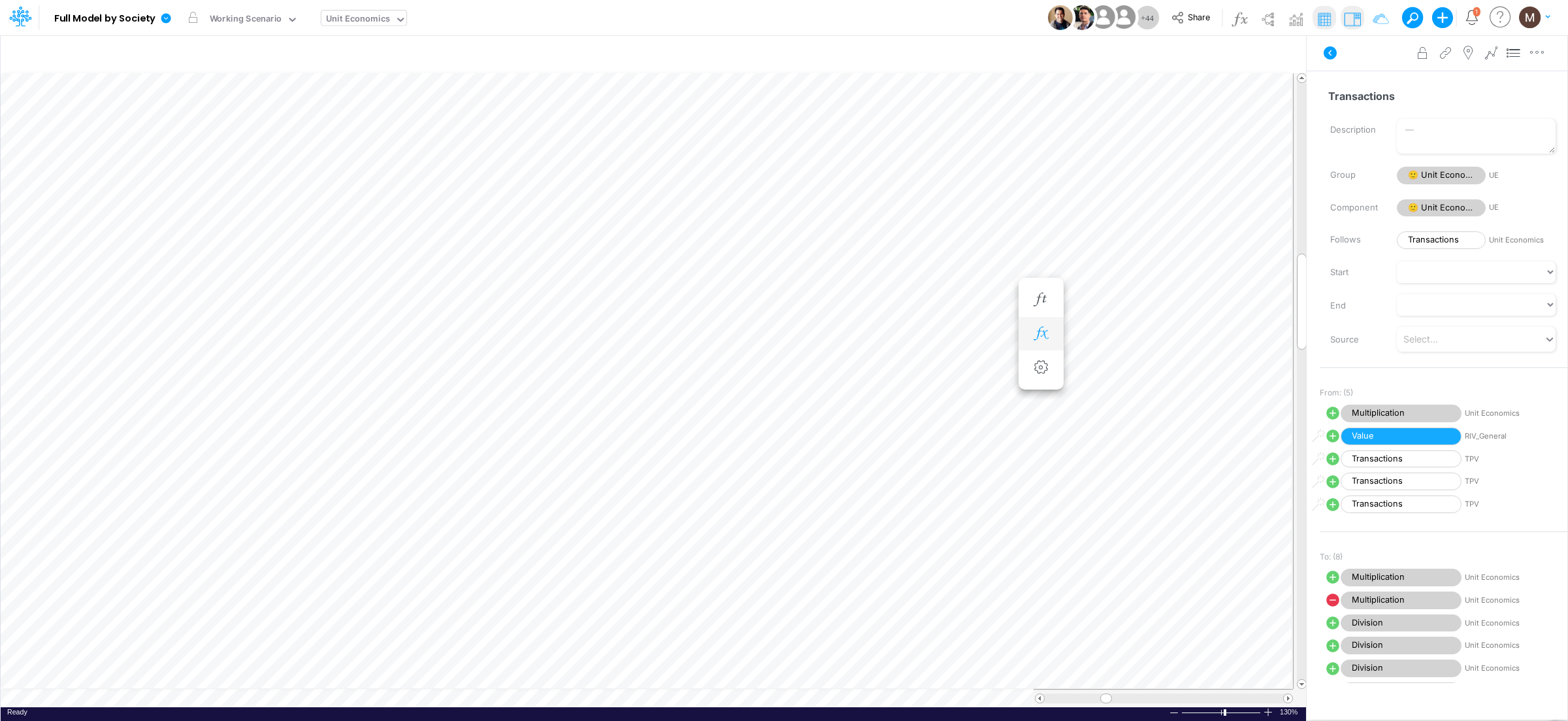
click at [1043, 324] on button "button" at bounding box center [1041, 333] width 25 height 26
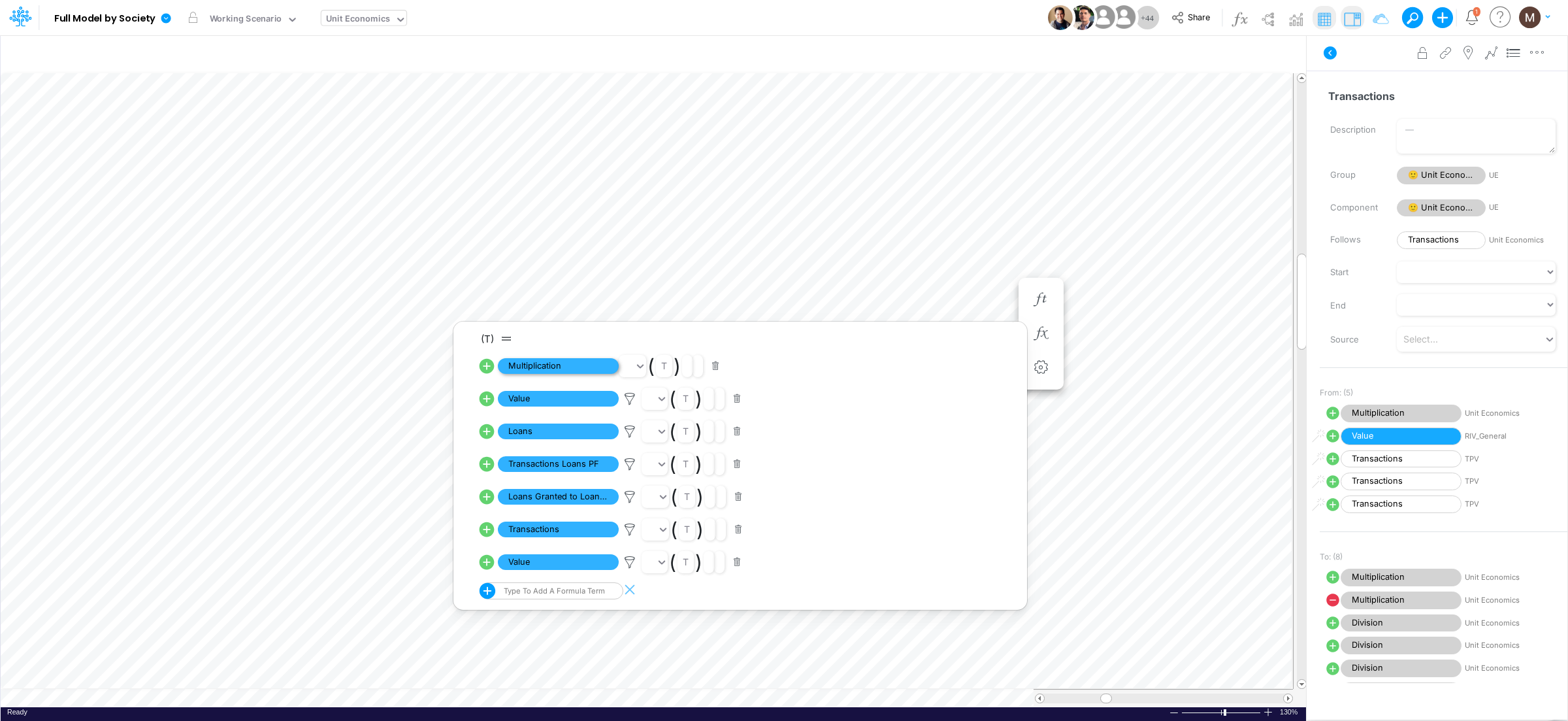
click at [570, 366] on span "Multiplication" at bounding box center [558, 366] width 121 height 16
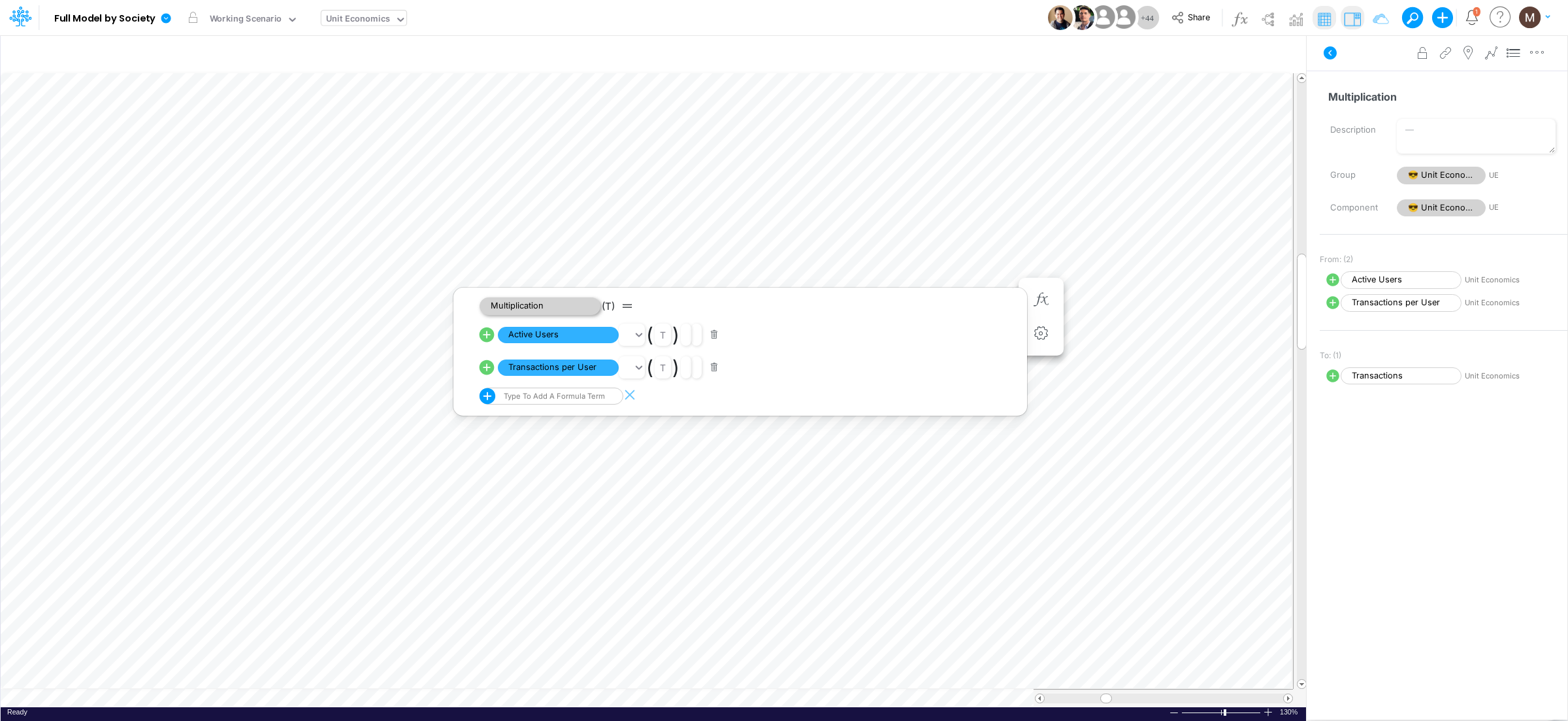
click at [524, 300] on span "Multiplication" at bounding box center [540, 305] width 121 height 18
click at [1040, 298] on icon "button" at bounding box center [1040, 300] width 19 height 14
click at [1038, 304] on icon "button" at bounding box center [1040, 300] width 19 height 14
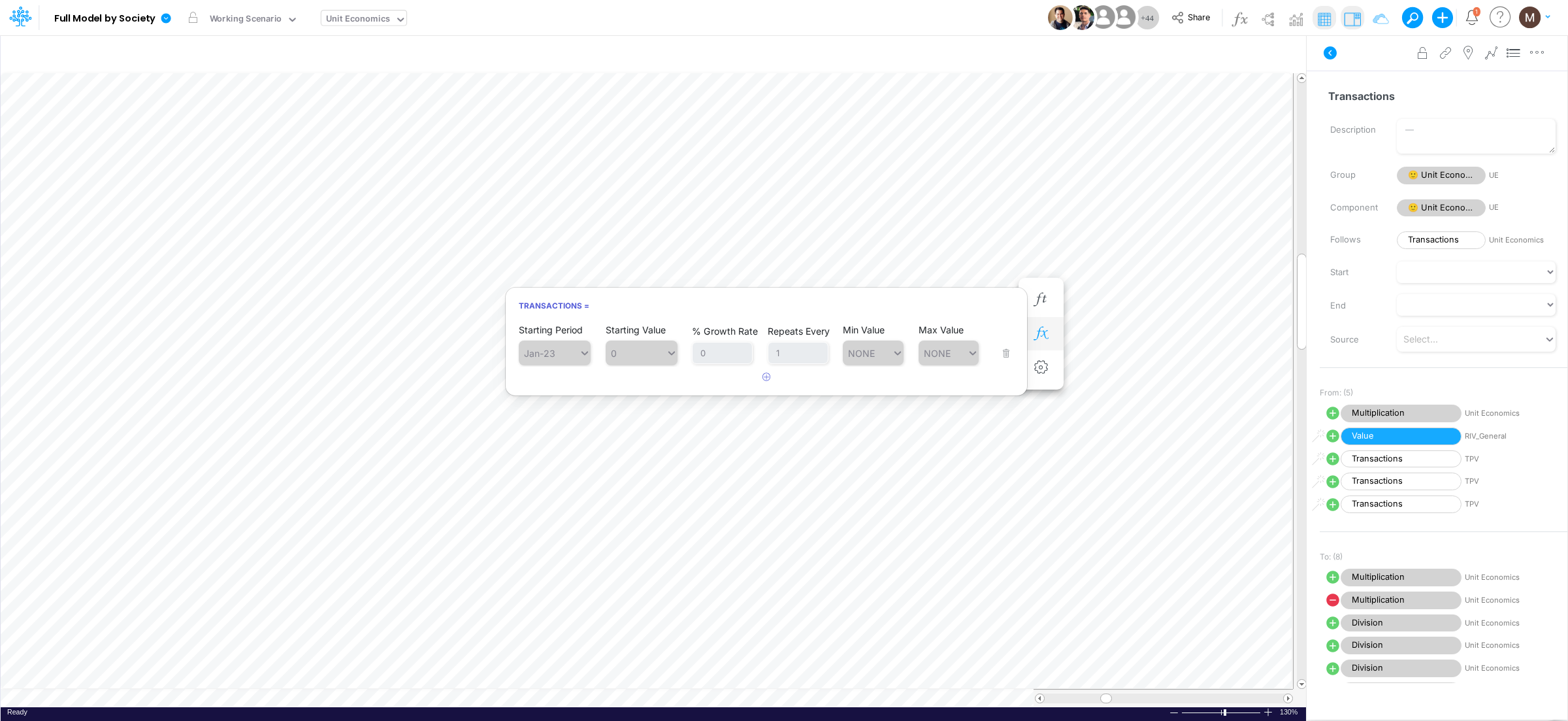
click at [1048, 329] on icon "button" at bounding box center [1040, 333] width 19 height 14
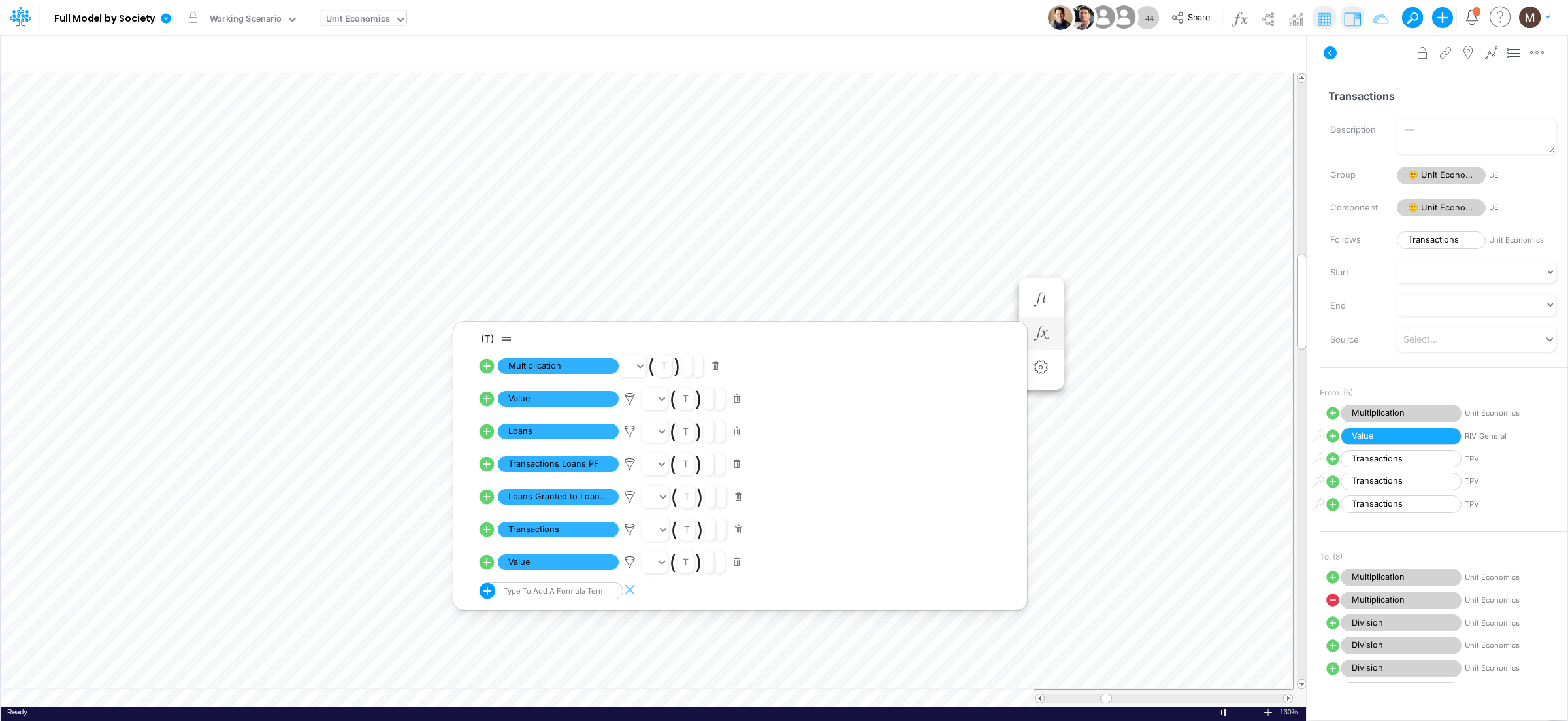
scroll to position [0, 1]
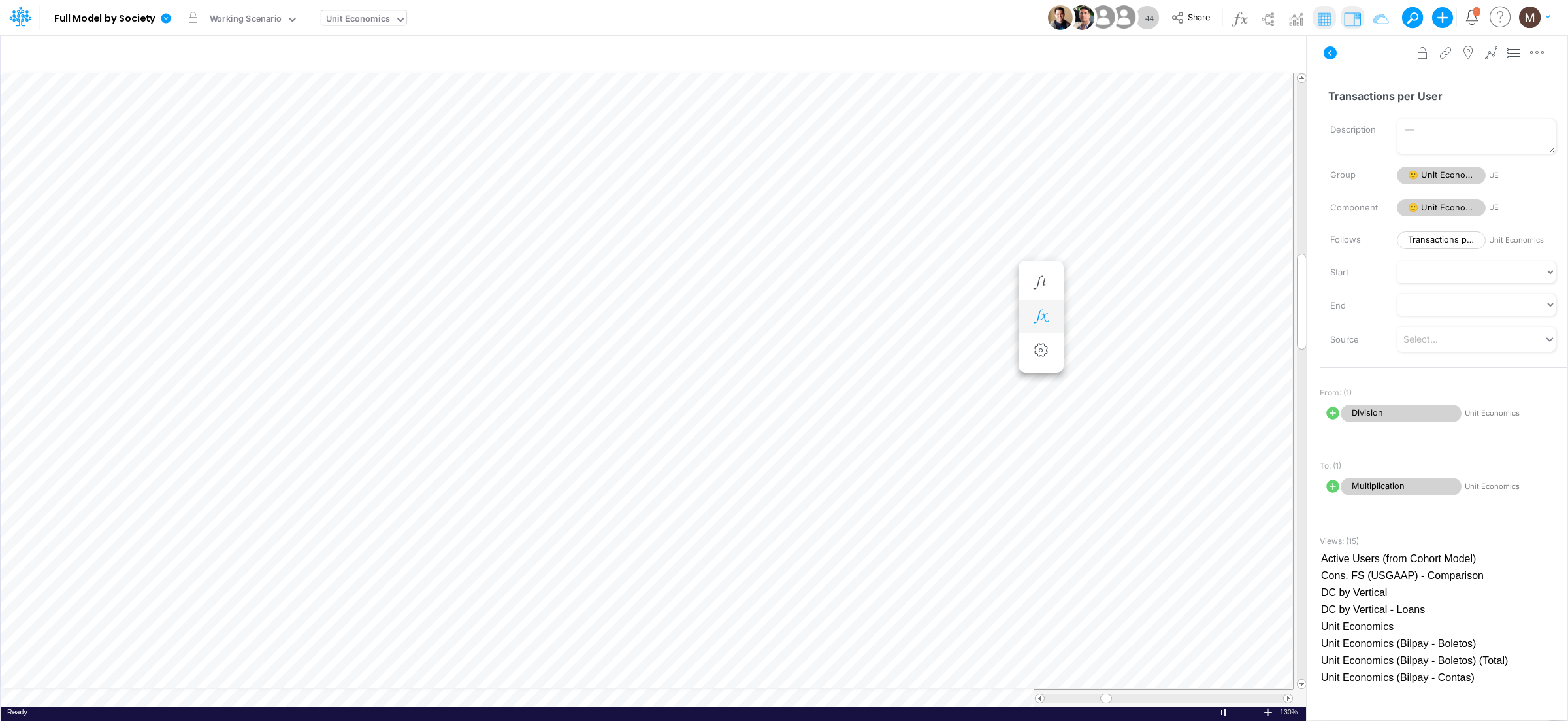
click at [1032, 307] on button "button" at bounding box center [1041, 316] width 25 height 26
click at [1046, 349] on icon "button" at bounding box center [1040, 350] width 19 height 14
select select "field"
select select "Number"
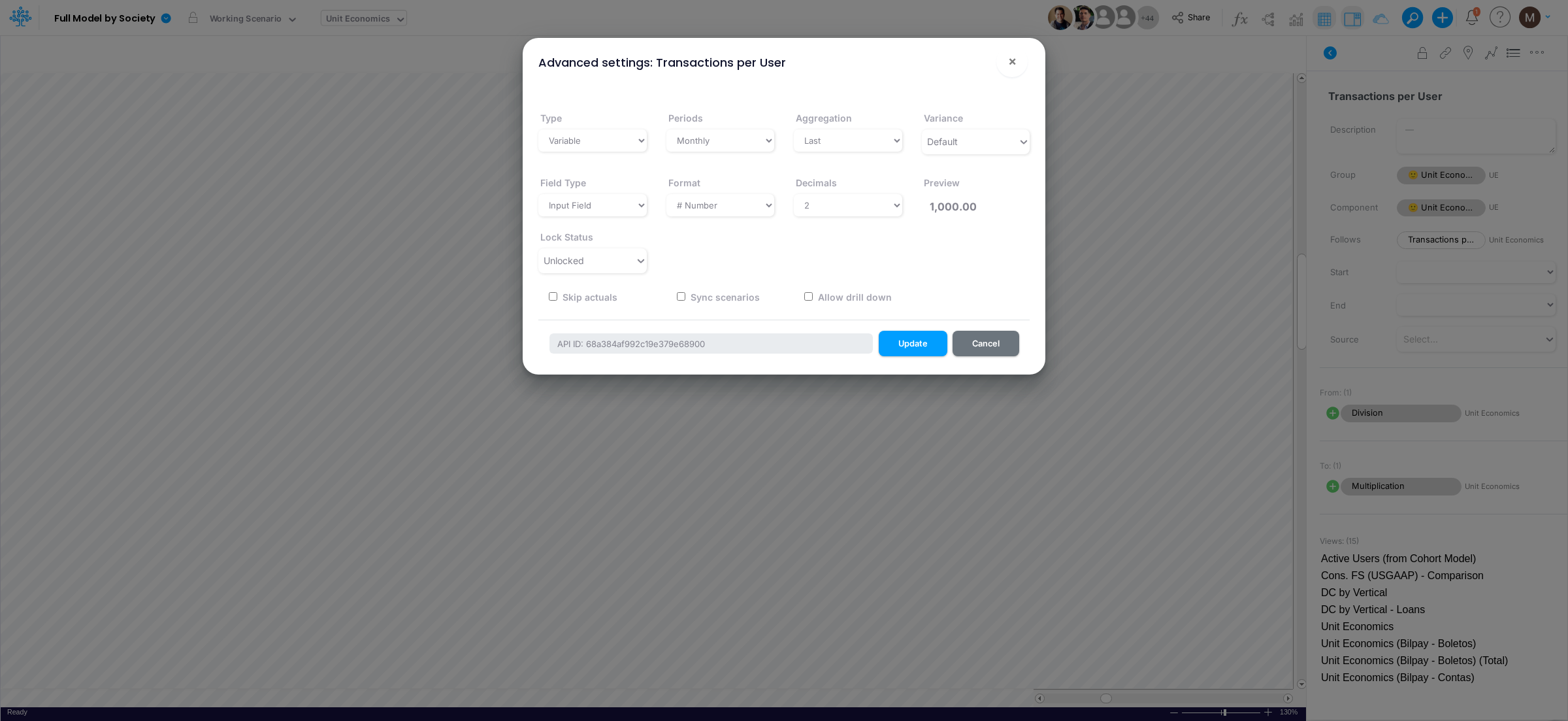
click at [938, 413] on div "Advanced settings: Transactions per User × Type Variable Constant Periods Selec…" at bounding box center [784, 360] width 1568 height 721
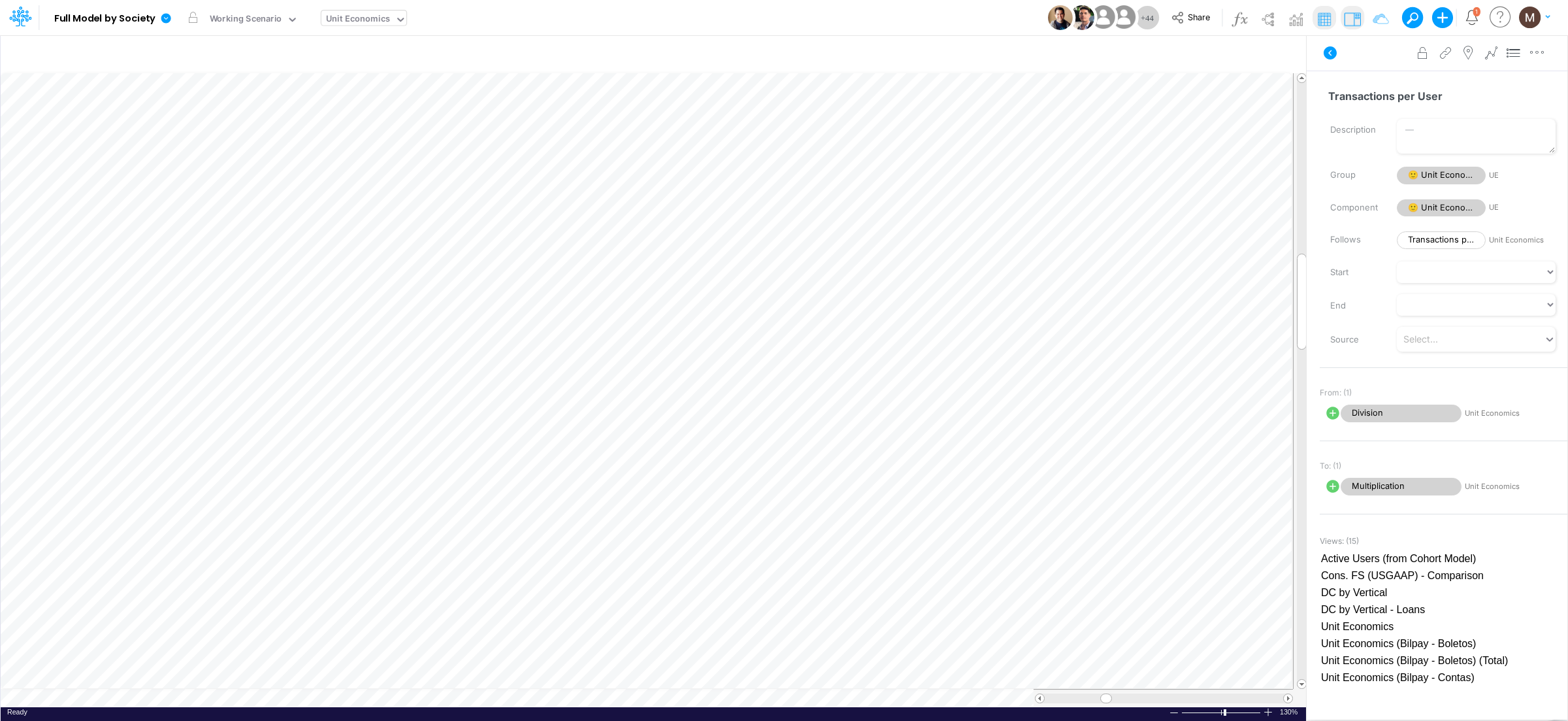
scroll to position [0, 1]
click at [1051, 315] on button "button" at bounding box center [1041, 316] width 25 height 26
click at [554, 350] on span "Division" at bounding box center [558, 349] width 121 height 16
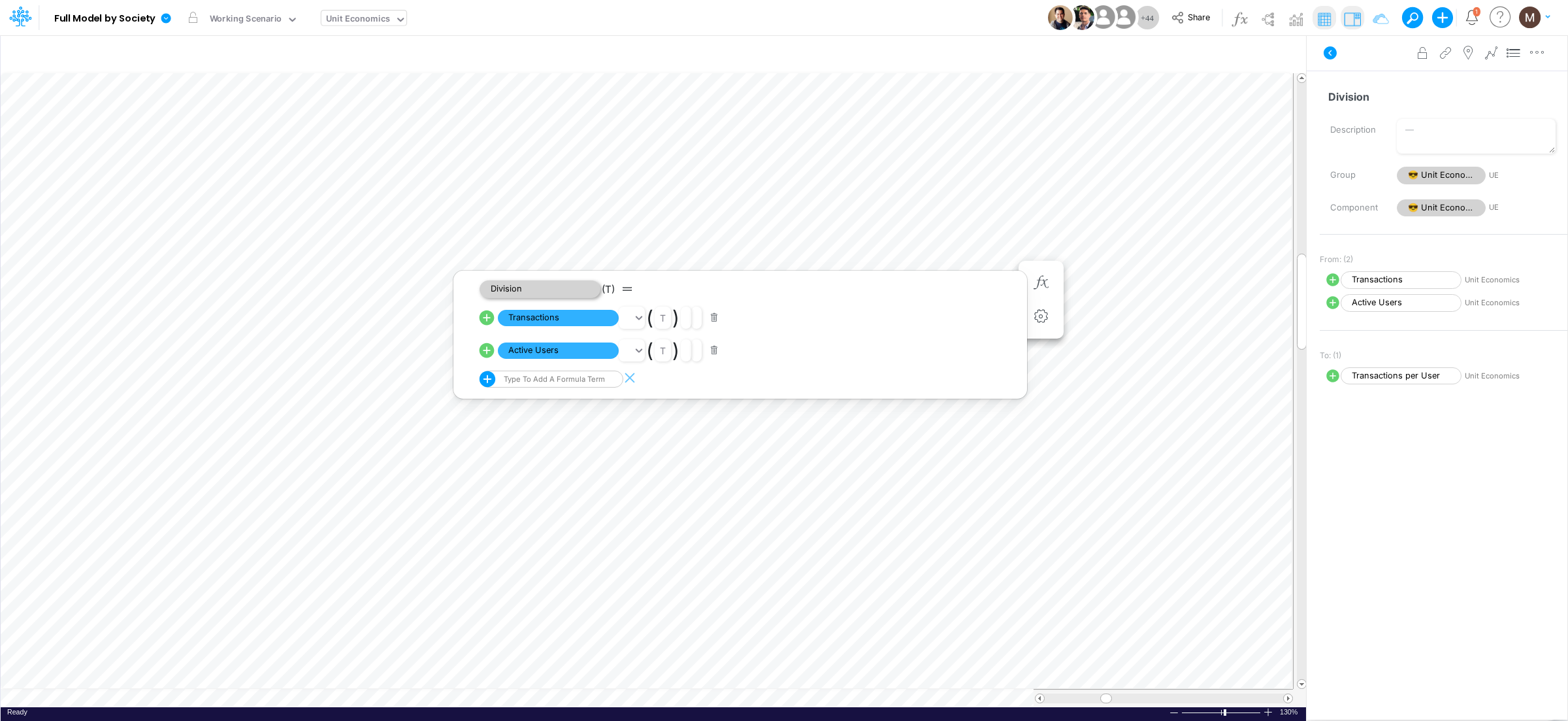
click at [589, 318] on span "Transactions" at bounding box center [558, 317] width 121 height 16
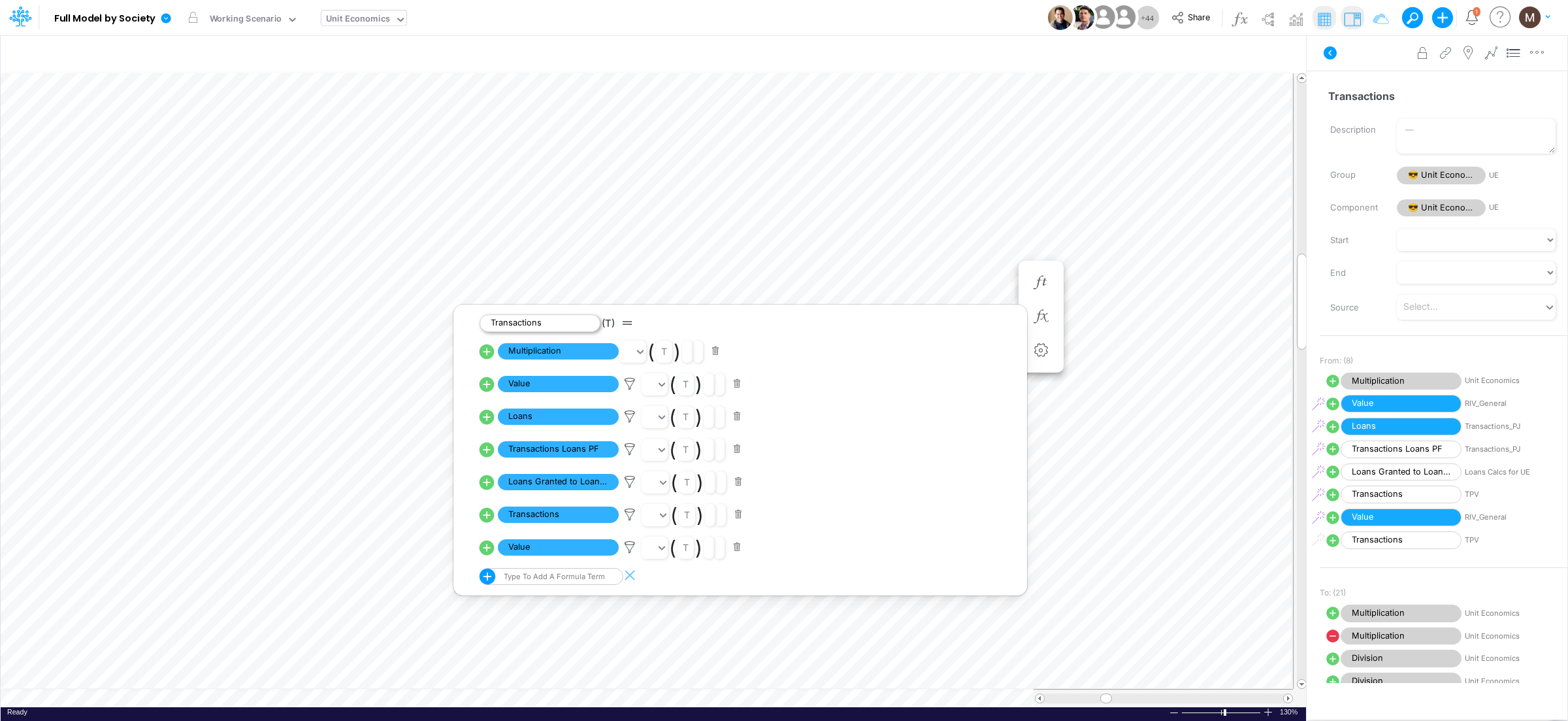
scroll to position [0, 1]
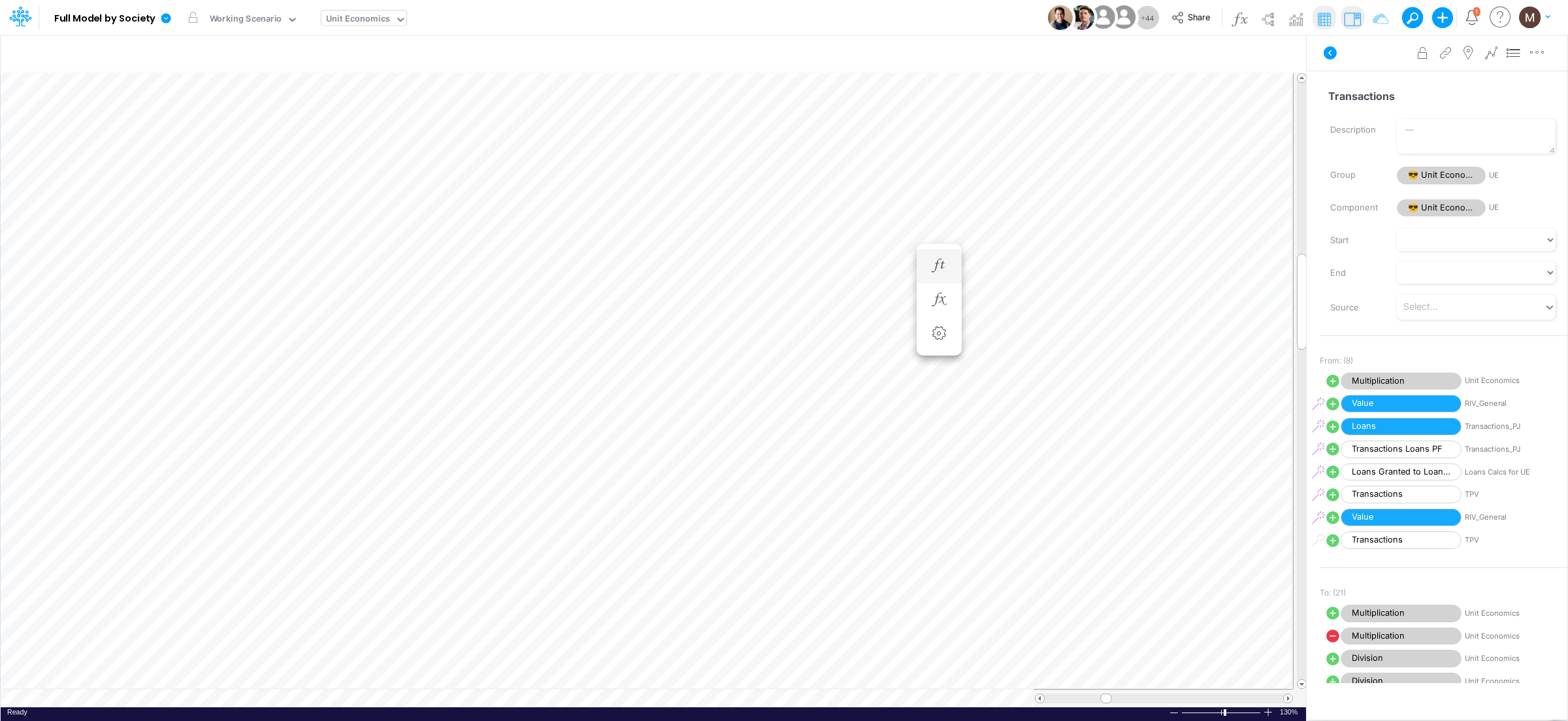
click at [955, 257] on li "Transactions =" at bounding box center [938, 266] width 45 height 34
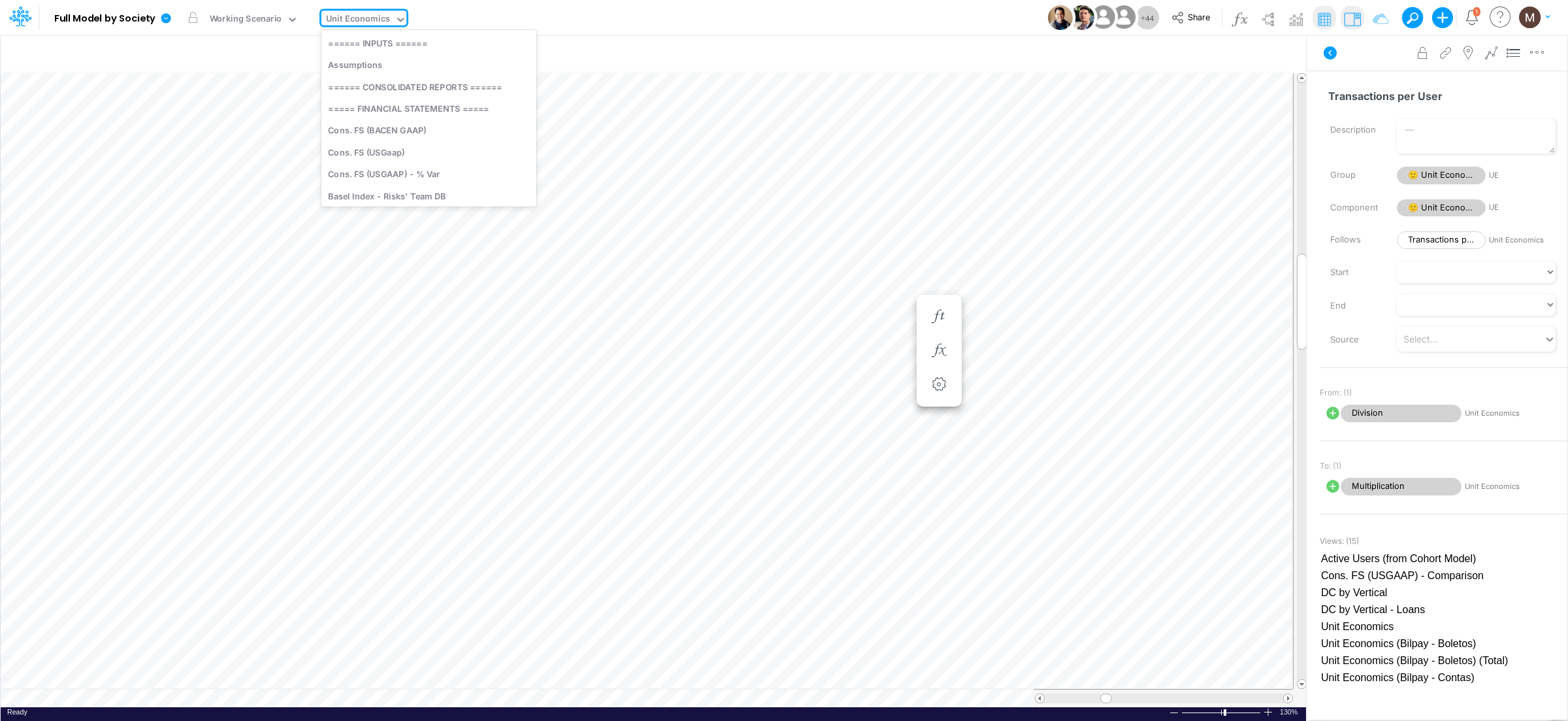
click at [363, 20] on div "Unit Economics" at bounding box center [358, 20] width 64 height 15
type input "transa"
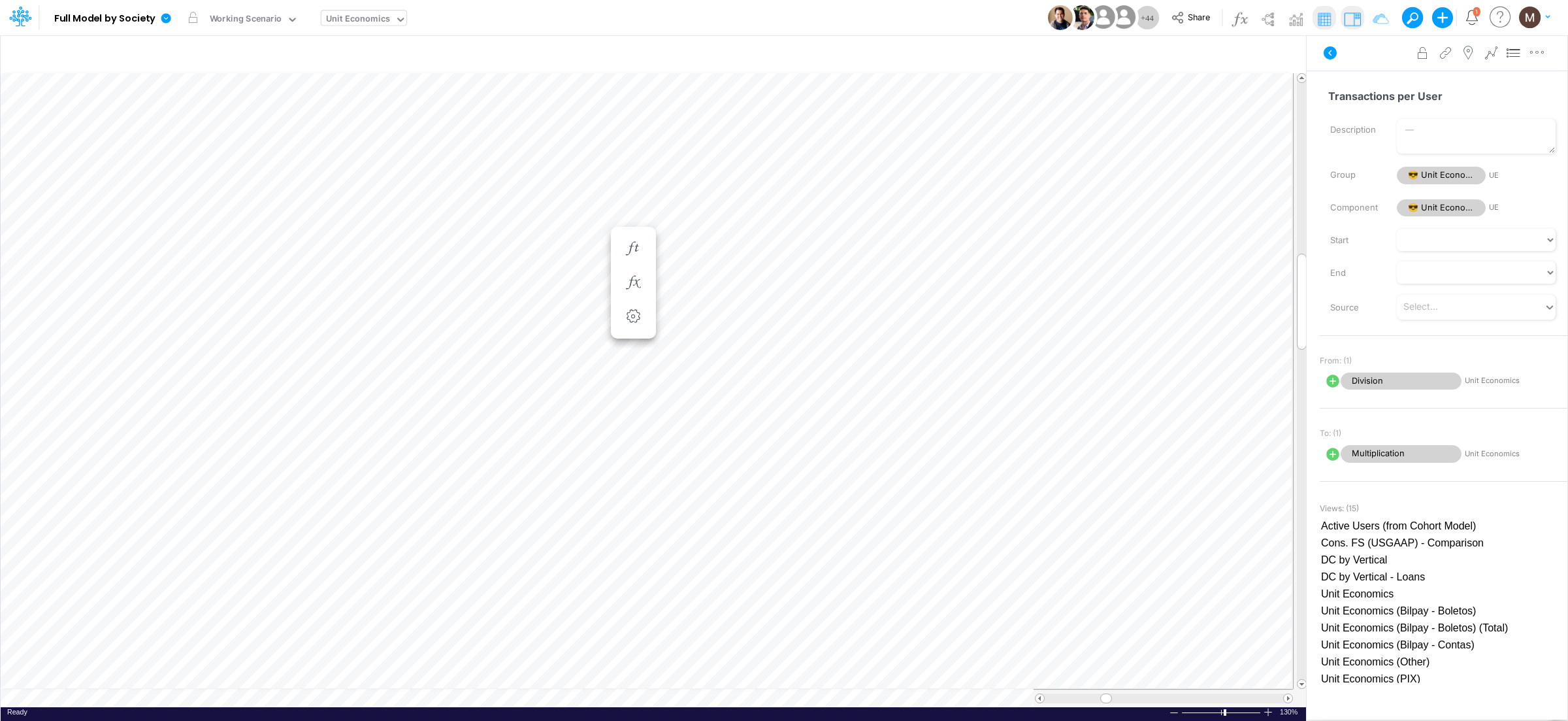
scroll to position [0, 1]
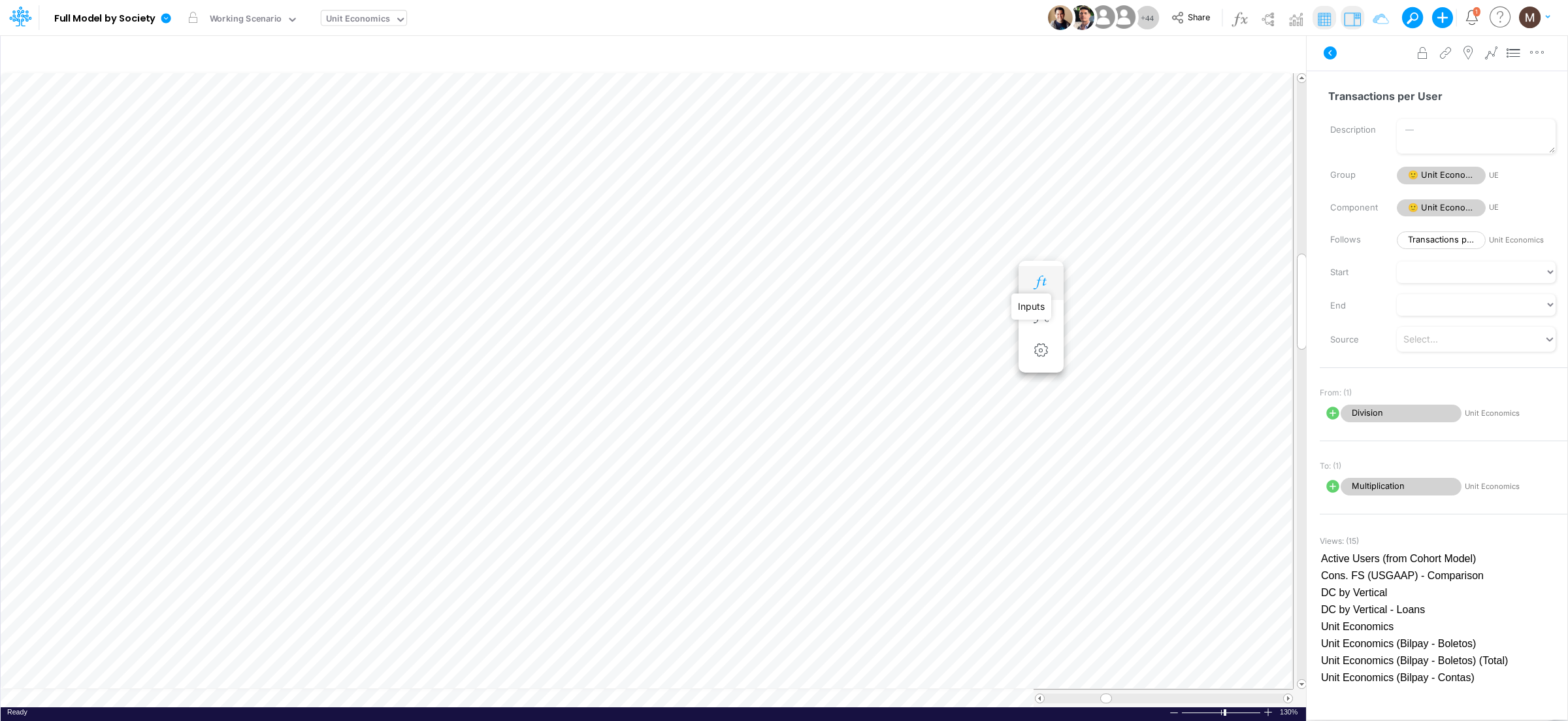
click at [1038, 284] on icon "button" at bounding box center [1040, 283] width 19 height 14
click at [1033, 284] on icon "button" at bounding box center [1040, 283] width 19 height 14
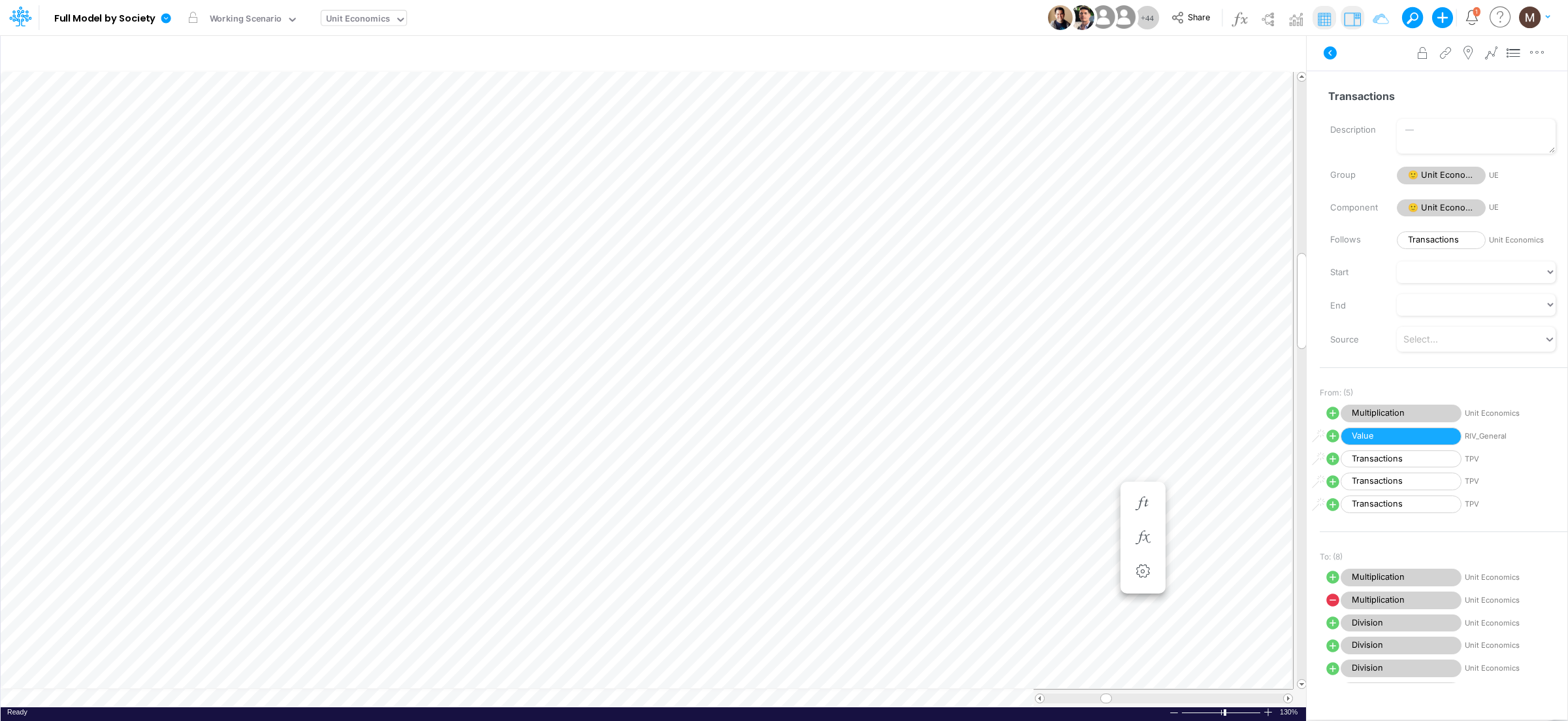
scroll to position [0, 1]
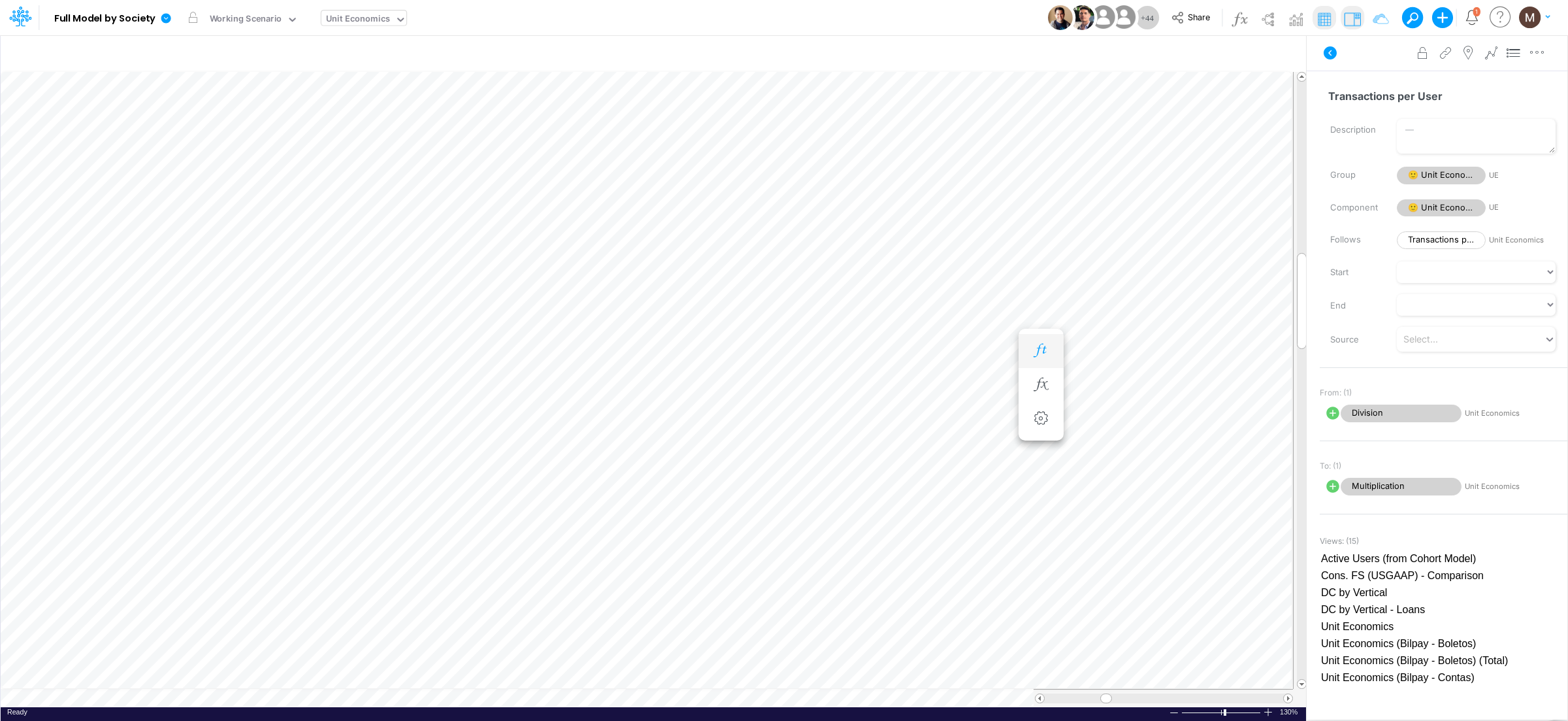
click at [1036, 351] on icon "button" at bounding box center [1040, 350] width 19 height 14
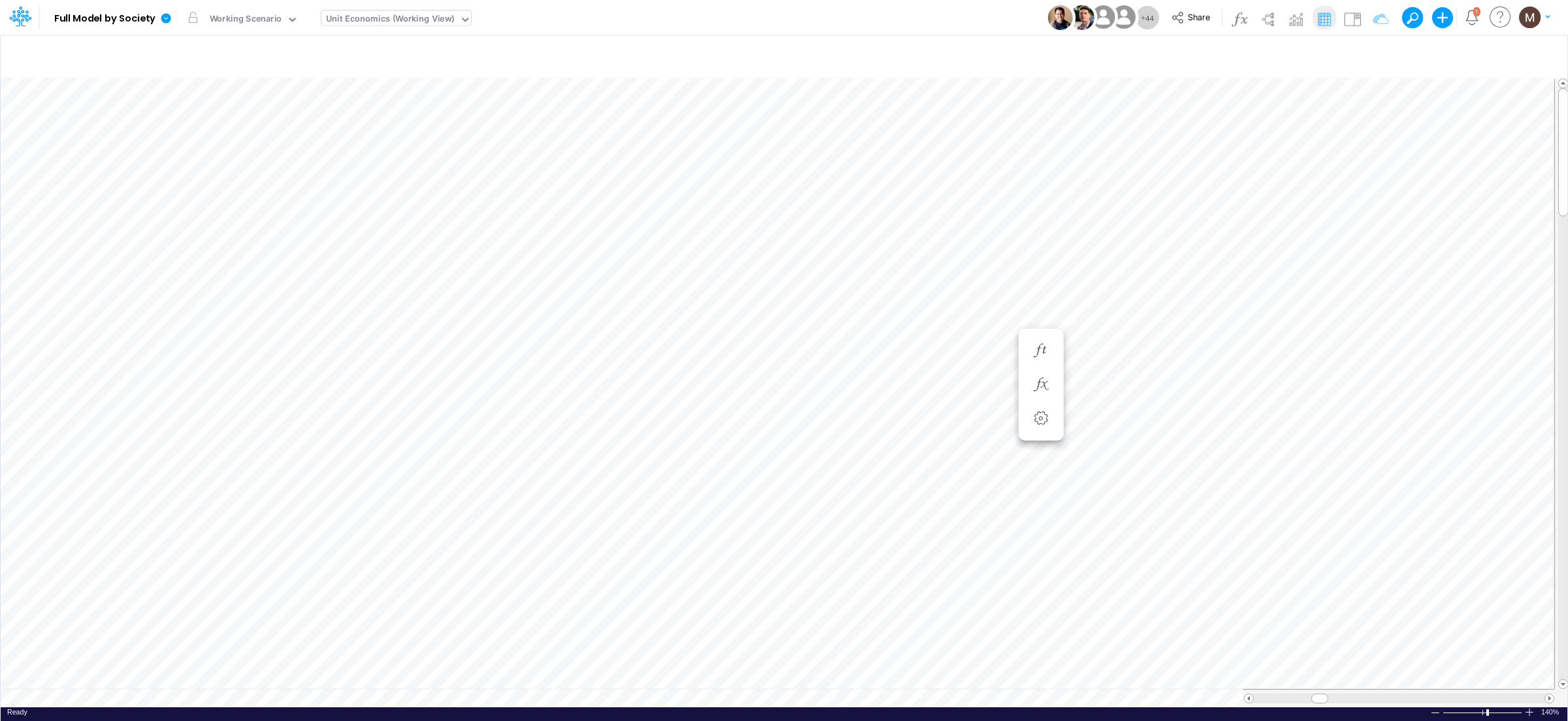
scroll to position [0, 1]
click at [1070, 351] on icon "button" at bounding box center [1070, 352] width 19 height 14
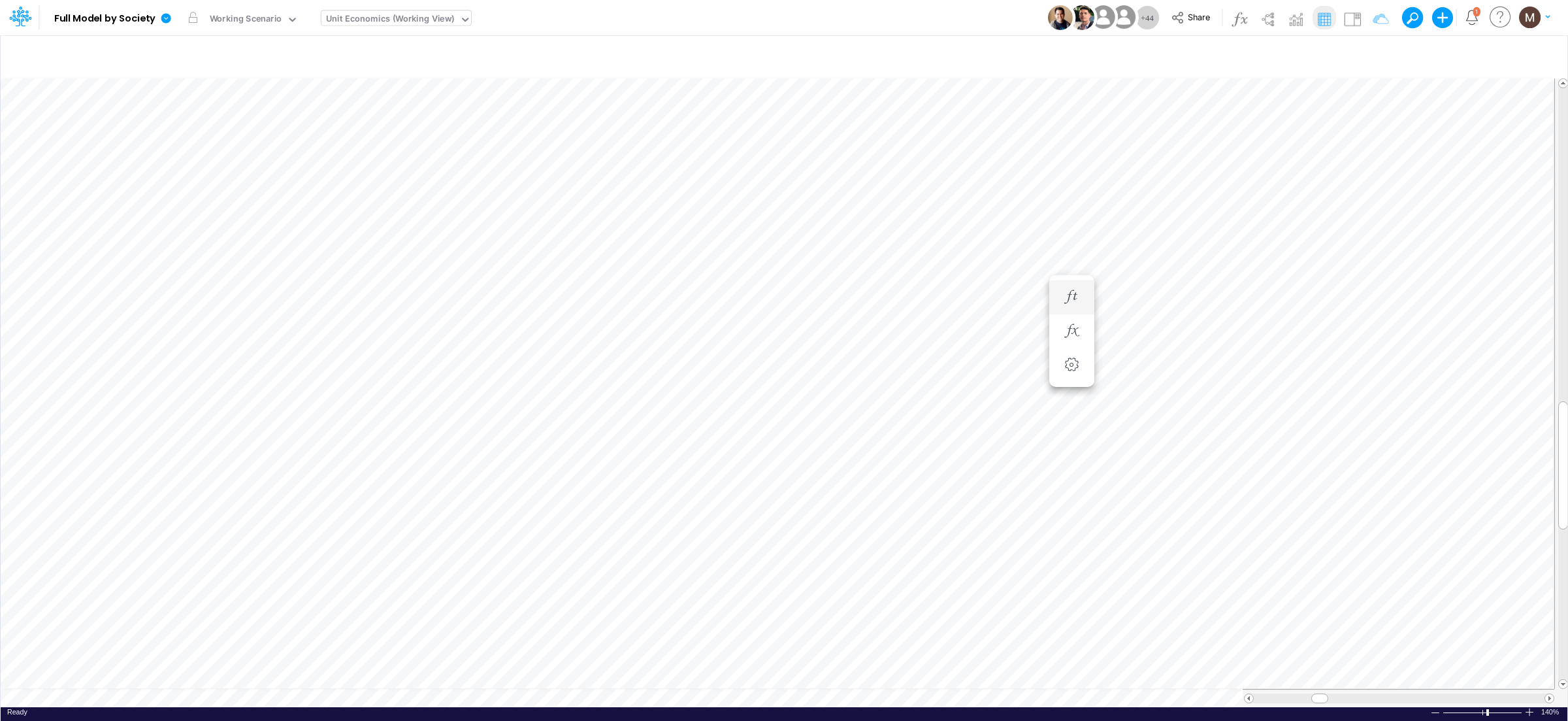
click at [1056, 296] on li "Transactions per User =" at bounding box center [1071, 297] width 45 height 34
click at [1070, 302] on icon "button" at bounding box center [1070, 297] width 19 height 14
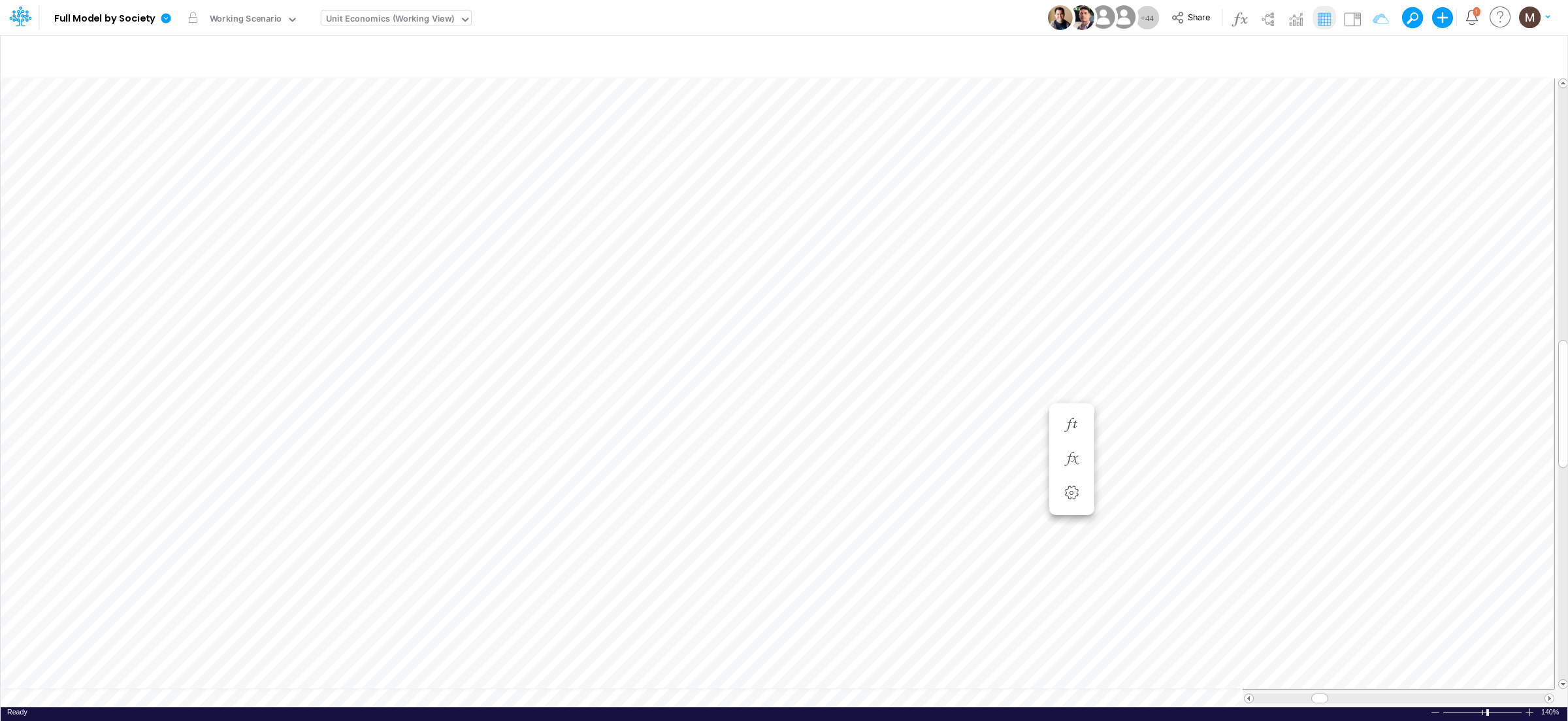
scroll to position [0, 1]
click at [1445, 52] on icon "button" at bounding box center [1445, 55] width 19 height 14
click at [1242, 300] on button "button" at bounding box center [1246, 294] width 25 height 21
click at [1174, 298] on div "Type to search..." at bounding box center [1127, 299] width 133 height 21
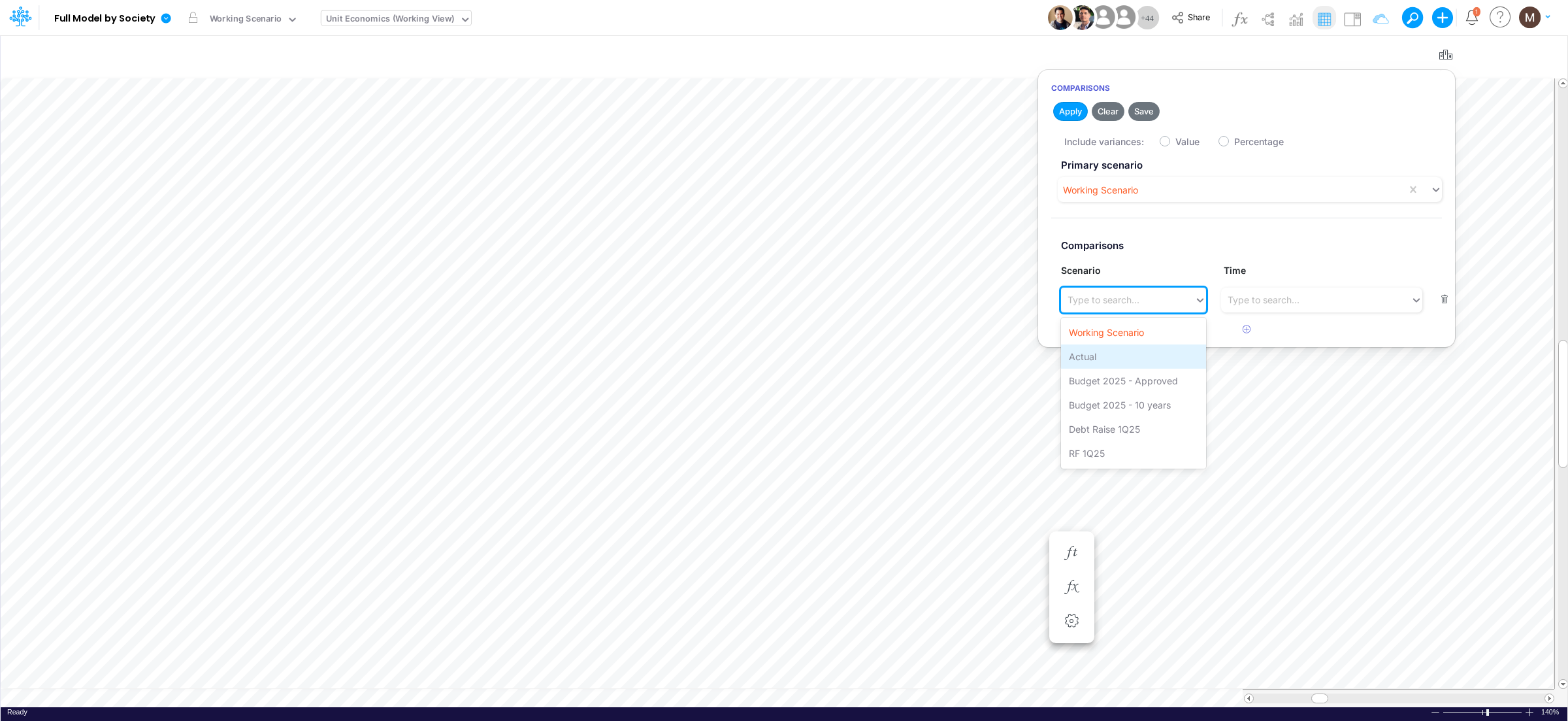
click at [1136, 348] on div "Actual" at bounding box center [1133, 356] width 145 height 25
click at [1251, 308] on div "Type to search..." at bounding box center [1316, 299] width 190 height 21
click at [1262, 251] on label "Comparisons" at bounding box center [1246, 245] width 391 height 25
click at [1175, 145] on label "Value" at bounding box center [1187, 141] width 25 height 14
click at [1175, 142] on input "Value" at bounding box center [1180, 138] width 8 height 8
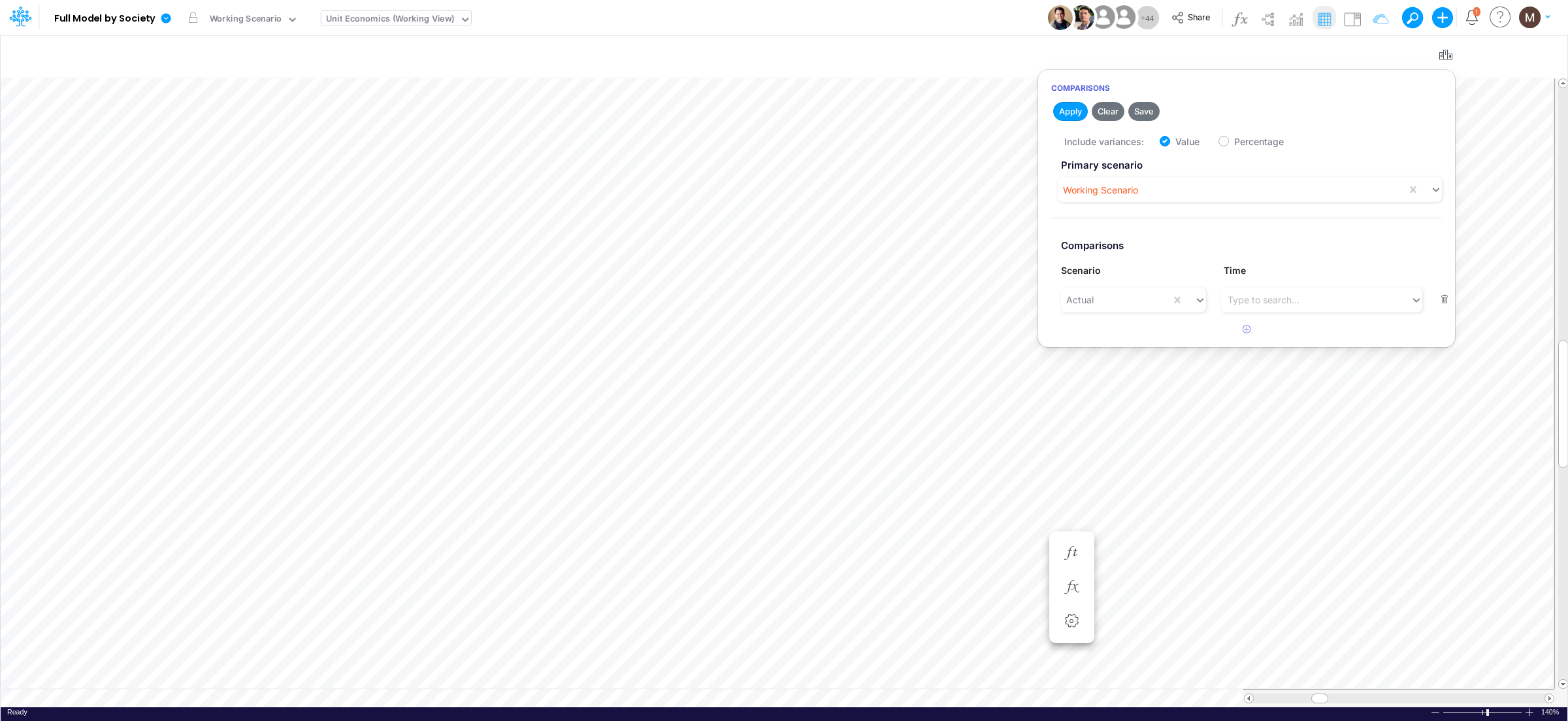
click at [1175, 141] on label "Value" at bounding box center [1187, 141] width 25 height 14
click at [1175, 141] on input "Value" at bounding box center [1180, 138] width 8 height 8
checkbox input "false"
click at [1075, 115] on button "Apply" at bounding box center [1070, 111] width 35 height 19
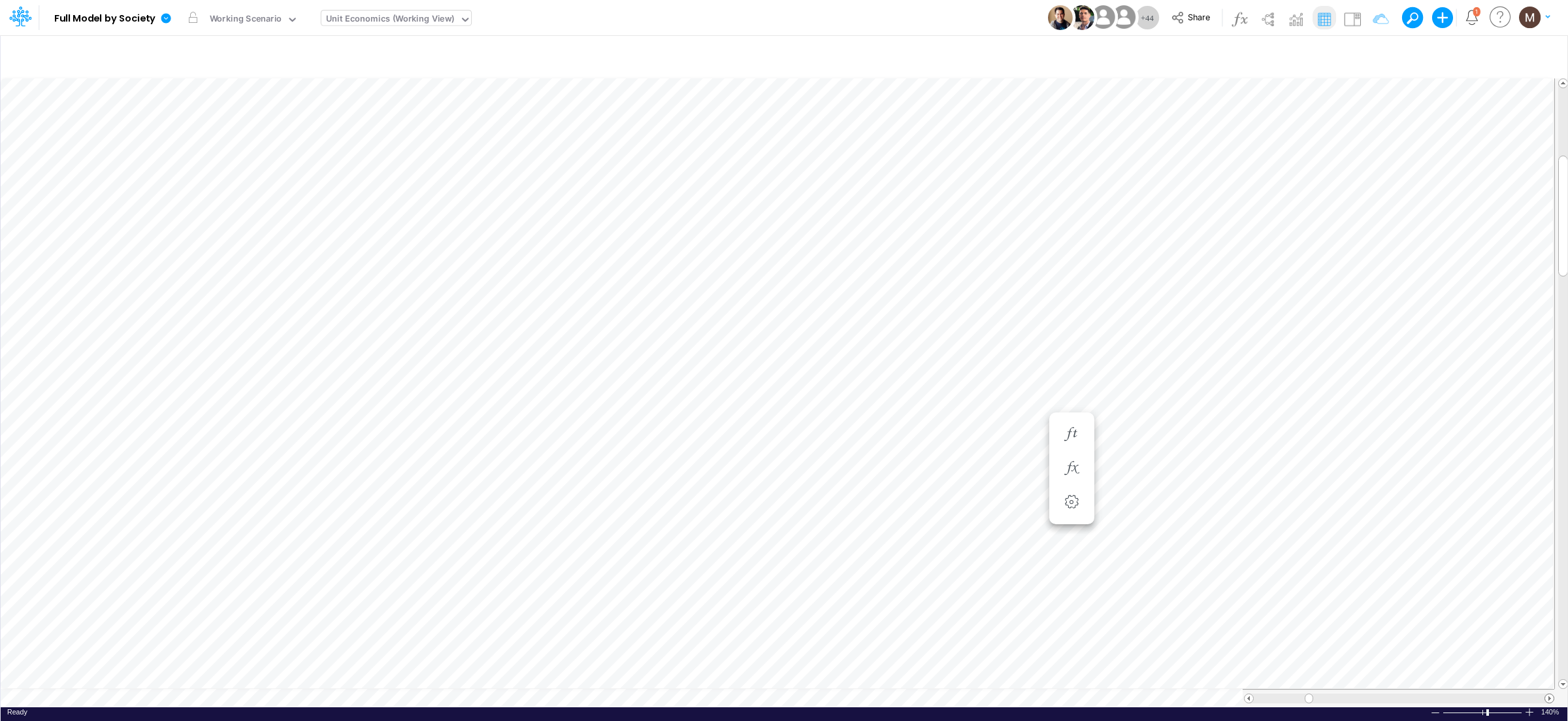
click at [1545, 694] on span at bounding box center [1549, 698] width 8 height 8
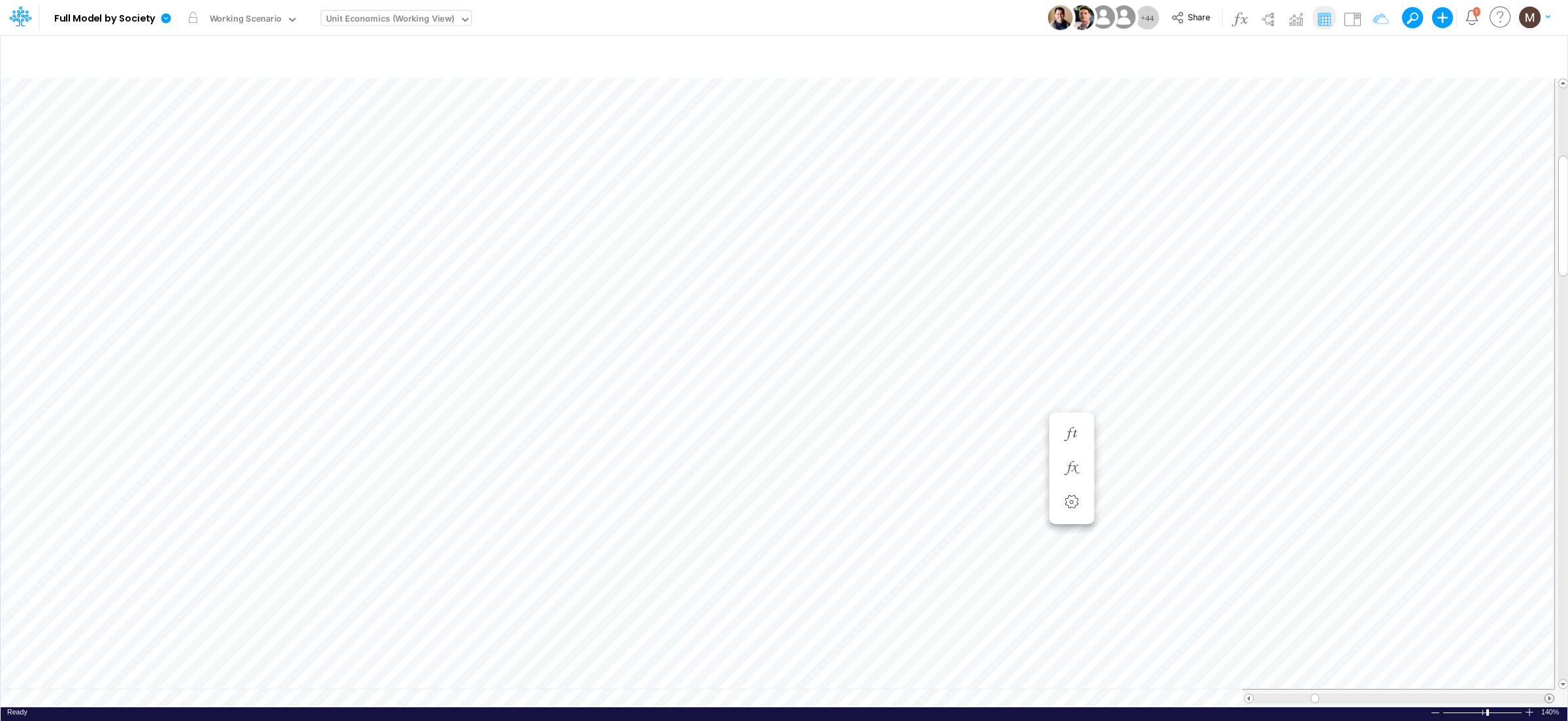
click at [1545, 694] on span at bounding box center [1549, 698] width 8 height 8
click at [1437, 58] on icon "button" at bounding box center [1445, 55] width 19 height 14
click at [1445, 300] on button "button" at bounding box center [1444, 300] width 25 height 18
click at [1072, 113] on button "Apply" at bounding box center [1070, 111] width 35 height 19
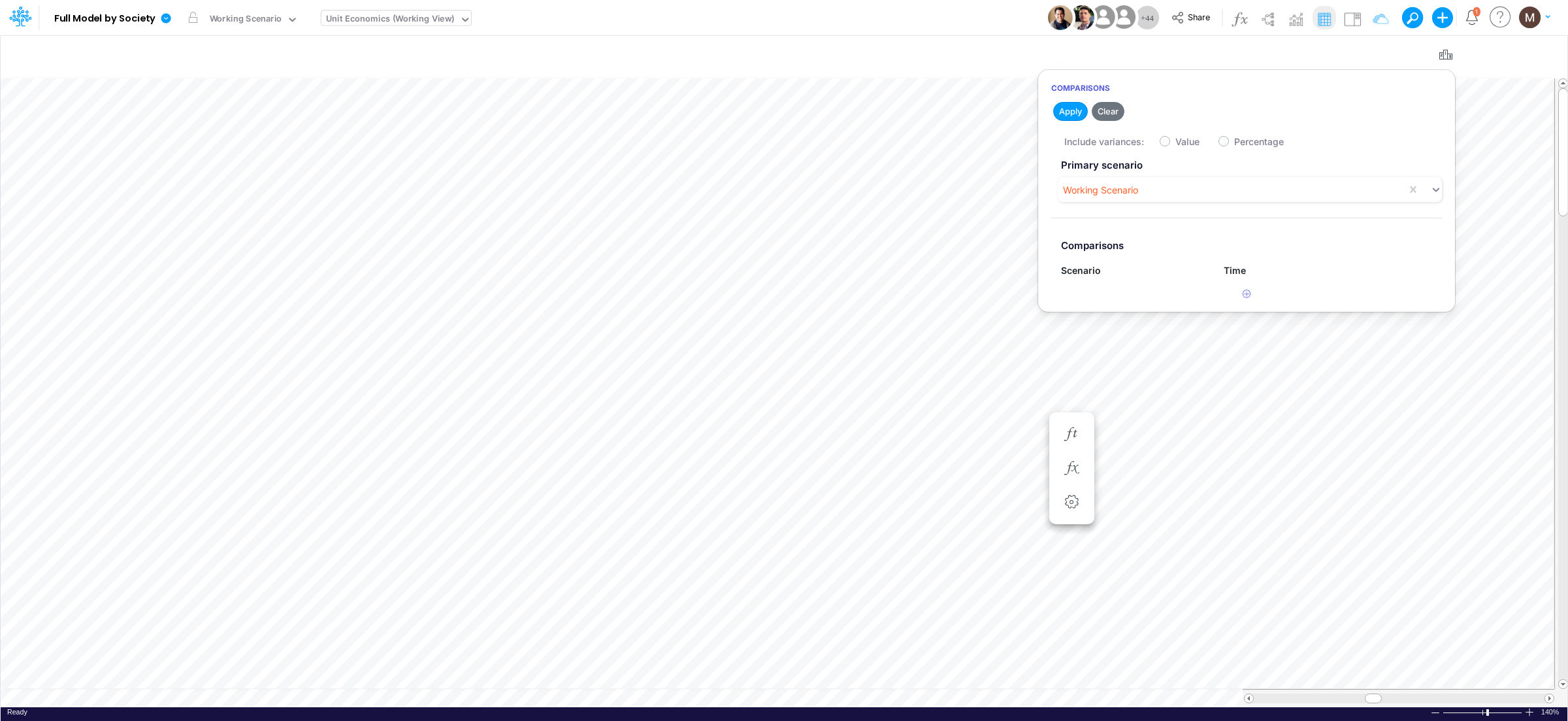
scroll to position [0, 1]
drag, startPoint x: 1368, startPoint y: 691, endPoint x: 1295, endPoint y: 690, distance: 73.0
click at [1296, 694] on span at bounding box center [1300, 698] width 8 height 8
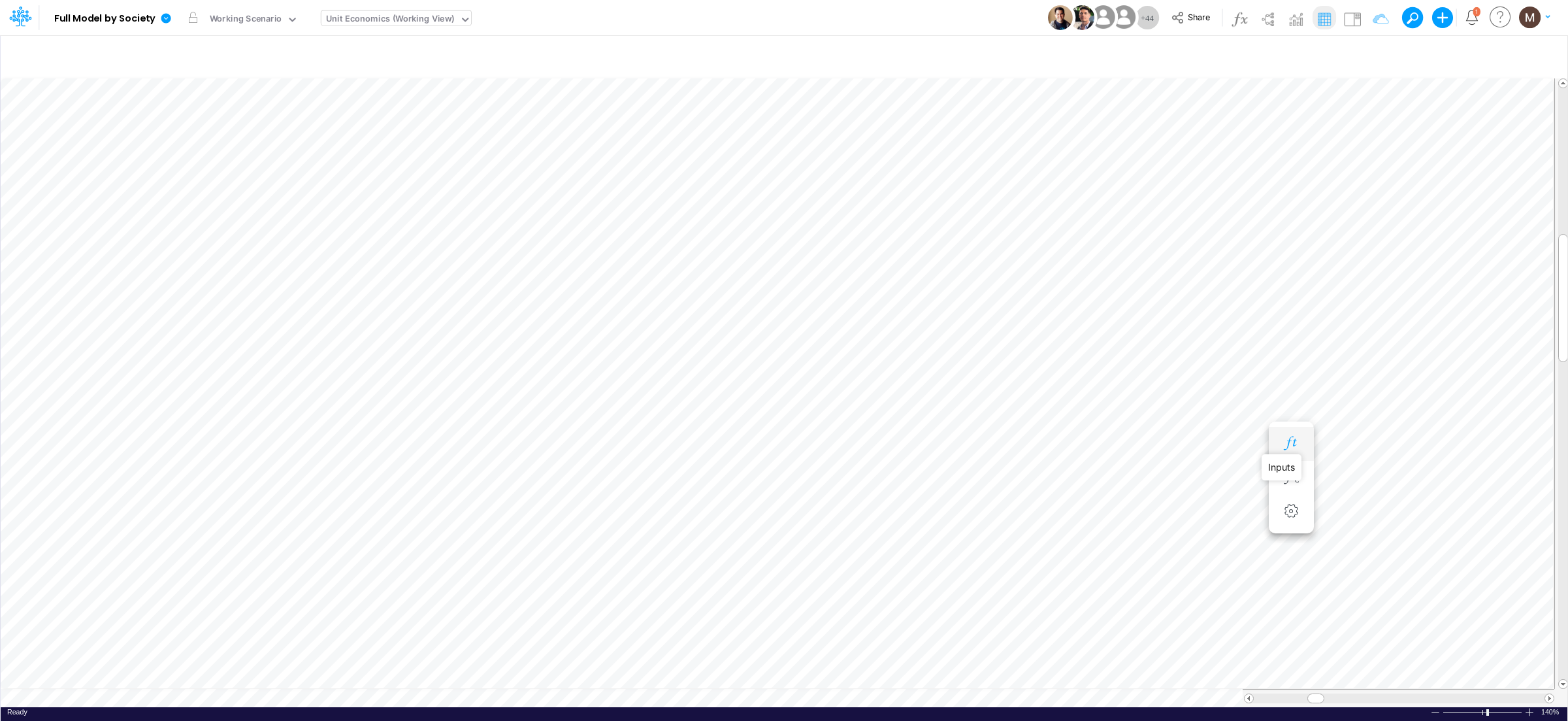
click at [1294, 447] on icon "button" at bounding box center [1290, 443] width 19 height 14
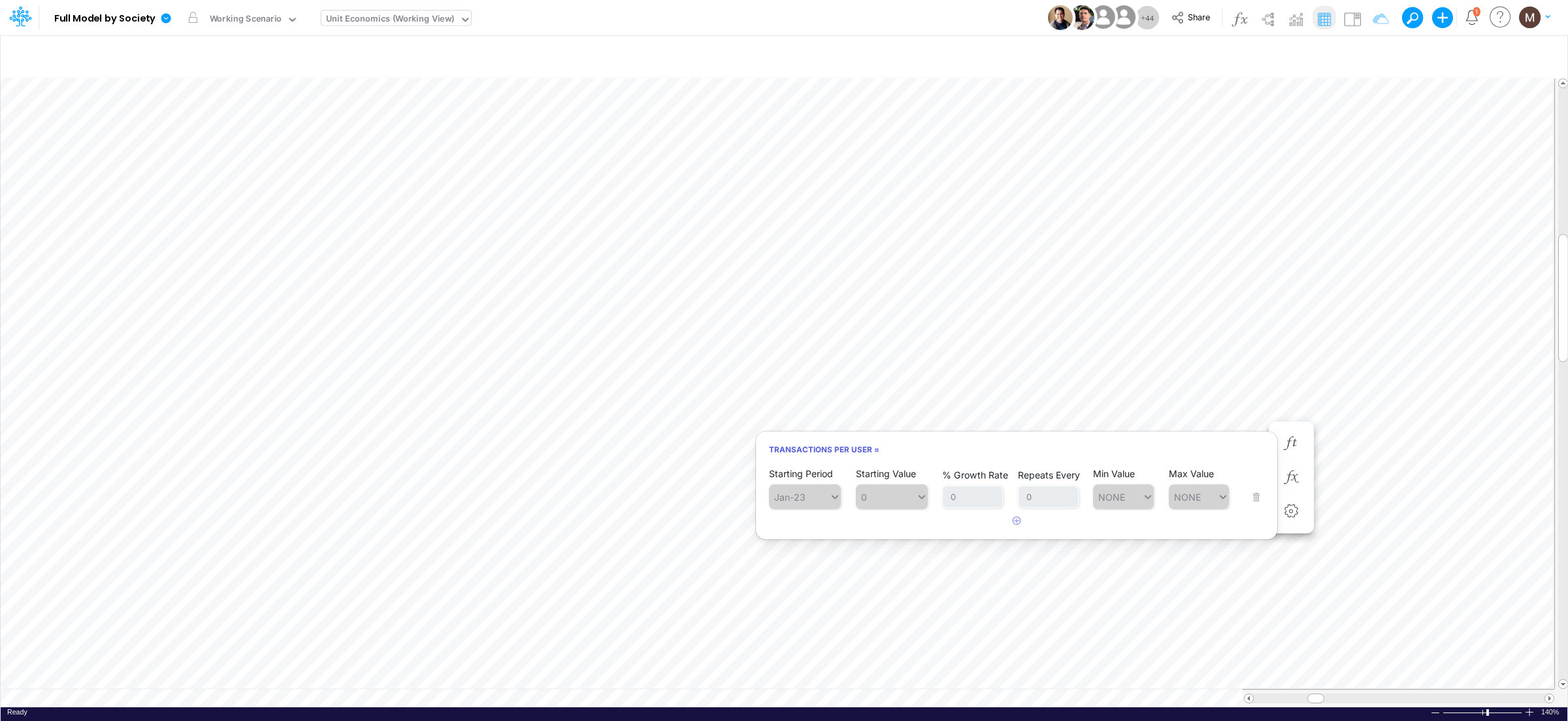
scroll to position [0, 1]
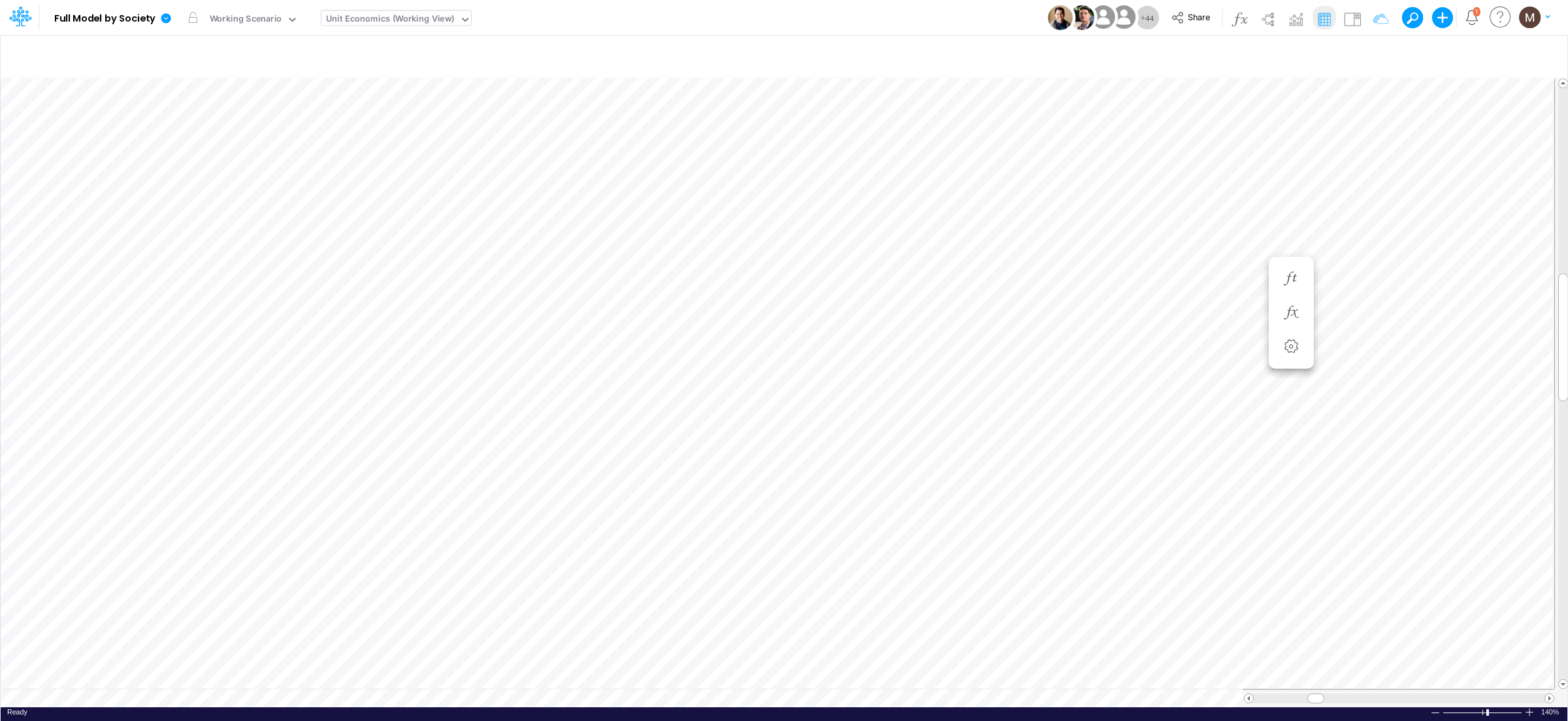
scroll to position [0, 1]
click at [1284, 347] on icon "button" at bounding box center [1290, 352] width 19 height 14
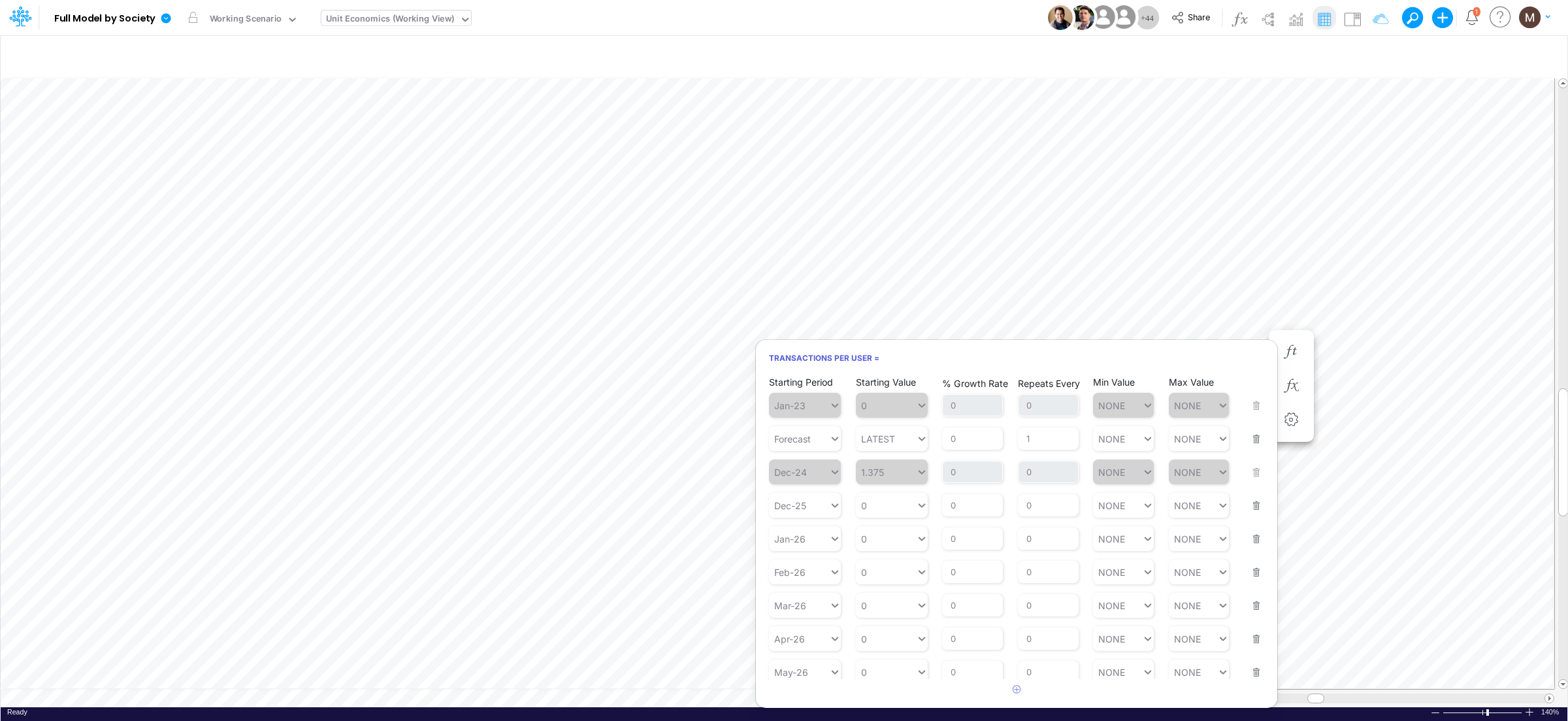
click at [1248, 443] on button "button" at bounding box center [1252, 431] width 17 height 36
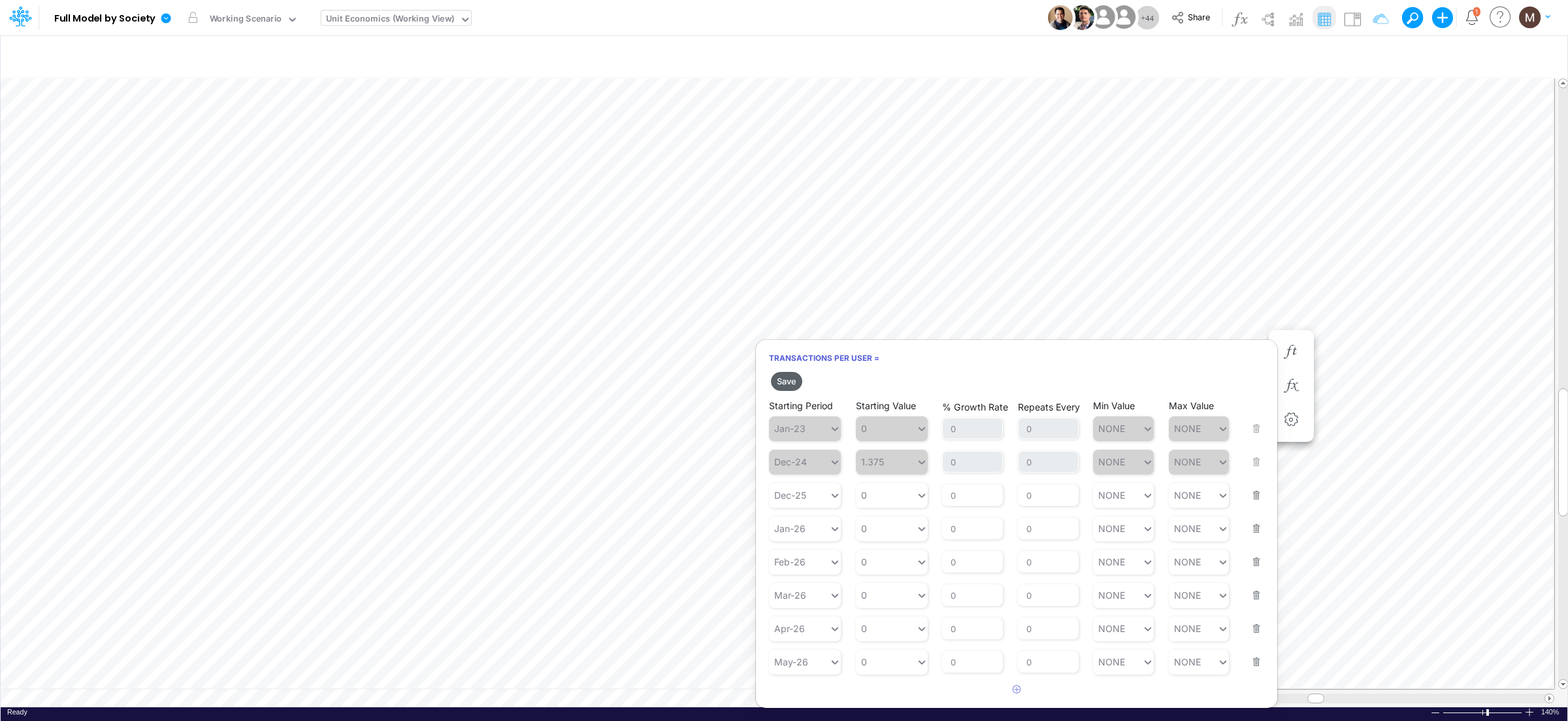
click at [784, 379] on button "Save" at bounding box center [786, 381] width 31 height 19
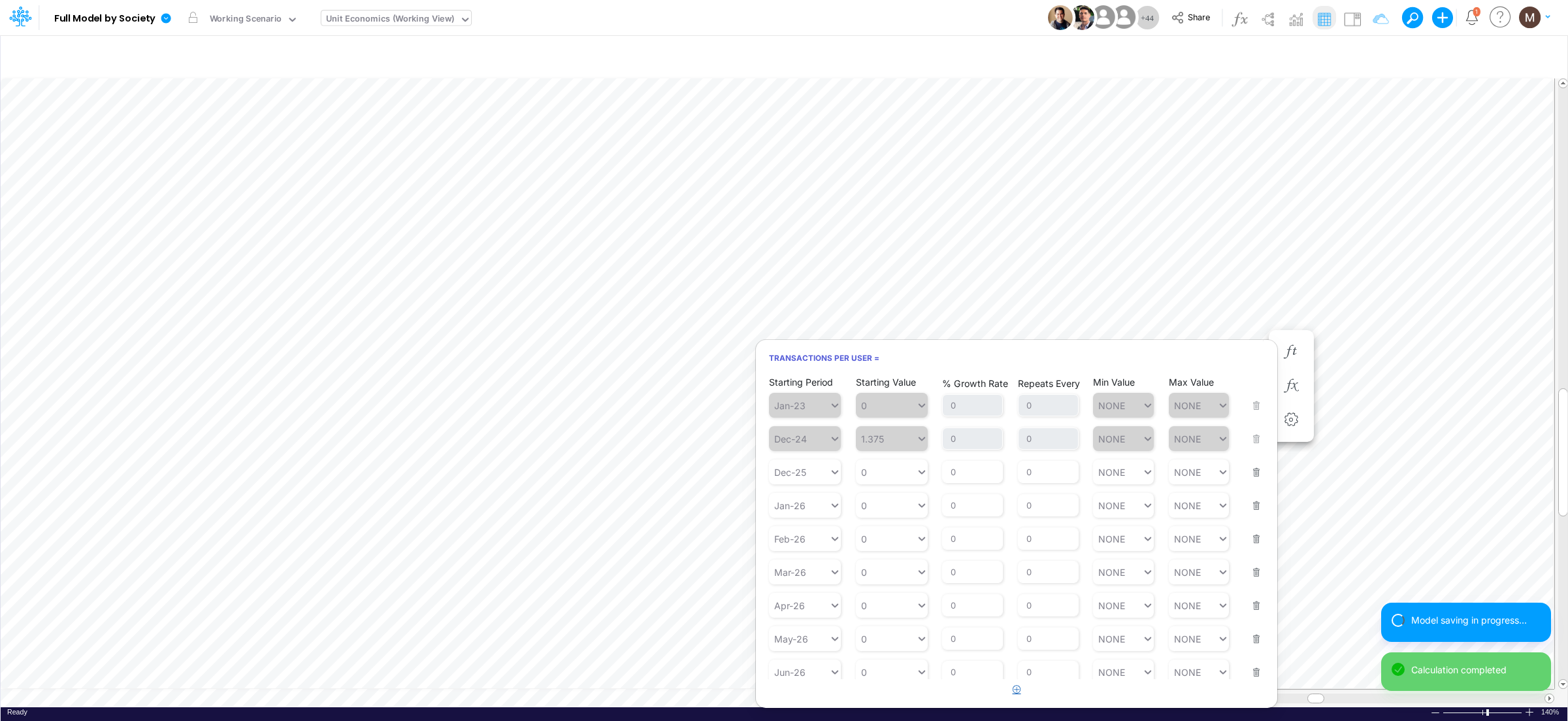
click at [1015, 691] on icon "button" at bounding box center [1017, 689] width 8 height 8
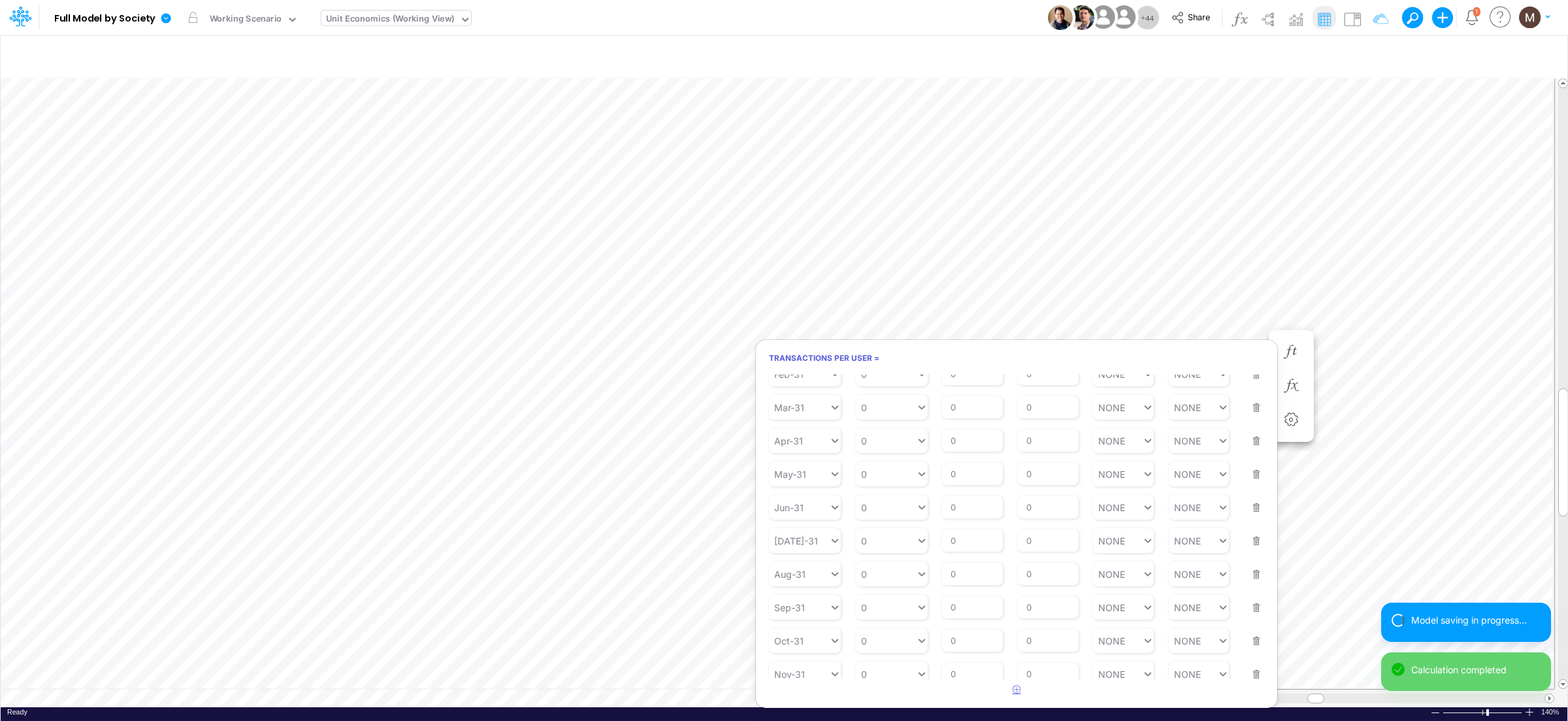
scroll to position [3474, 0]
click at [803, 672] on div "Type to search..." at bounding box center [799, 665] width 60 height 19
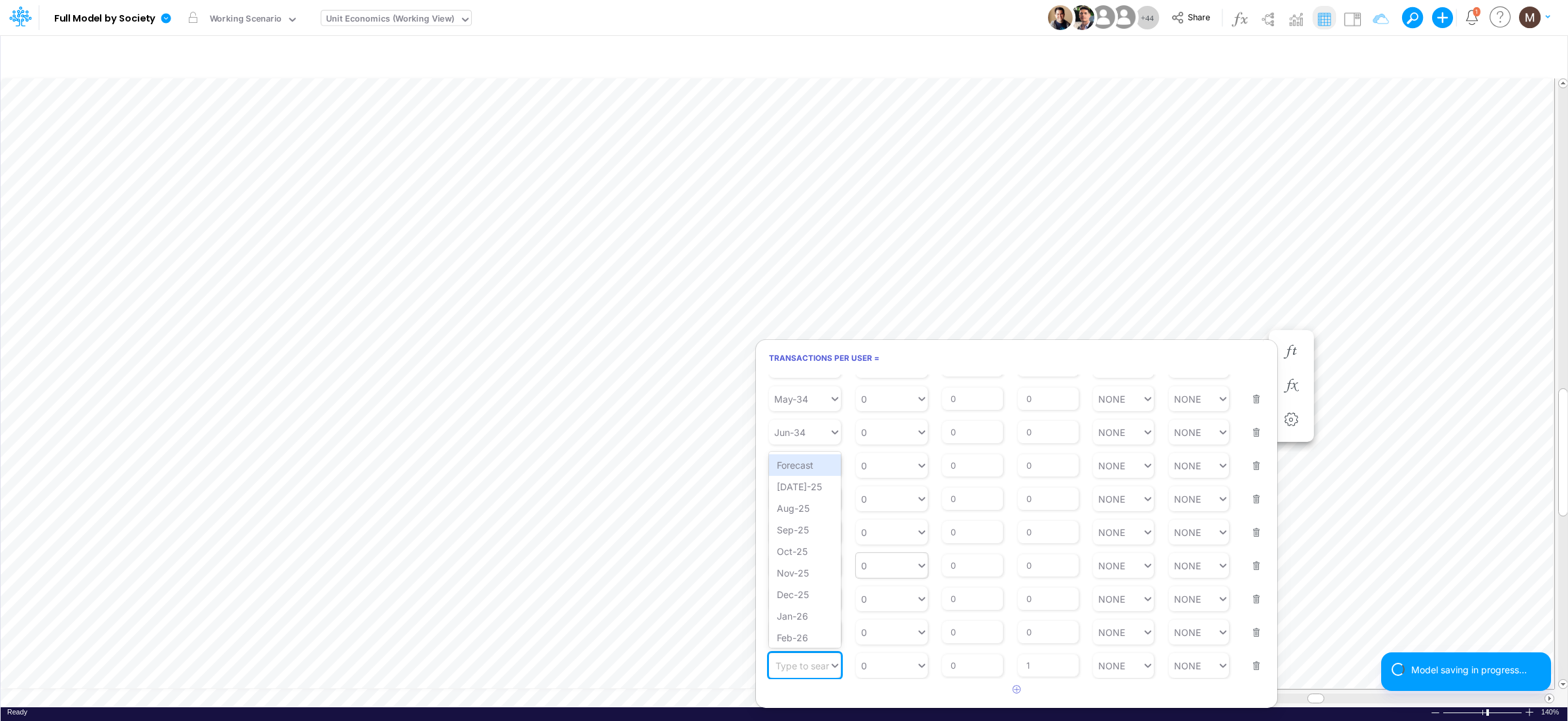
drag, startPoint x: 798, startPoint y: 466, endPoint x: 891, endPoint y: 583, distance: 149.5
click at [798, 466] on div "Forecast" at bounding box center [805, 465] width 72 height 21
type input "0"
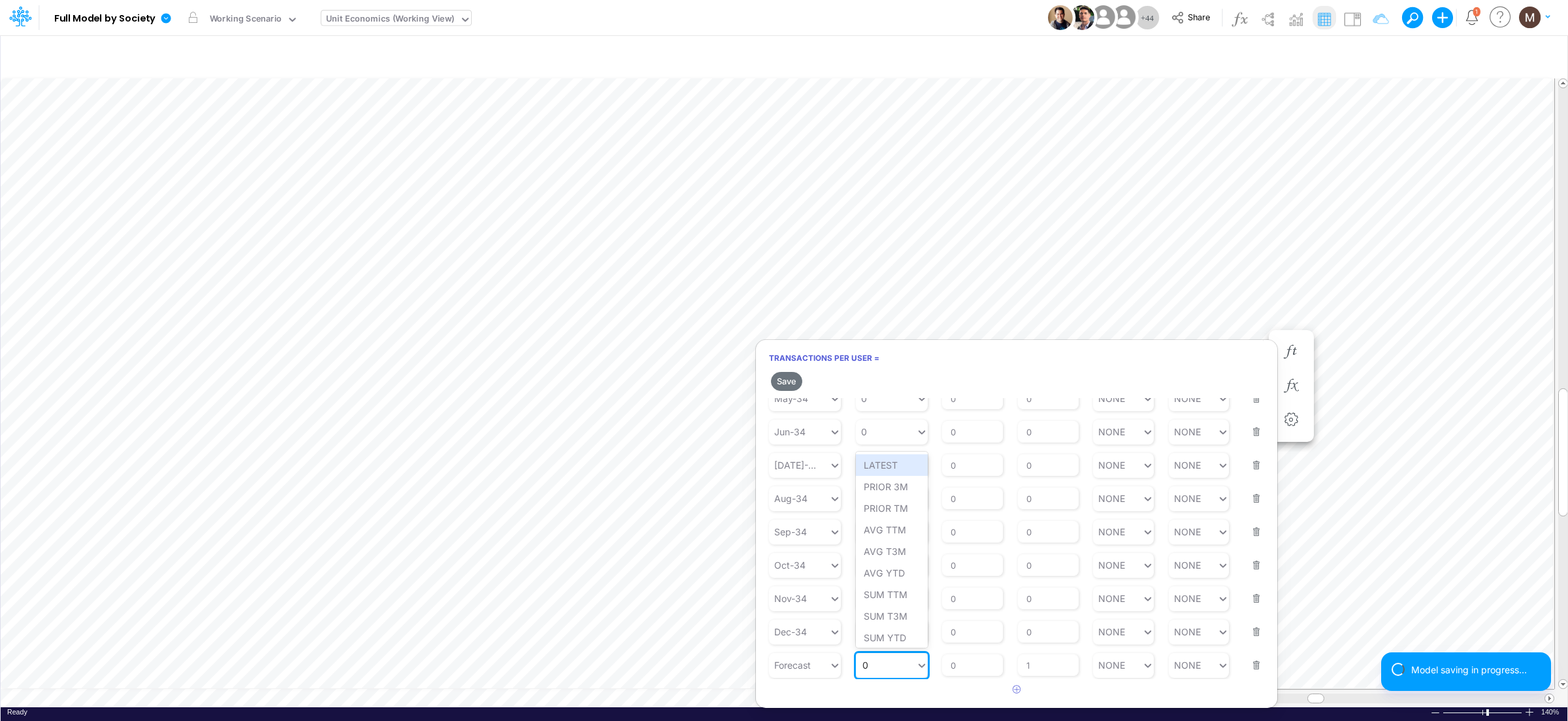
click at [908, 659] on div "0 0" at bounding box center [885, 664] width 60 height 19
click at [892, 462] on div "LATEST" at bounding box center [891, 465] width 72 height 21
click at [790, 383] on button "Save" at bounding box center [786, 381] width 31 height 19
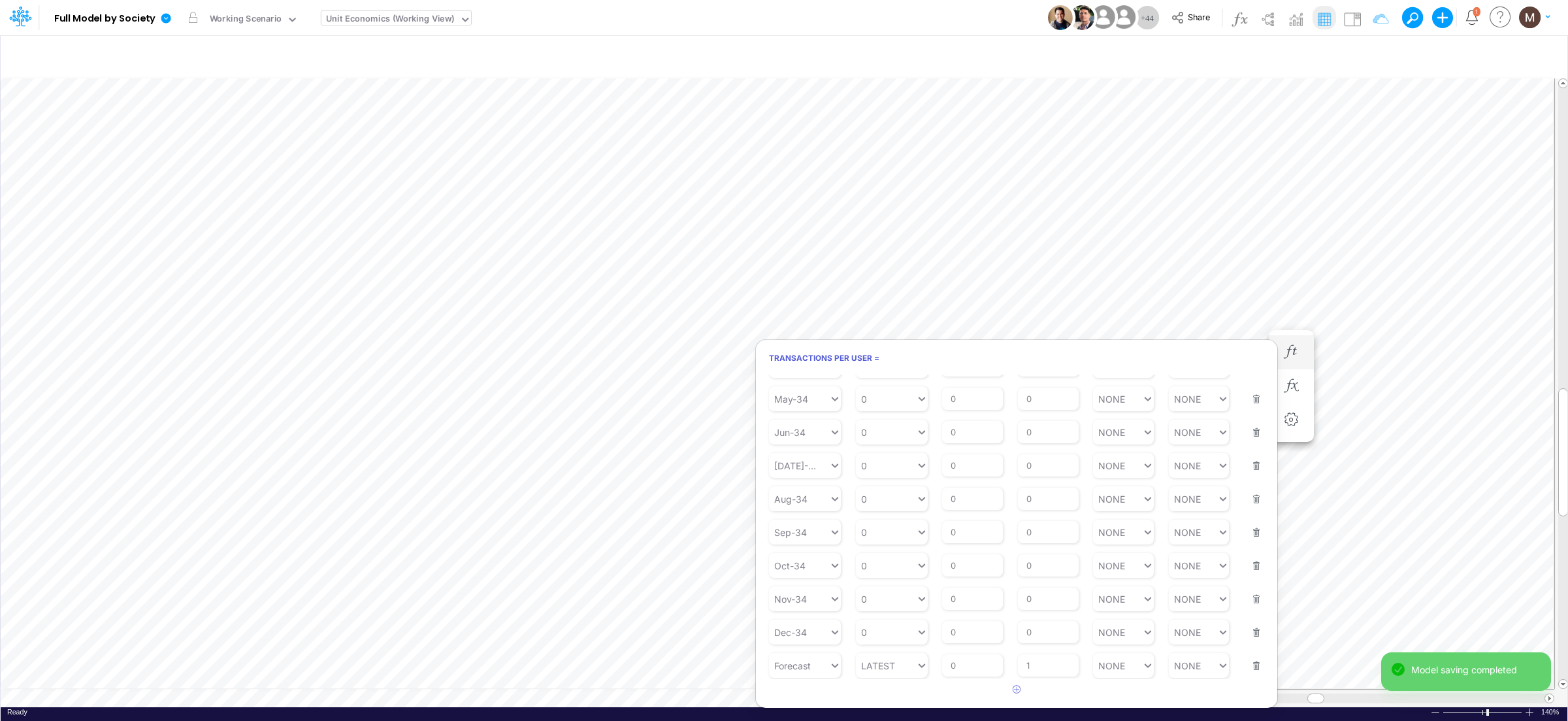
scroll to position [0, 1]
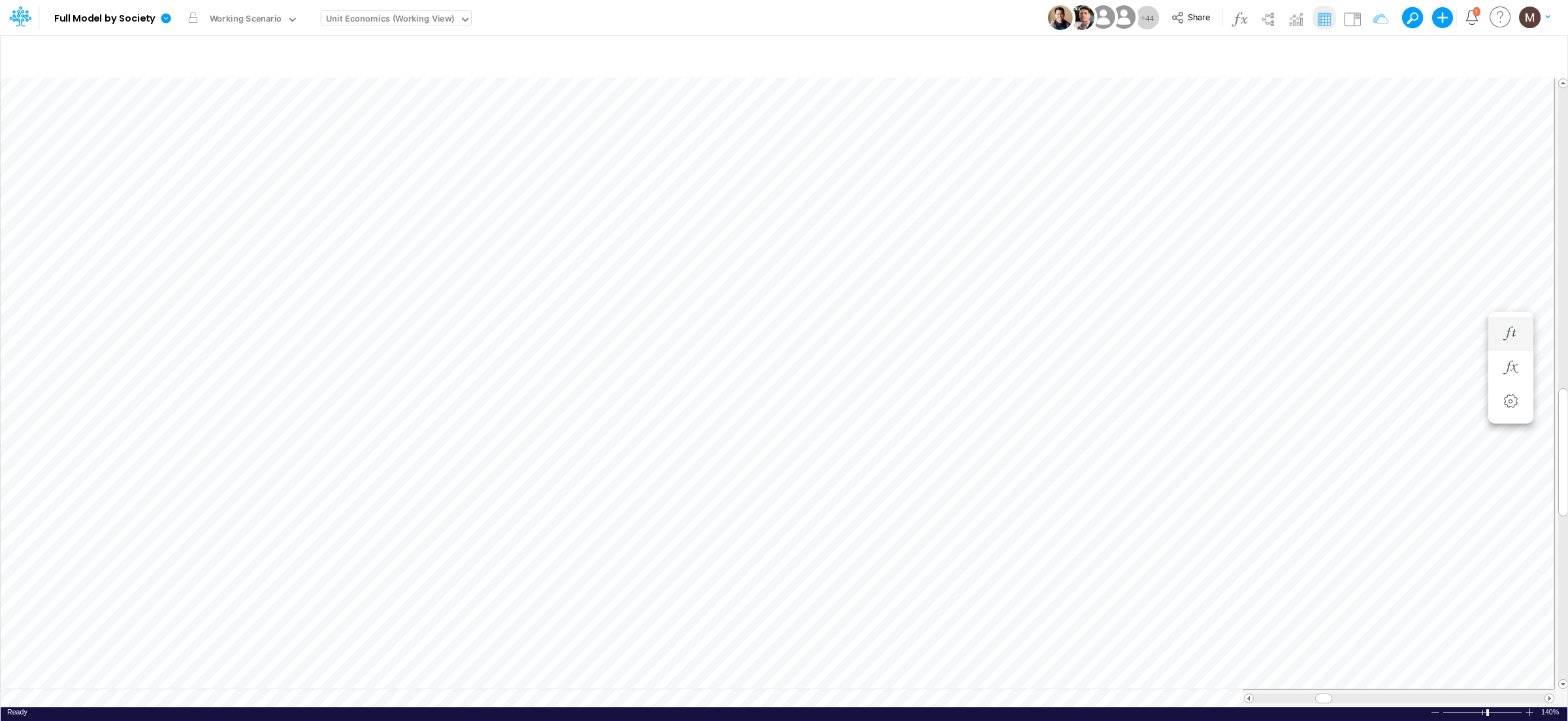
scroll to position [0, 1]
click at [841, 344] on button "button" at bounding box center [852, 352] width 25 height 26
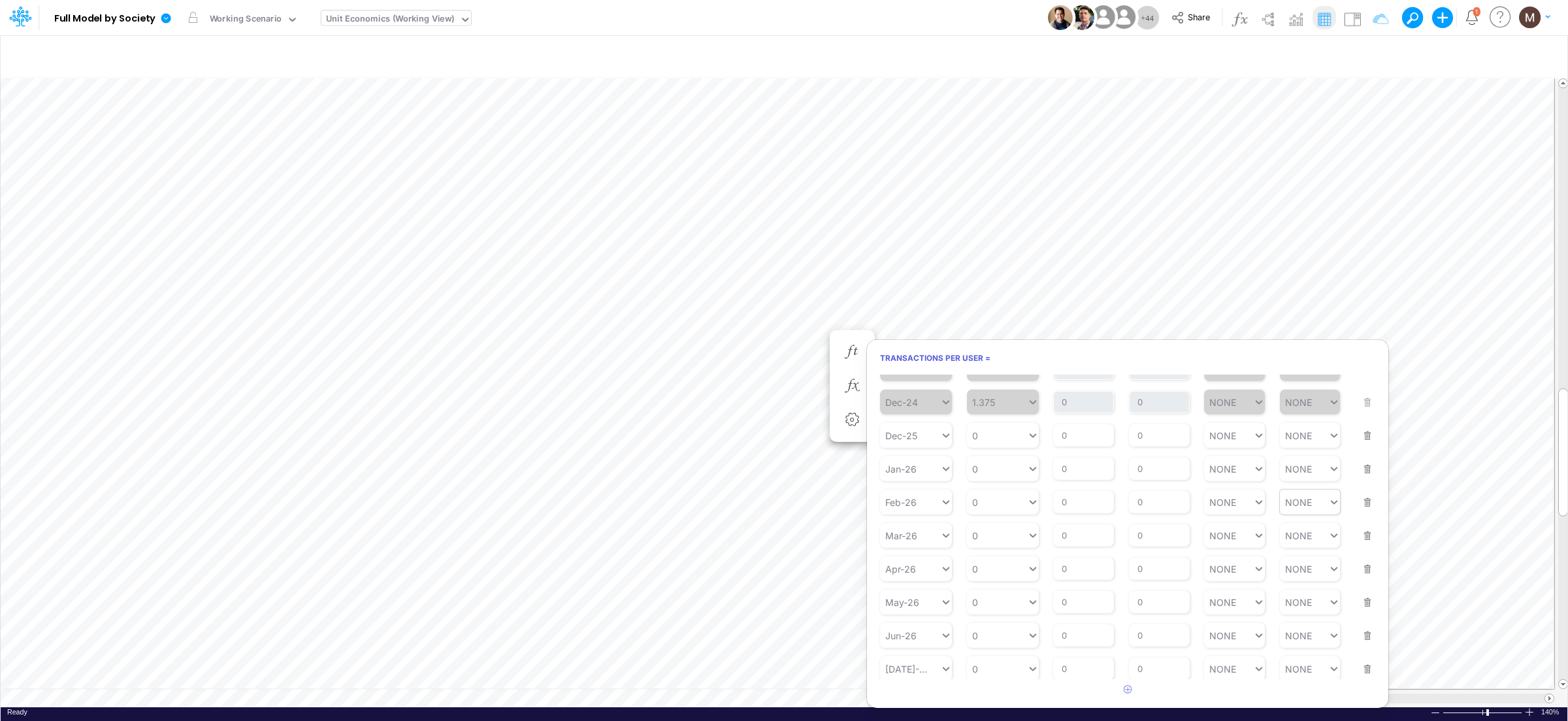
scroll to position [0, 0]
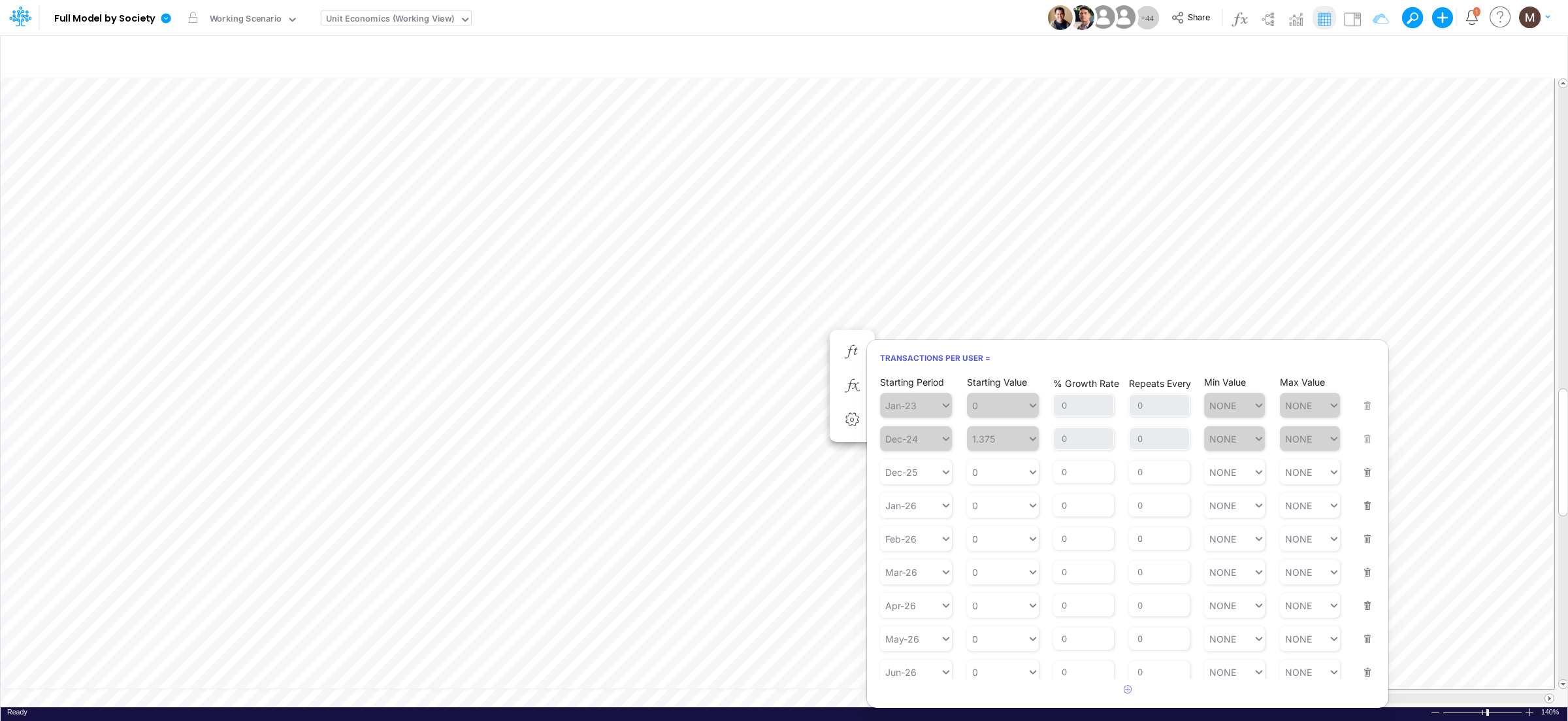
click at [1359, 478] on button "button" at bounding box center [1363, 464] width 17 height 36
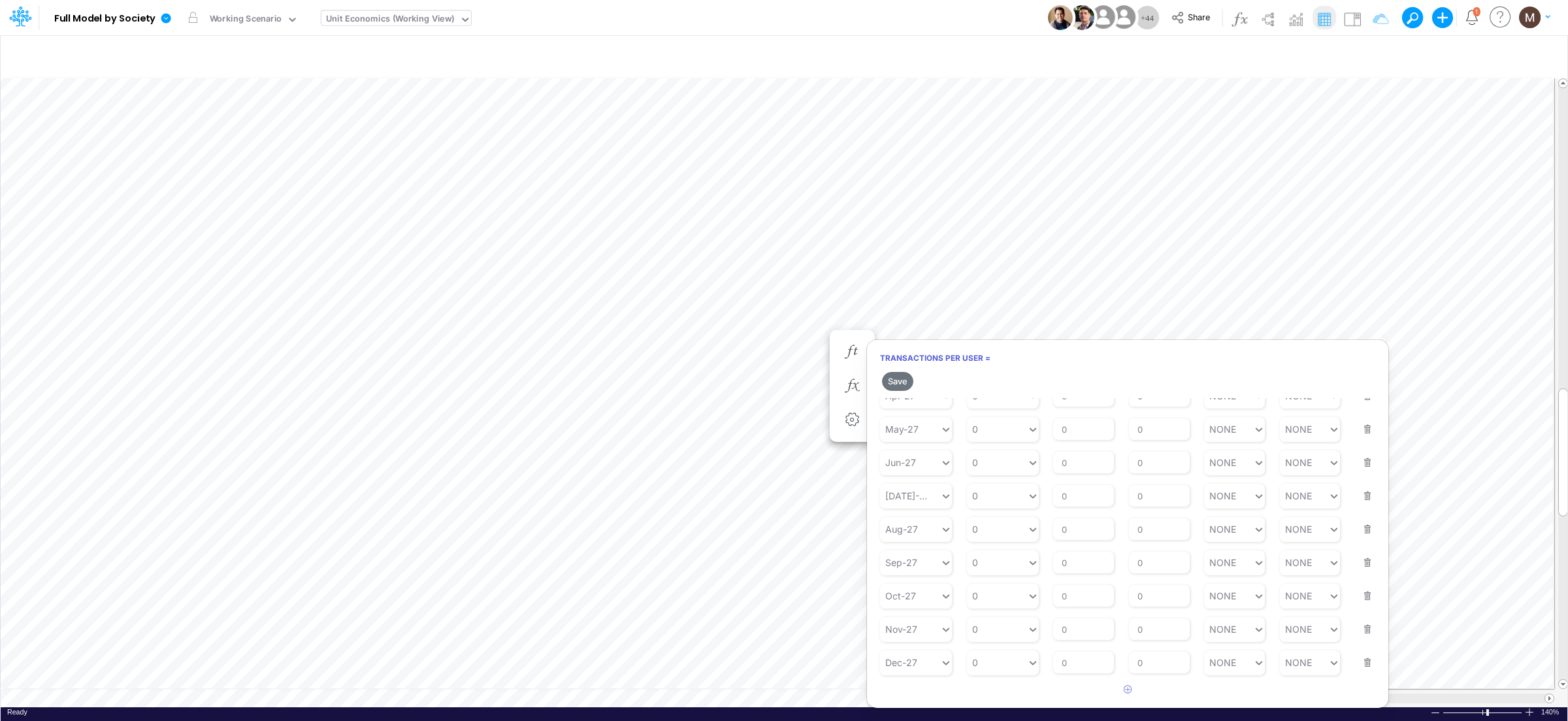
scroll to position [1049, 0]
click at [1359, 554] on button "button" at bounding box center [1363, 537] width 17 height 36
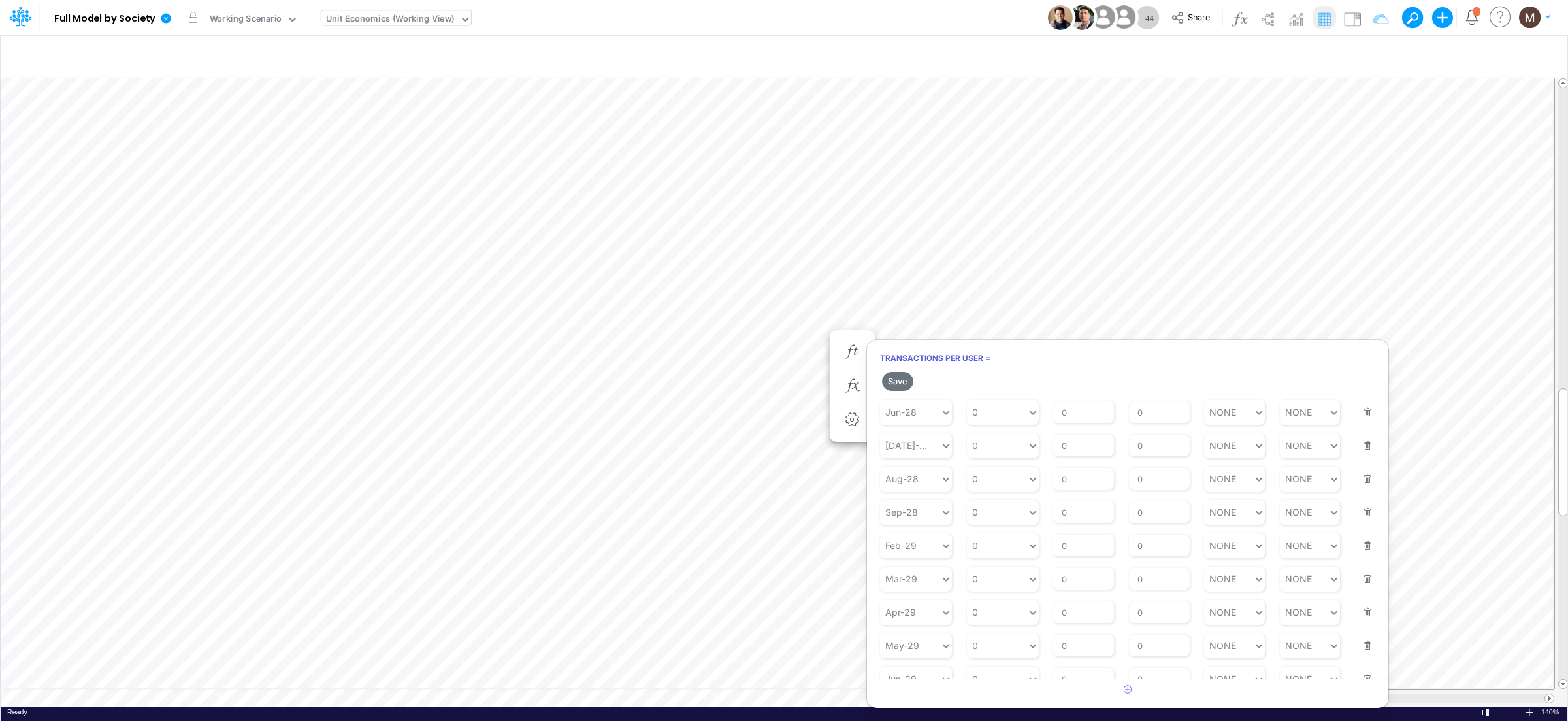
click at [1359, 554] on button "button" at bounding box center [1363, 537] width 17 height 36
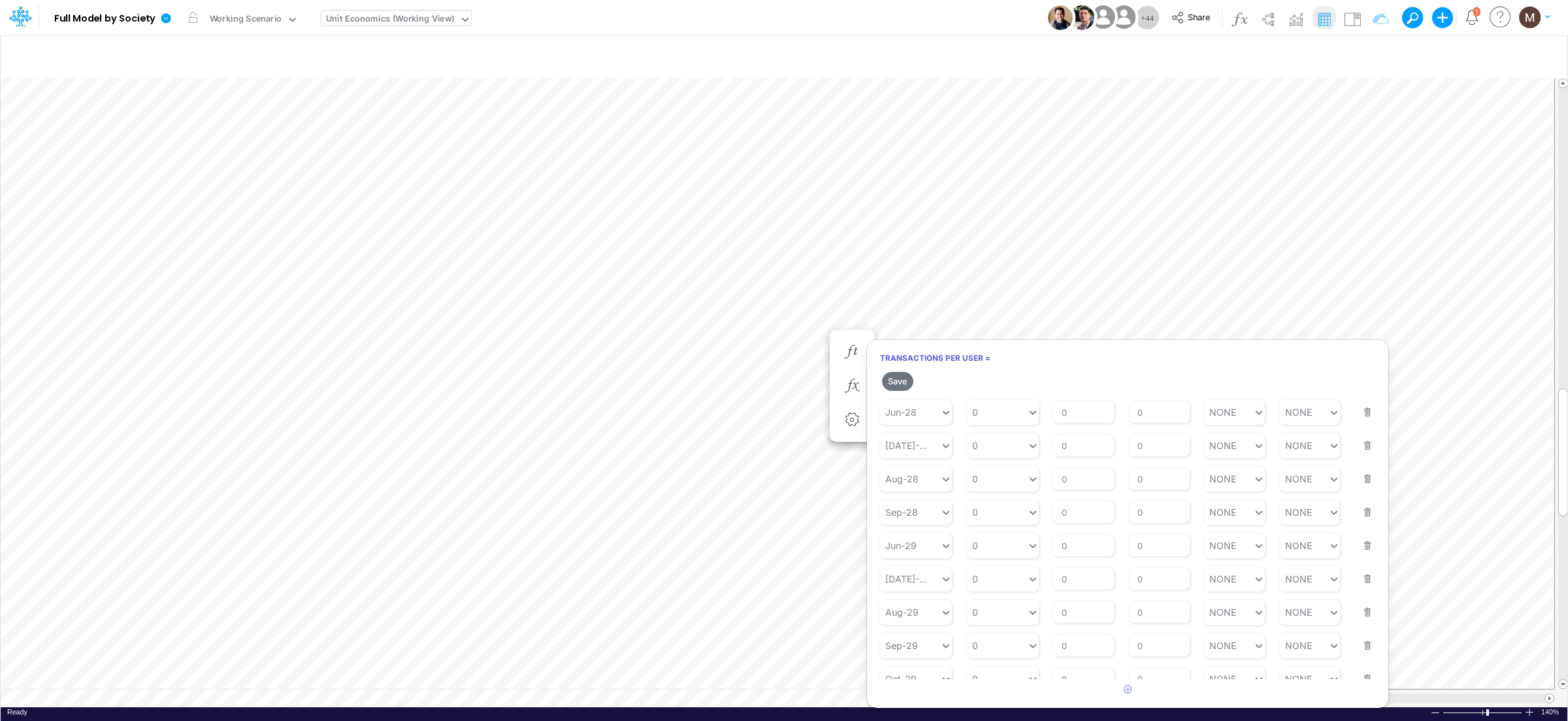
click at [1359, 559] on button "button" at bounding box center [1363, 570] width 17 height 36
click at [1359, 554] on button "button" at bounding box center [1363, 537] width 17 height 36
click at [1359, 559] on button "button" at bounding box center [1363, 570] width 17 height 36
click at [1359, 554] on button "button" at bounding box center [1363, 537] width 17 height 36
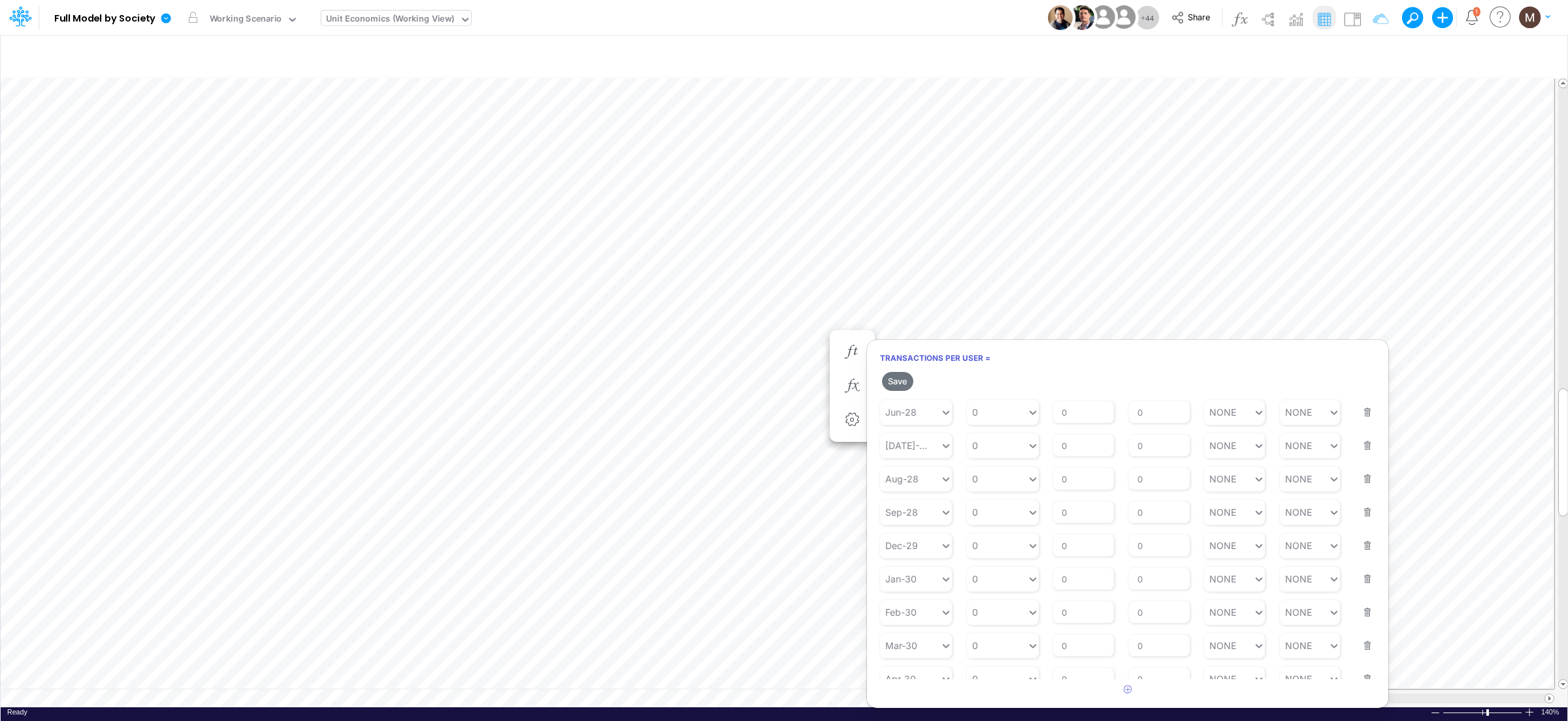
click at [1359, 554] on button "button" at bounding box center [1363, 537] width 17 height 36
click at [1359, 559] on button "button" at bounding box center [1363, 570] width 17 height 36
click at [1359, 554] on button "button" at bounding box center [1363, 537] width 17 height 36
click at [1359, 559] on button "button" at bounding box center [1363, 570] width 17 height 36
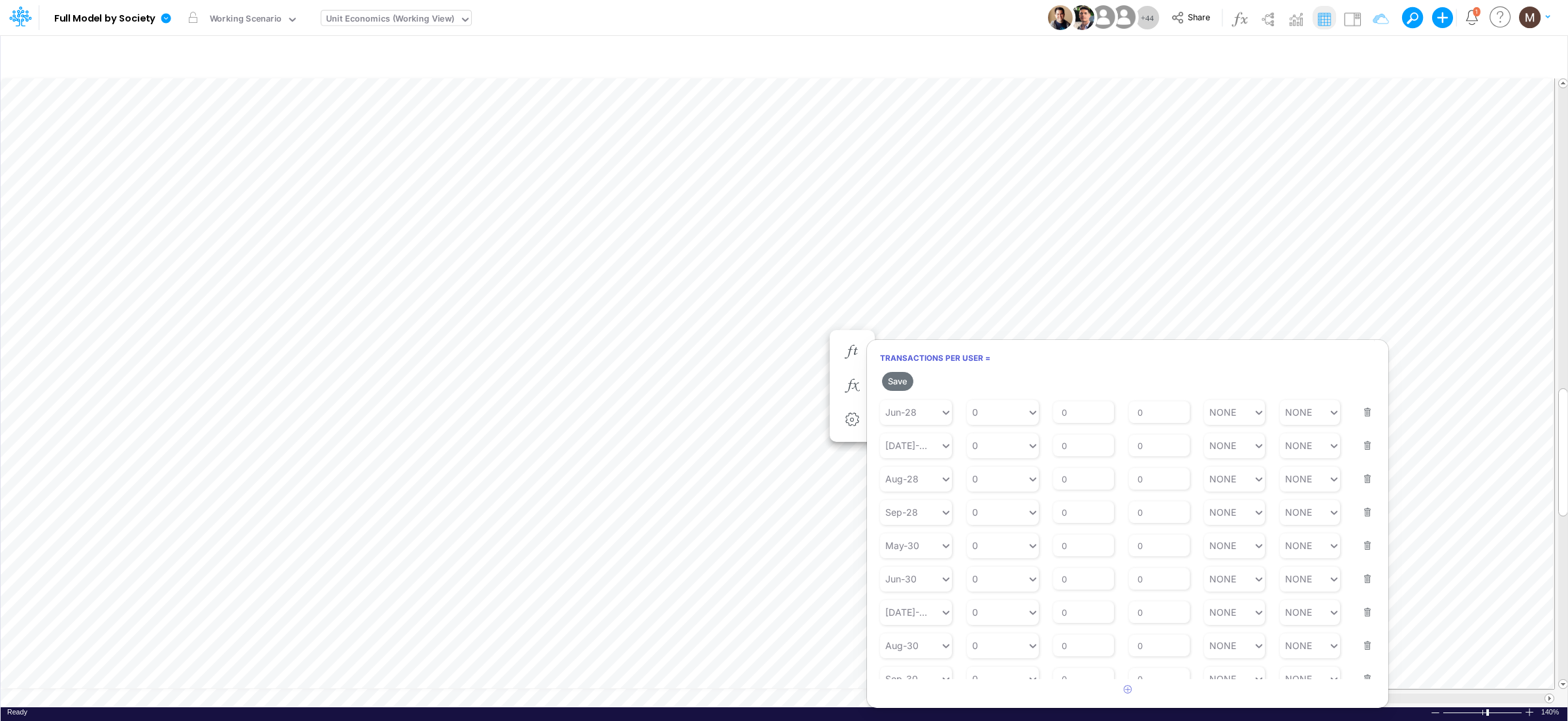
click at [1359, 554] on button "button" at bounding box center [1363, 537] width 17 height 36
click at [1359, 559] on button "button" at bounding box center [1363, 570] width 17 height 36
click at [1359, 554] on button "button" at bounding box center [1363, 537] width 17 height 36
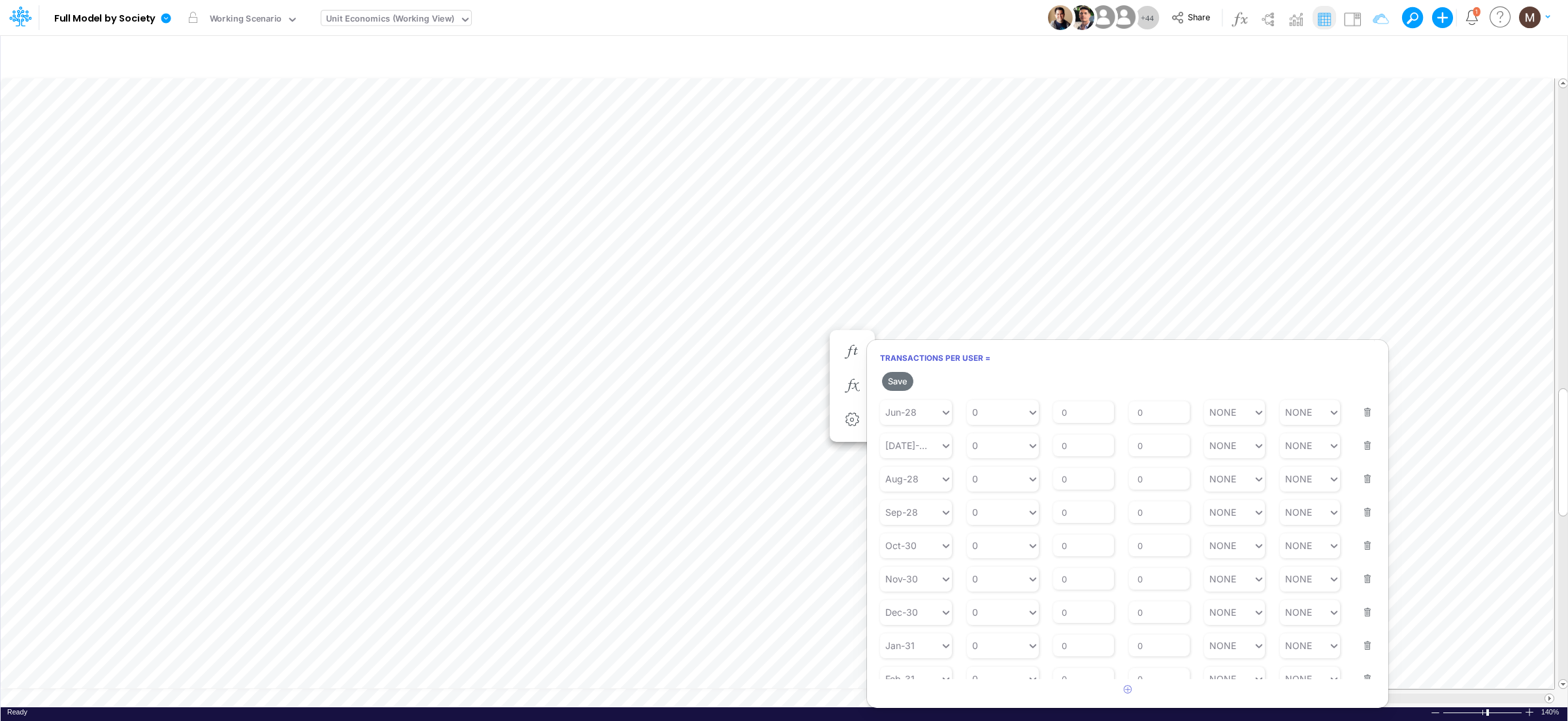
click at [1359, 554] on button "button" at bounding box center [1363, 537] width 17 height 36
click at [1359, 559] on button "button" at bounding box center [1363, 570] width 17 height 36
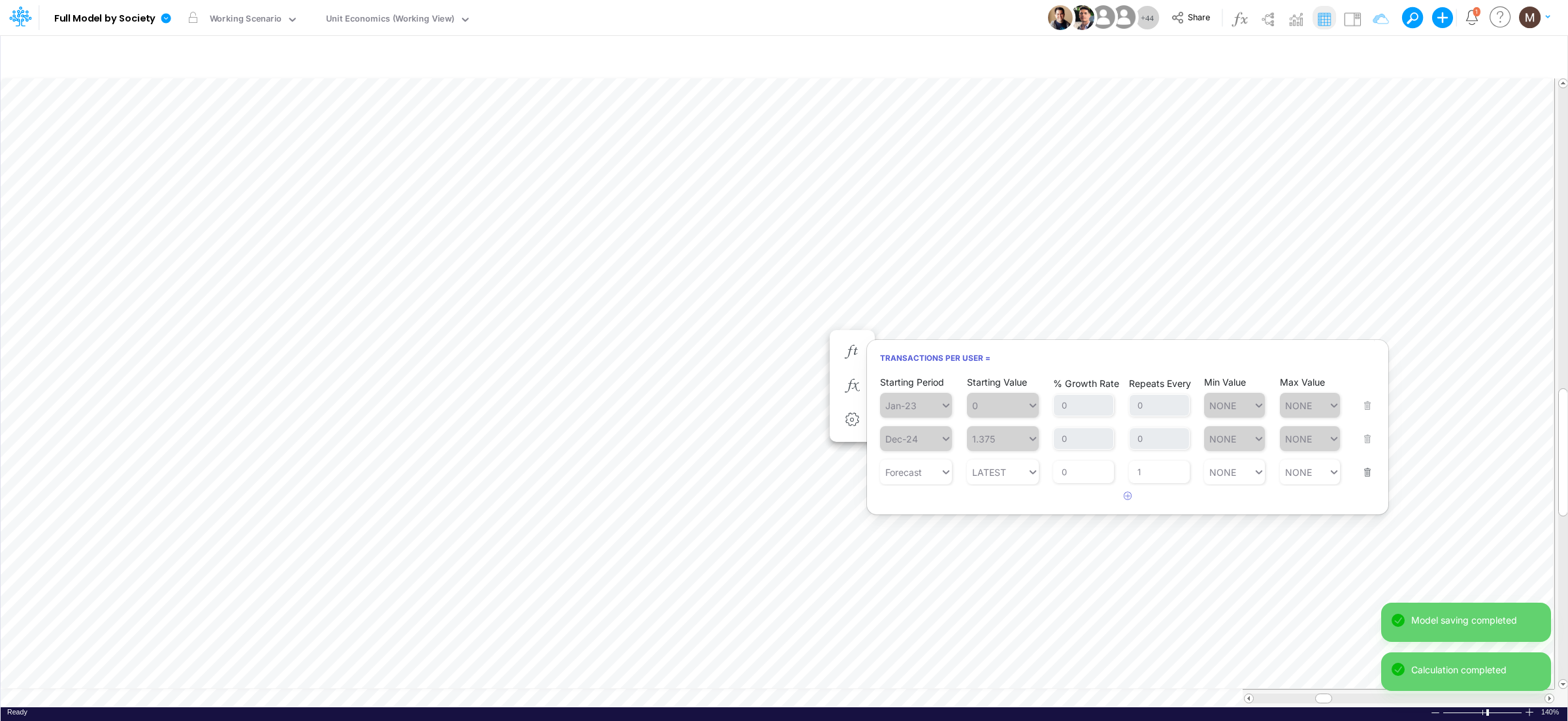
scroll to position [0, 1]
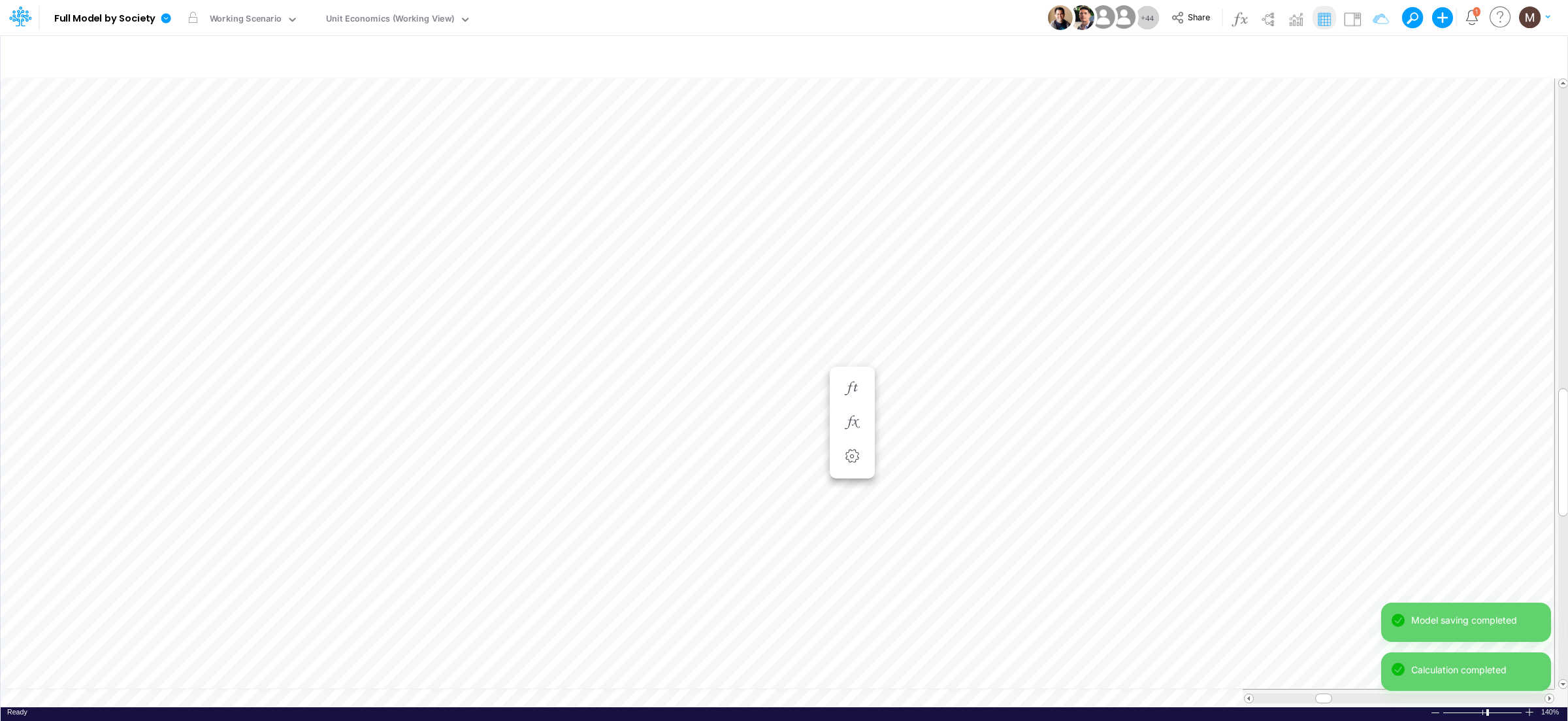
scroll to position [0, 1]
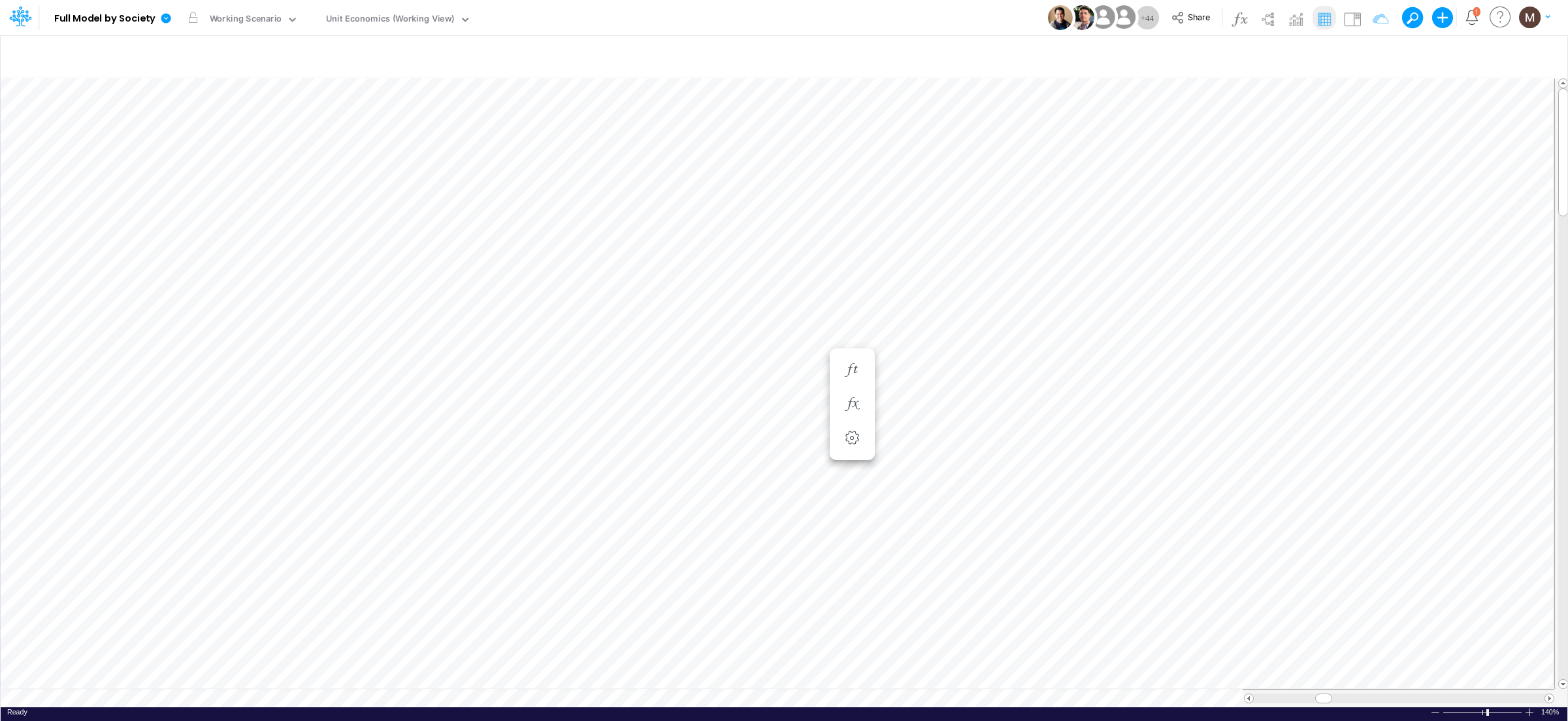
scroll to position [0, 1]
click at [843, 211] on icon "button" at bounding box center [851, 206] width 19 height 14
click at [848, 204] on icon "button" at bounding box center [851, 206] width 19 height 14
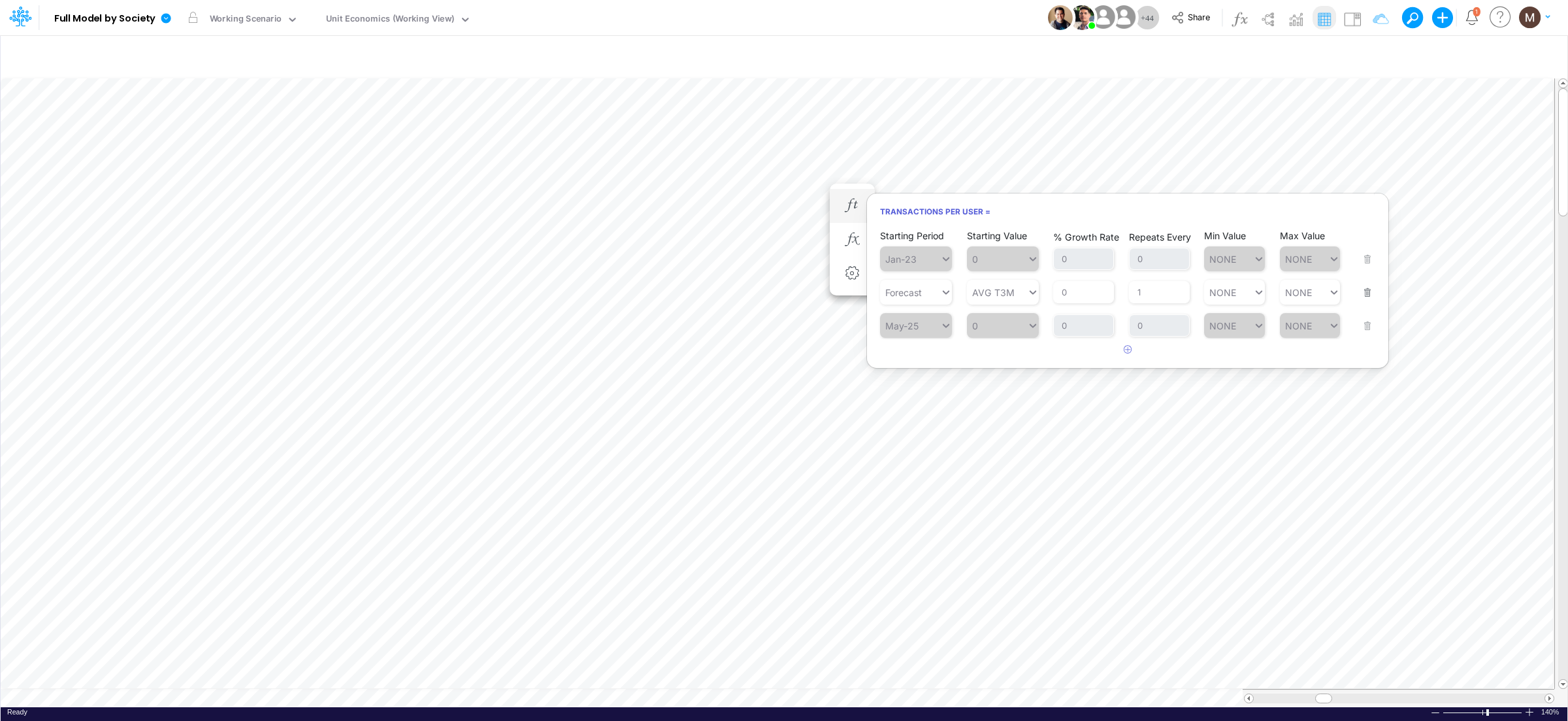
click at [1369, 324] on div "Starting Period May-25 Starting Value 0 % Growth Rate 0 Repeats Every 0 Min Val…" at bounding box center [1127, 316] width 495 height 41
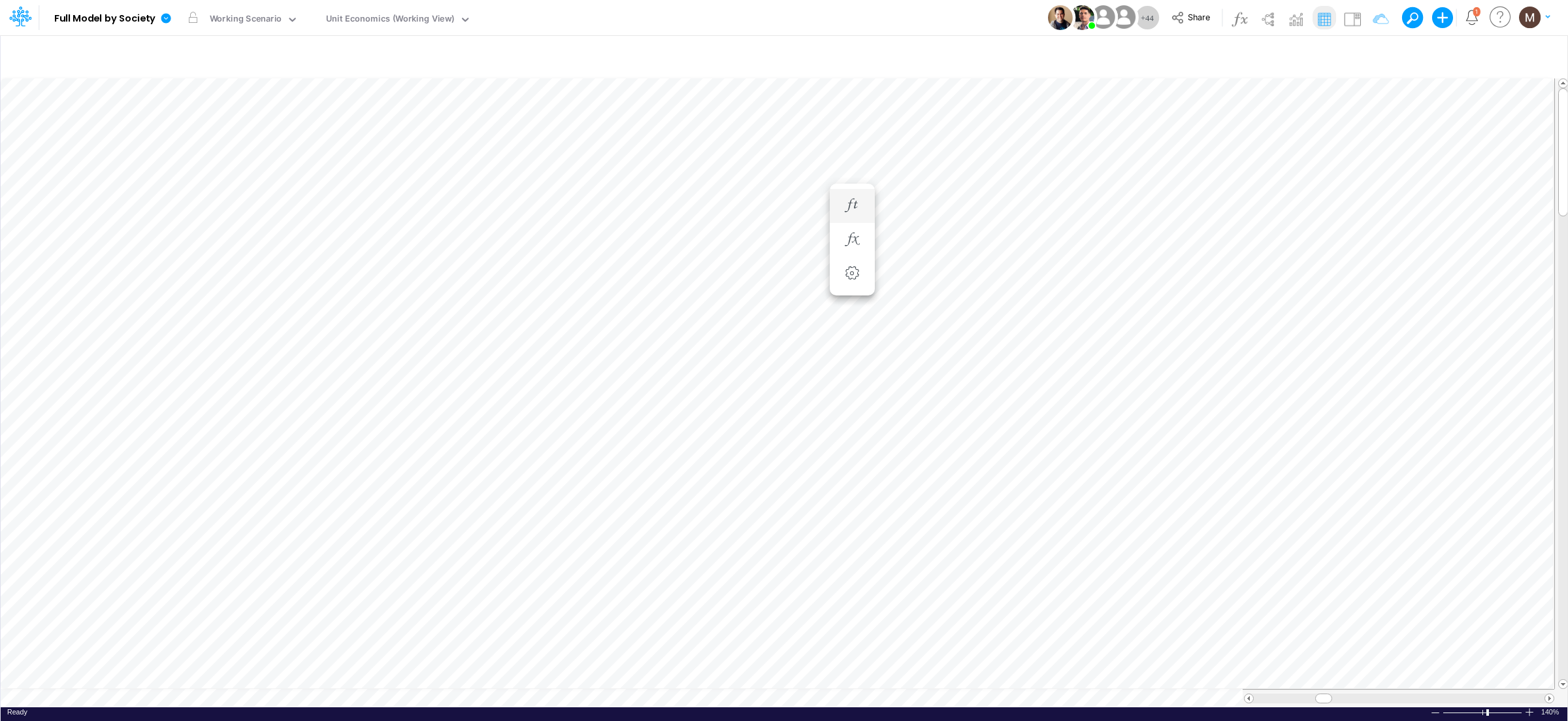
scroll to position [0, 1]
click at [850, 206] on icon "button" at bounding box center [851, 206] width 19 height 14
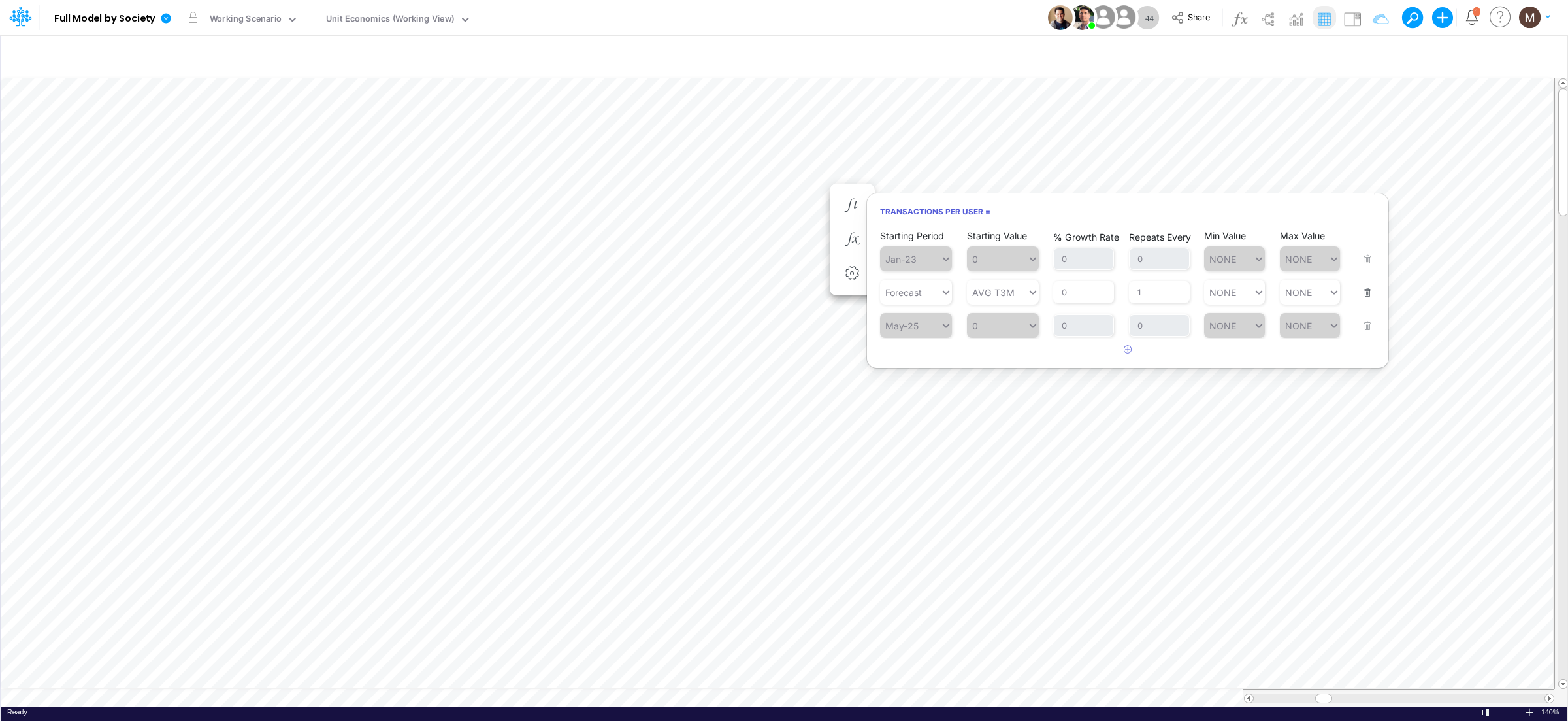
click at [1371, 325] on div "Starting Period May-25 Starting Value 0 % Growth Rate 0 Repeats Every 0 Min Val…" at bounding box center [1127, 316] width 495 height 41
click at [1367, 324] on div "Starting Period May-25 Starting Value 0 % Growth Rate 0 Repeats Every 0 Min Val…" at bounding box center [1127, 316] width 495 height 41
click at [1367, 289] on button "button" at bounding box center [1363, 284] width 17 height 36
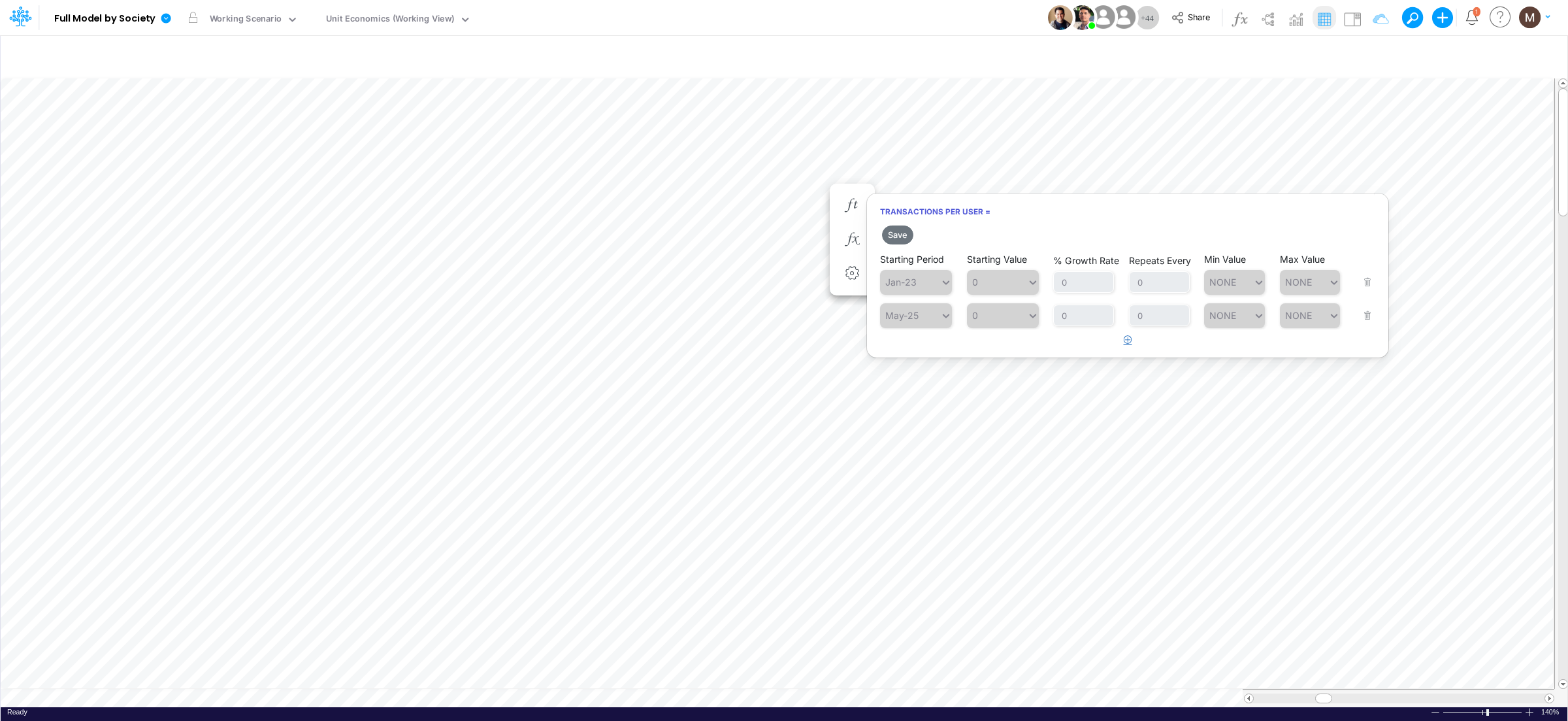
click at [1131, 339] on icon "button" at bounding box center [1128, 339] width 8 height 8
click at [934, 354] on div "Type to search..." at bounding box center [922, 348] width 72 height 11
click at [915, 378] on div "Forecast" at bounding box center [916, 381] width 72 height 21
type input "0"
click at [1020, 349] on div "0 0" at bounding box center [997, 349] width 60 height 19
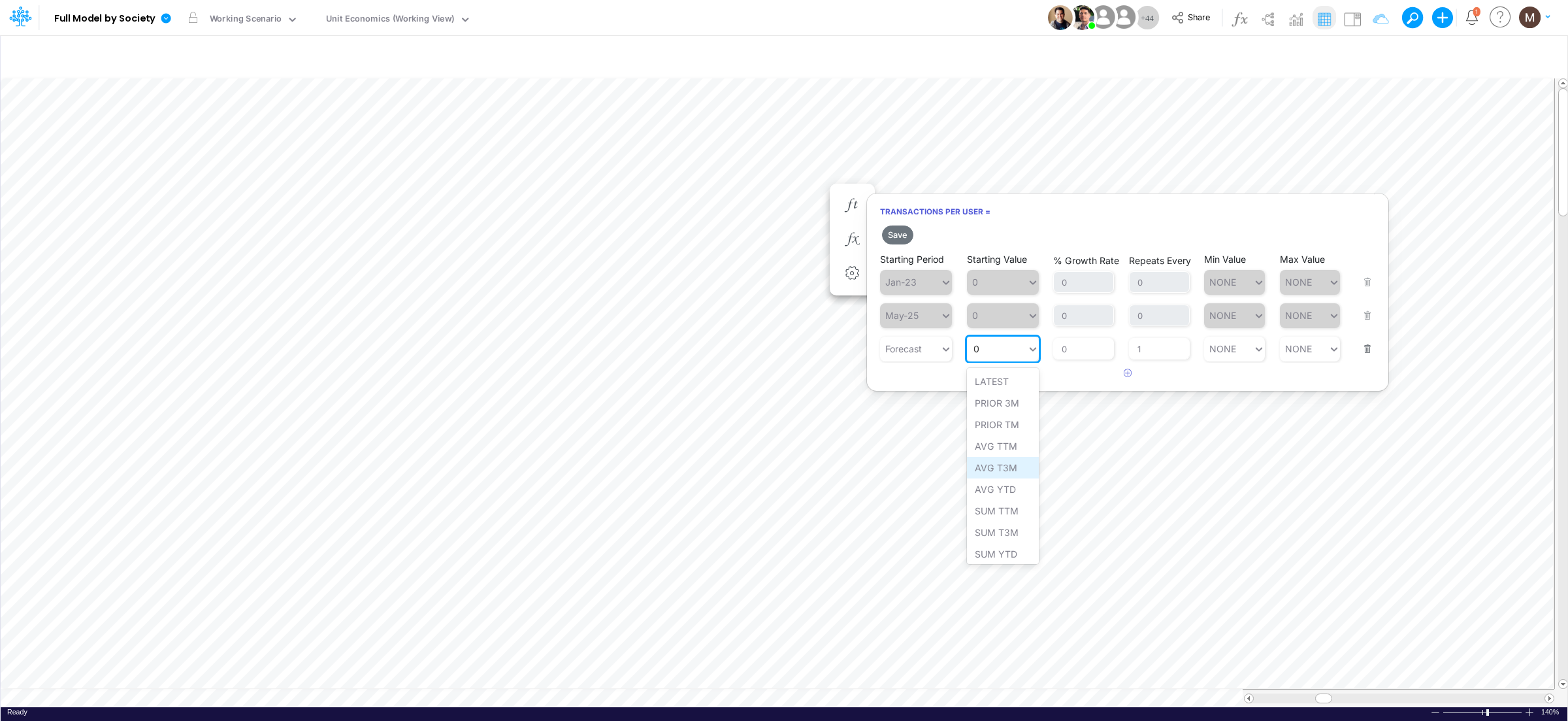
click at [999, 463] on div "AVG T3M" at bounding box center [1003, 467] width 72 height 21
click at [892, 229] on button "Save" at bounding box center [897, 234] width 31 height 19
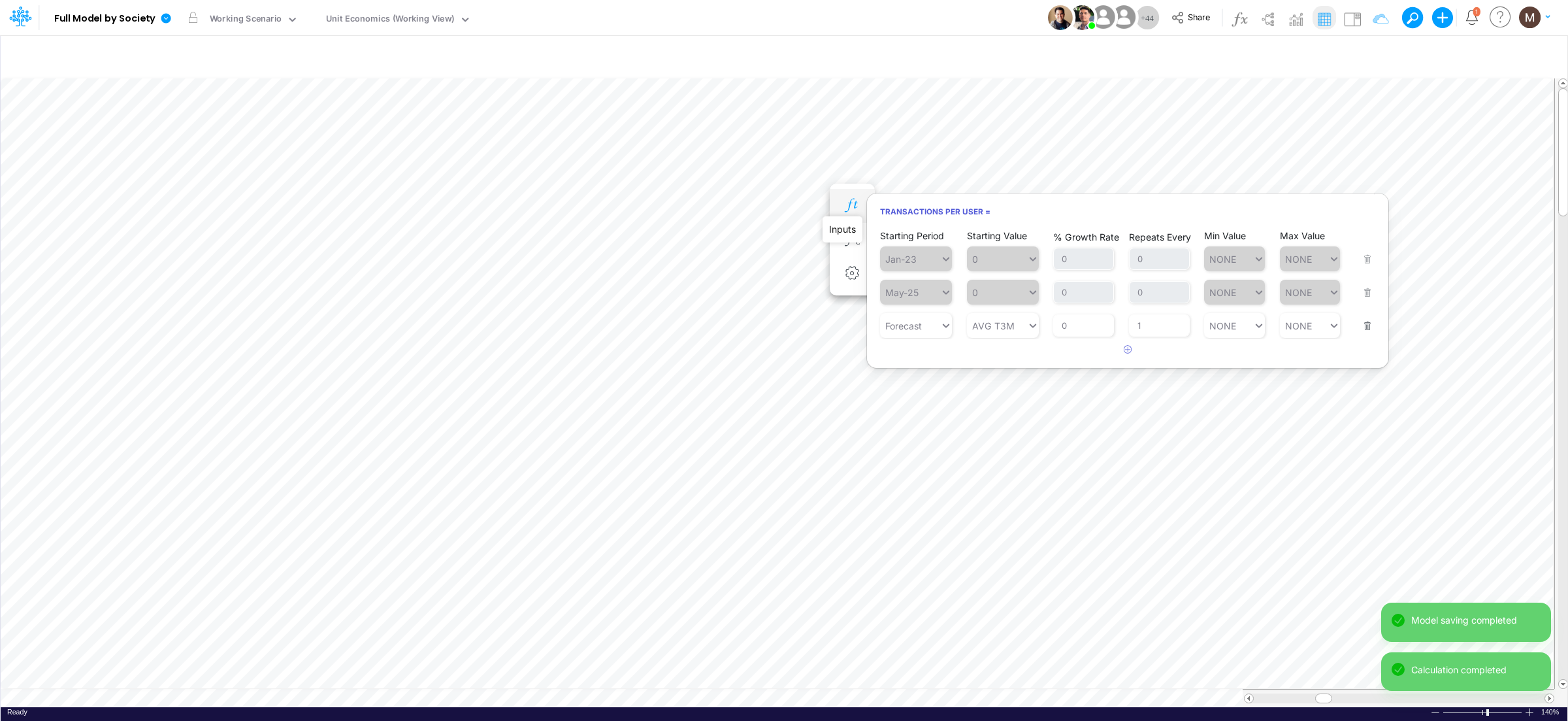
click at [854, 207] on icon "button" at bounding box center [851, 206] width 19 height 14
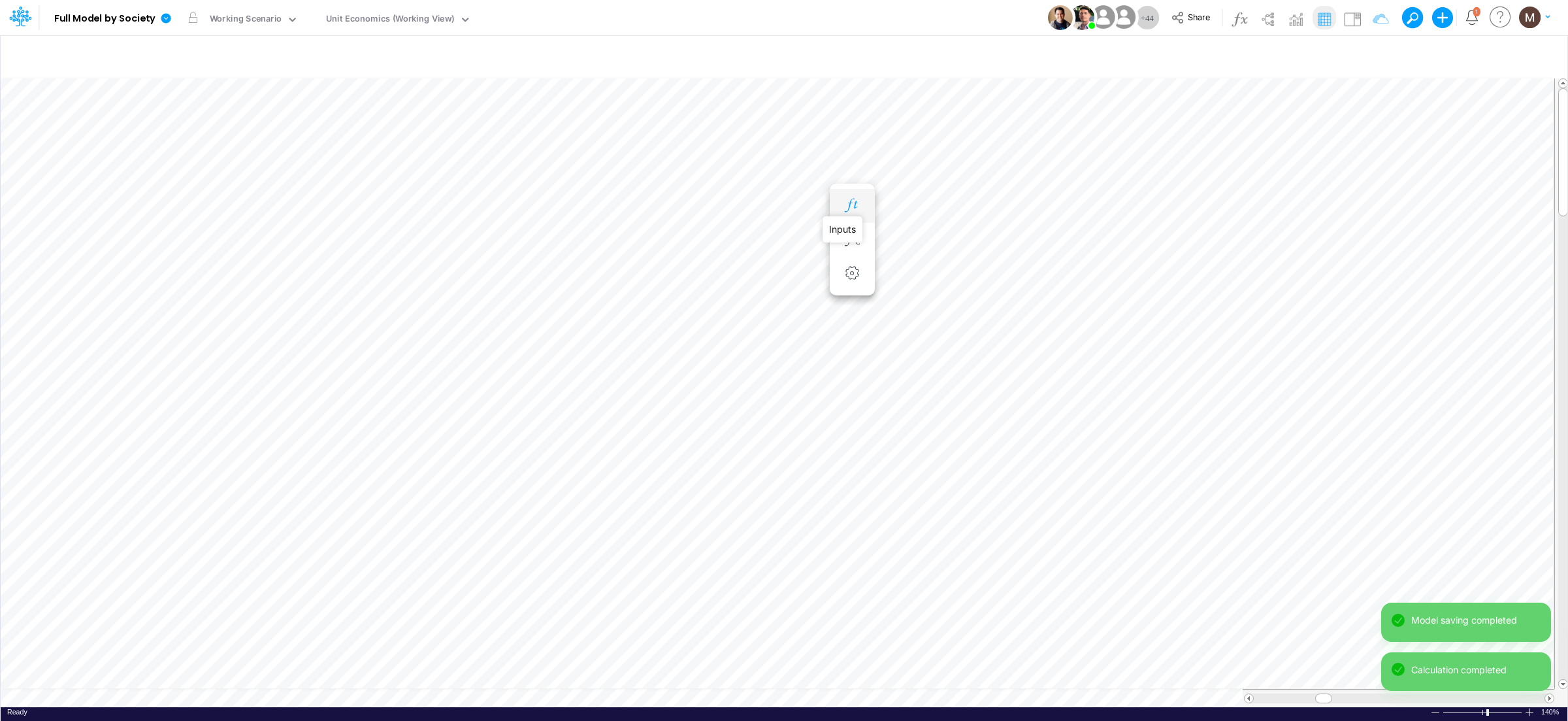
click at [850, 206] on icon "button" at bounding box center [851, 206] width 19 height 14
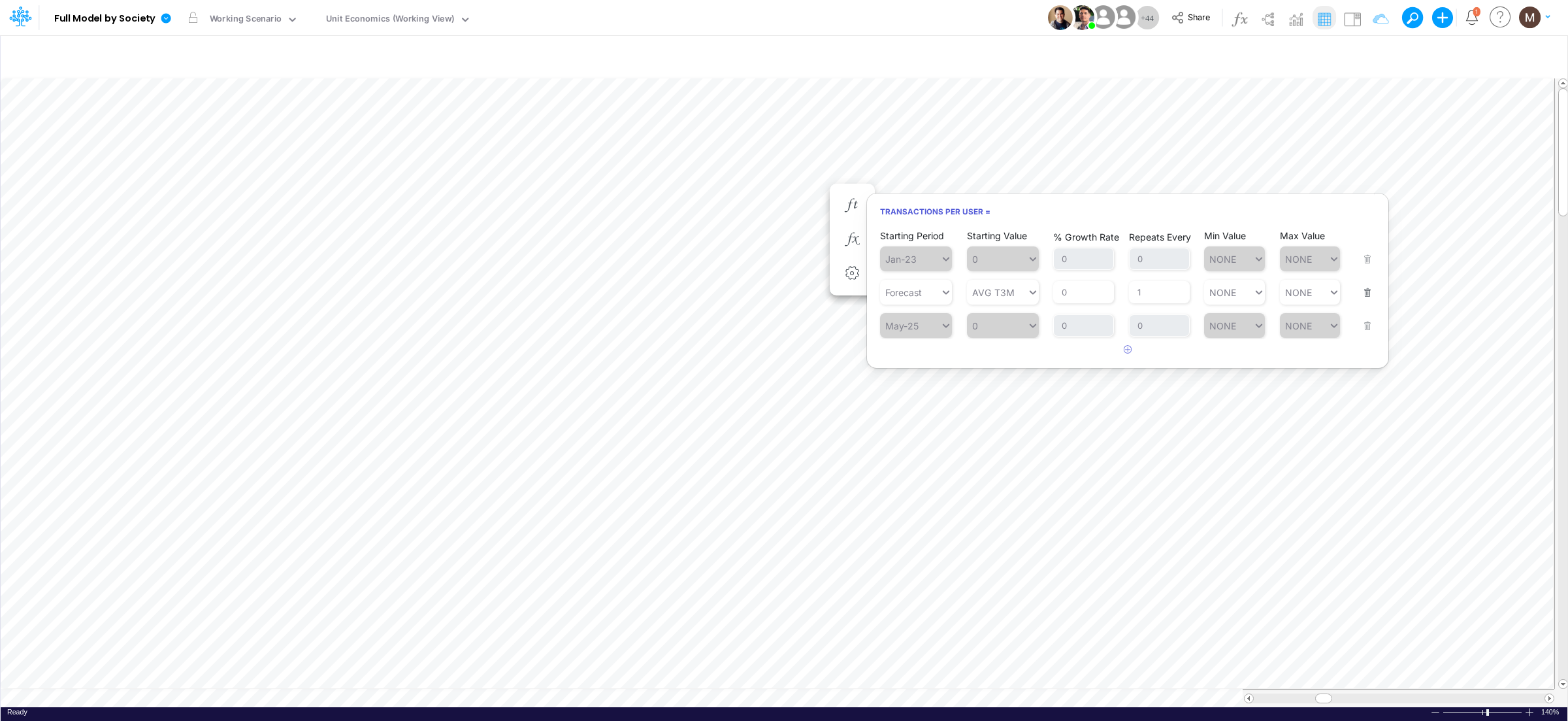
click at [1372, 291] on div "Starting Period Forecast Starting Value AVG T3M % Growth Rate 0 Repeats Every 1…" at bounding box center [1127, 283] width 495 height 41
click at [1367, 294] on button "button" at bounding box center [1363, 284] width 17 height 36
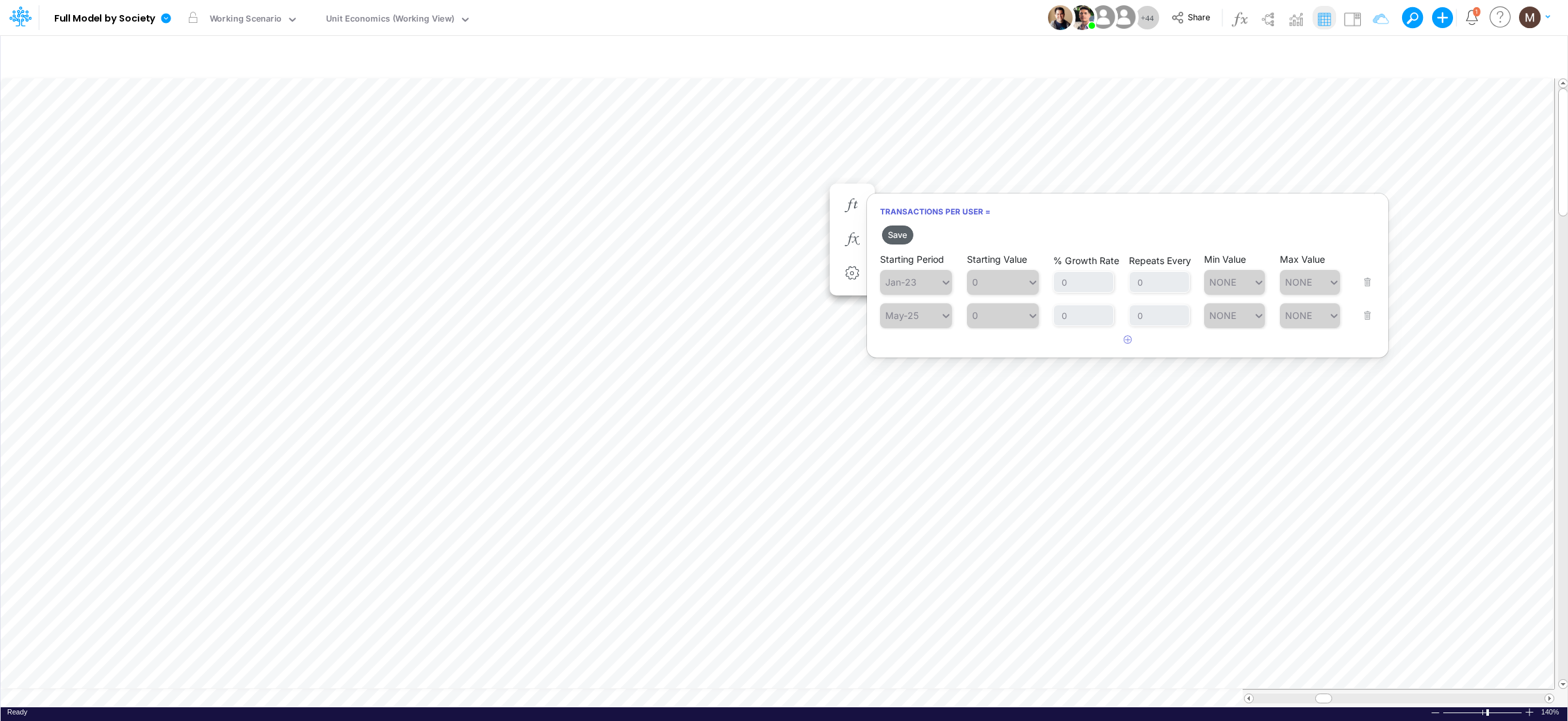
click at [897, 236] on button "Save" at bounding box center [897, 234] width 31 height 19
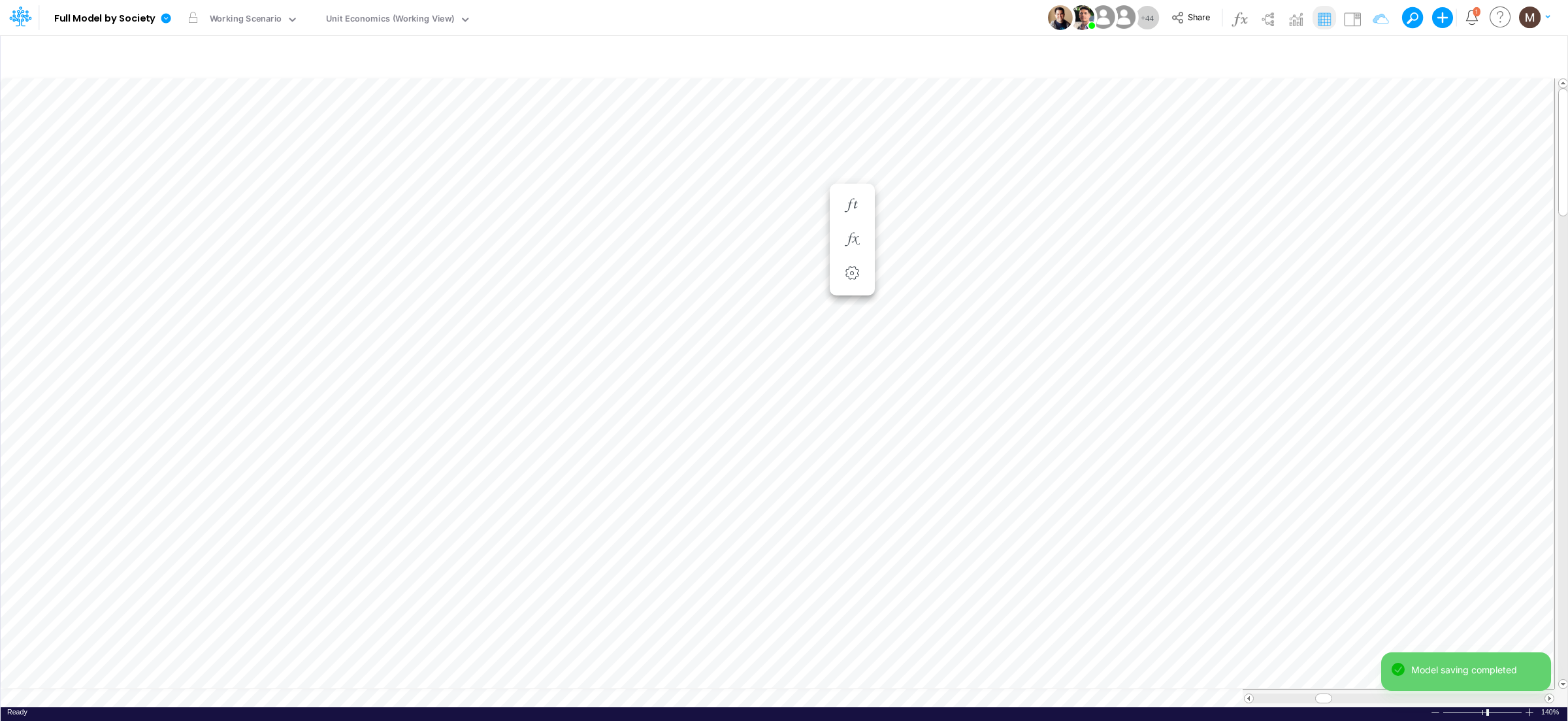
scroll to position [0, 1]
click at [856, 213] on button "button" at bounding box center [852, 206] width 25 height 26
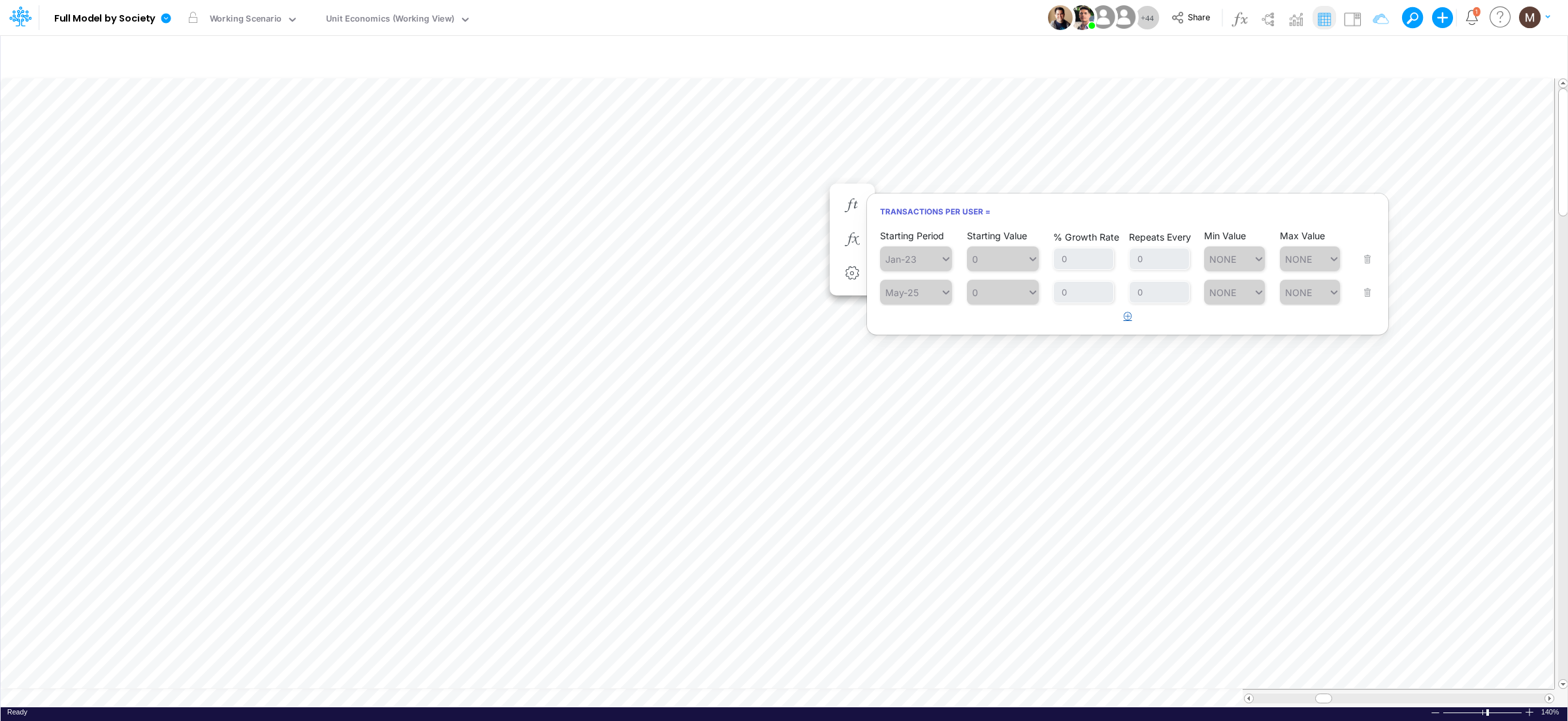
click at [1132, 320] on button "button" at bounding box center [1128, 316] width 25 height 21
click at [932, 330] on div "Type to search..." at bounding box center [922, 325] width 72 height 11
drag, startPoint x: 931, startPoint y: 357, endPoint x: 941, endPoint y: 354, distance: 10.4
click at [931, 357] on div "Forecast" at bounding box center [916, 357] width 72 height 21
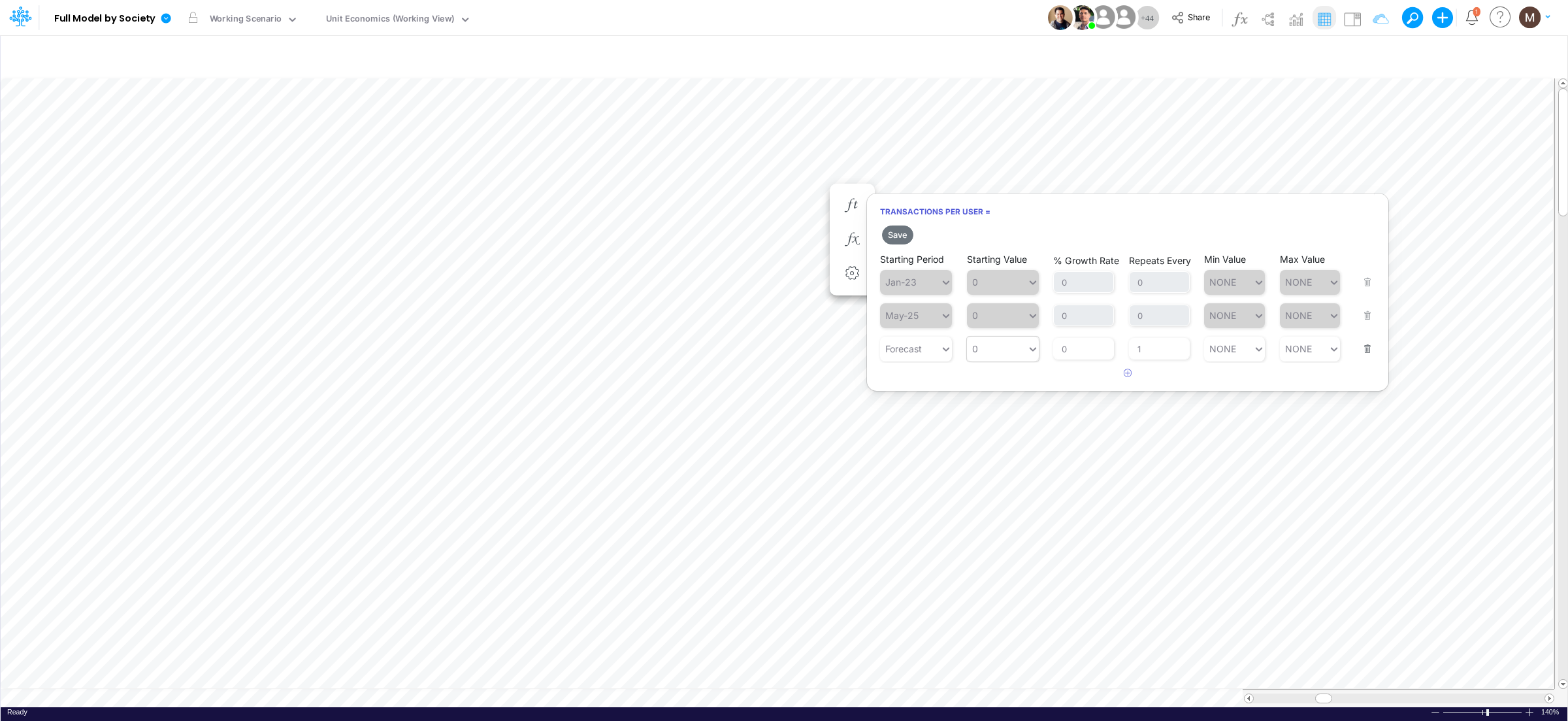
type input "0"
click at [1004, 348] on div "0 0" at bounding box center [997, 349] width 60 height 19
click at [982, 473] on div "AVG T3M" at bounding box center [1003, 467] width 72 height 21
click at [898, 234] on button "Save" at bounding box center [897, 234] width 31 height 19
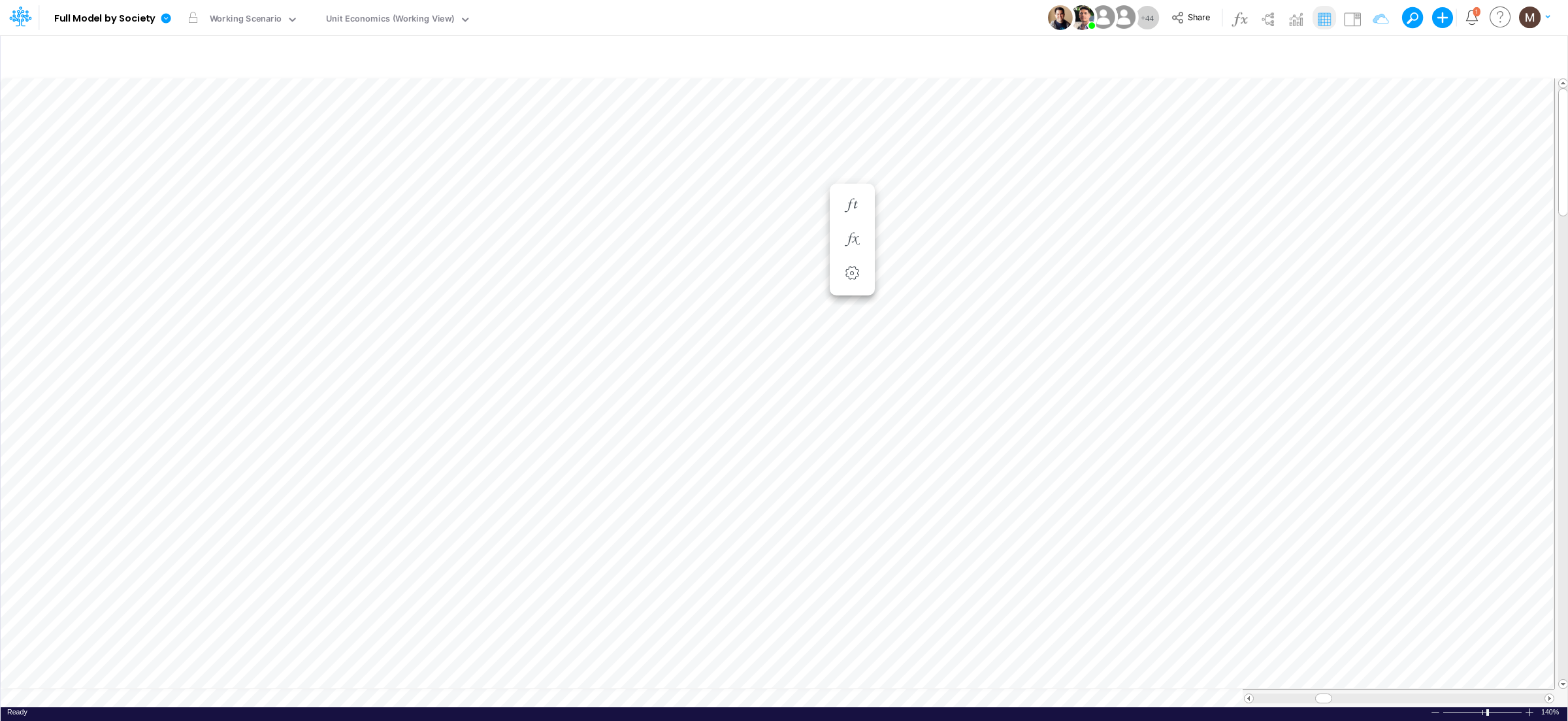
scroll to position [0, 1]
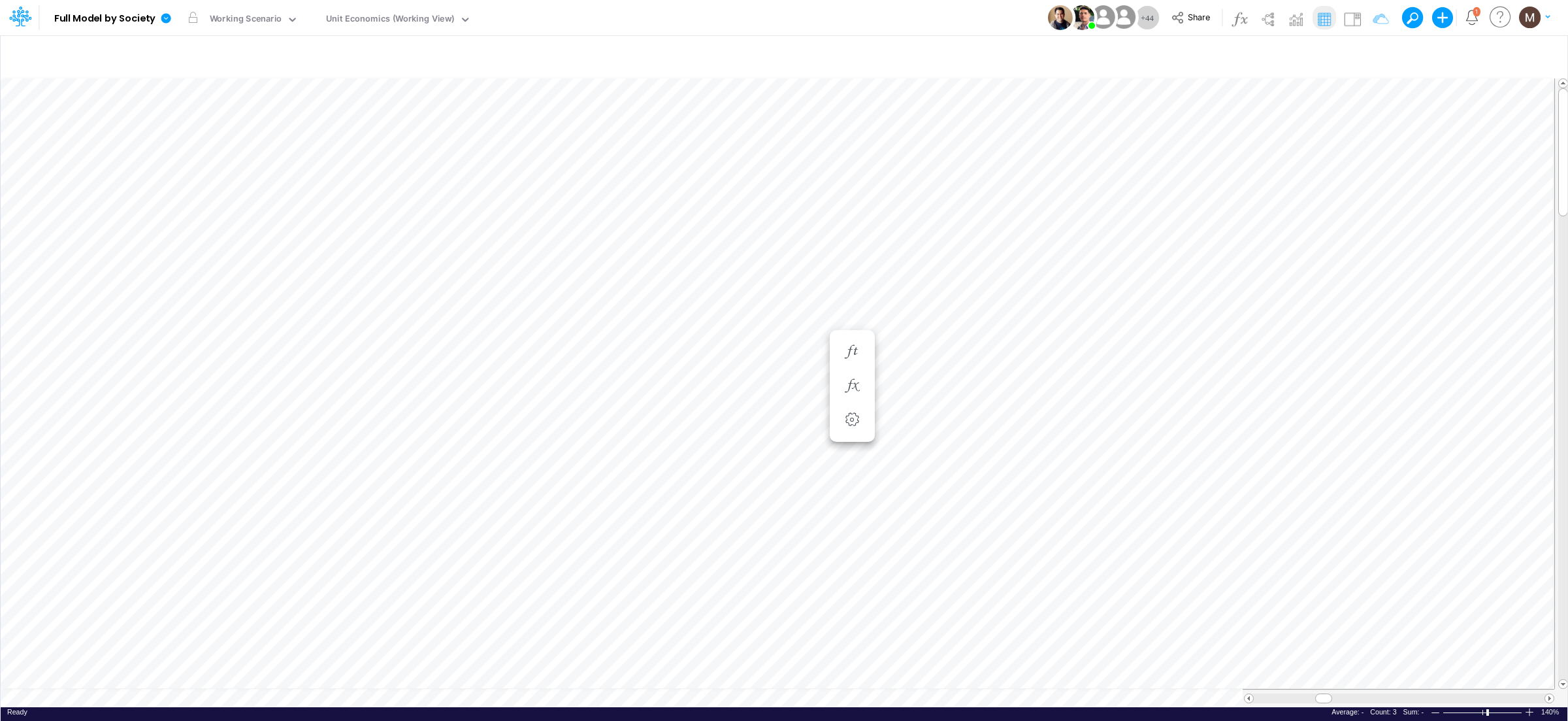
scroll to position [0, 1]
click at [853, 421] on icon "button" at bounding box center [851, 425] width 19 height 14
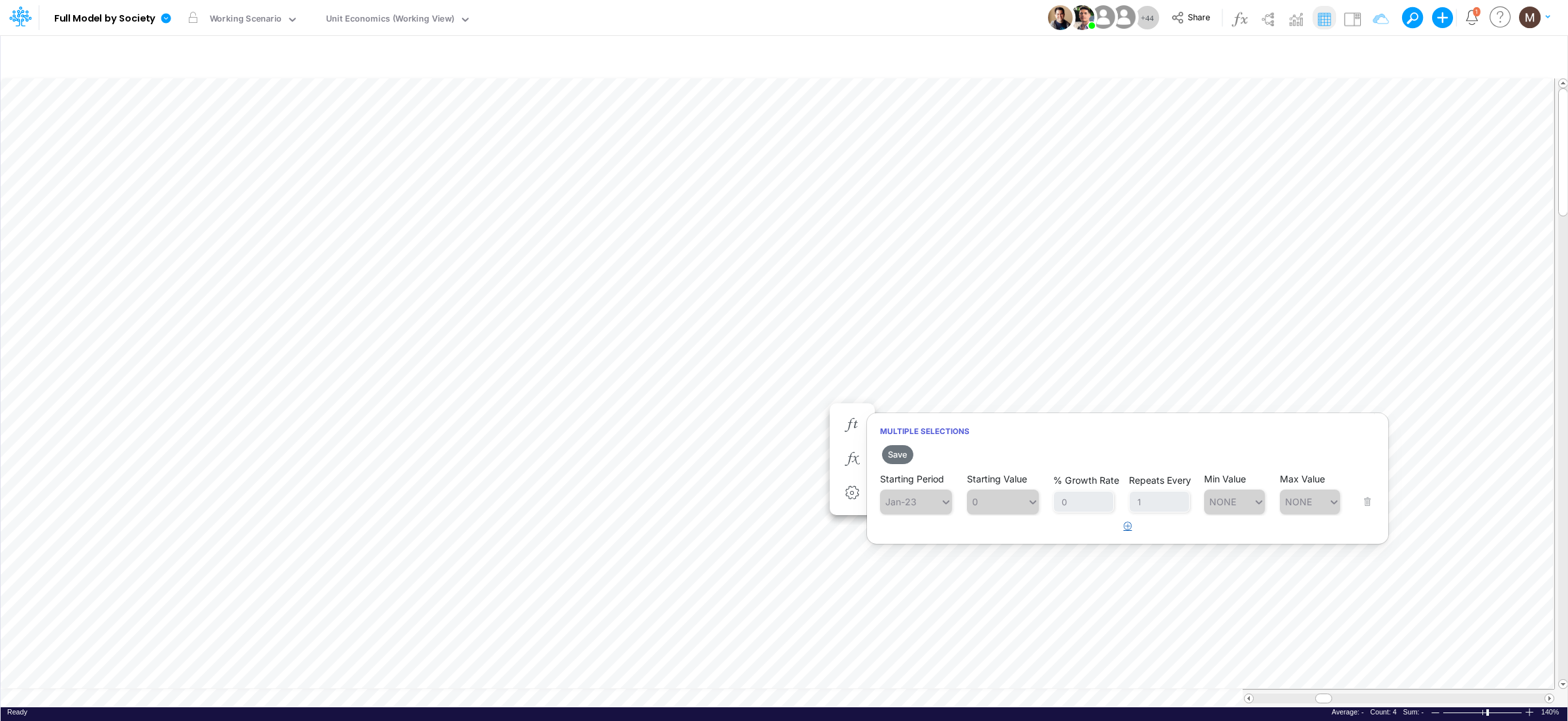
click at [1127, 526] on icon "button" at bounding box center [1128, 526] width 8 height 8
click at [933, 540] on div "Type to search..." at bounding box center [922, 534] width 72 height 11
click at [931, 557] on div "Forecast" at bounding box center [916, 566] width 72 height 21
type input "0"
click at [1026, 540] on div "0 0" at bounding box center [997, 535] width 60 height 19
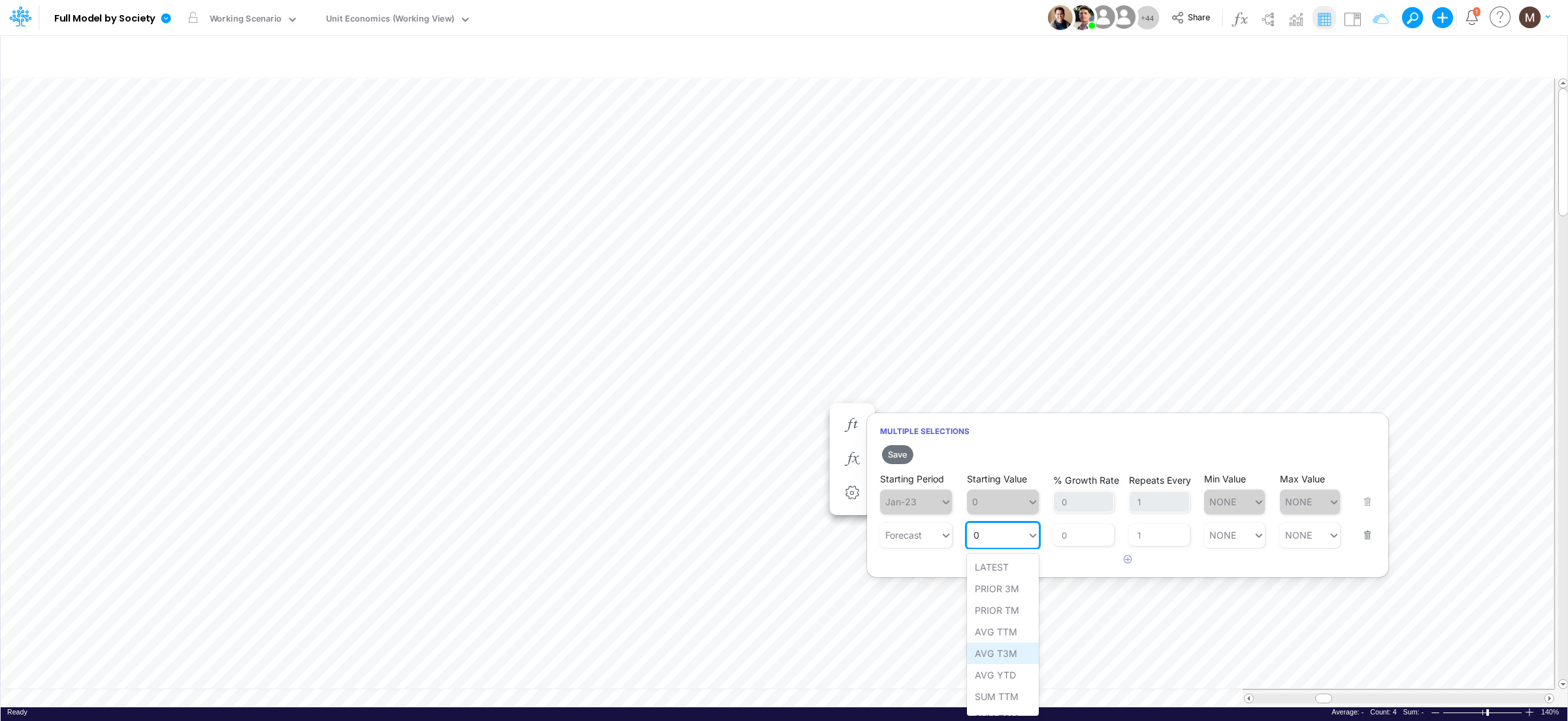
click at [1001, 657] on div "AVG T3M" at bounding box center [1003, 652] width 72 height 21
click at [901, 454] on button "Save" at bounding box center [897, 454] width 31 height 19
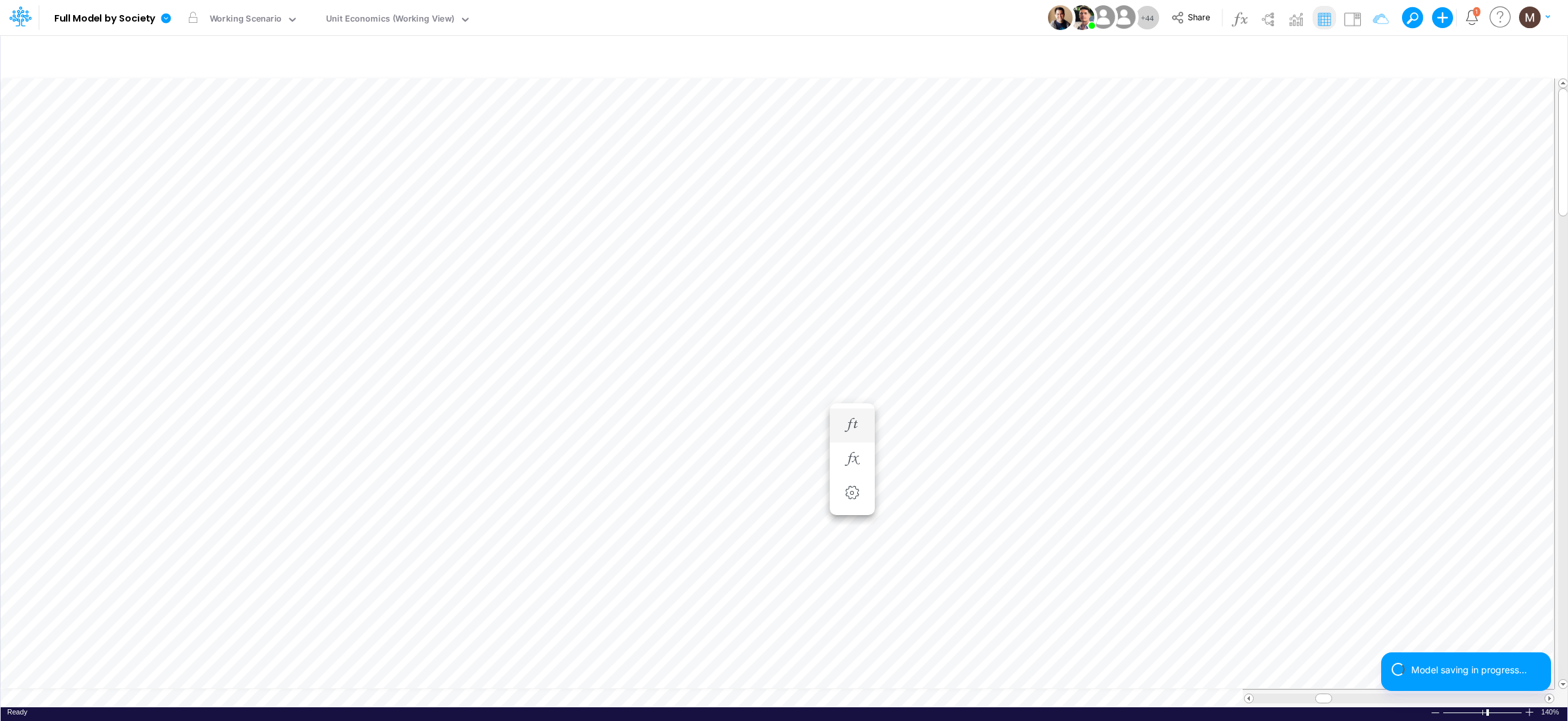
scroll to position [0, 1]
click at [858, 277] on icon "button" at bounding box center [851, 278] width 19 height 14
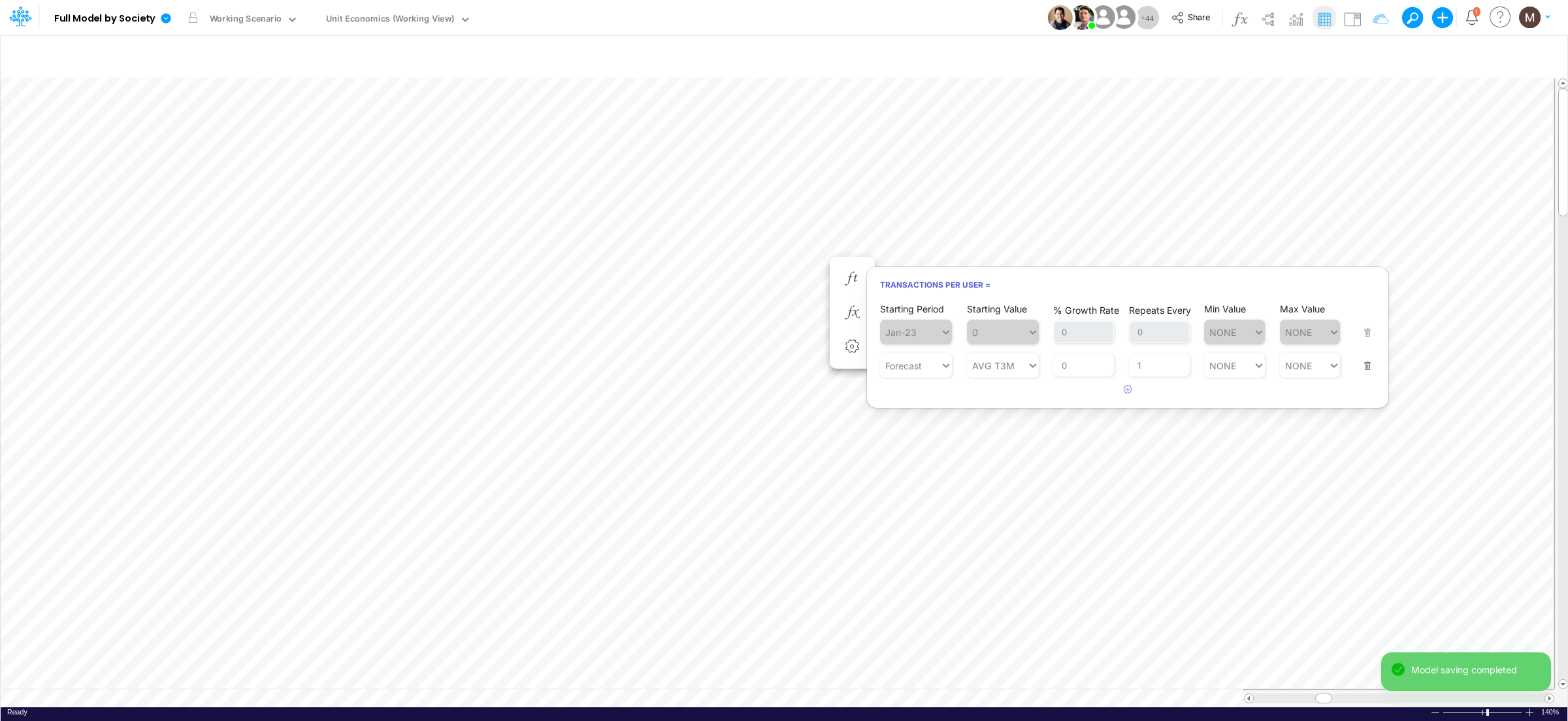
click at [1549, 695] on div "Model saving completed" at bounding box center [1466, 676] width 170 height 50
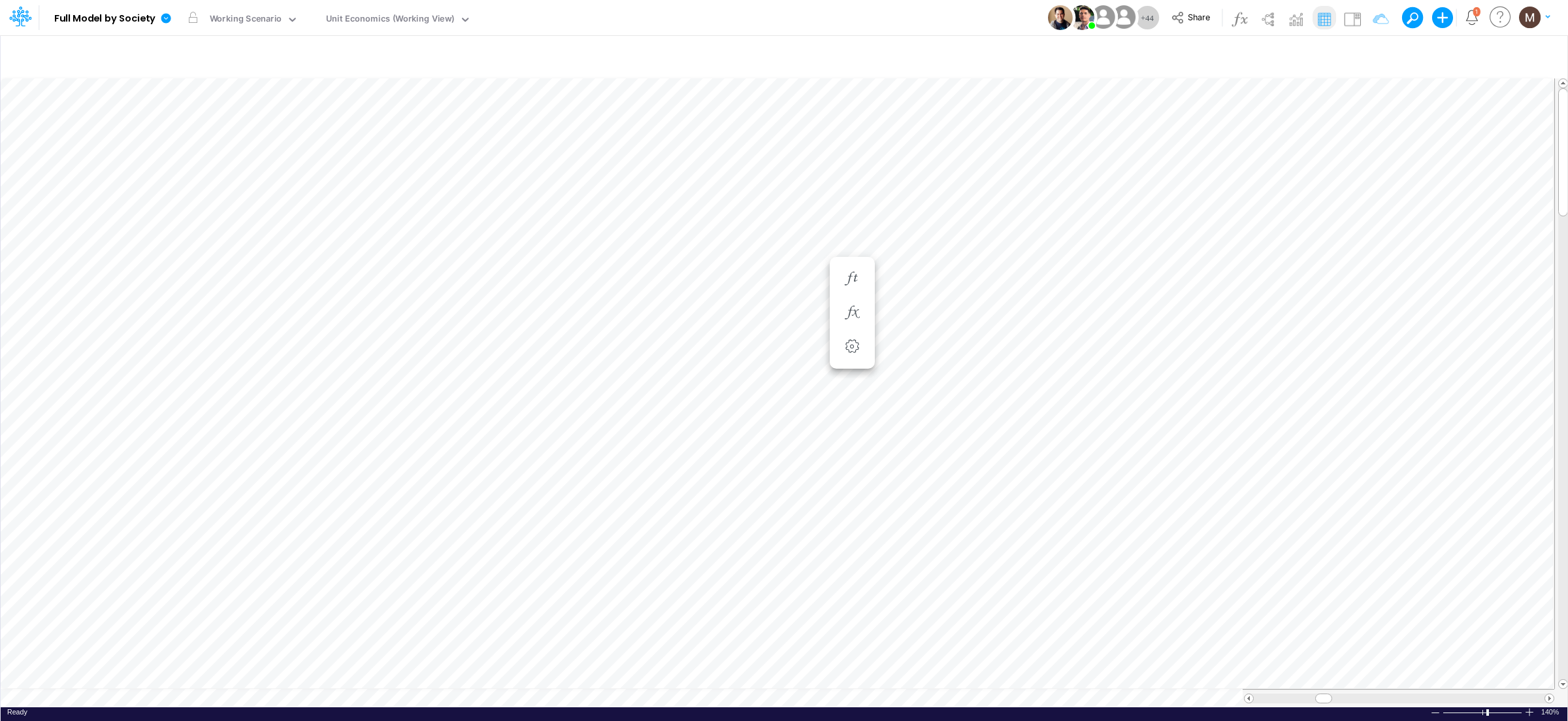
click at [1549, 695] on div "Model saving completed" at bounding box center [1466, 676] width 170 height 50
click at [1549, 694] on span at bounding box center [1549, 698] width 8 height 8
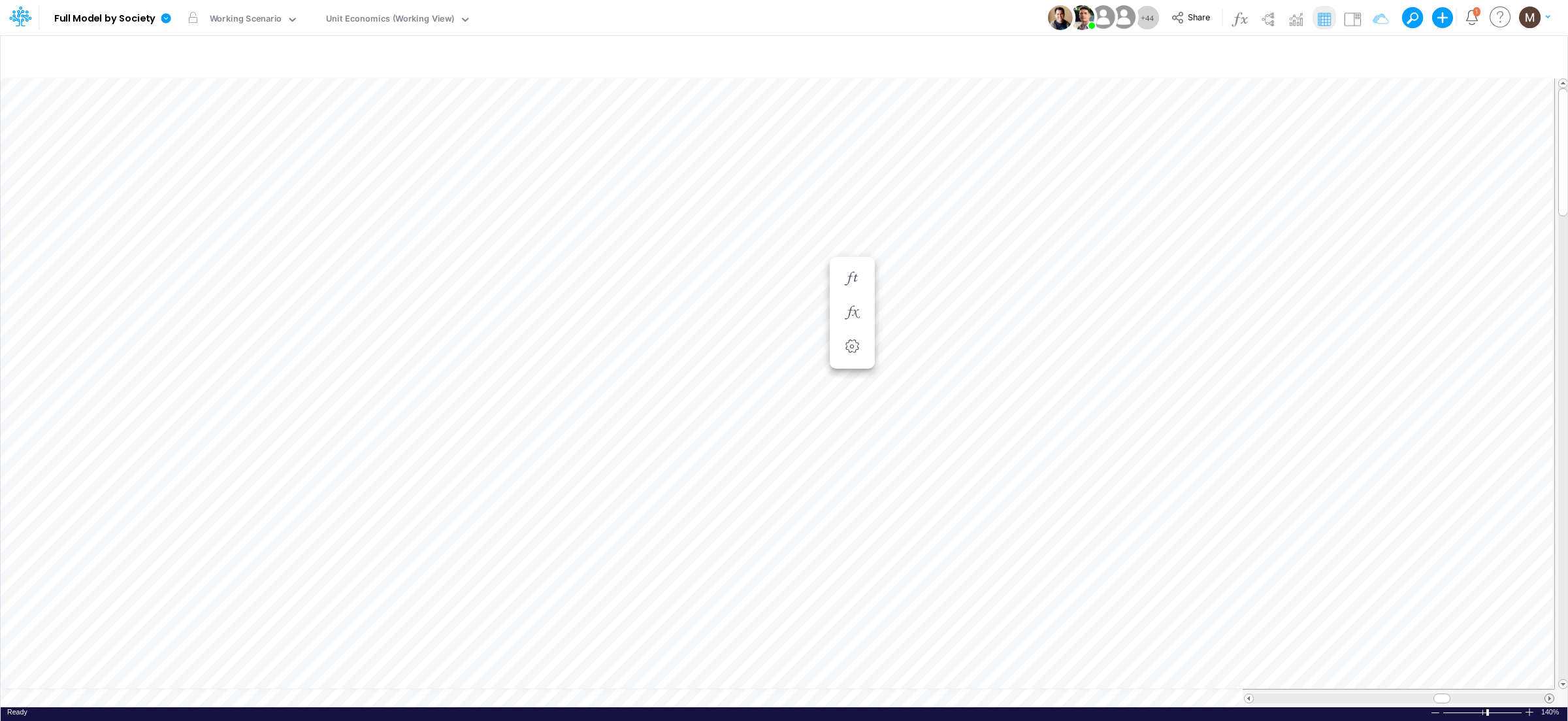
click at [1549, 694] on span at bounding box center [1549, 698] width 8 height 8
click at [1154, 693] on tr at bounding box center [778, 698] width 1554 height 19
click at [1550, 694] on span at bounding box center [1549, 698] width 8 height 8
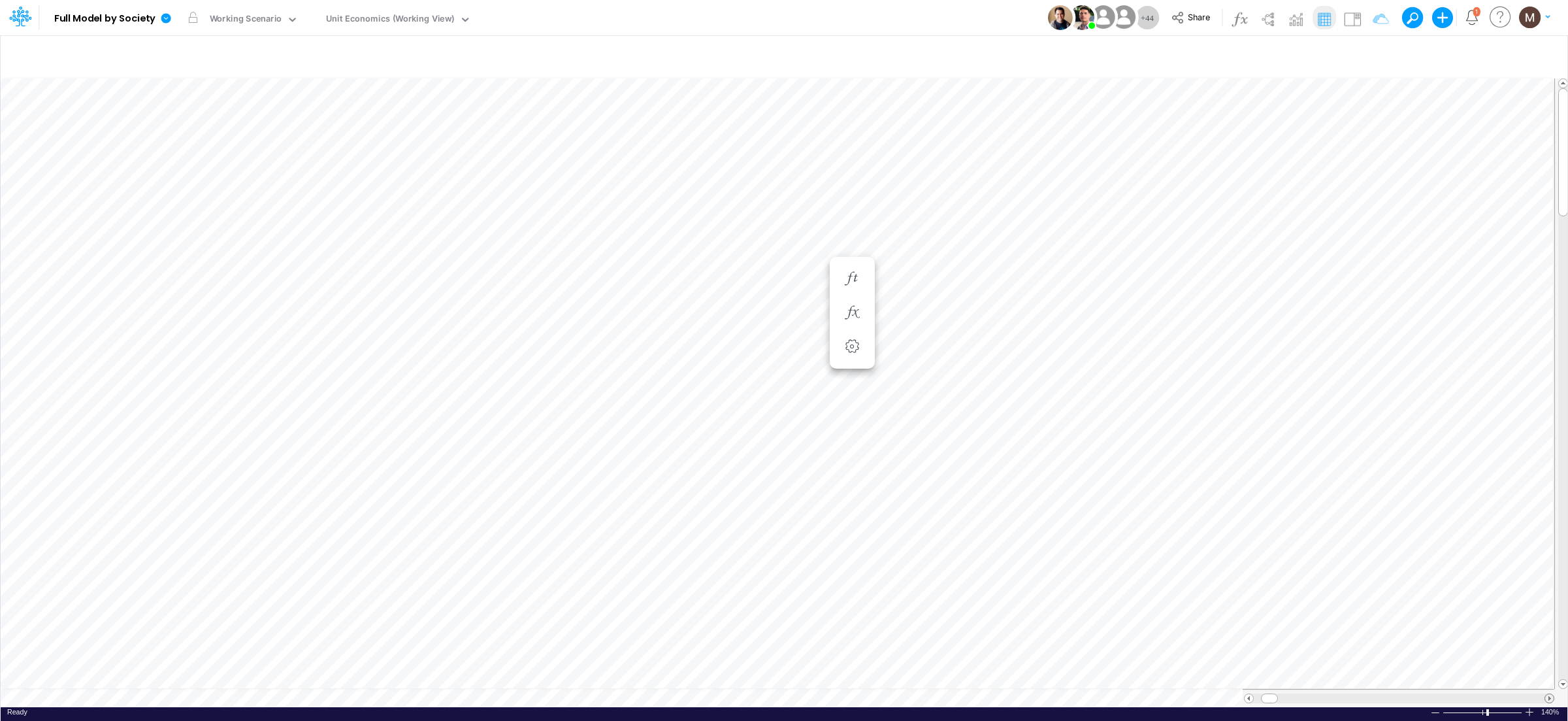
click at [1550, 694] on span at bounding box center [1549, 698] width 8 height 8
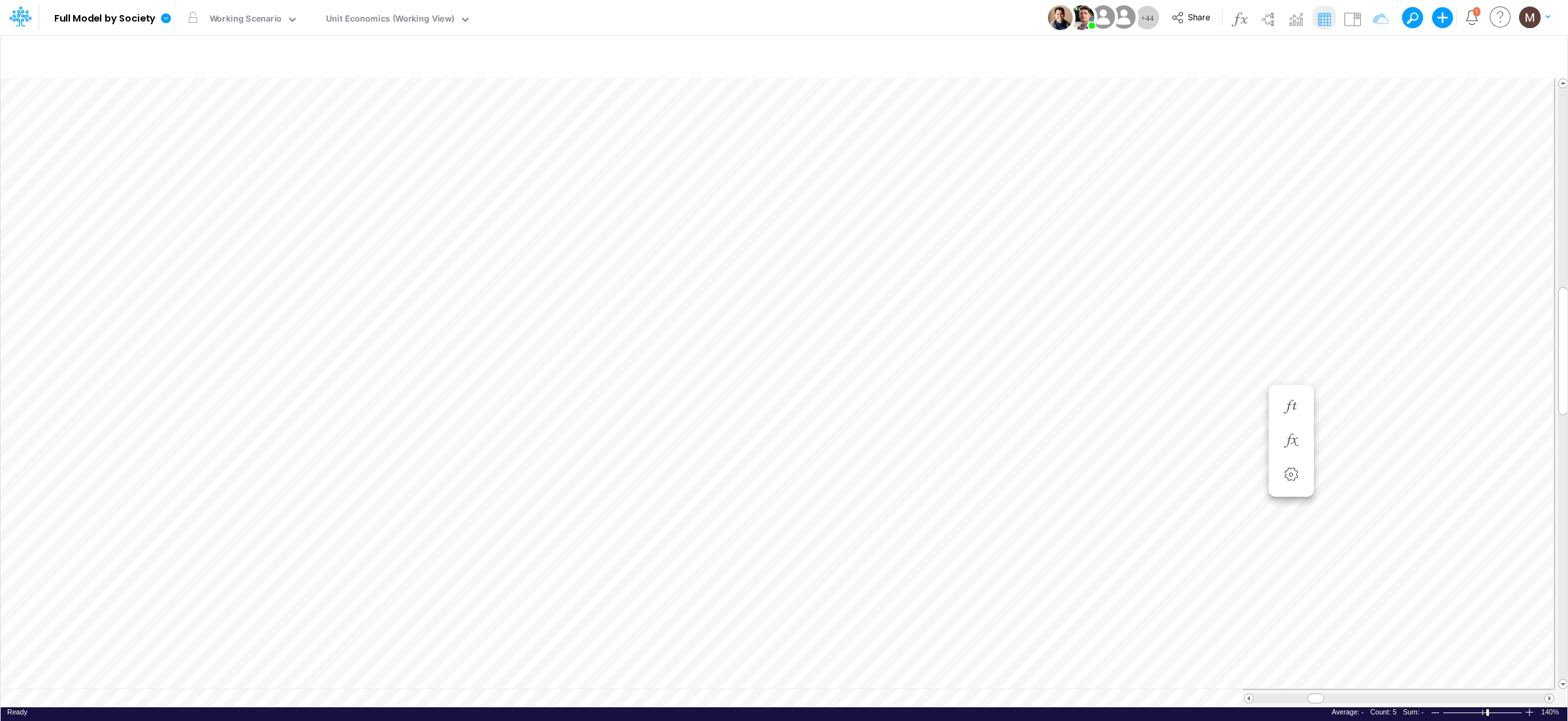
scroll to position [0, 1]
click at [1374, 55] on icon "button" at bounding box center [1373, 55] width 19 height 14
select select "tableSearchOR"
select select "contains"
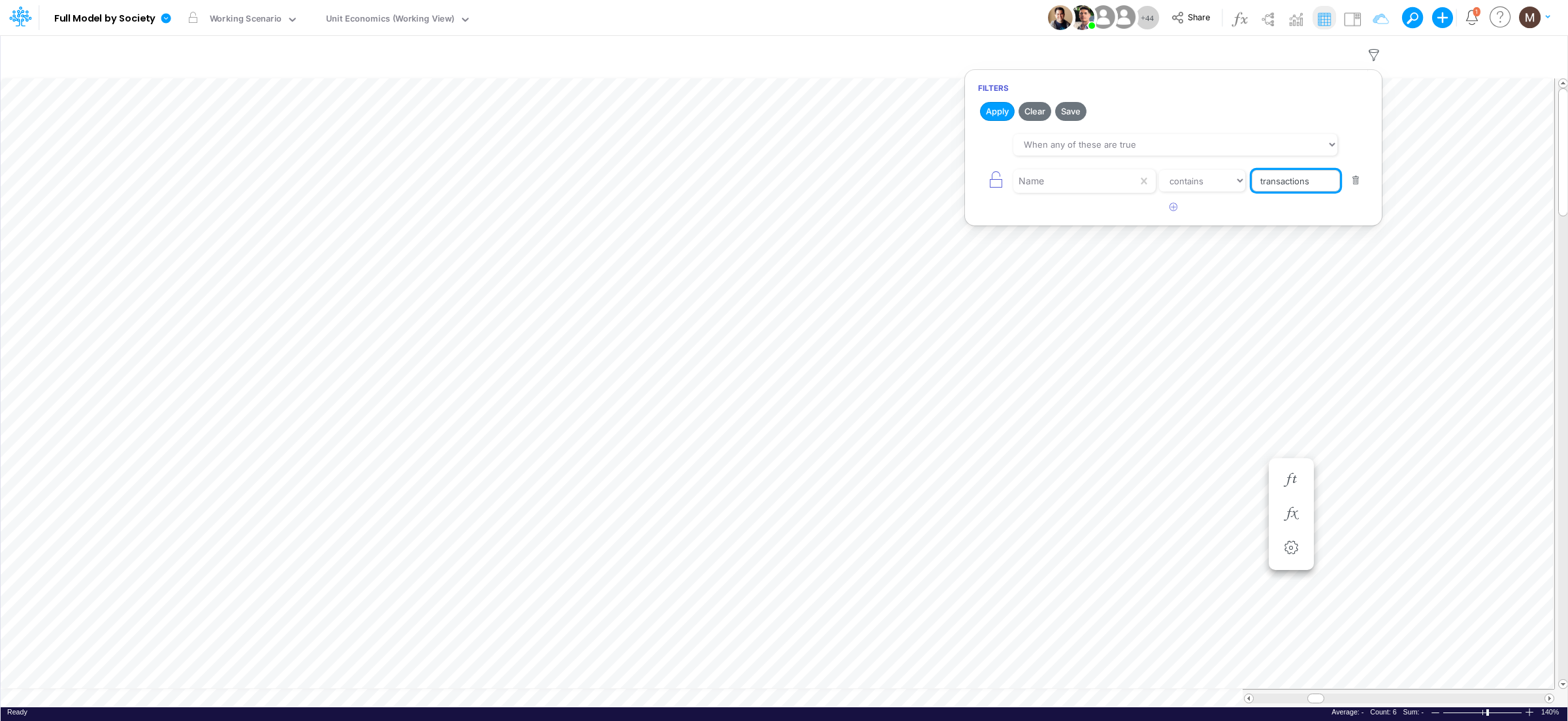
click at [1318, 183] on input "transactions" at bounding box center [1296, 181] width 88 height 22
type input "transactions per user"
click at [999, 111] on button "Apply" at bounding box center [997, 111] width 35 height 19
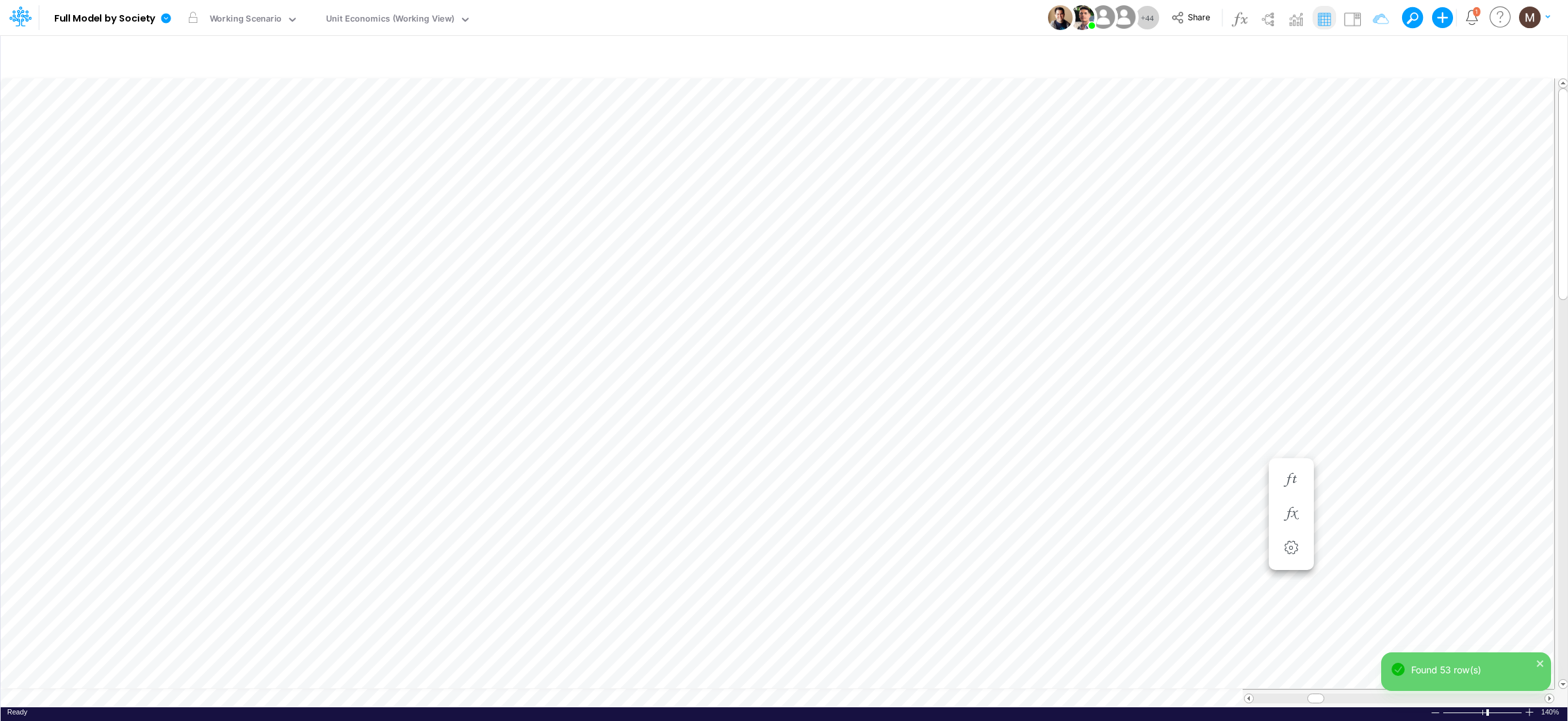
scroll to position [0, 1]
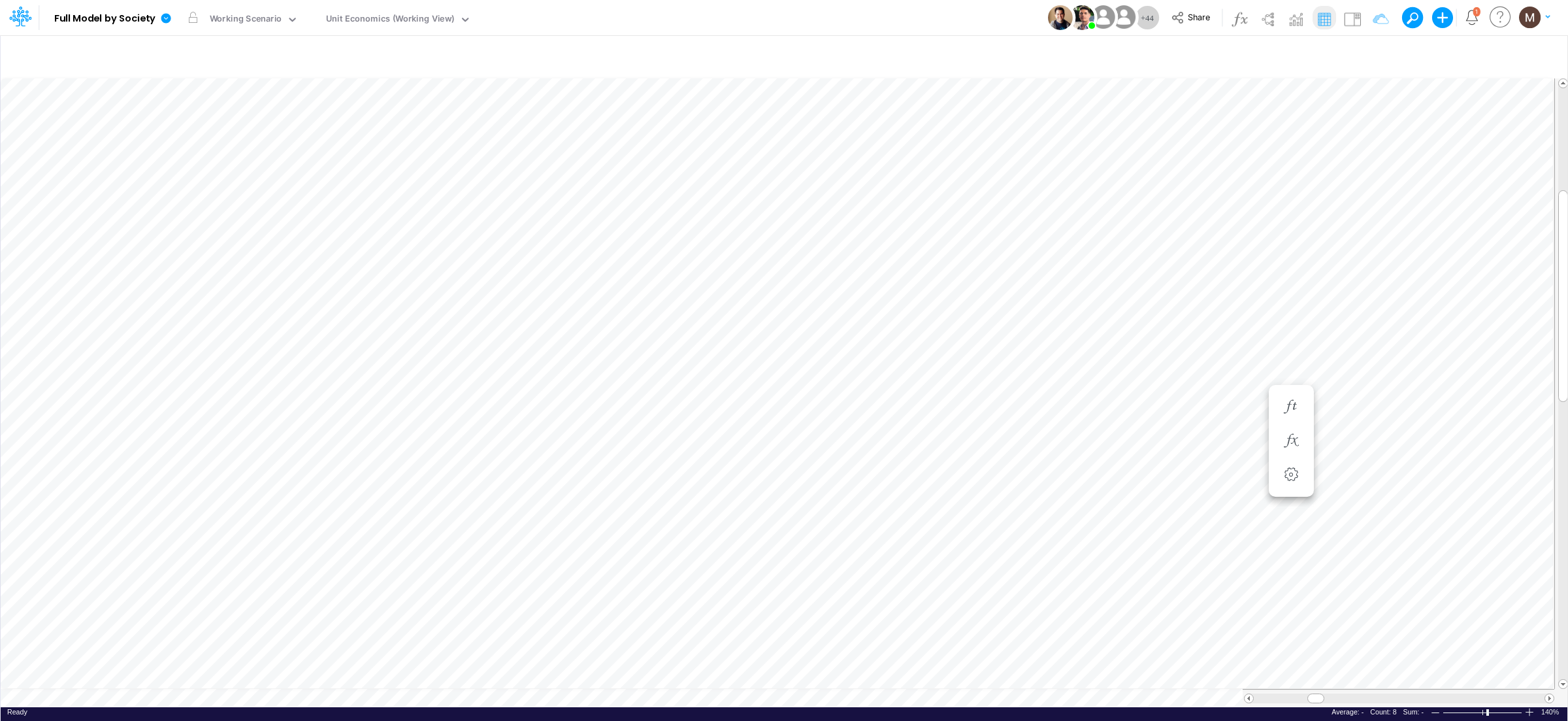
scroll to position [0, 1]
click at [1292, 597] on button "button" at bounding box center [1291, 590] width 25 height 26
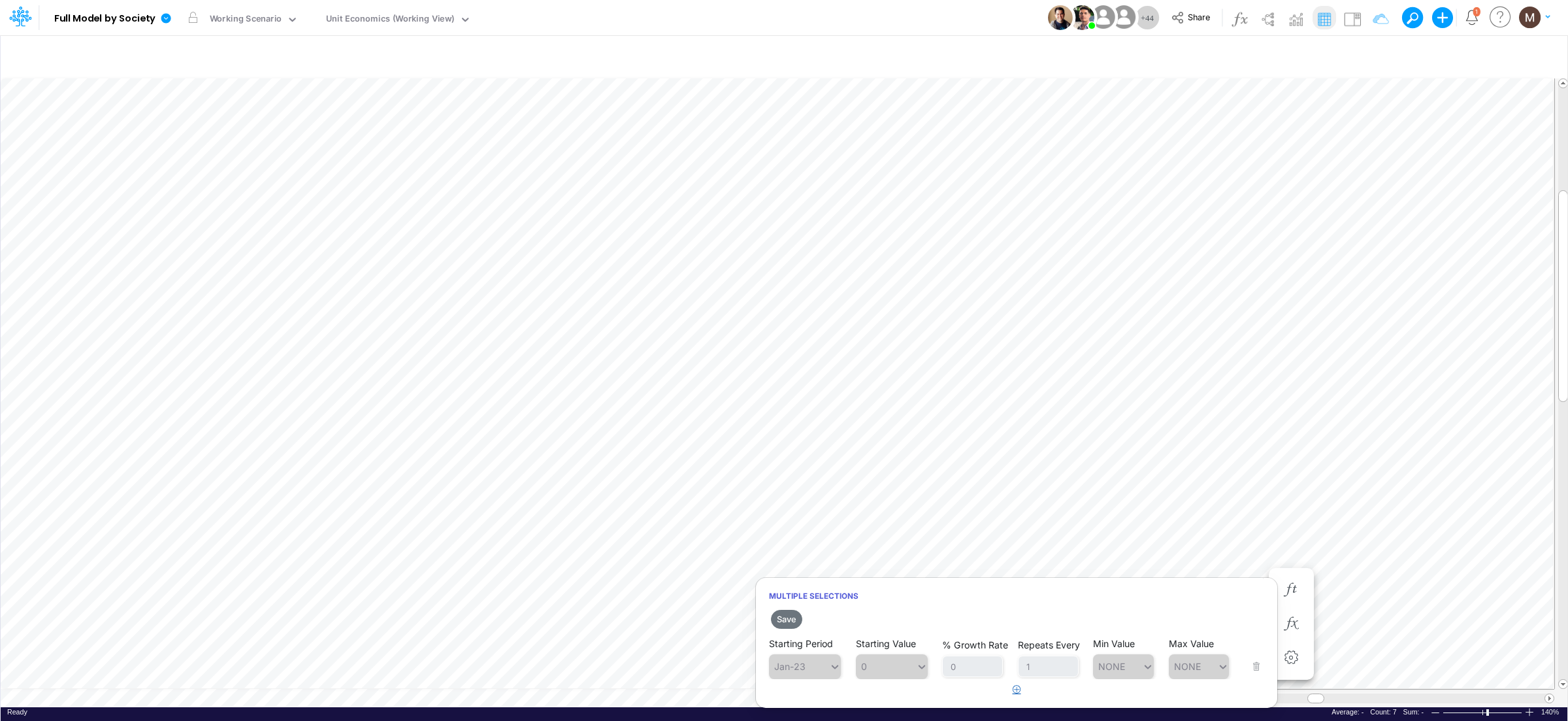
click at [1013, 688] on icon "button" at bounding box center [1017, 689] width 8 height 8
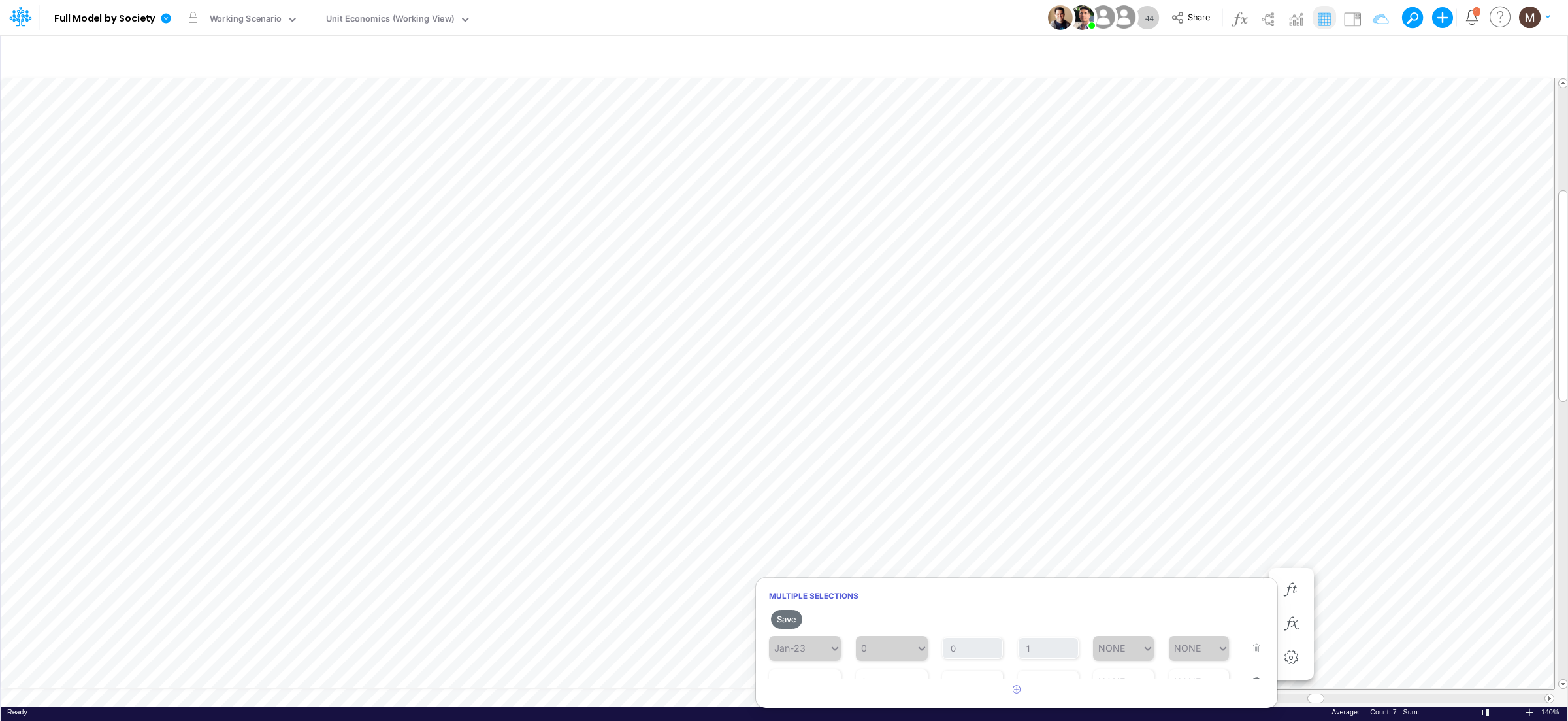
scroll to position [35, 0]
click at [834, 666] on icon at bounding box center [835, 665] width 7 height 4
click at [803, 470] on div "Forecast" at bounding box center [805, 465] width 72 height 21
type input "0"
click at [918, 663] on icon at bounding box center [922, 664] width 12 height 13
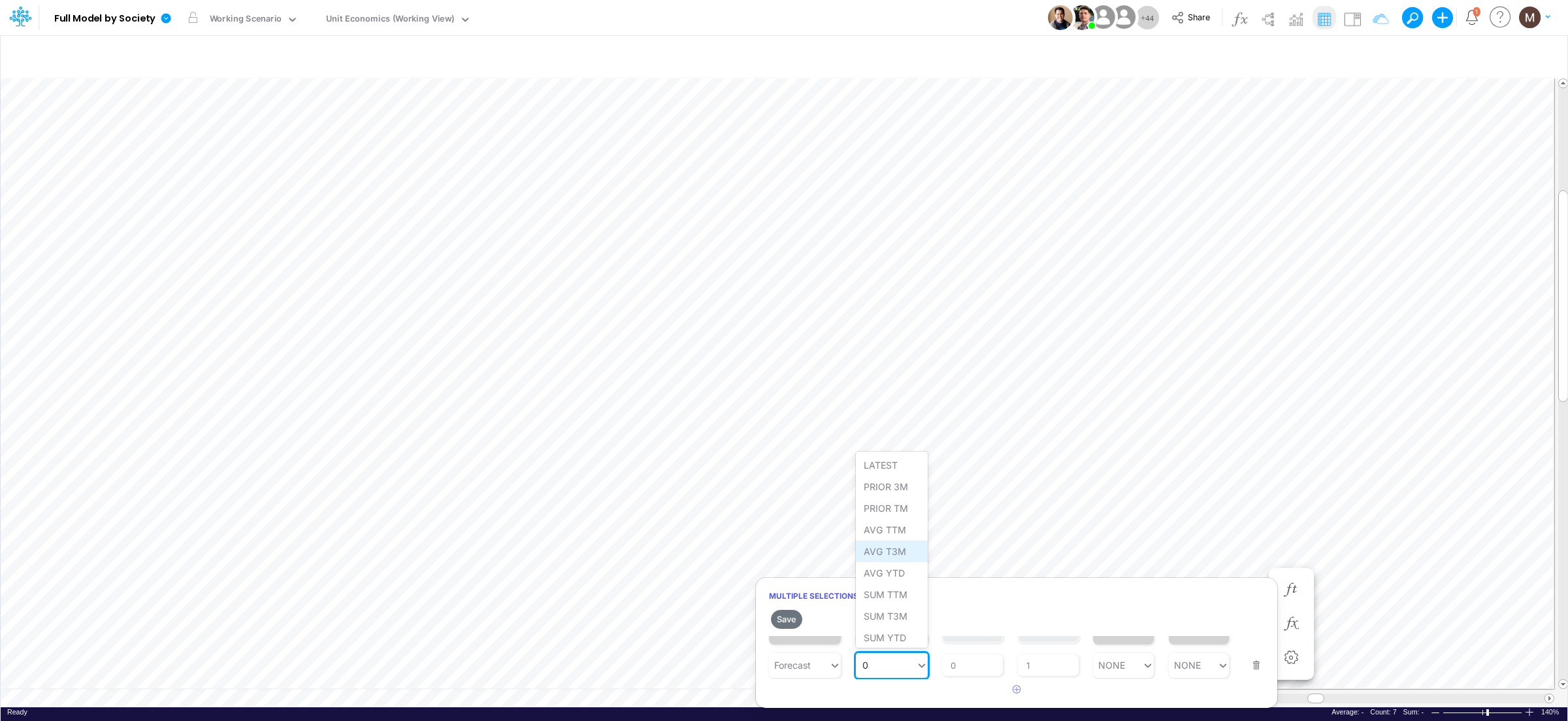
click at [885, 558] on div "AVG T3M" at bounding box center [891, 550] width 72 height 21
click at [792, 618] on button "Save" at bounding box center [786, 619] width 31 height 19
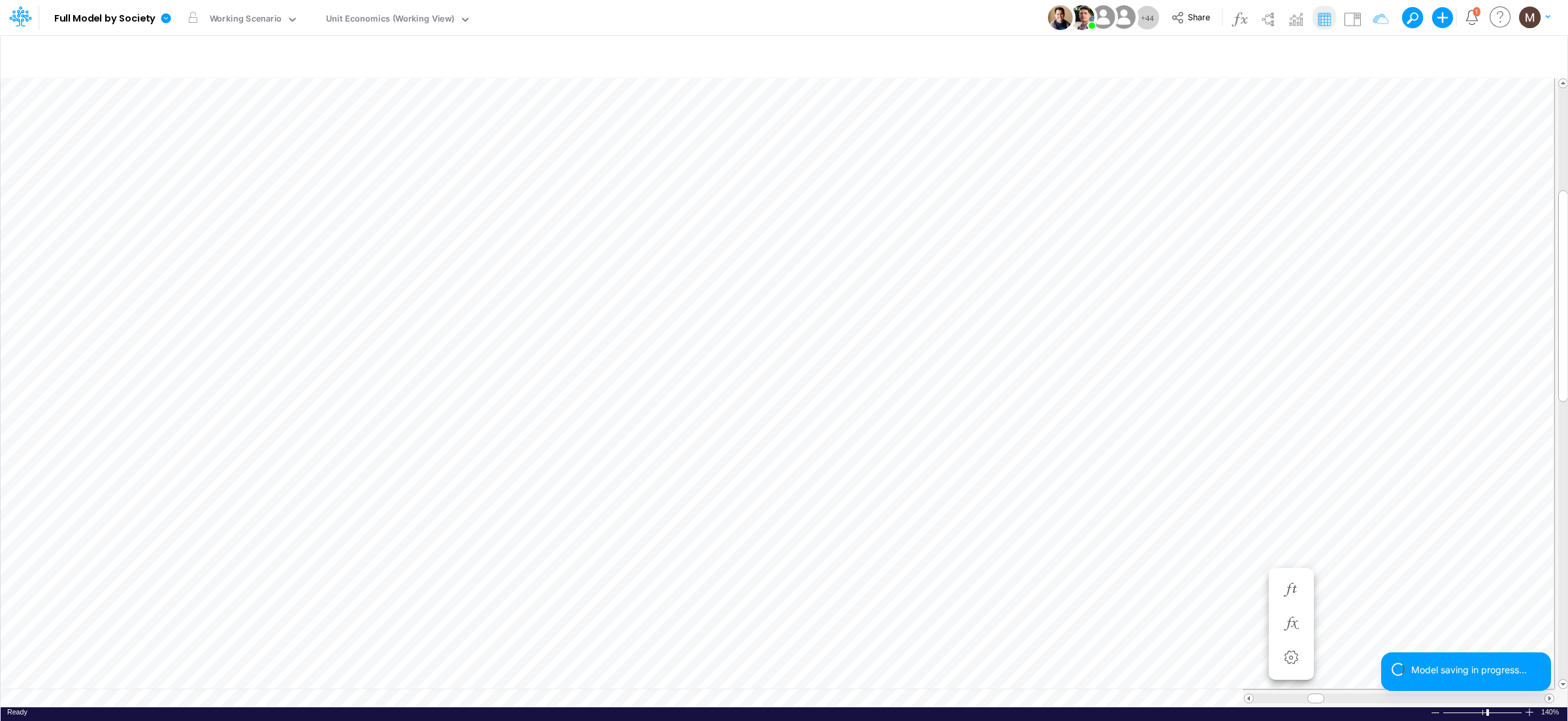
scroll to position [0, 1]
click at [1296, 459] on icon "button" at bounding box center [1290, 461] width 19 height 14
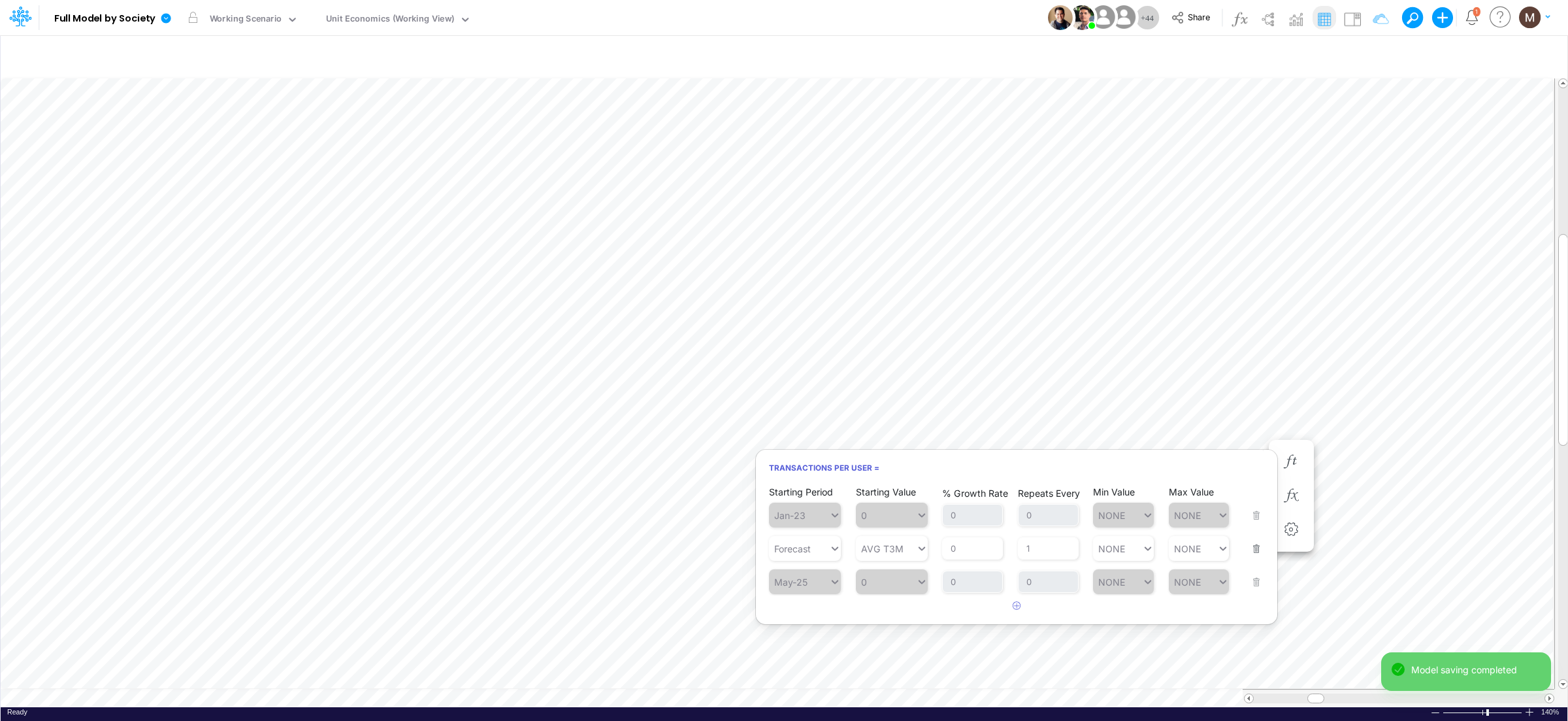
click at [1259, 545] on button "button" at bounding box center [1252, 541] width 17 height 36
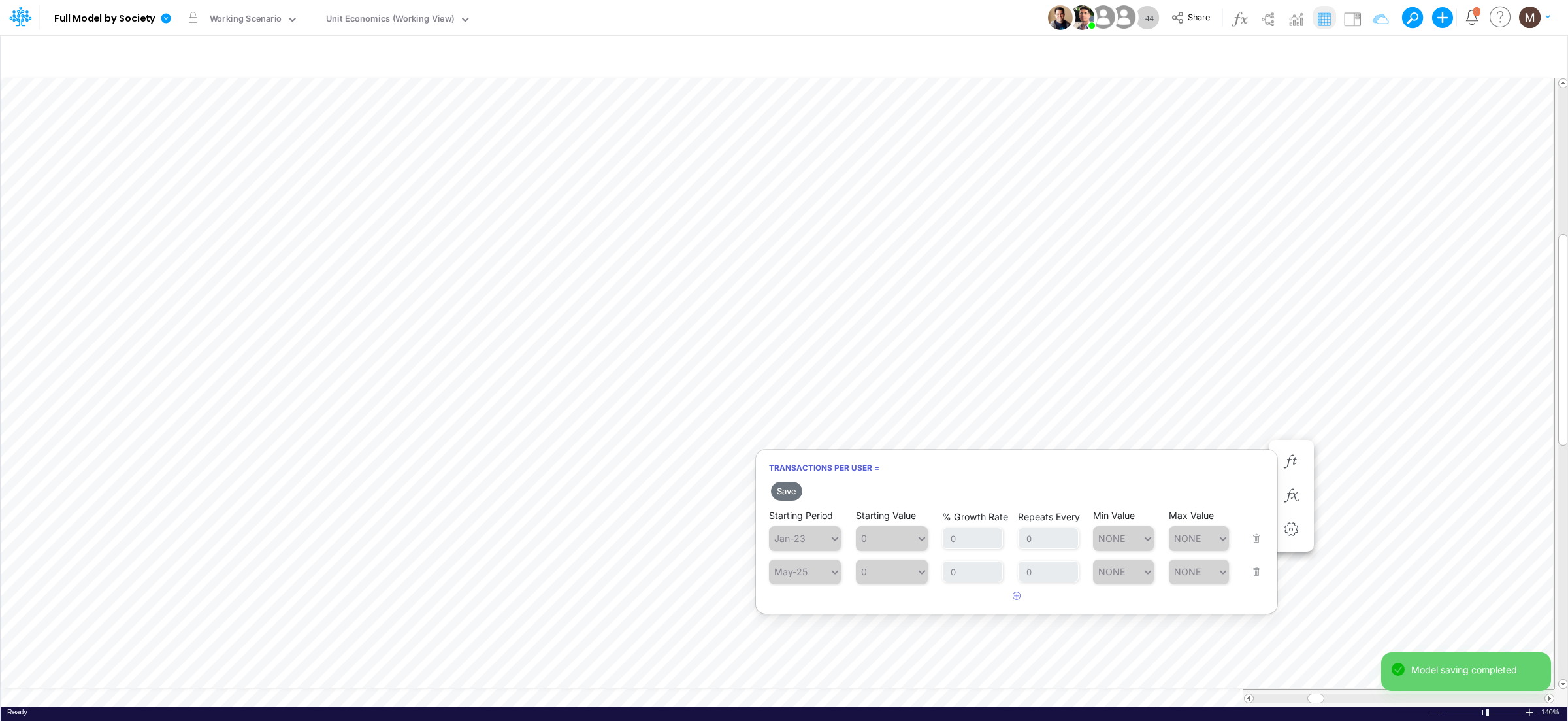
scroll to position [0, 1]
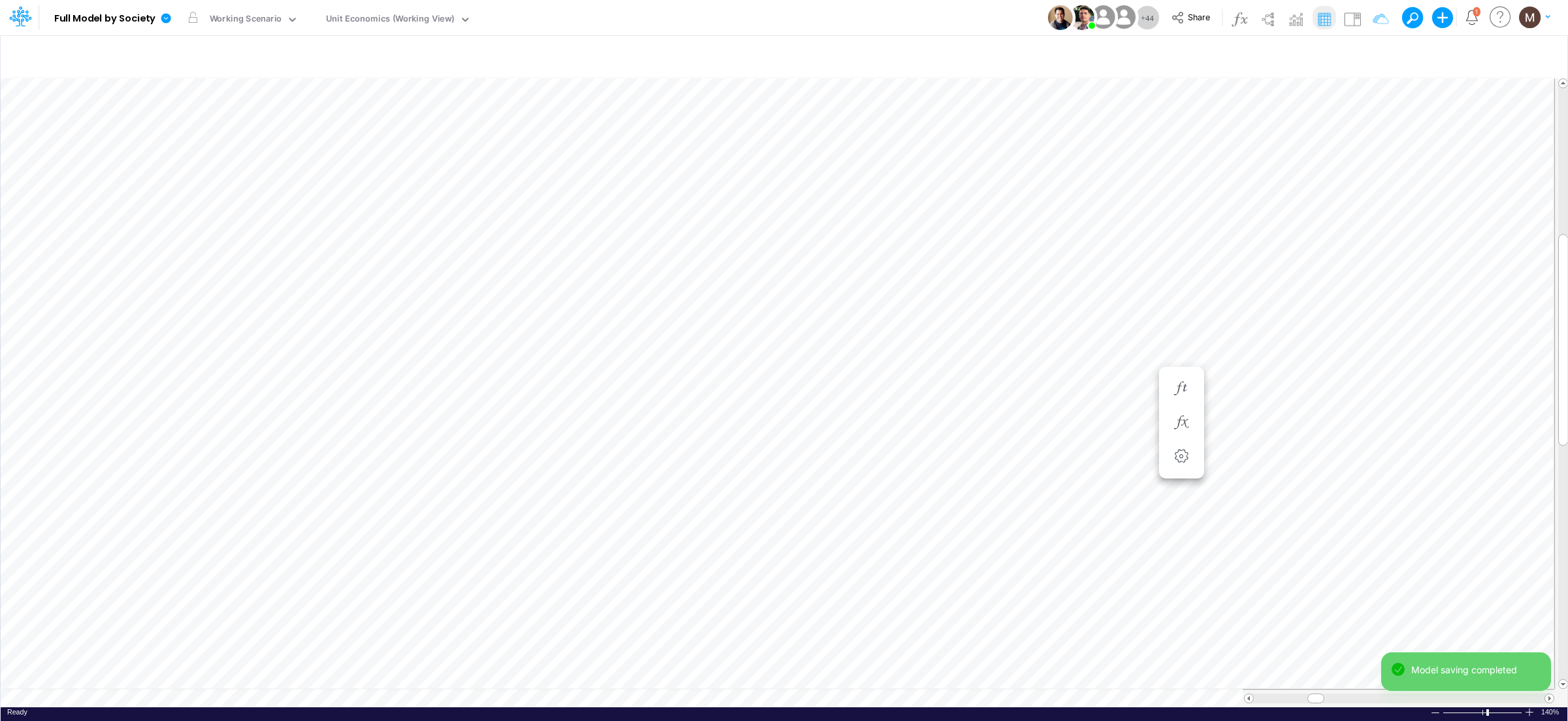
scroll to position [0, 1]
click at [1282, 349] on icon "button" at bounding box center [1290, 352] width 19 height 14
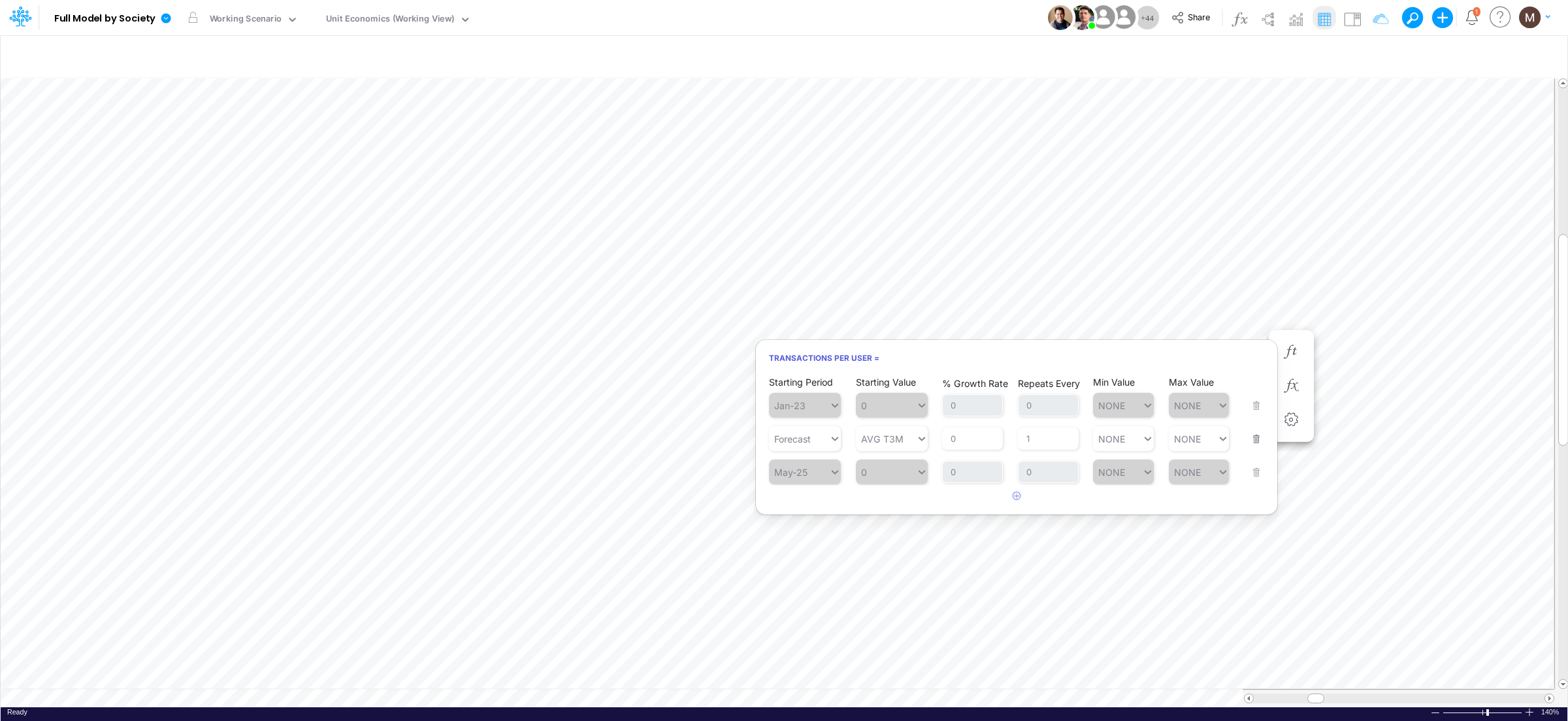
click at [1253, 434] on button "button" at bounding box center [1252, 431] width 17 height 36
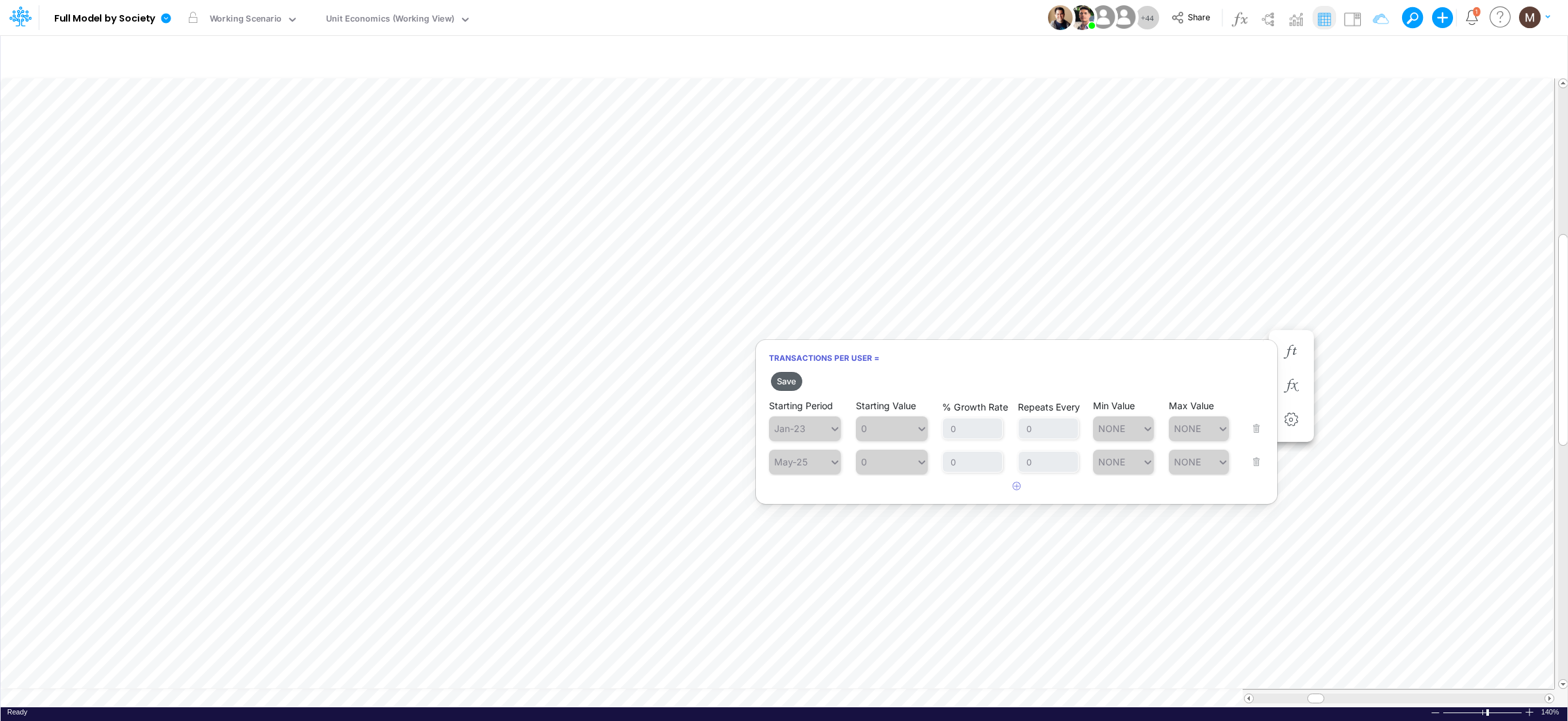
click at [786, 383] on button "Save" at bounding box center [786, 381] width 31 height 19
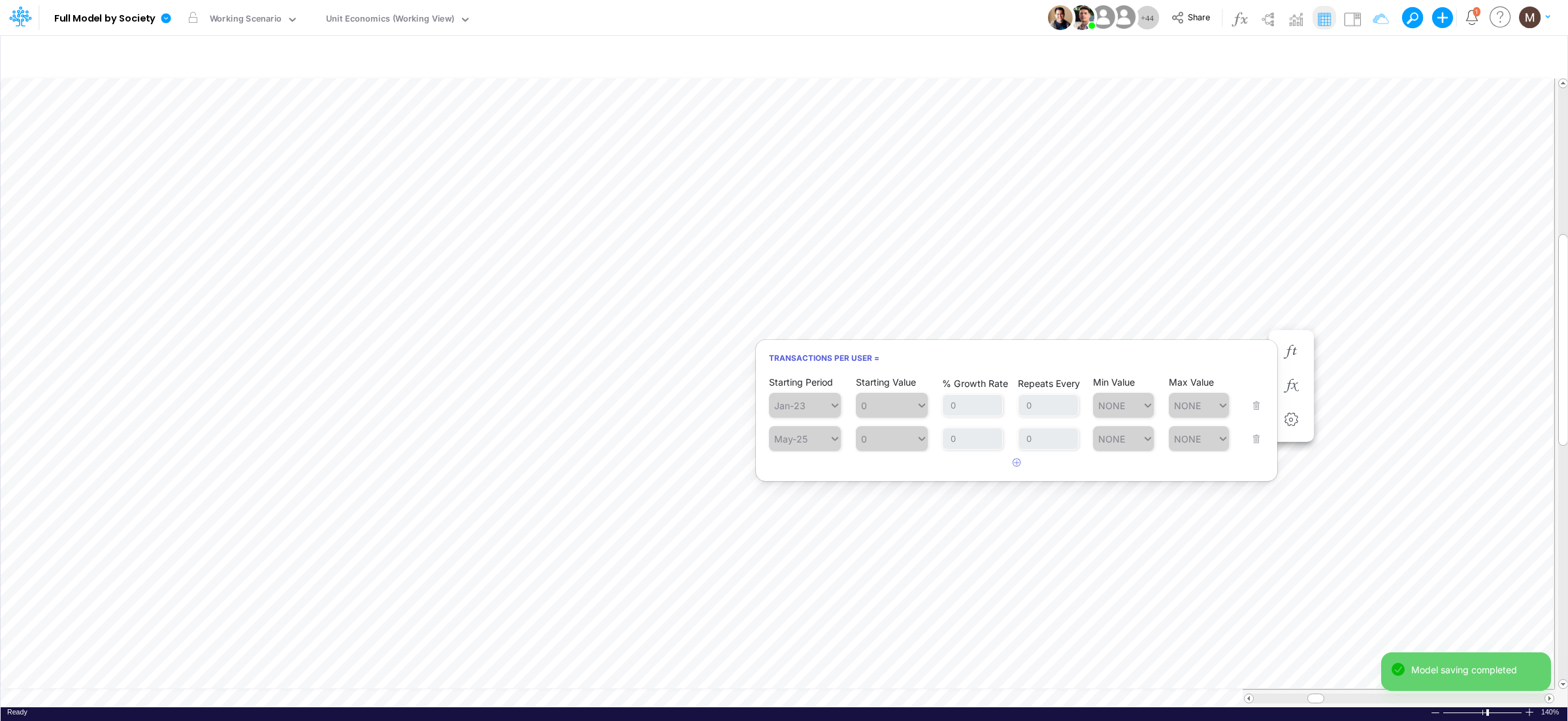
scroll to position [0, 1]
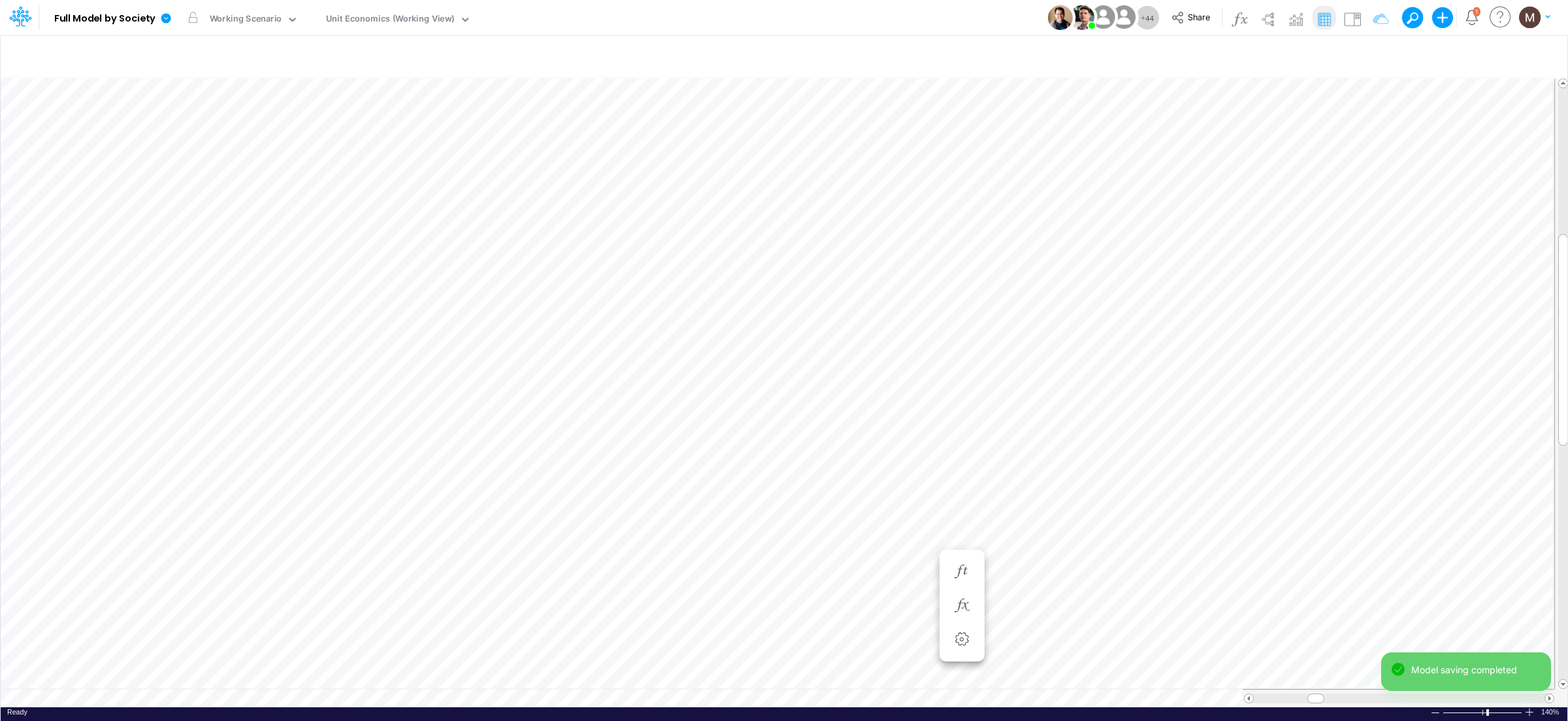
scroll to position [0, 1]
click at [1300, 355] on icon "button" at bounding box center [1290, 352] width 19 height 14
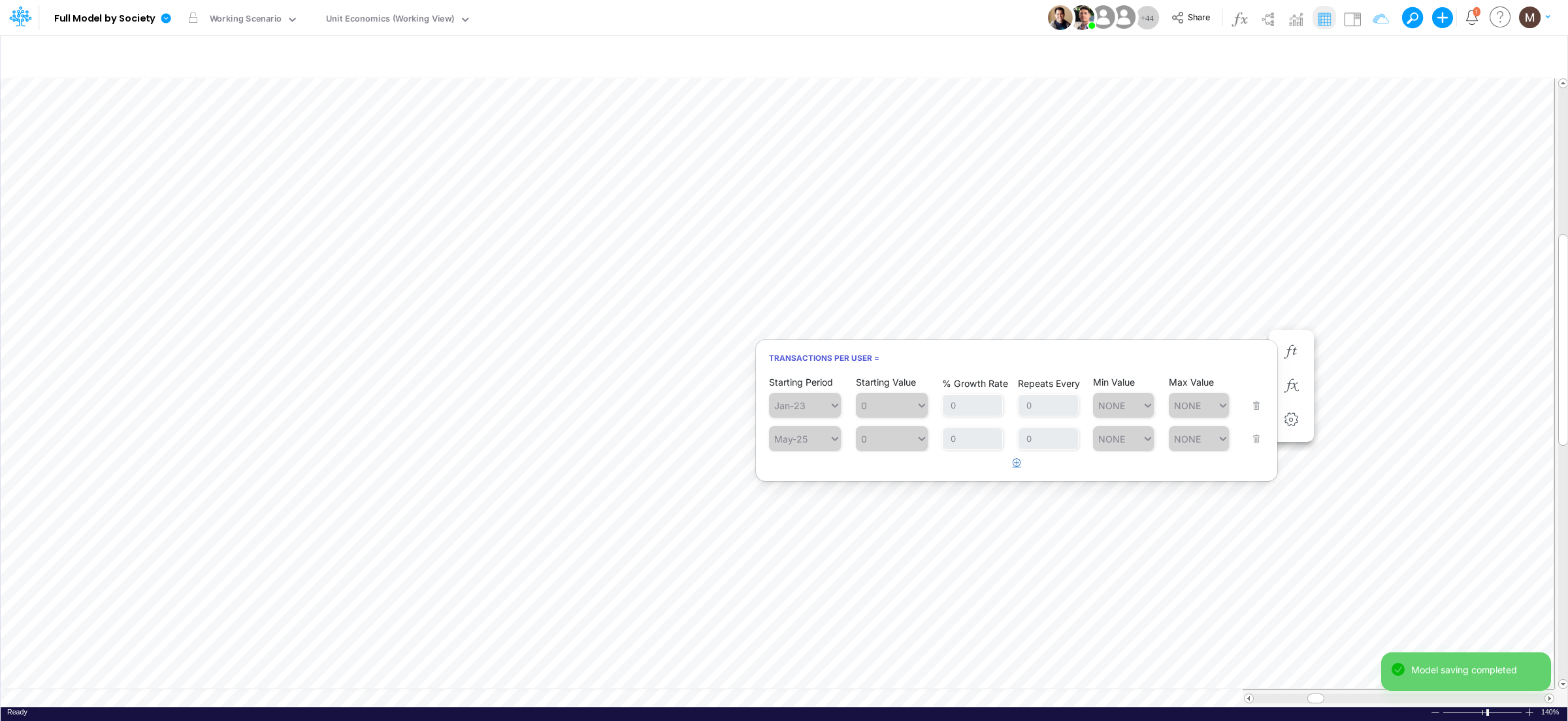
click at [1010, 469] on button "button" at bounding box center [1017, 462] width 25 height 21
click at [795, 482] on div "Type to search..." at bounding box center [799, 472] width 60 height 19
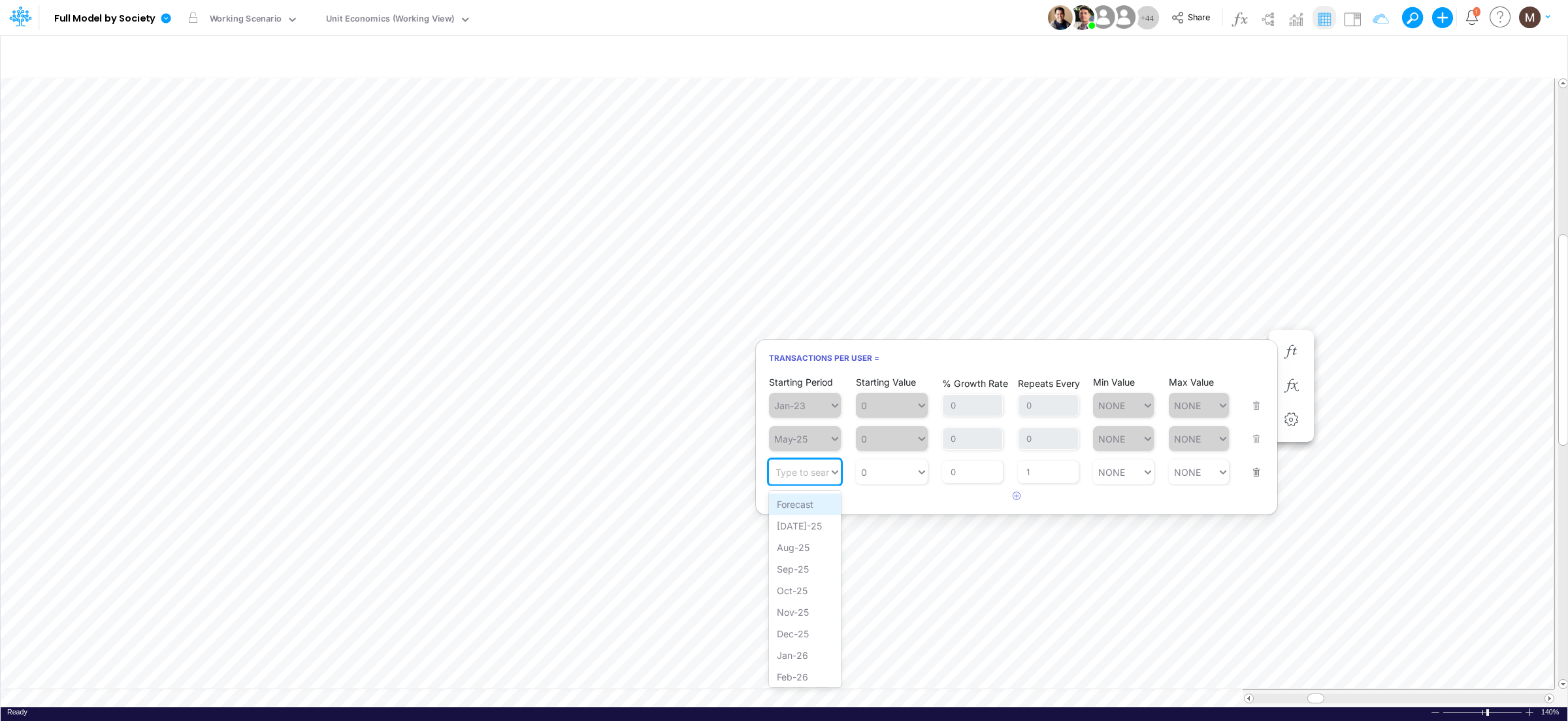
click at [795, 502] on div "Forecast" at bounding box center [805, 504] width 72 height 21
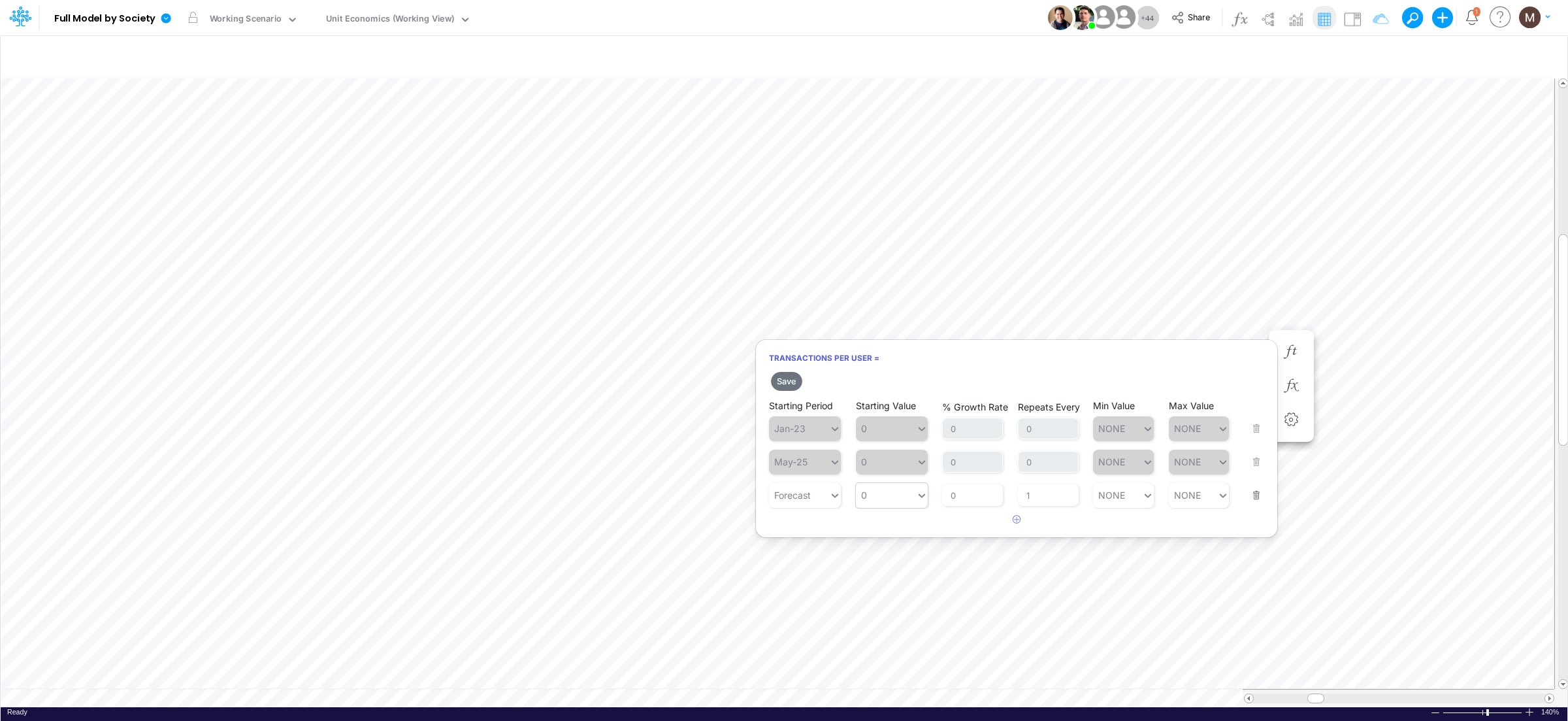
type input "0"
click at [897, 496] on div "0 0" at bounding box center [885, 495] width 60 height 19
click at [896, 620] on div "AVG T3M" at bounding box center [891, 614] width 72 height 21
click at [784, 374] on button "Save" at bounding box center [786, 381] width 31 height 19
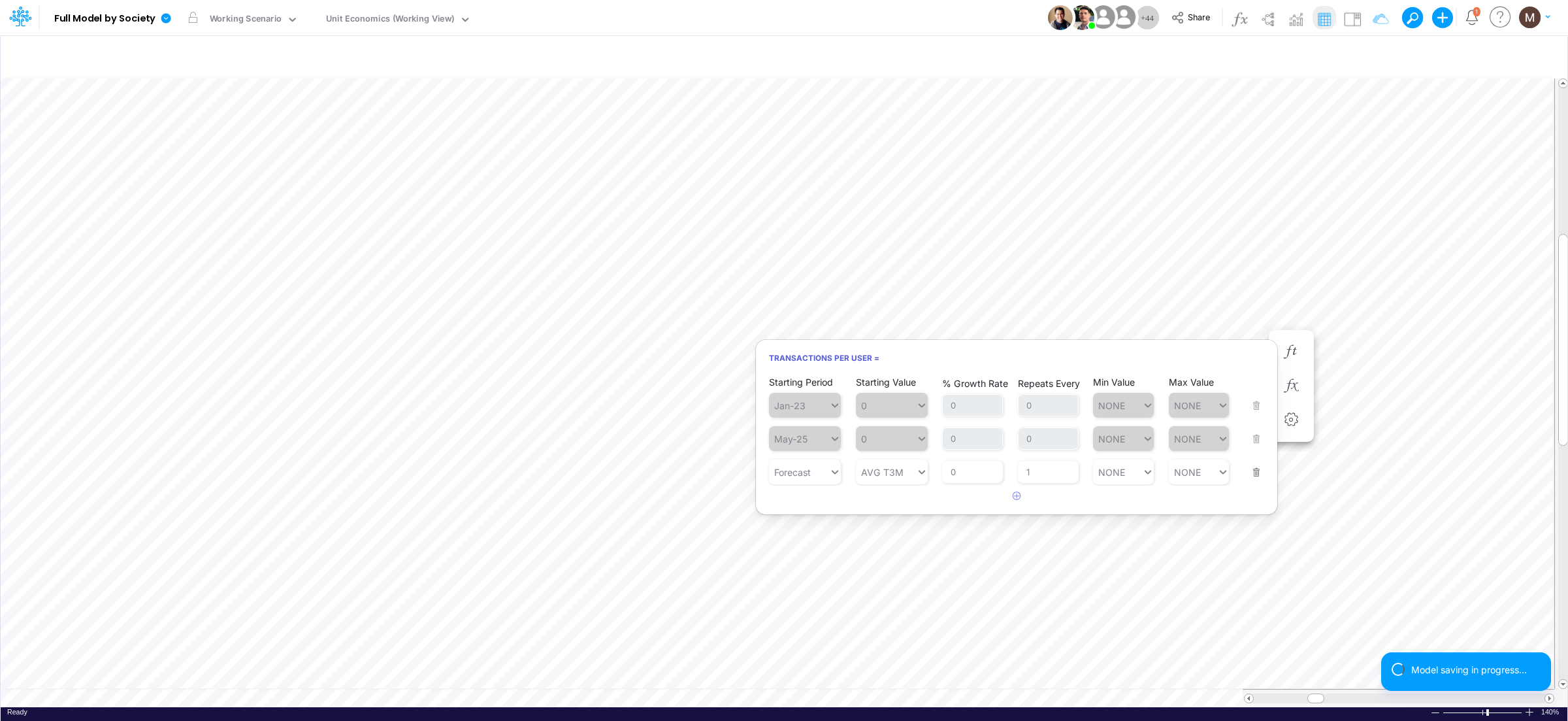
scroll to position [0, 1]
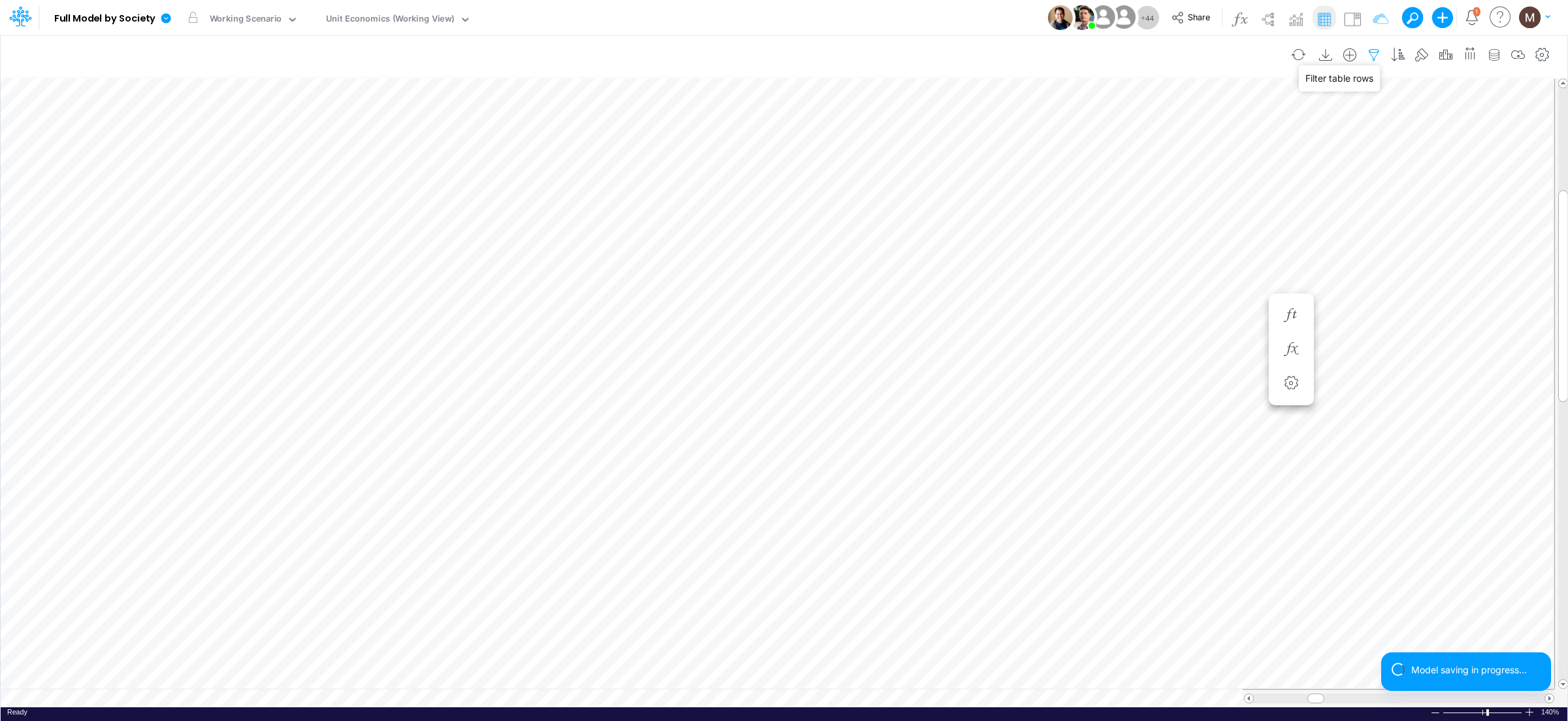
click at [1371, 58] on icon "button" at bounding box center [1373, 55] width 19 height 14
select select "tableSearchOR"
select select "contains"
drag, startPoint x: 1311, startPoint y: 179, endPoint x: 1373, endPoint y: 184, distance: 62.2
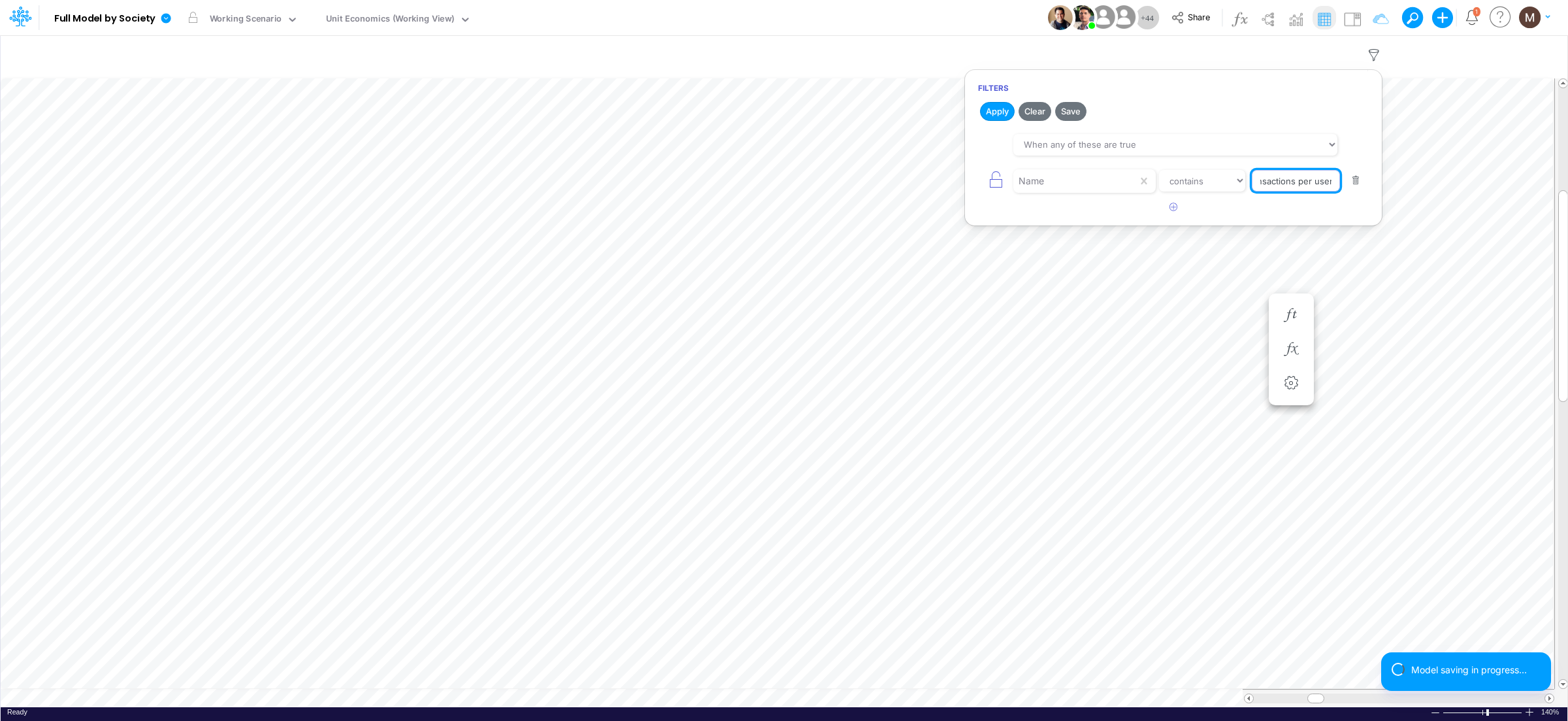
click at [1373, 184] on article "When all of these are true When any of these are true Name equals not equal sta…" at bounding box center [1173, 162] width 417 height 69
type input "transactions"
click at [995, 109] on button "Apply" at bounding box center [997, 111] width 35 height 19
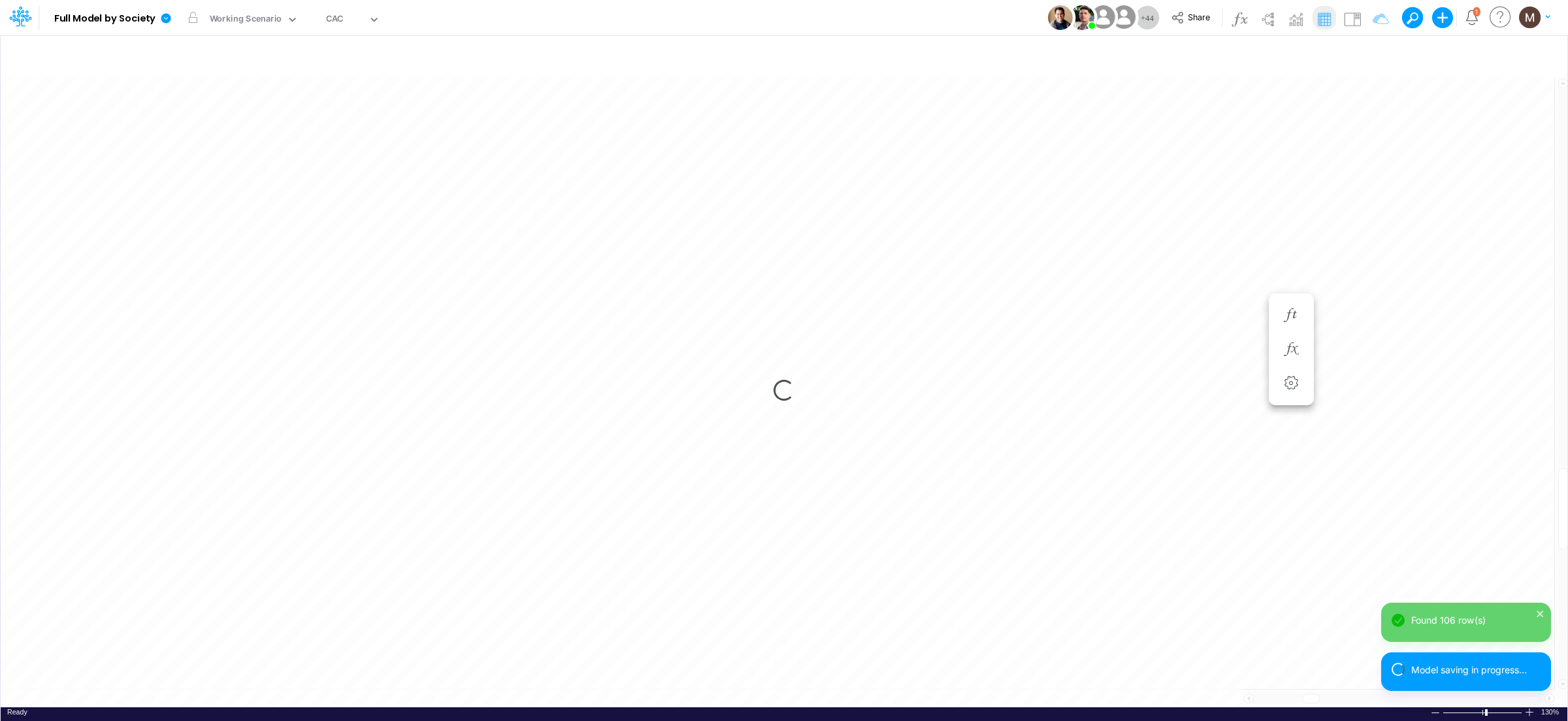
scroll to position [0, 1]
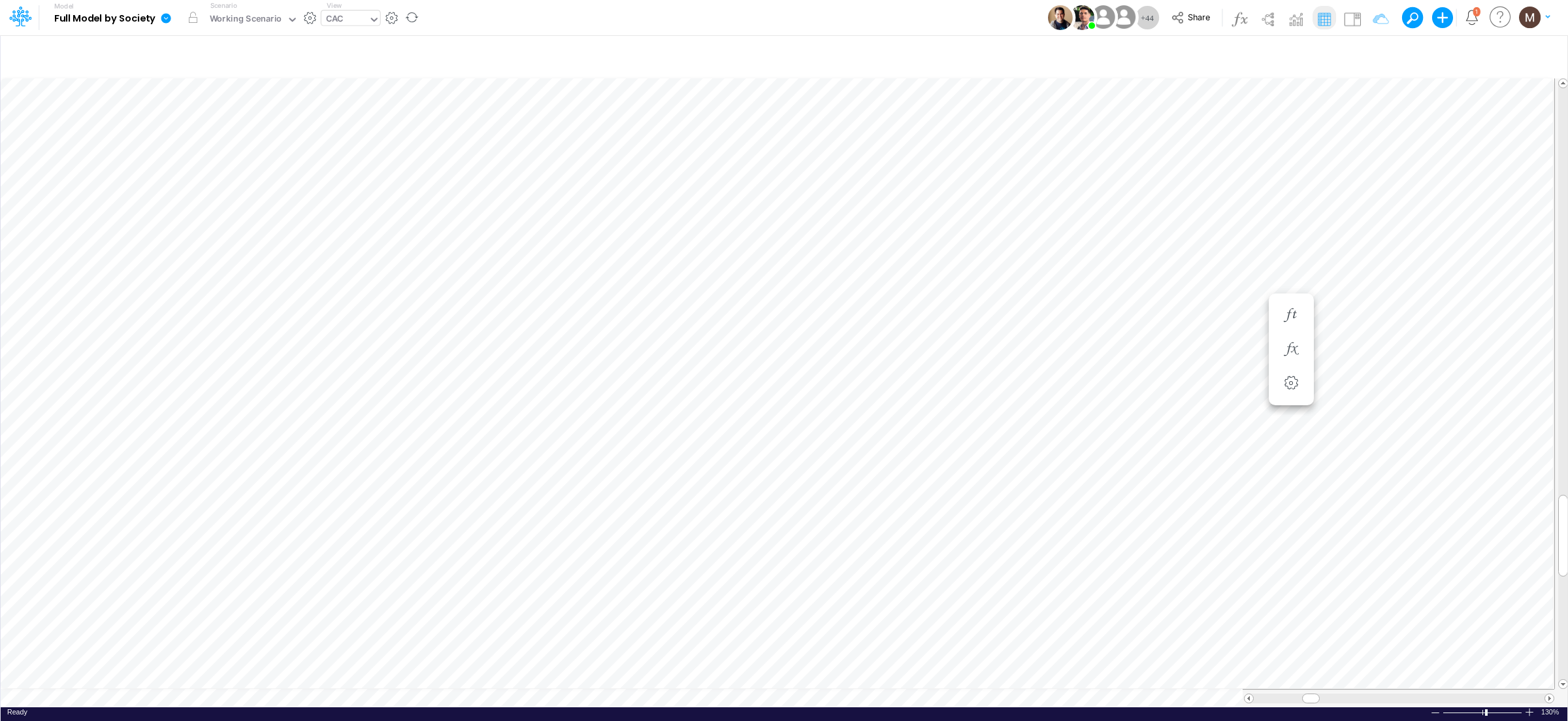
click at [337, 19] on div "CAC" at bounding box center [334, 20] width 17 height 15
type input "dc by"
click at [362, 68] on div "DC by Vertical" at bounding box center [410, 64] width 176 height 21
type input "DC by Vertical"
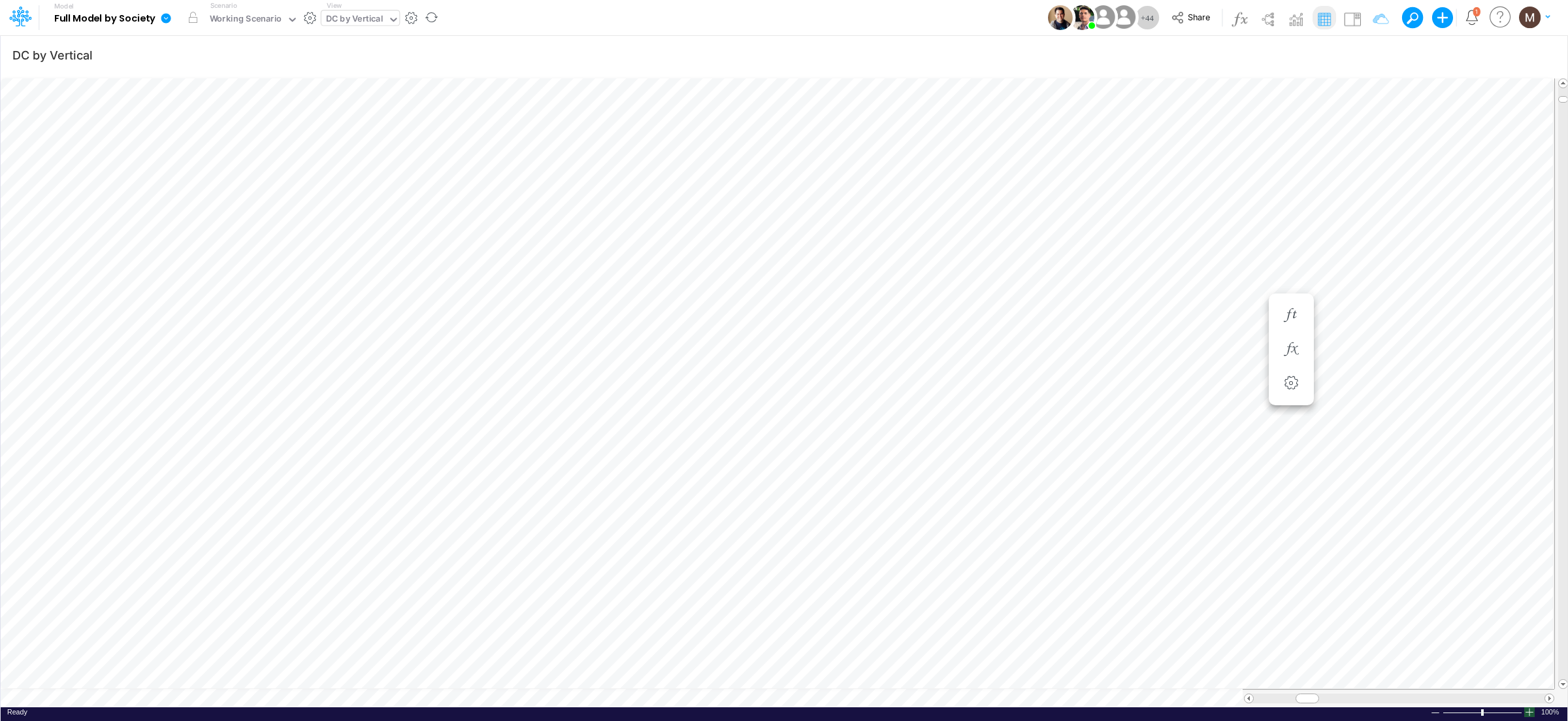
click at [1527, 709] on div at bounding box center [1529, 712] width 10 height 10
click at [1527, 708] on div at bounding box center [1529, 712] width 10 height 10
click at [1554, 691] on div at bounding box center [1561, 698] width 14 height 19
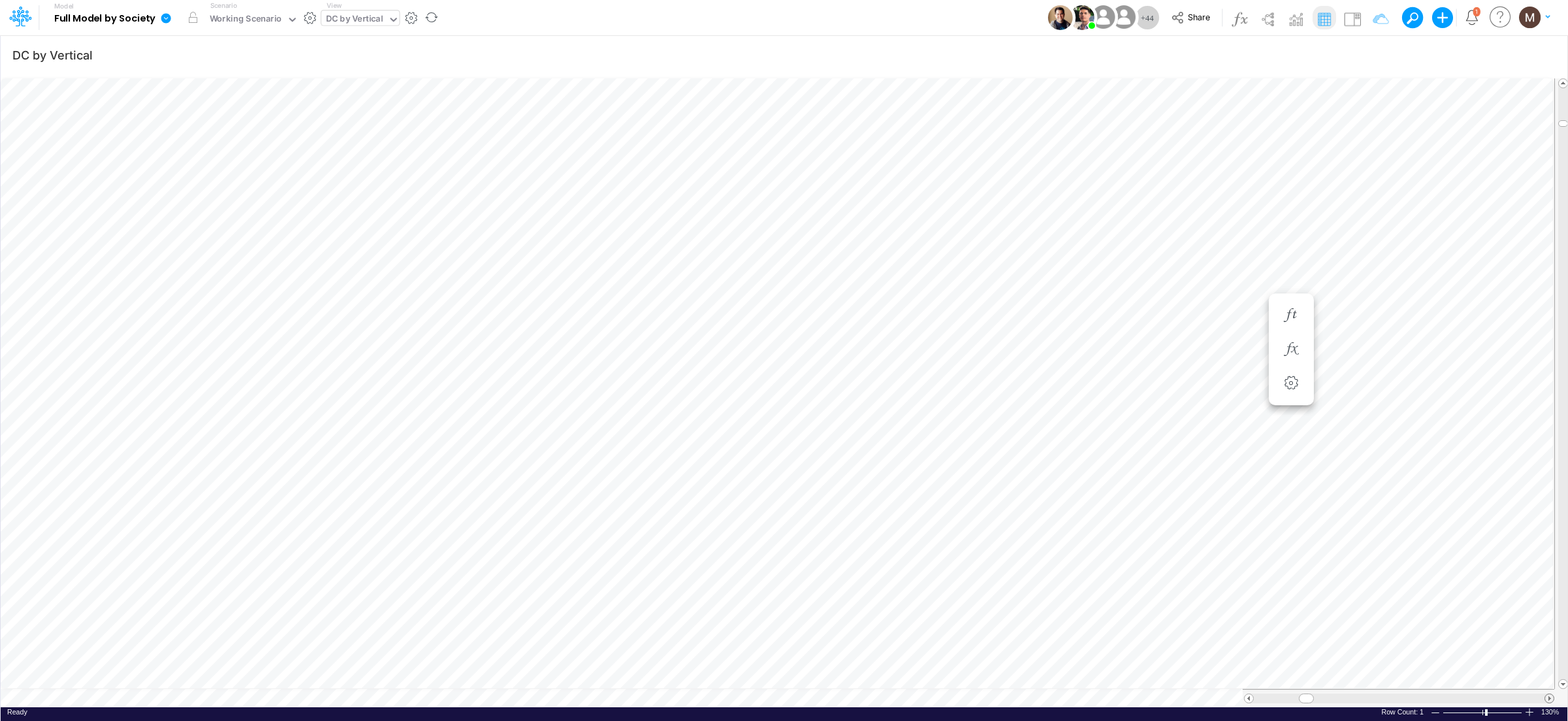
click at [1549, 694] on span at bounding box center [1549, 698] width 8 height 8
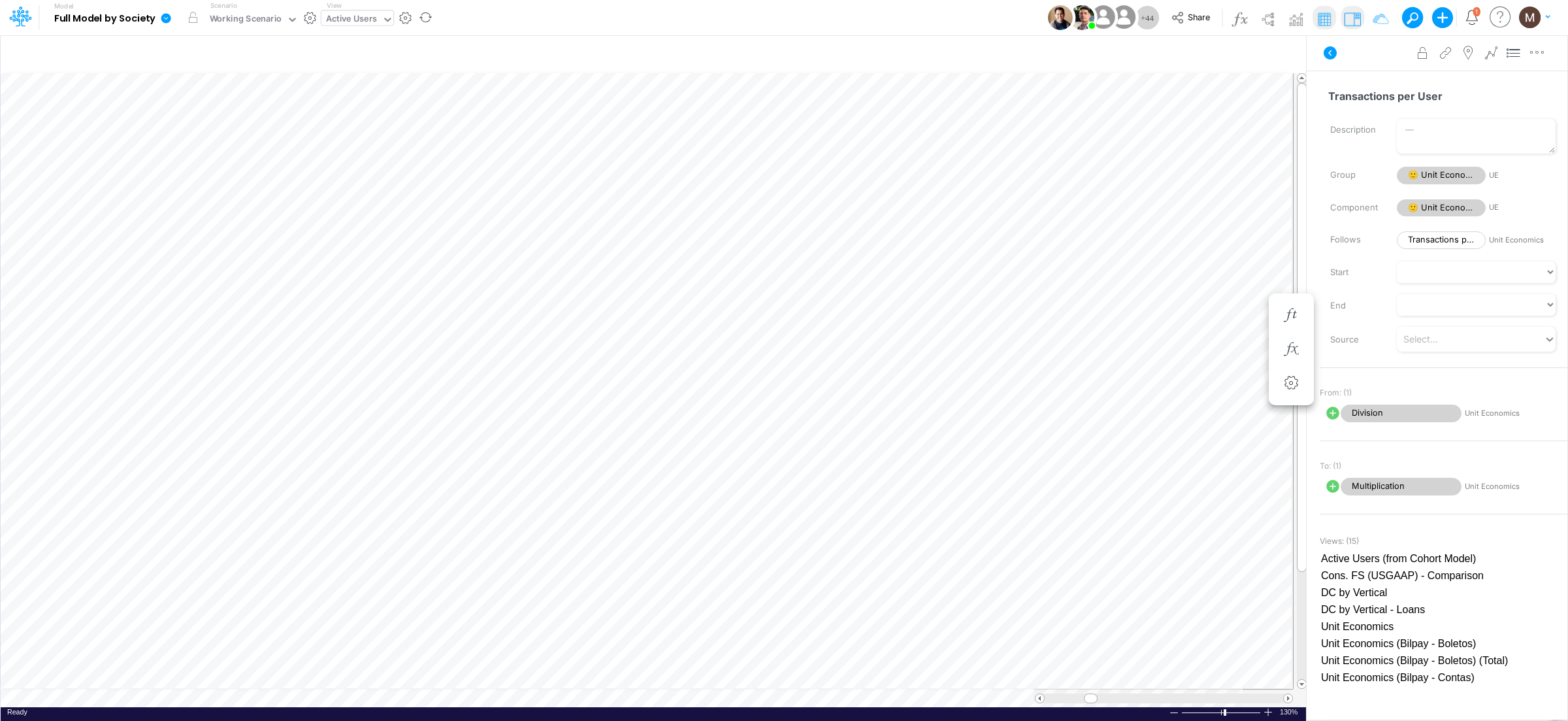
scroll to position [0, 1]
type input "DC by Vertical"
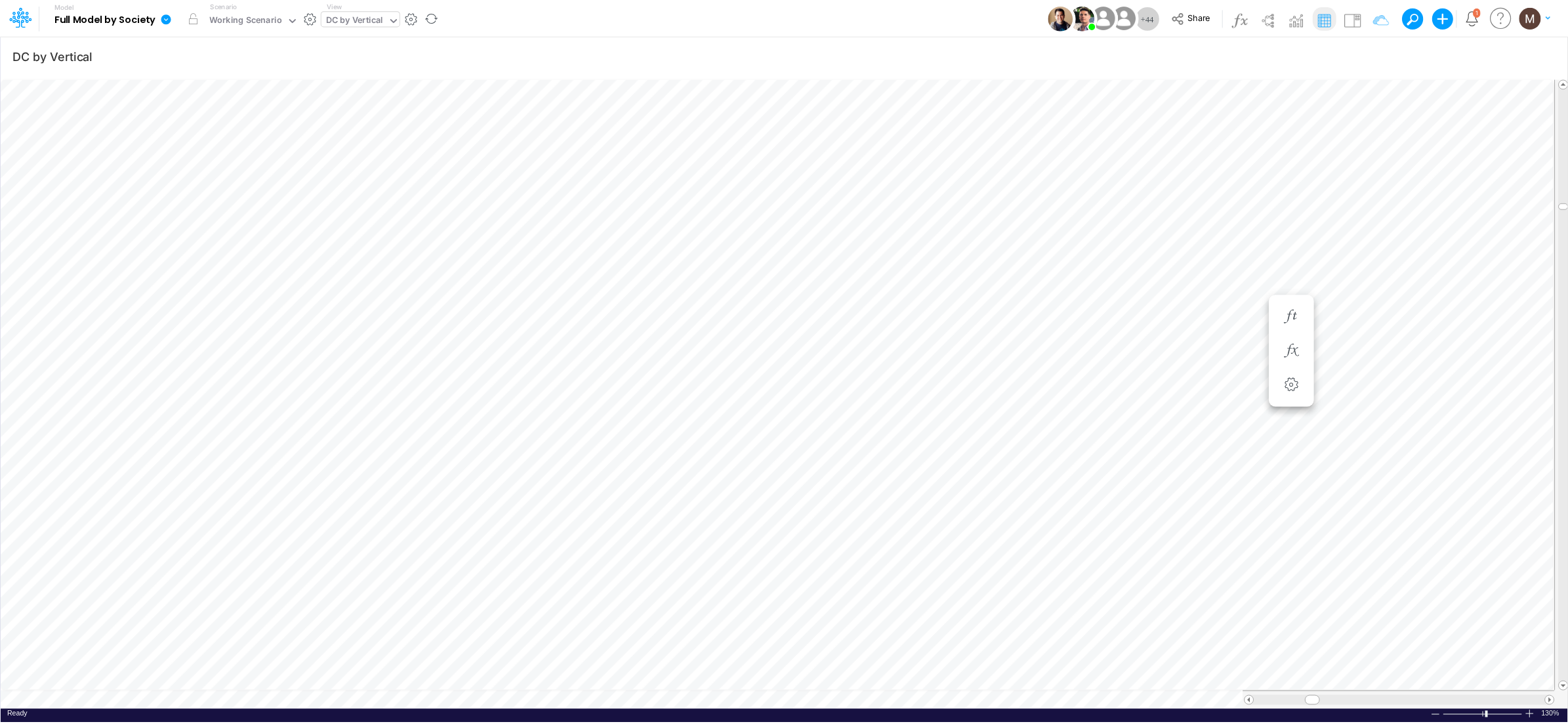
scroll to position [0, 1]
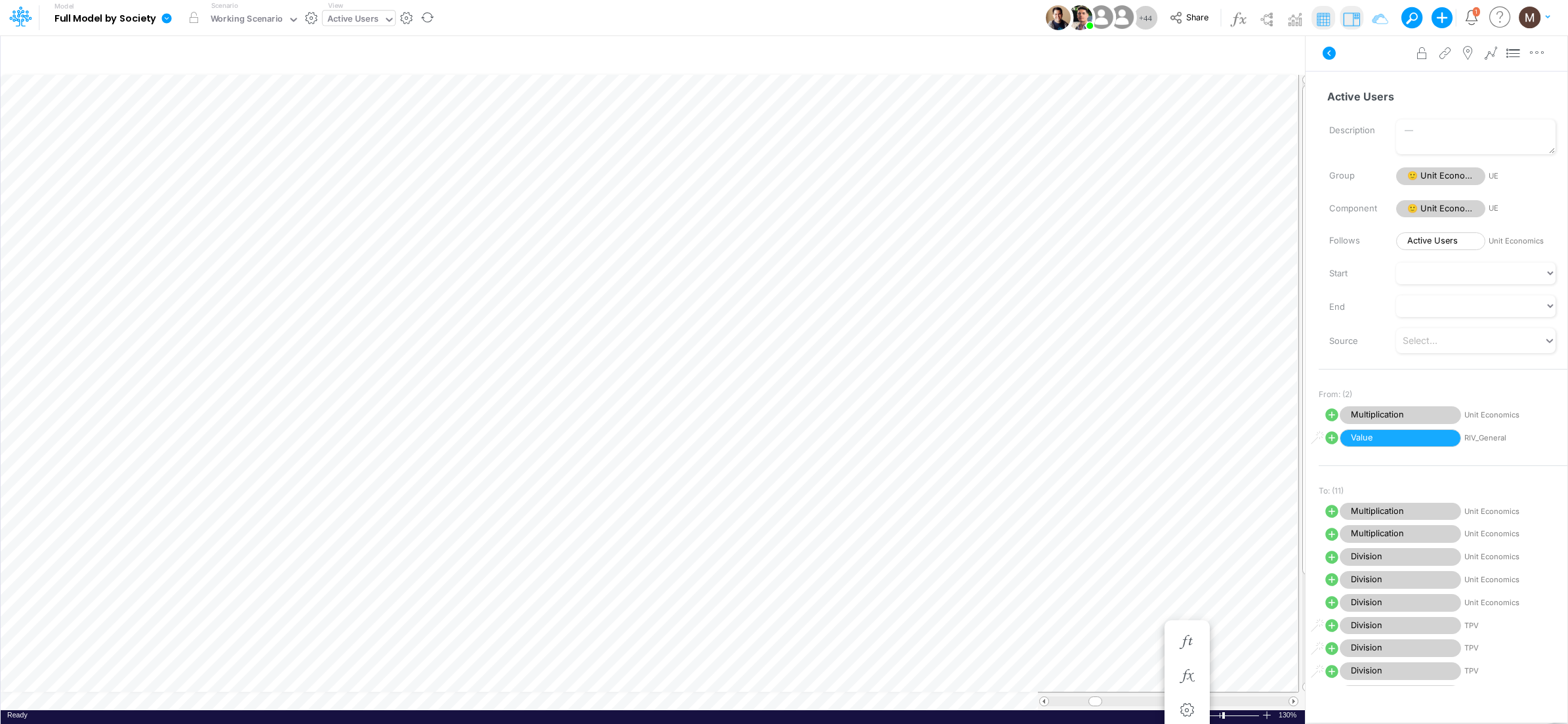
scroll to position [0, 1]
type input "DC by Vertical"
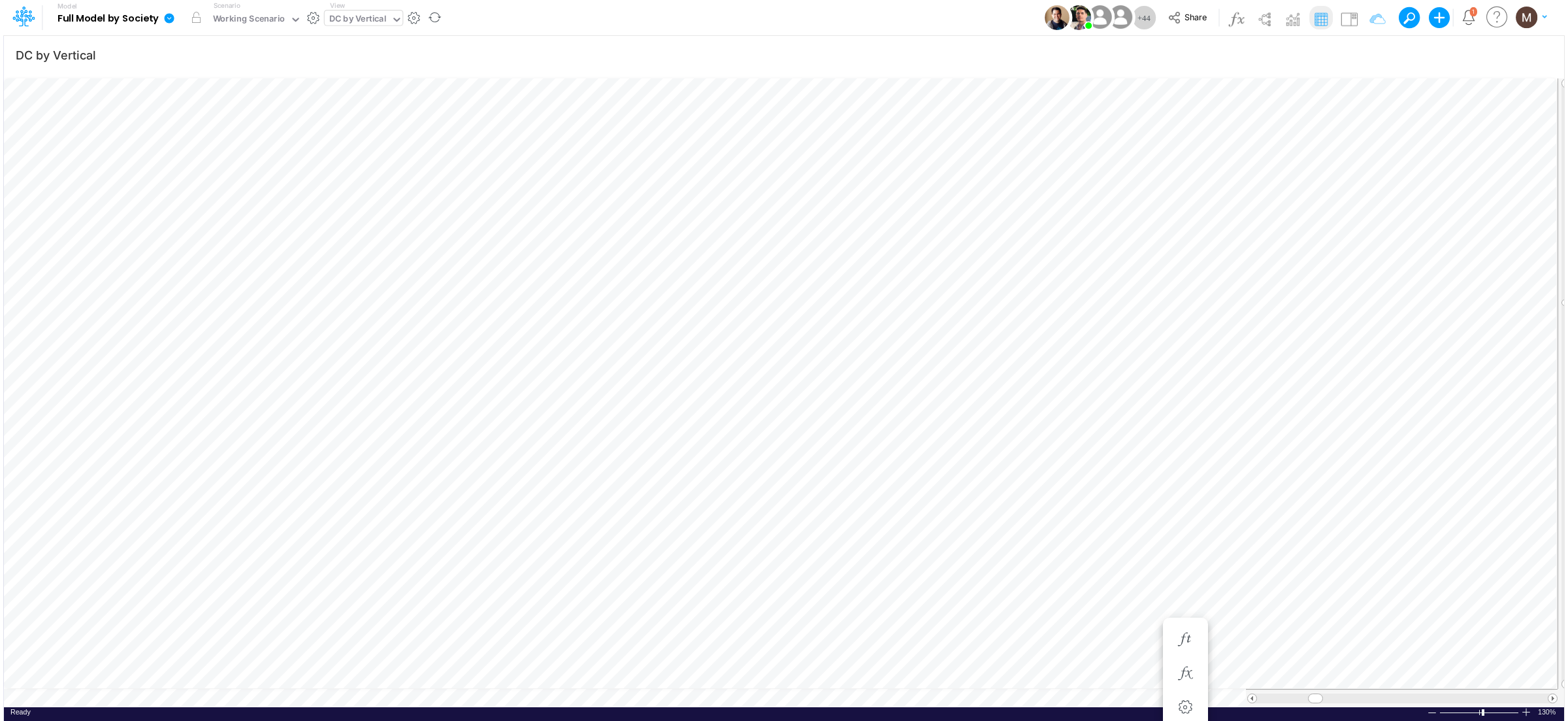
scroll to position [0, 1]
click at [1367, 55] on icon "button" at bounding box center [1373, 55] width 19 height 14
select select "tableSearchOR"
select select "contains"
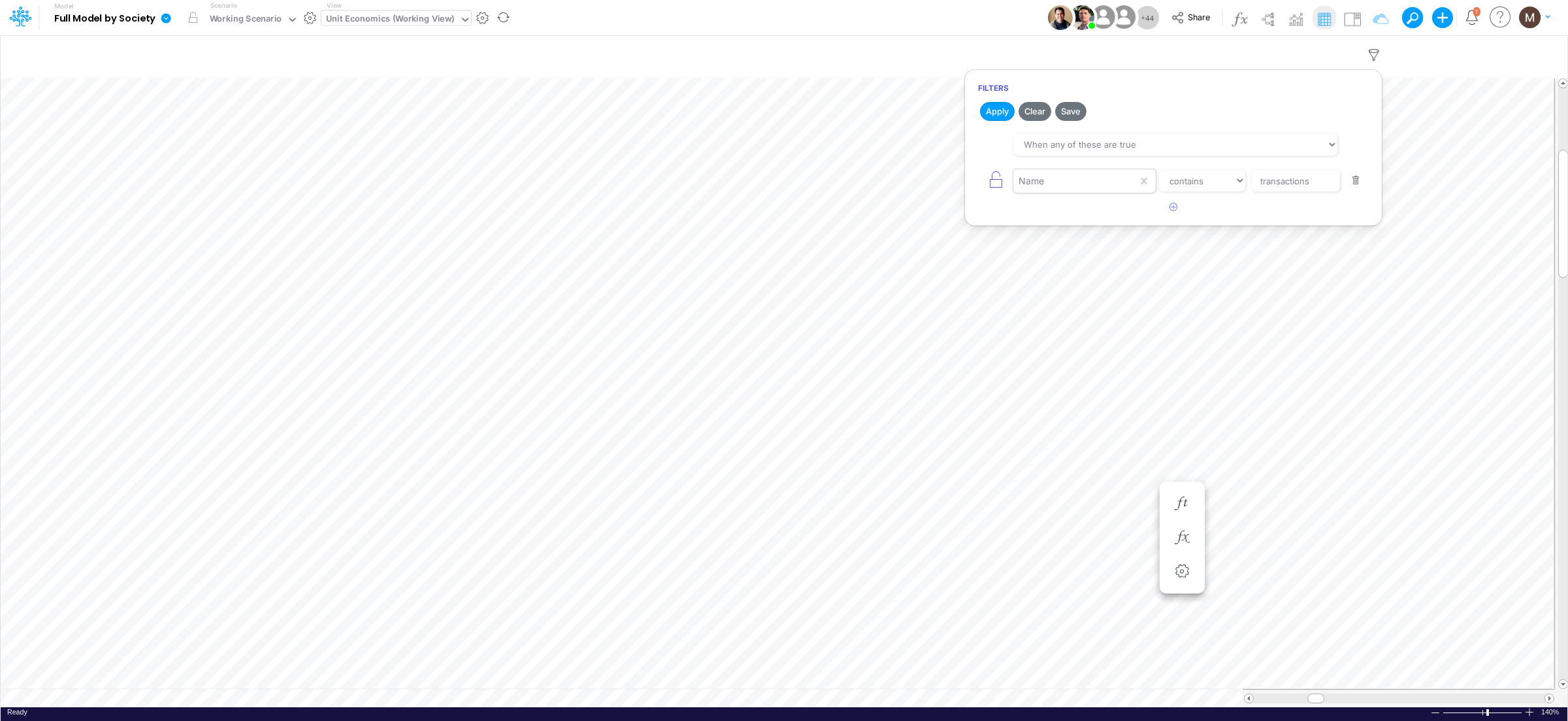
click at [1108, 181] on div "Name" at bounding box center [1075, 181] width 124 height 22
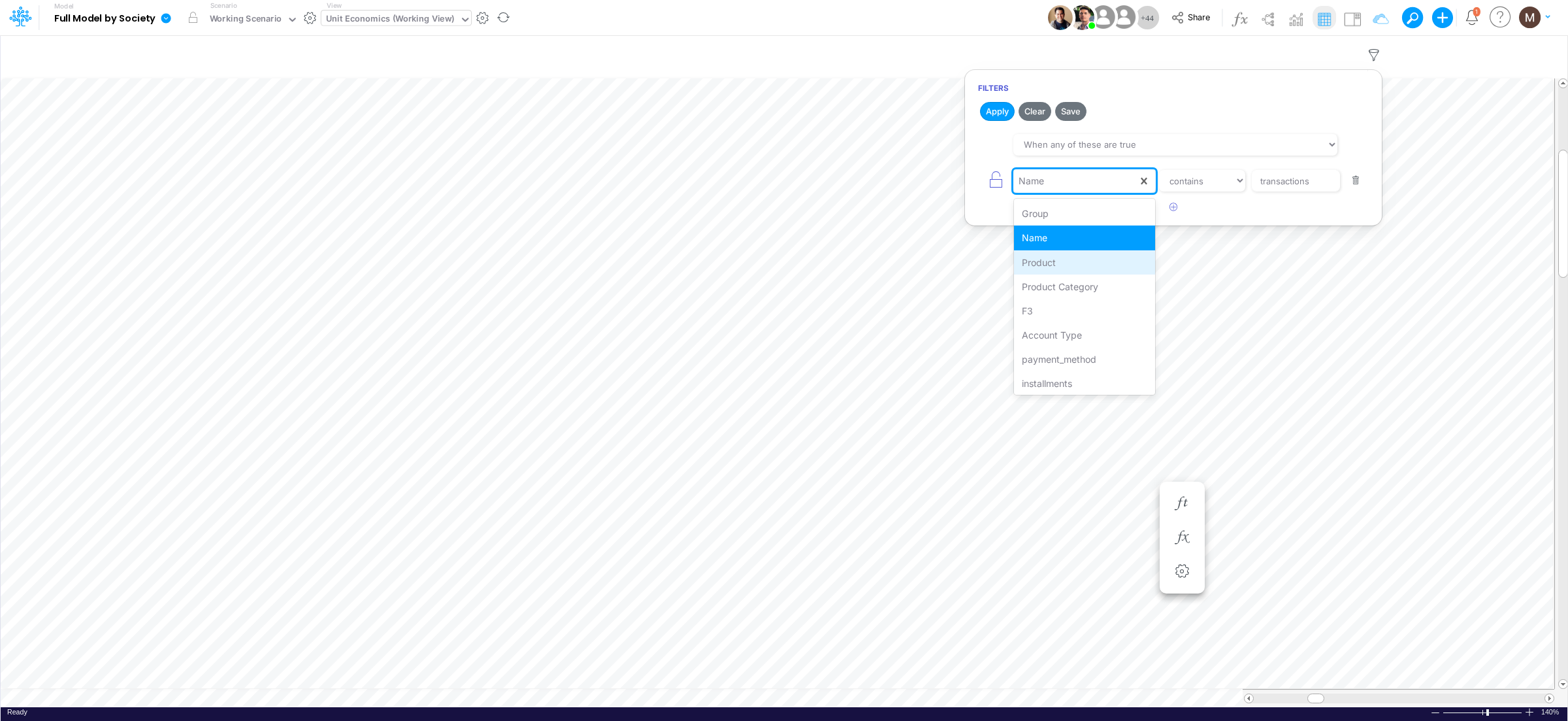
click at [1070, 259] on div "Product" at bounding box center [1085, 262] width 142 height 25
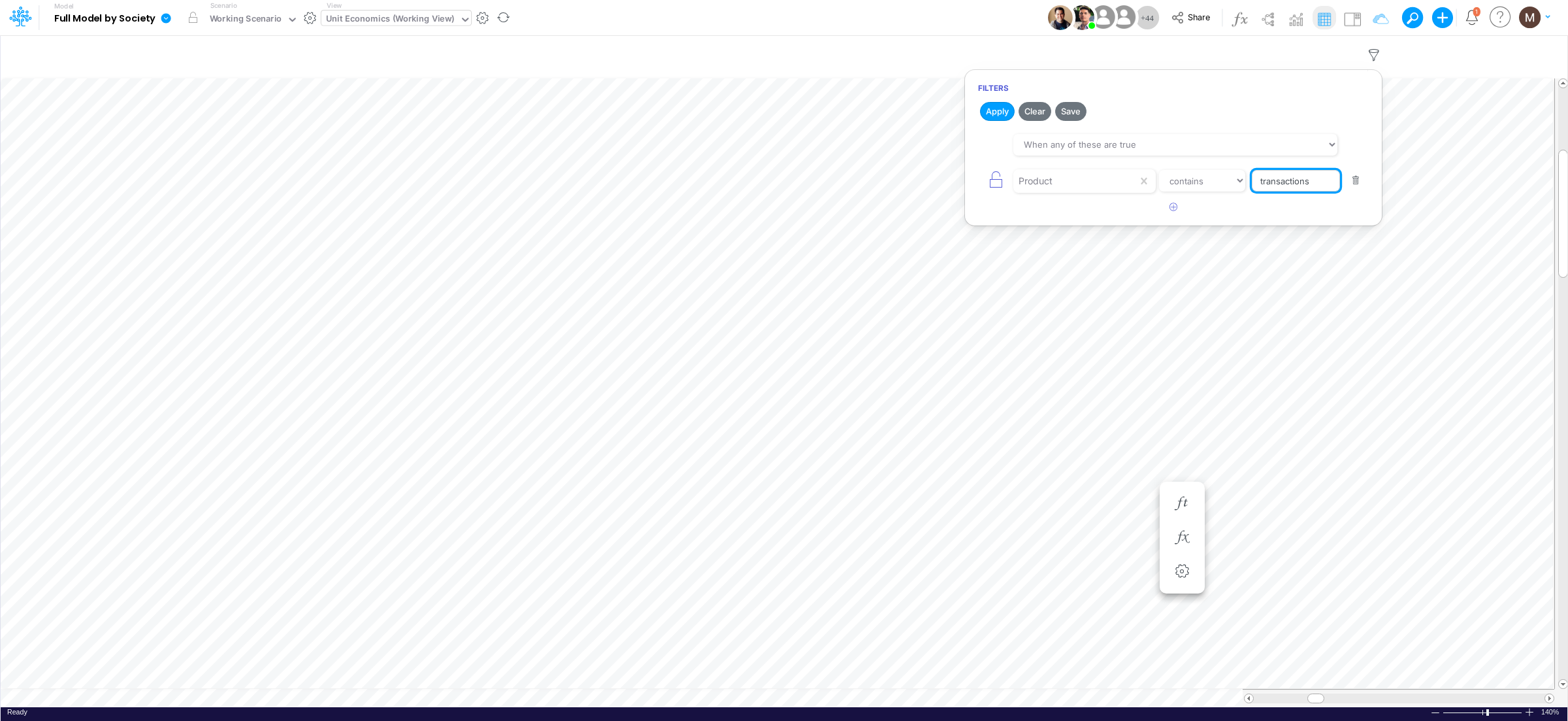
click at [1316, 181] on input "transactions" at bounding box center [1296, 181] width 88 height 22
type input "t"
type input "transport / cc"
click at [981, 113] on button "Apply" at bounding box center [997, 111] width 35 height 19
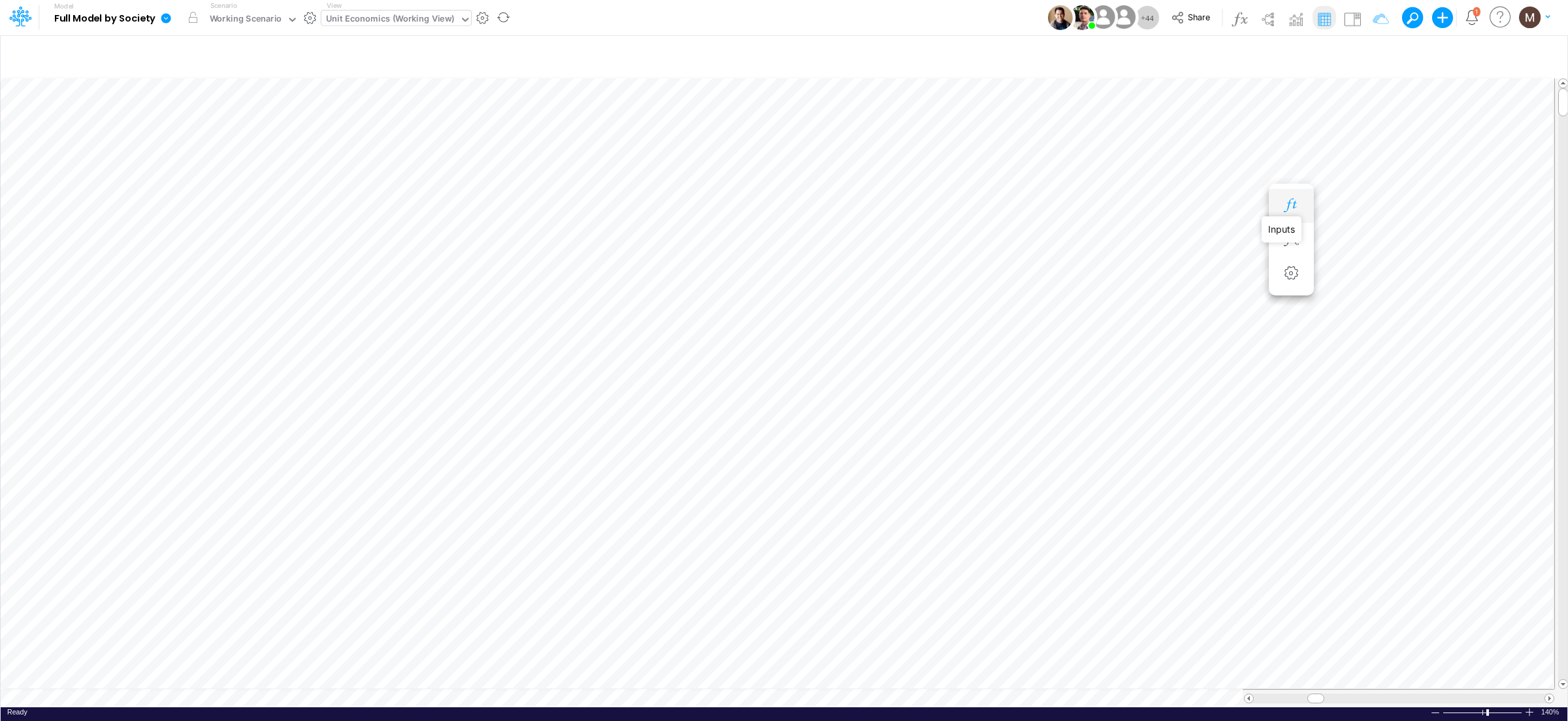
click at [1293, 206] on icon "button" at bounding box center [1290, 206] width 19 height 14
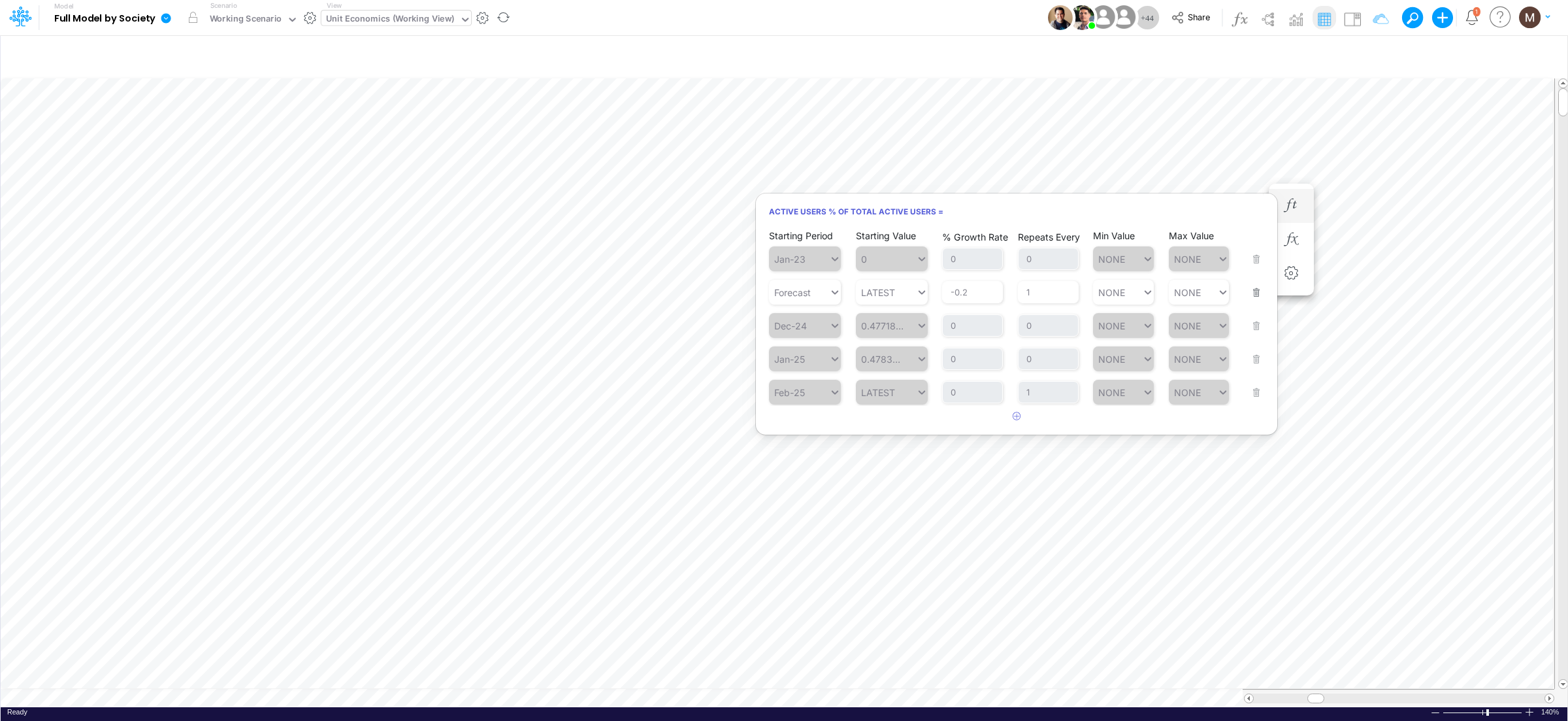
scroll to position [0, 1]
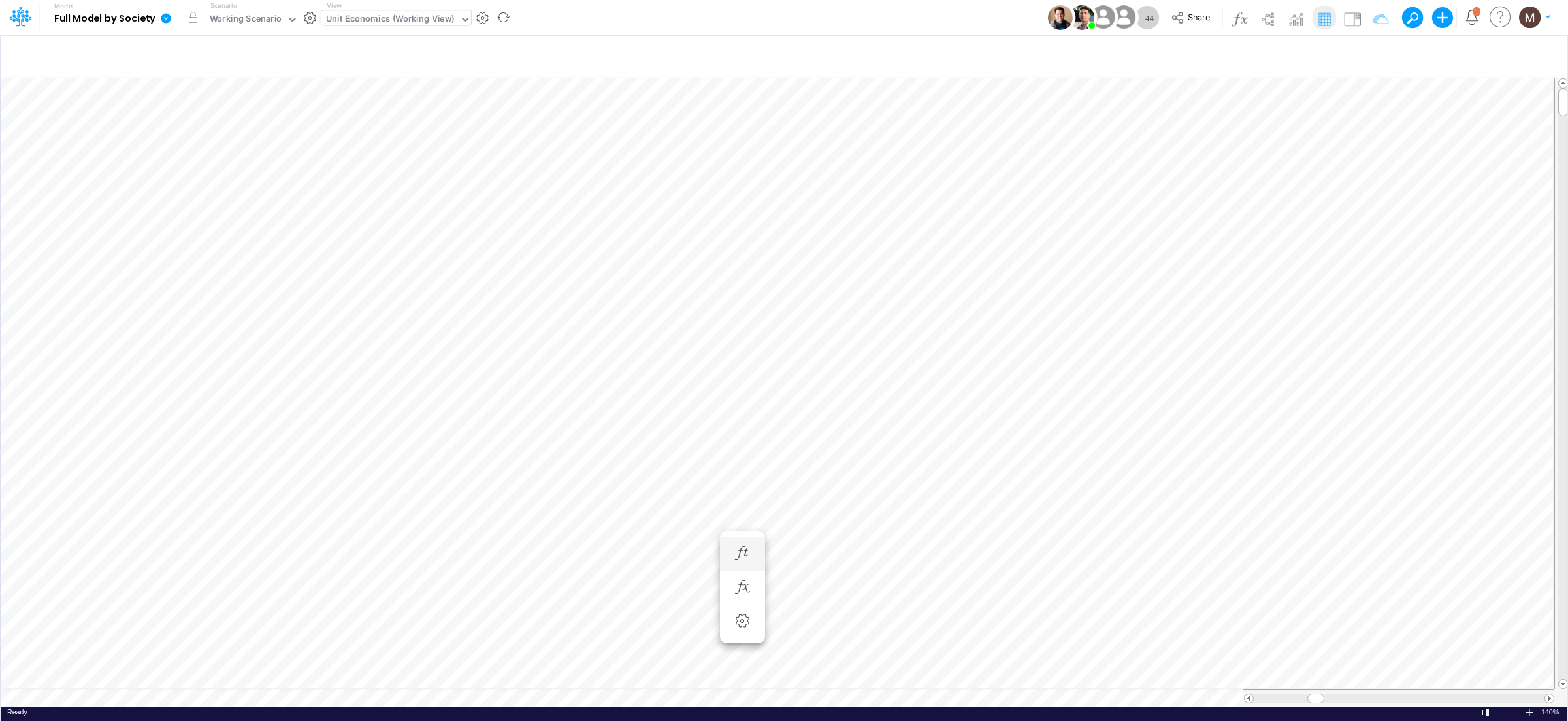
type input "DC by Vertical"
